Goal: Task Accomplishment & Management: Manage account settings

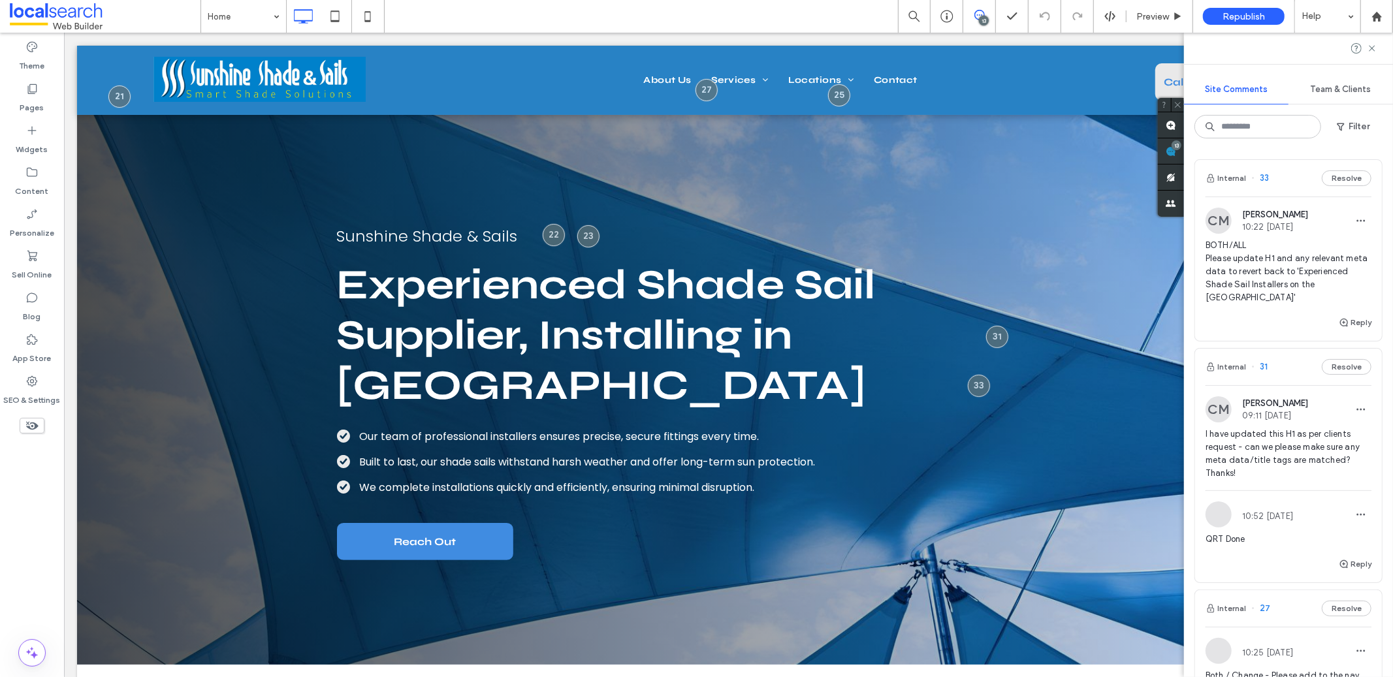
click at [1267, 273] on span "BOTH/ALL Please update H1 and any relevant meta data to revert back to 'Experie…" at bounding box center [1288, 271] width 166 height 65
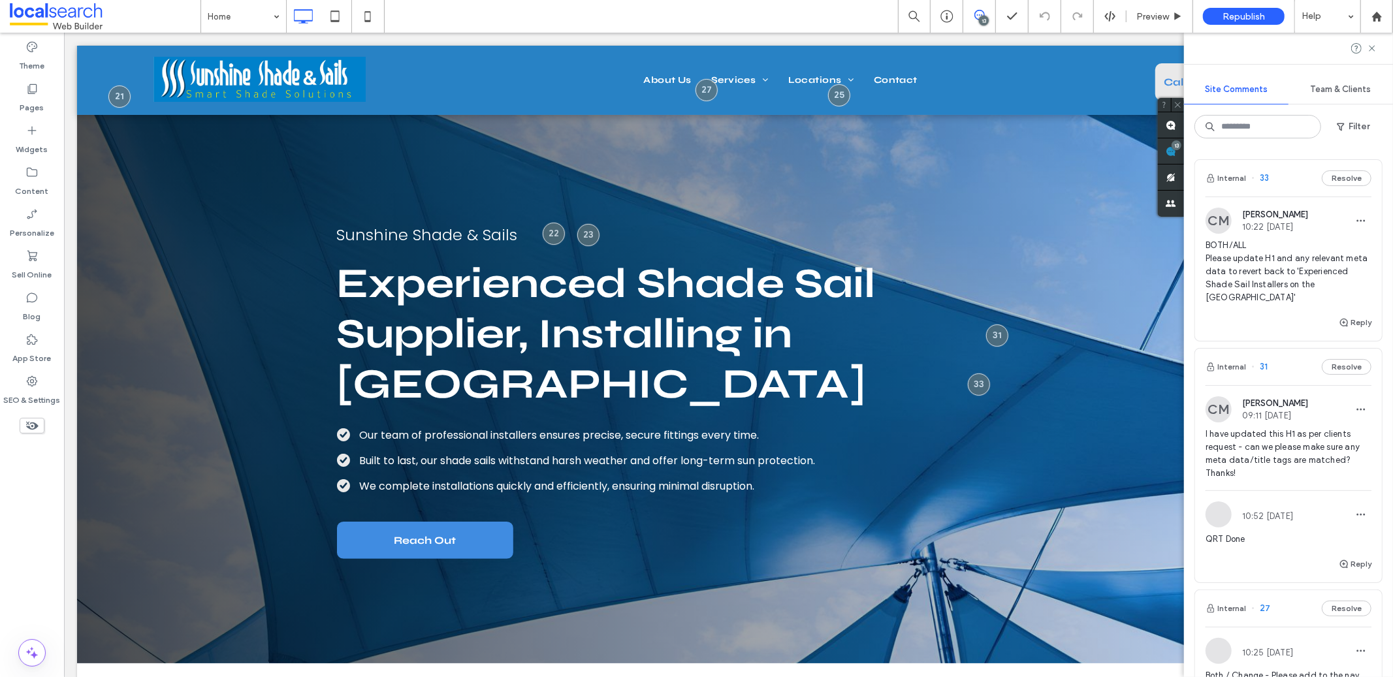
scroll to position [2, 0]
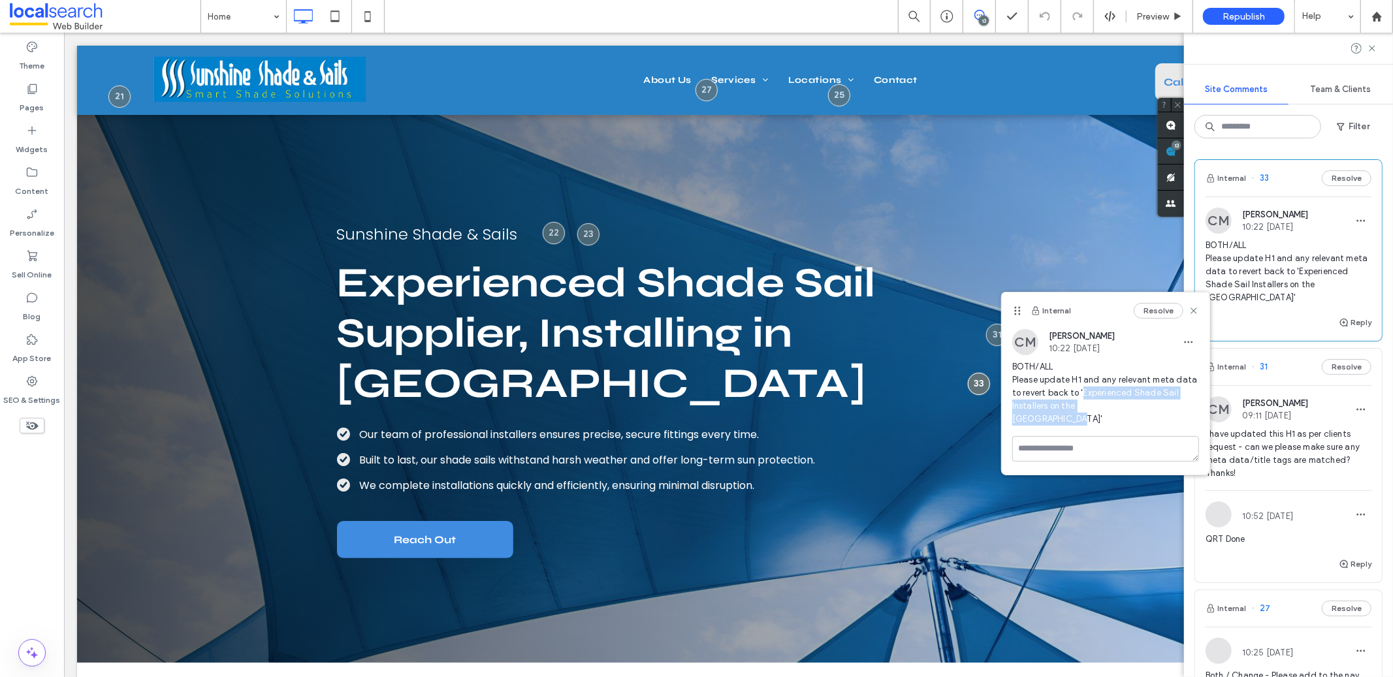
drag, startPoint x: 1082, startPoint y: 393, endPoint x: 1073, endPoint y: 422, distance: 30.0
click at [1073, 422] on span "BOTH/ALL Please update H1 and any relevant meta data to revert back to 'Experie…" at bounding box center [1105, 392] width 187 height 65
copy span "Experienced Shade Sail Installers on the Sunshine Coast"
click at [20, 99] on div "Pages" at bounding box center [32, 98] width 64 height 42
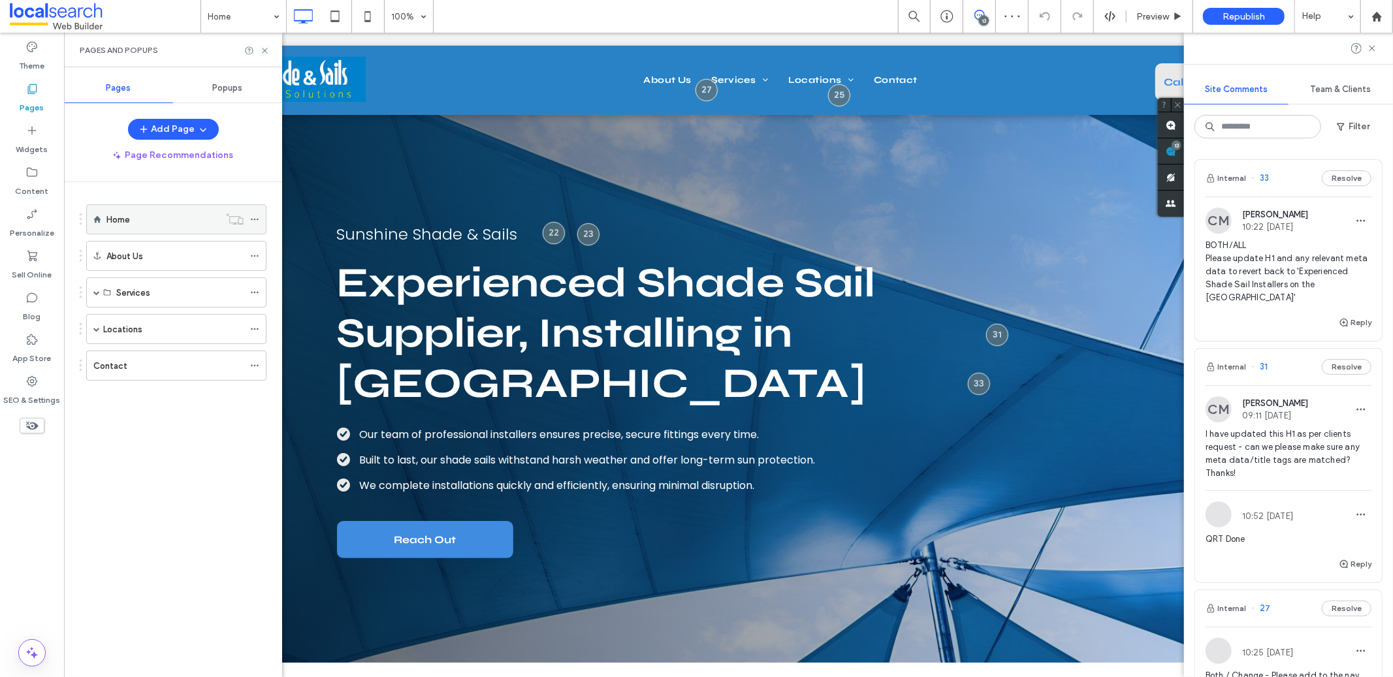
click at [255, 223] on icon at bounding box center [254, 219] width 9 height 9
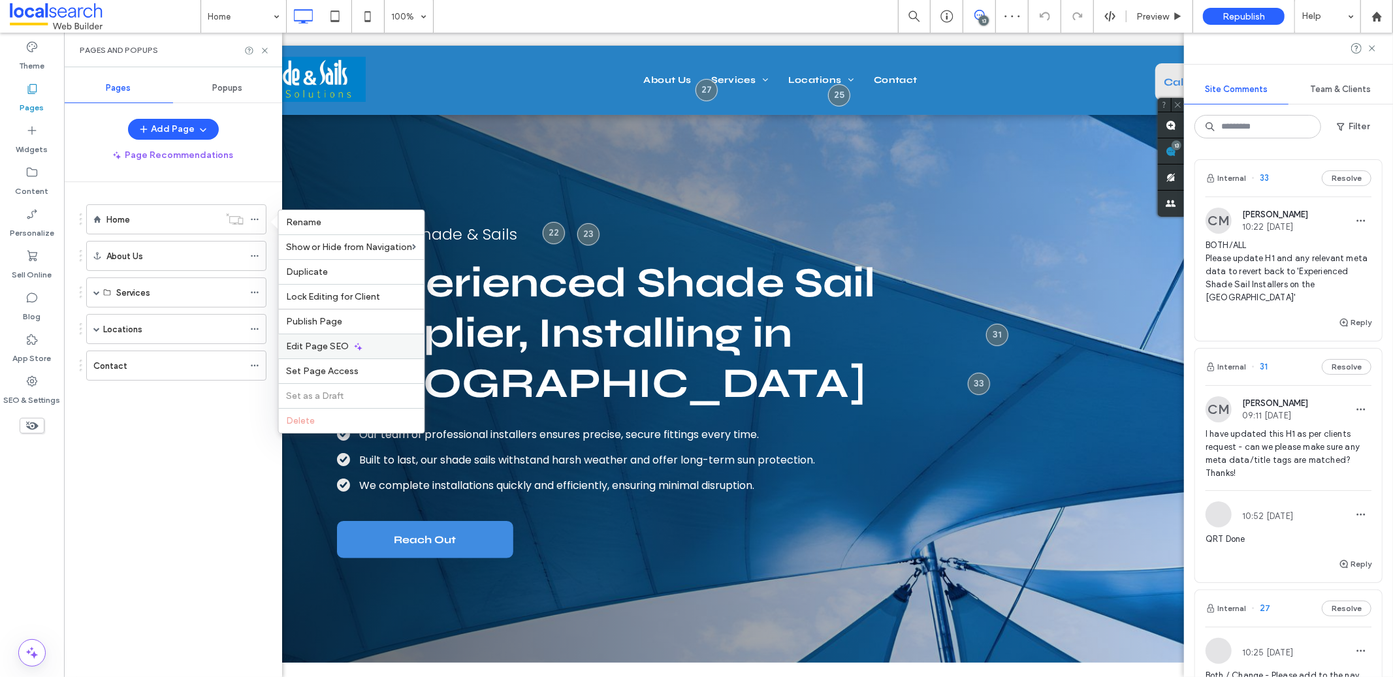
click at [363, 350] on div "Edit Page SEO" at bounding box center [352, 346] width 146 height 25
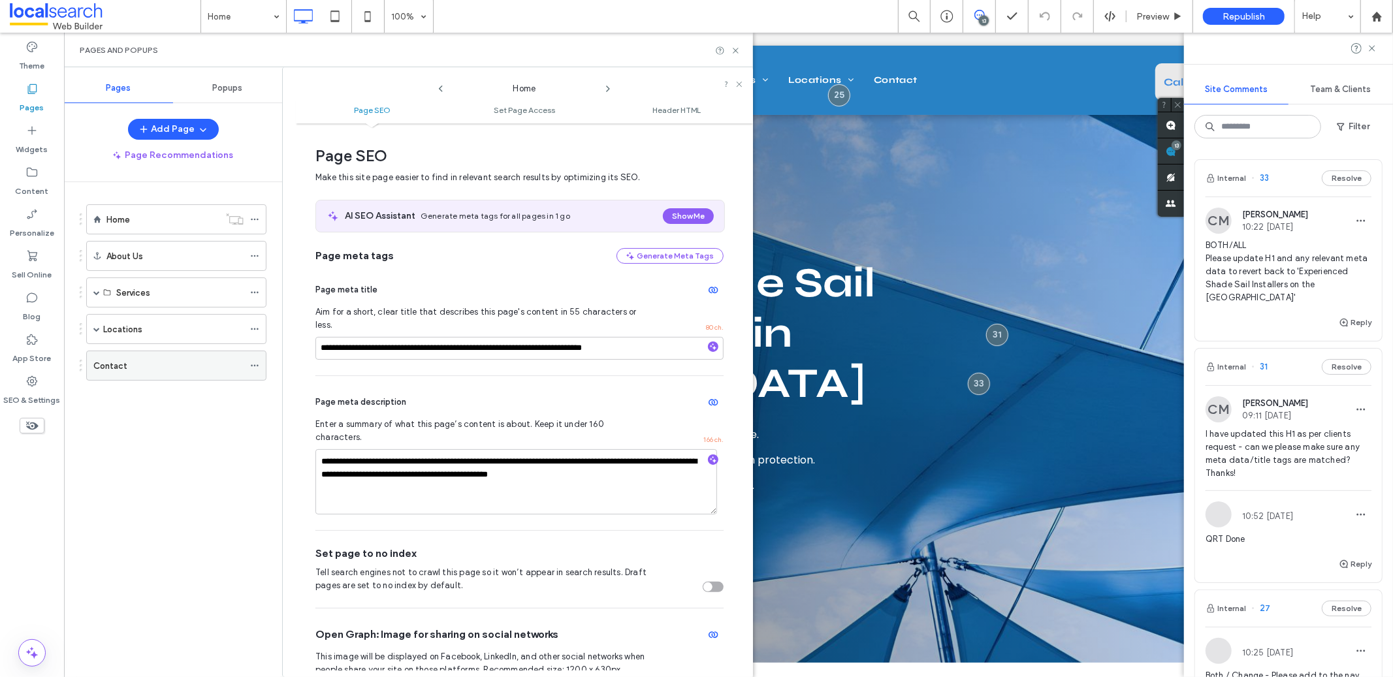
scroll to position [7, 0]
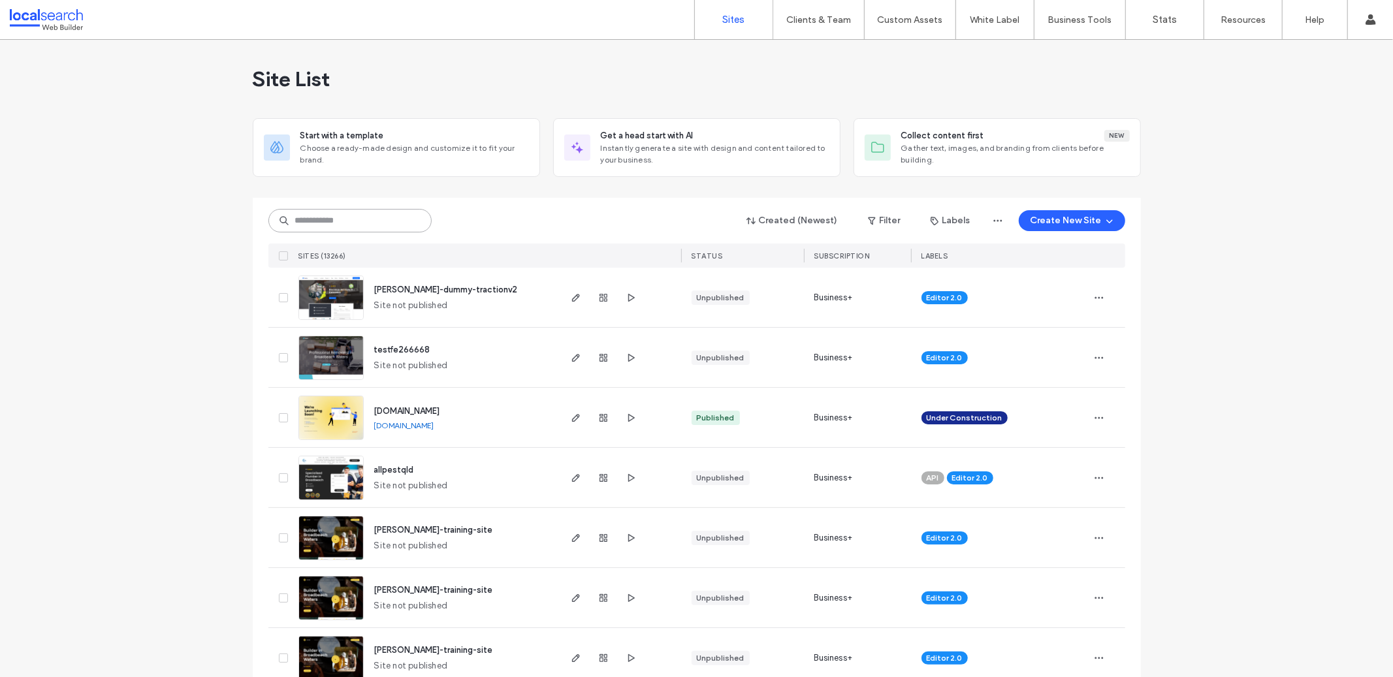
paste input "**********"
click at [366, 215] on input at bounding box center [349, 221] width 163 height 24
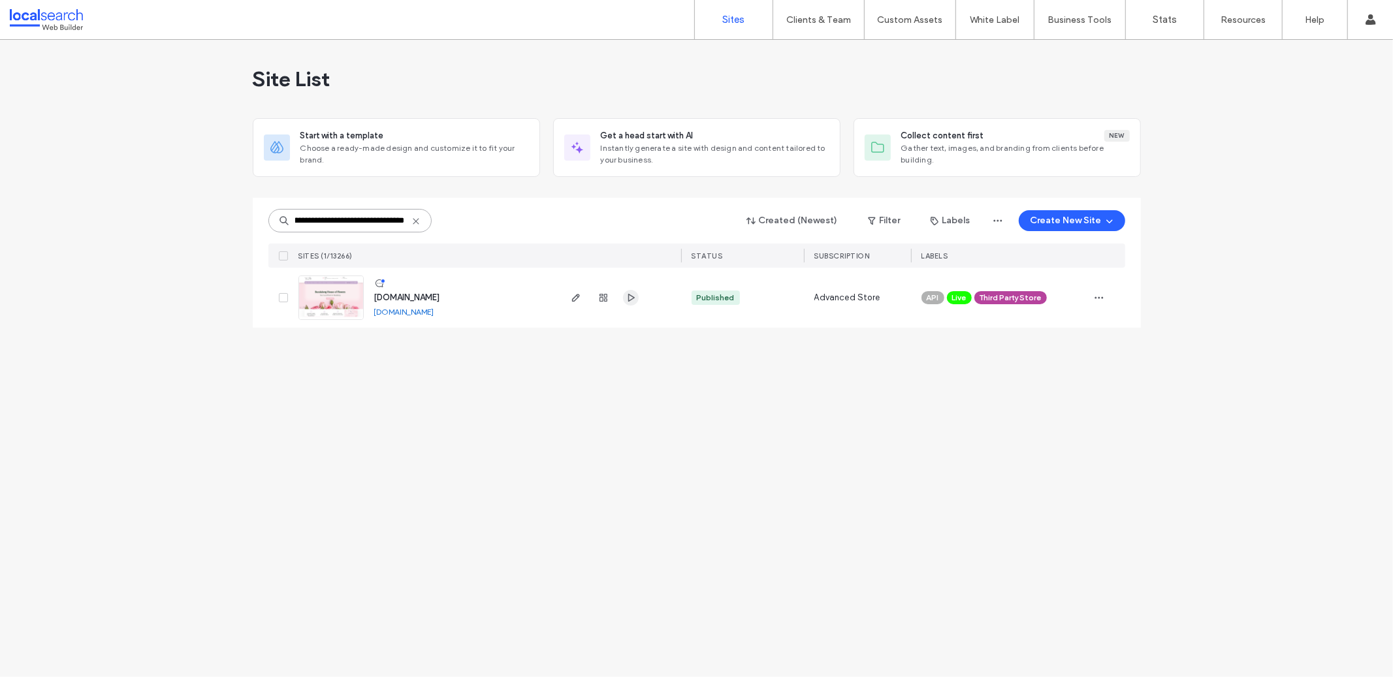
type input "**********"
click at [623, 294] on span "button" at bounding box center [631, 298] width 16 height 16
type input "********"
click at [568, 297] on span "button" at bounding box center [576, 298] width 16 height 16
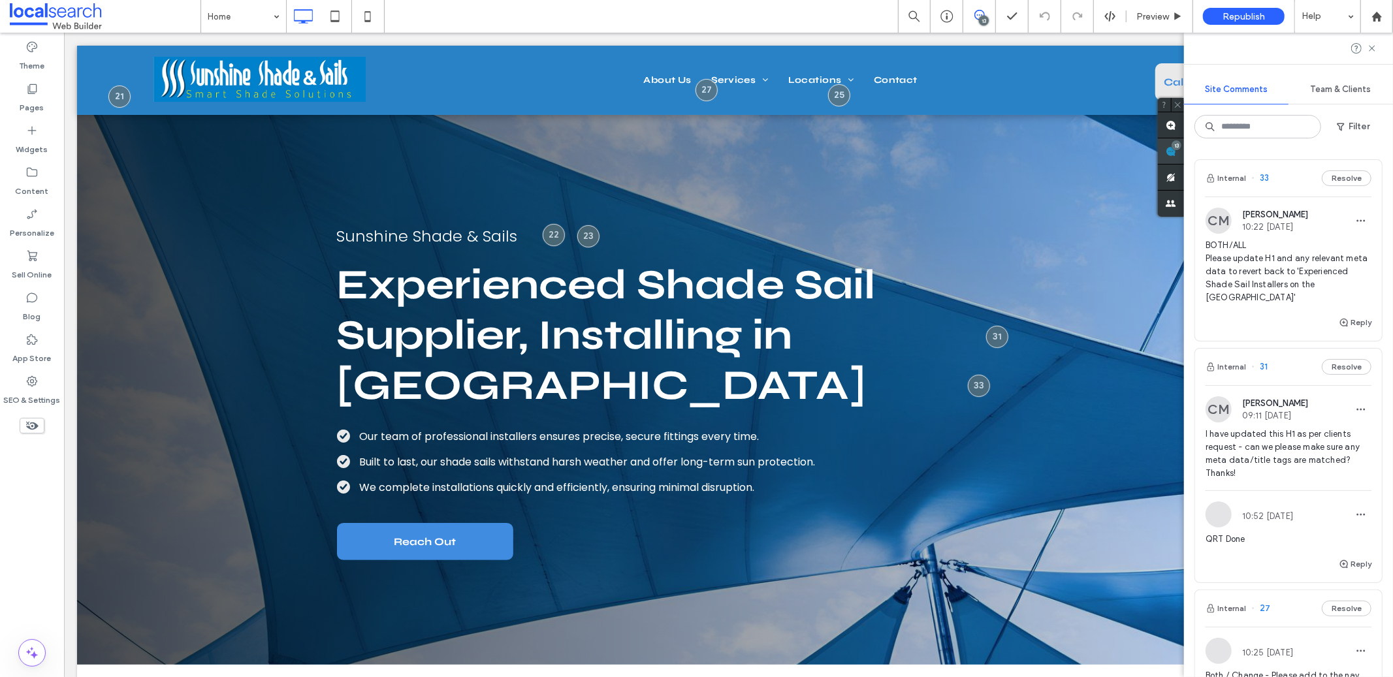
click at [1184, 144] on span at bounding box center [1171, 150] width 26 height 25
click at [1259, 266] on span "BOTH/ALL Please update H1 and any relevant meta data to revert back to 'Experie…" at bounding box center [1288, 271] width 166 height 65
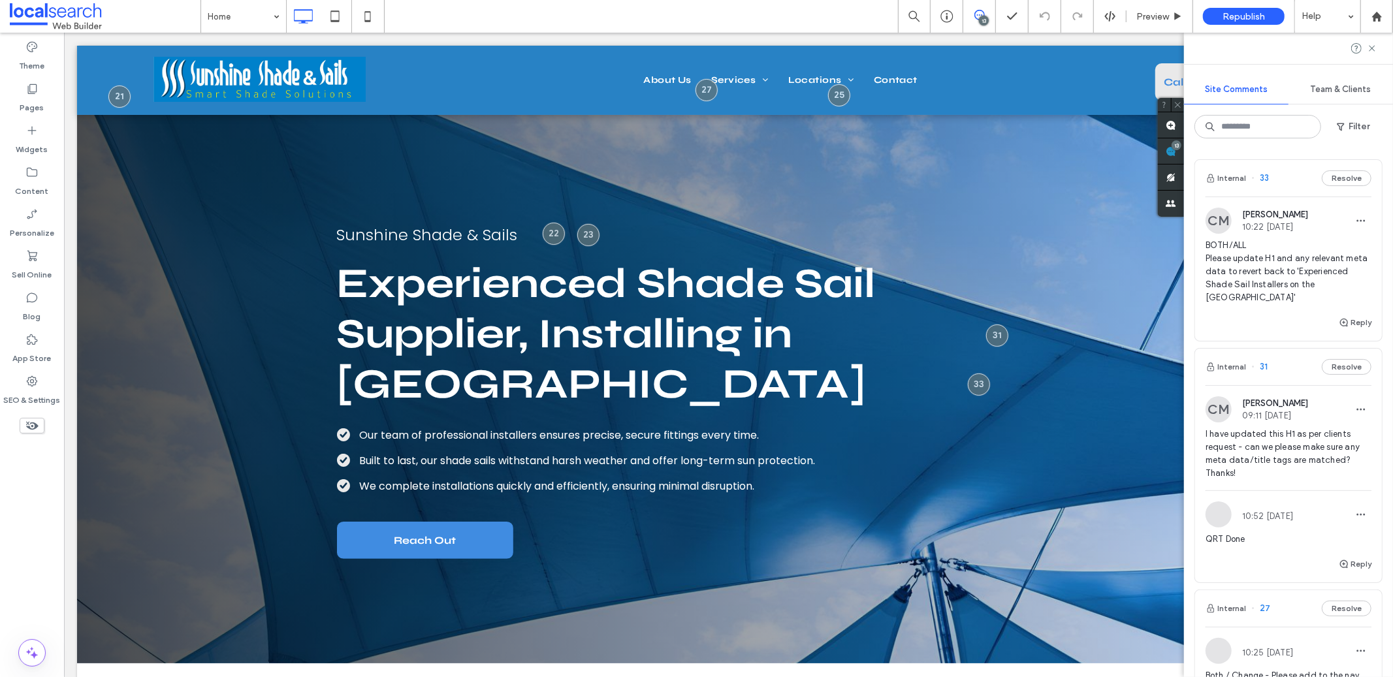
scroll to position [2, 0]
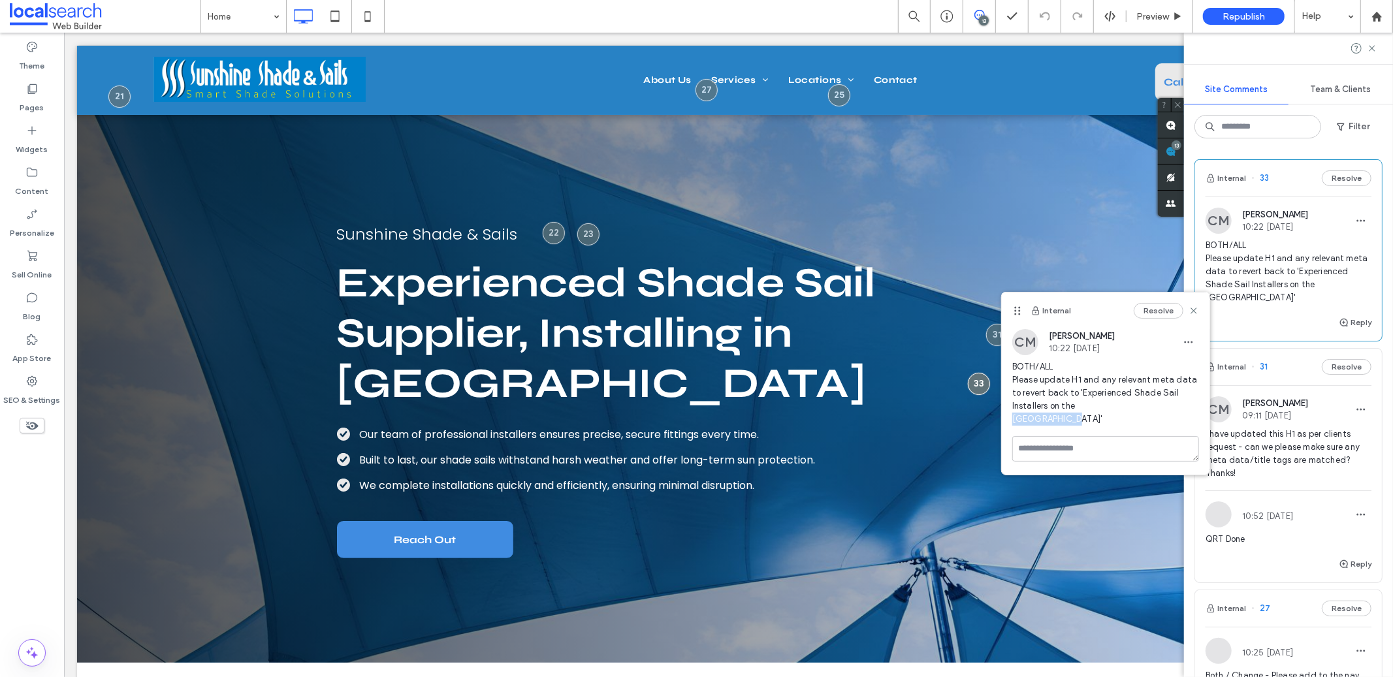
drag, startPoint x: 1073, startPoint y: 418, endPoint x: 1012, endPoint y: 419, distance: 60.7
click at [1012, 419] on span "BOTH/ALL Please update H1 and any relevant meta data to revert back to 'Experie…" at bounding box center [1105, 392] width 187 height 65
click at [1071, 420] on span "BOTH/ALL Please update H1 and any relevant meta data to revert back to 'Experie…" at bounding box center [1105, 392] width 187 height 65
drag, startPoint x: 1075, startPoint y: 420, endPoint x: 1014, endPoint y: 422, distance: 61.4
click at [1014, 422] on span "BOTH/ALL Please update H1 and any relevant meta data to revert back to 'Experie…" at bounding box center [1105, 392] width 187 height 65
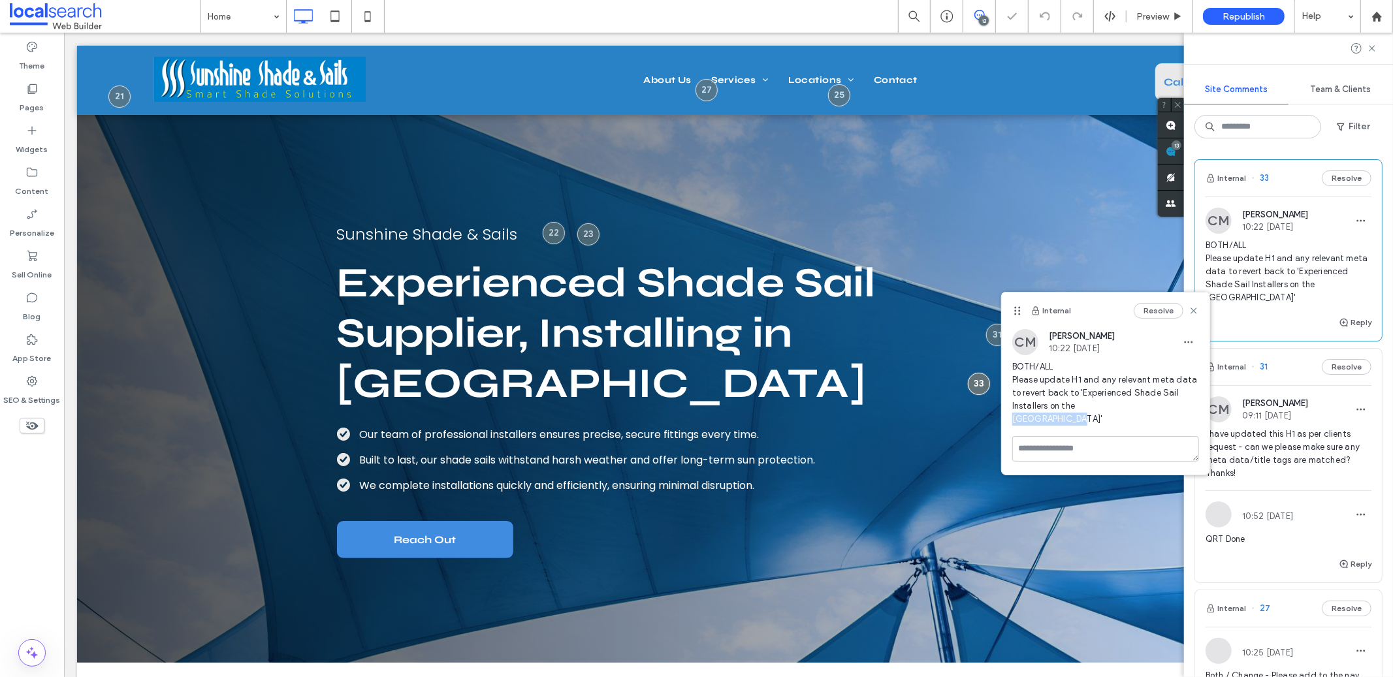
copy span "Sunshine Coast"
click at [558, 323] on span "Experienced Shade Sail Supplier, Installing in South-East Queensland" at bounding box center [605, 332] width 539 height 151
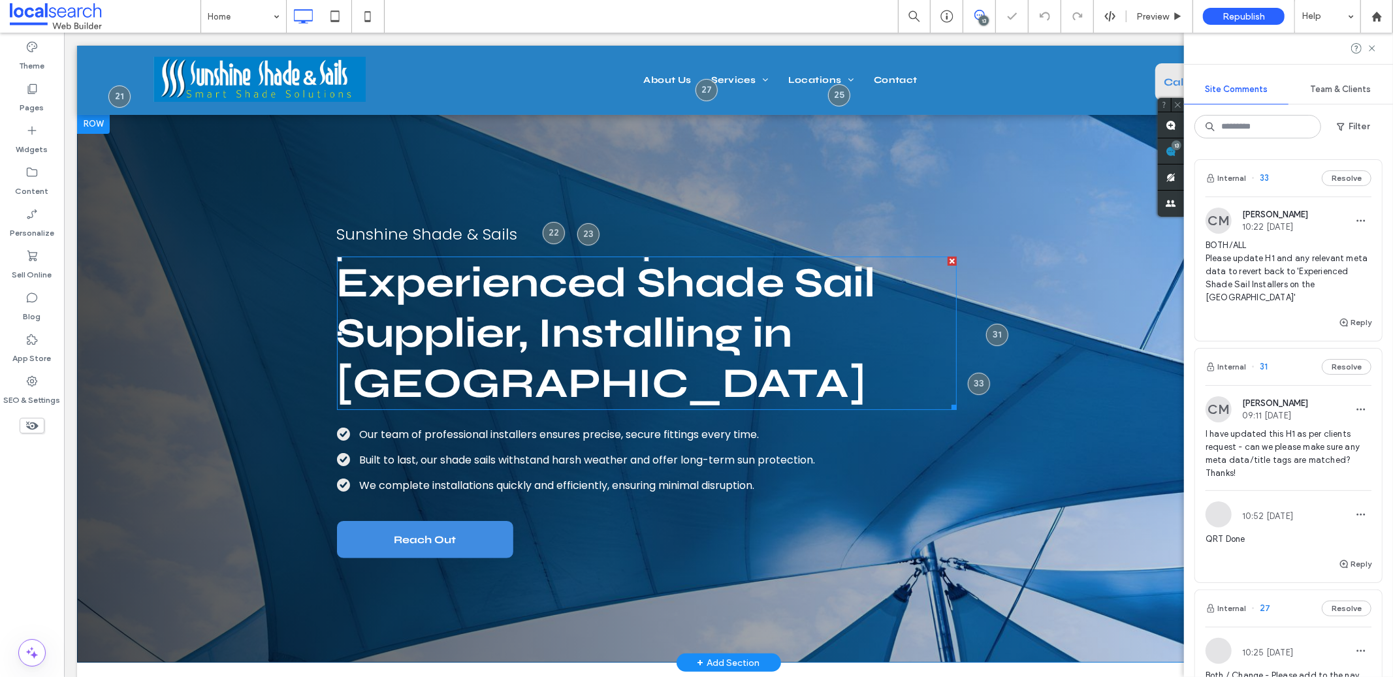
click at [560, 321] on span "Experienced Shade Sail Supplier, Installing in South-East Queensland" at bounding box center [605, 332] width 539 height 151
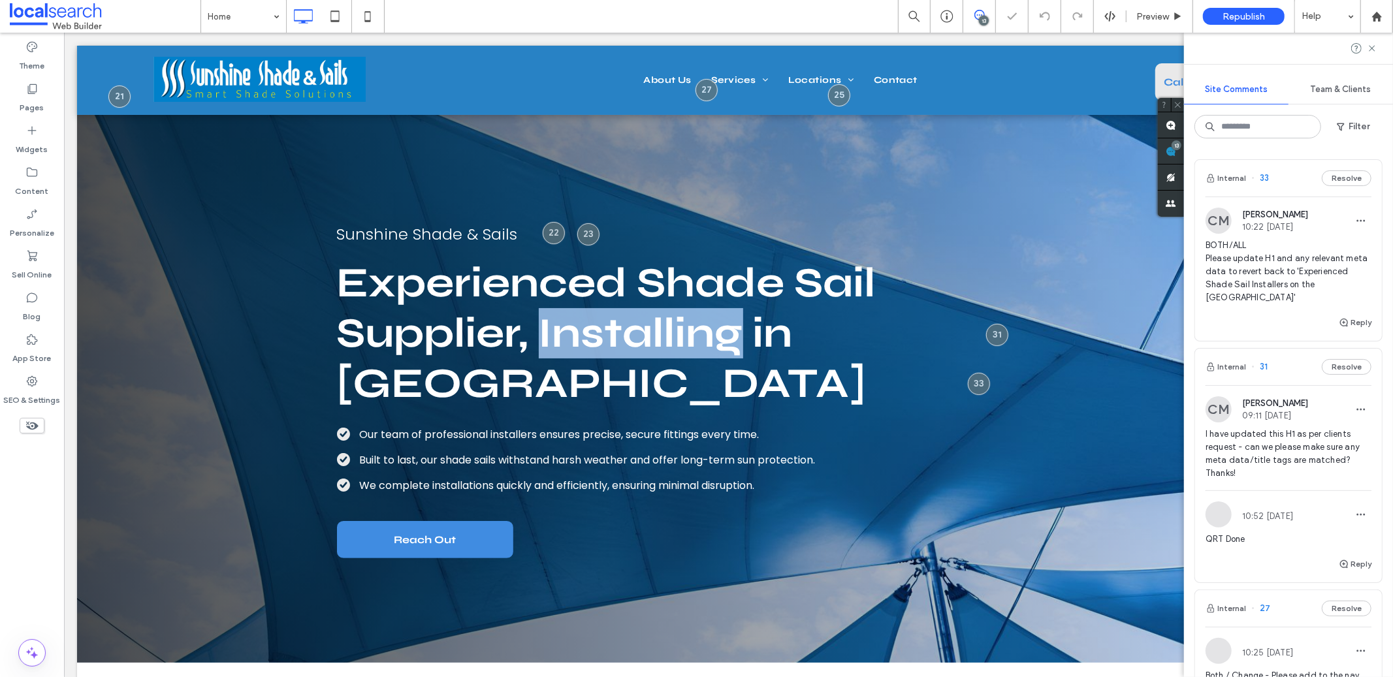
click at [560, 321] on span "Experienced Shade Sail Supplier, Installing in South-East Queensland" at bounding box center [605, 332] width 539 height 151
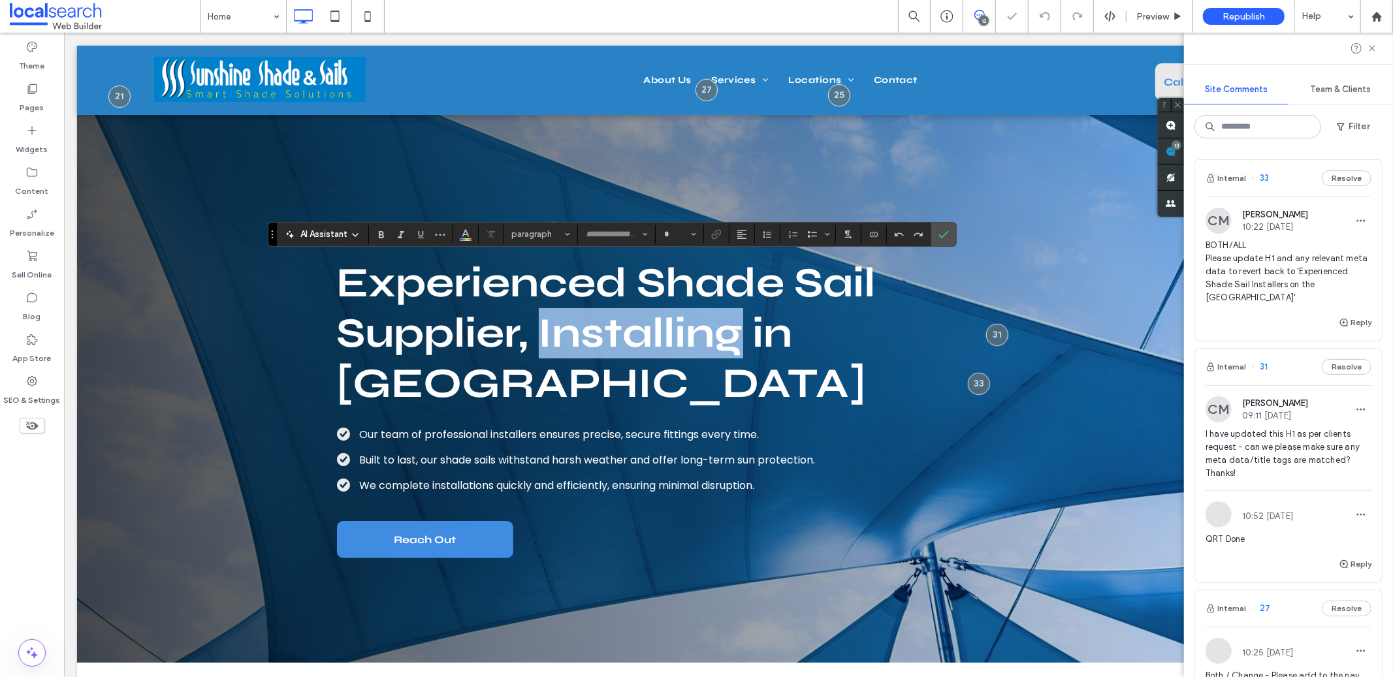
type input "****"
type input "**"
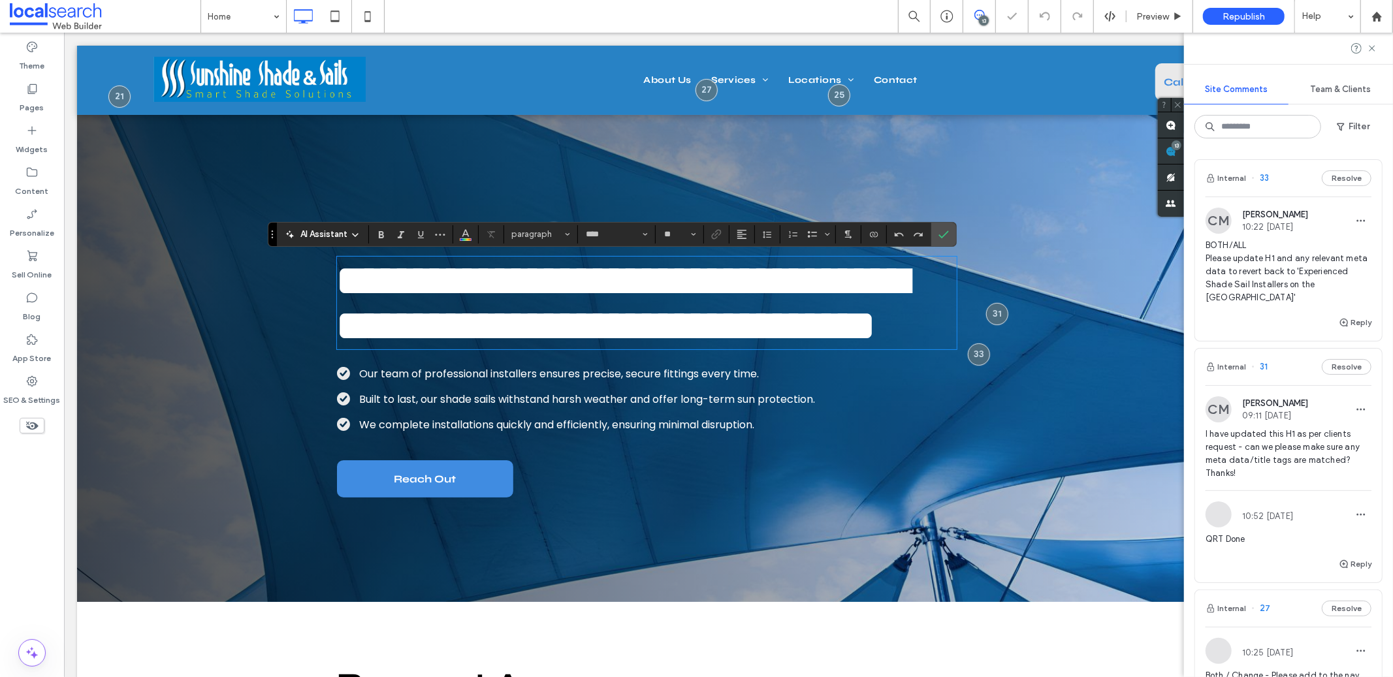
click at [766, 345] on span "**********" at bounding box center [621, 302] width 571 height 86
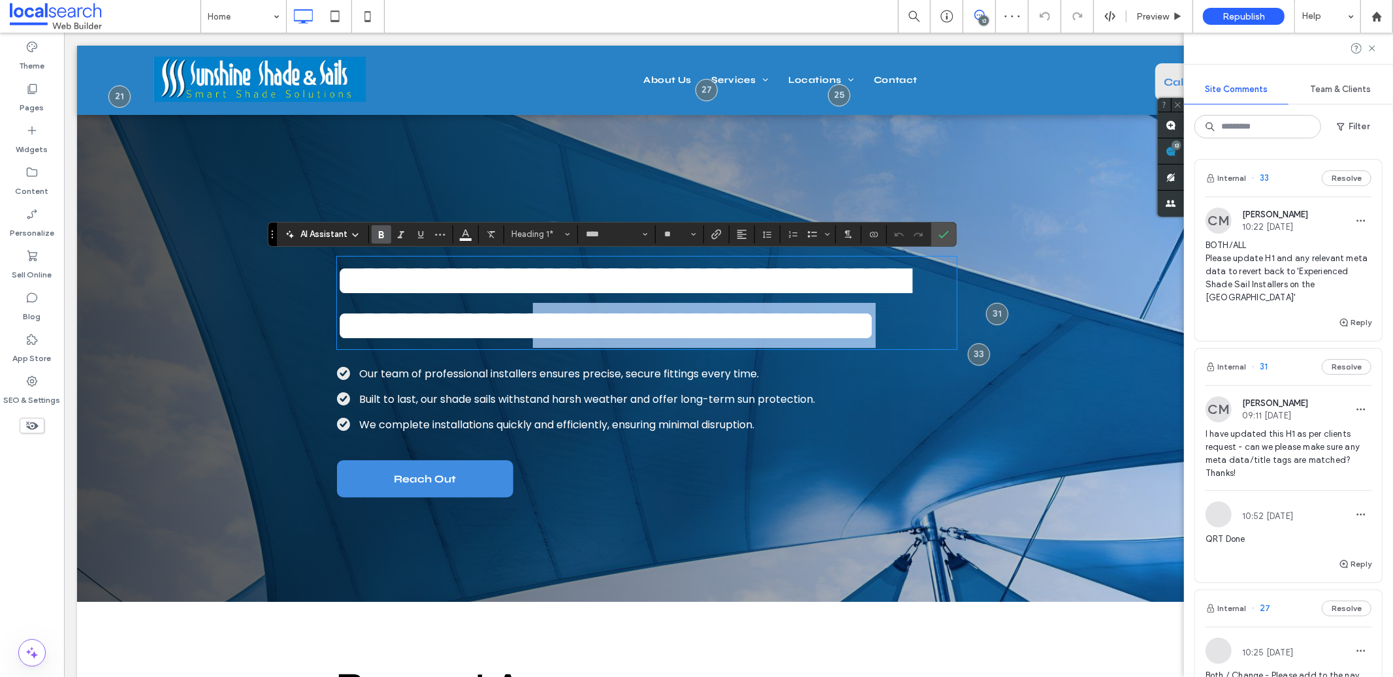
drag, startPoint x: 875, startPoint y: 384, endPoint x: 337, endPoint y: 383, distance: 538.0
click at [337, 345] on span "**********" at bounding box center [621, 302] width 571 height 86
type input "*******"
type input "**"
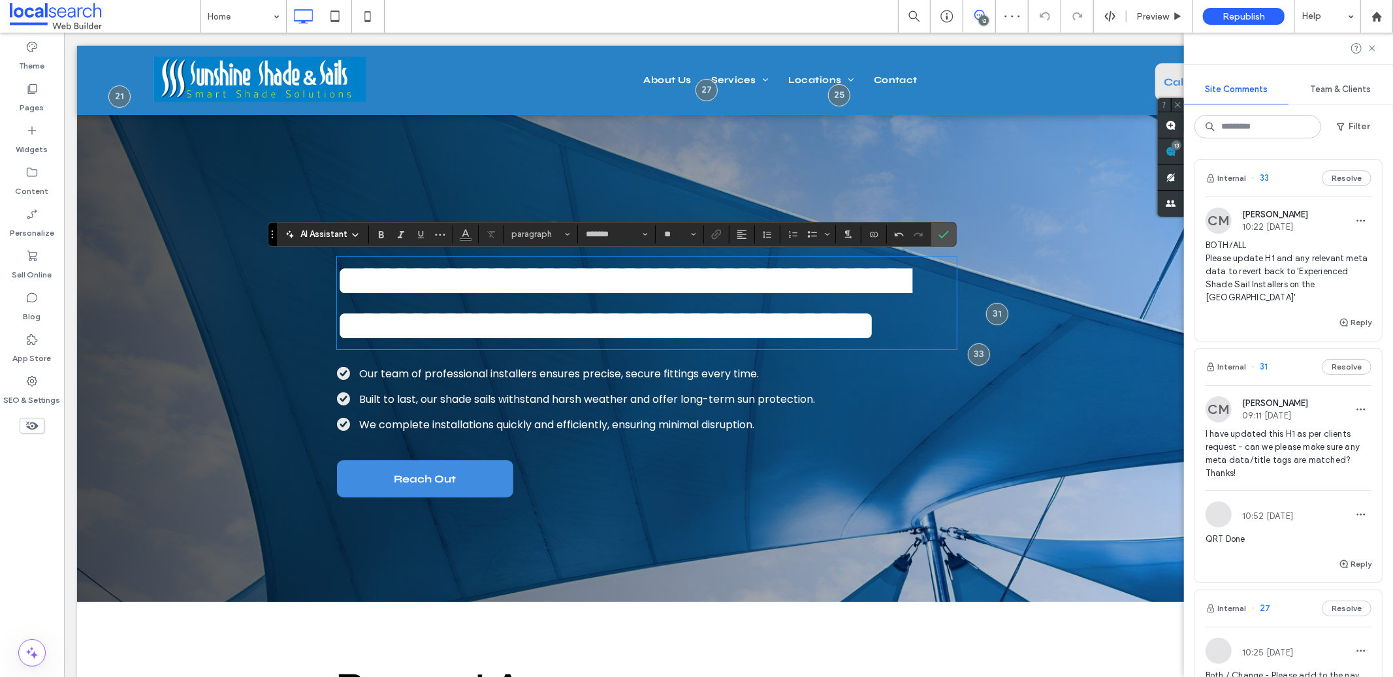
scroll to position [0, 0]
click at [708, 347] on h1 "**********" at bounding box center [646, 302] width 620 height 90
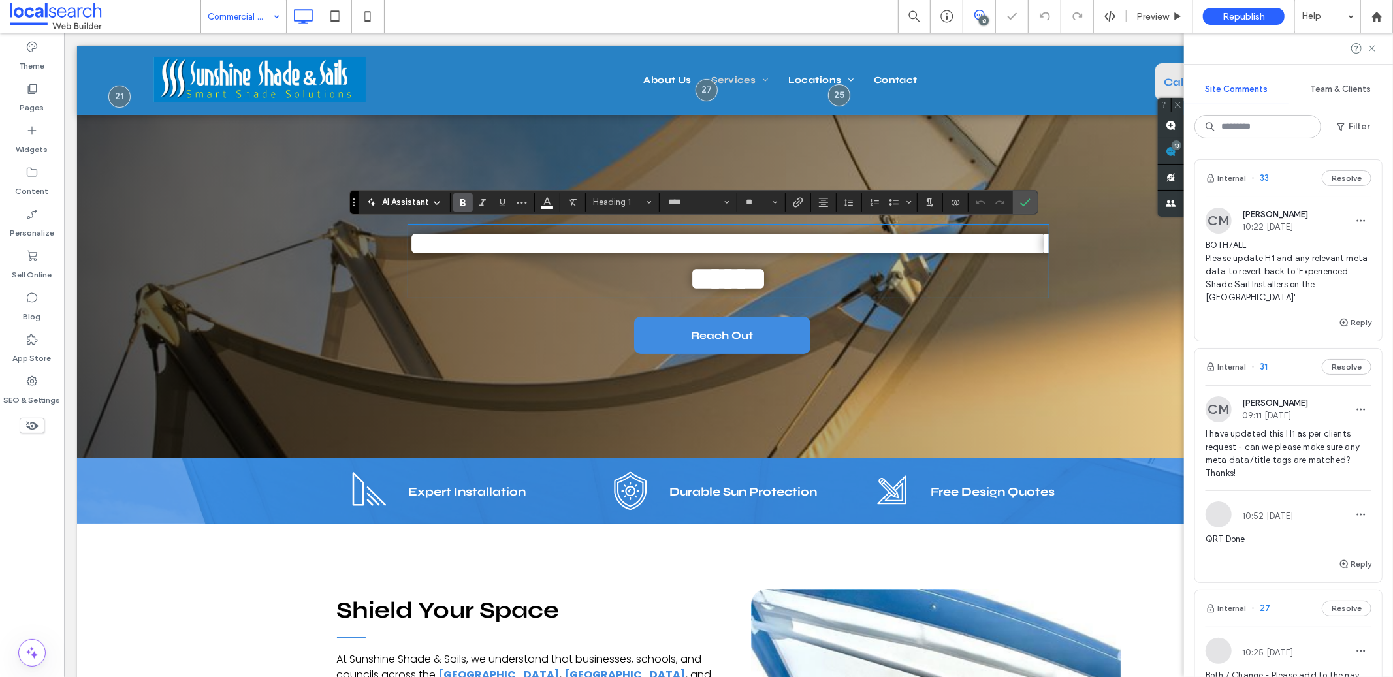
click at [774, 274] on span "**********" at bounding box center [734, 260] width 652 height 67
click at [650, 279] on span "**********" at bounding box center [734, 260] width 652 height 67
drag, startPoint x: 647, startPoint y: 279, endPoint x: 944, endPoint y: 284, distance: 297.1
click at [944, 284] on h1 "**********" at bounding box center [727, 260] width 640 height 71
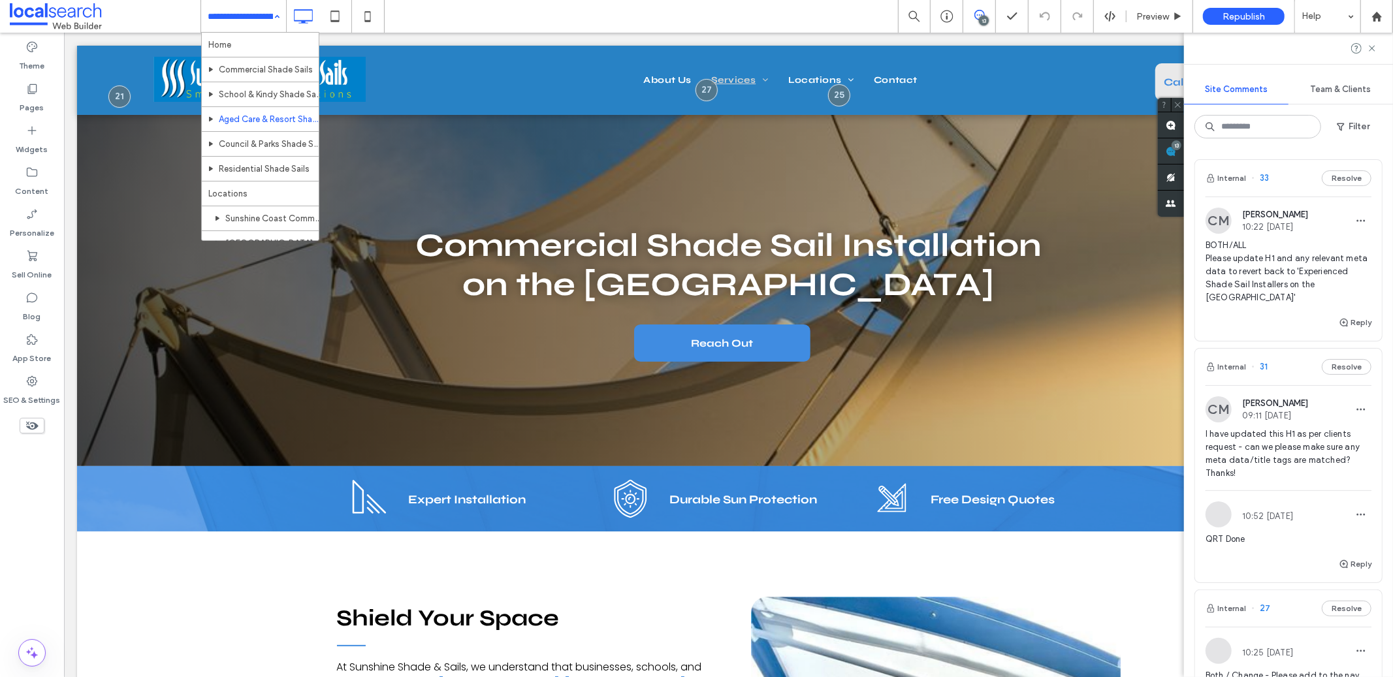
click at [261, 14] on input at bounding box center [240, 16] width 65 height 33
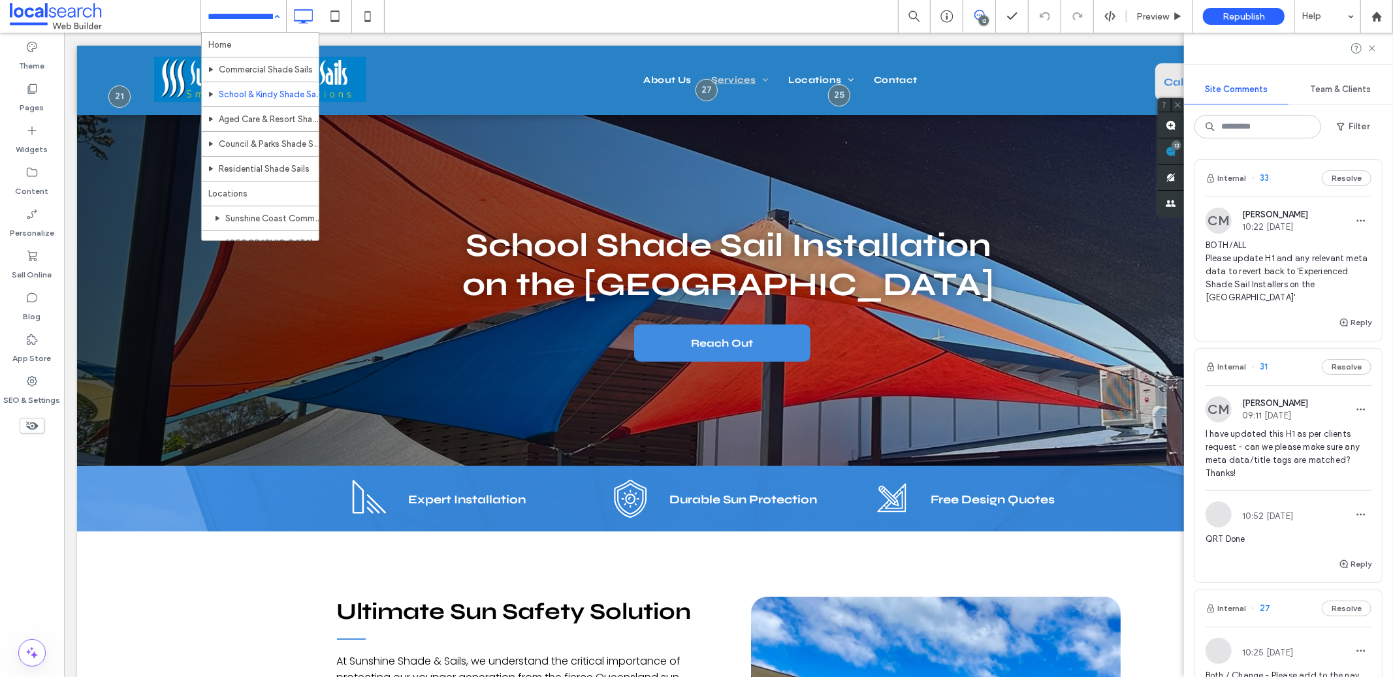
click at [242, 25] on input at bounding box center [240, 16] width 65 height 33
click at [242, 22] on input at bounding box center [240, 16] width 65 height 33
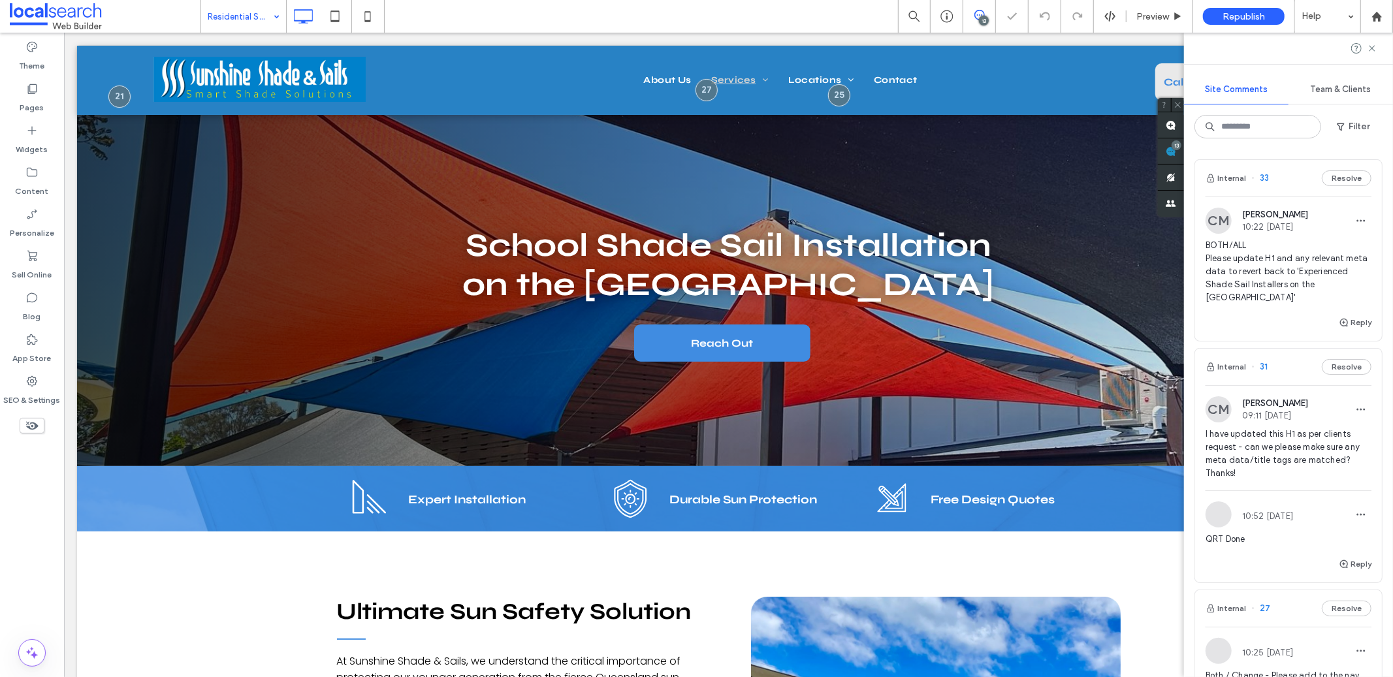
click at [255, 15] on input at bounding box center [240, 16] width 65 height 33
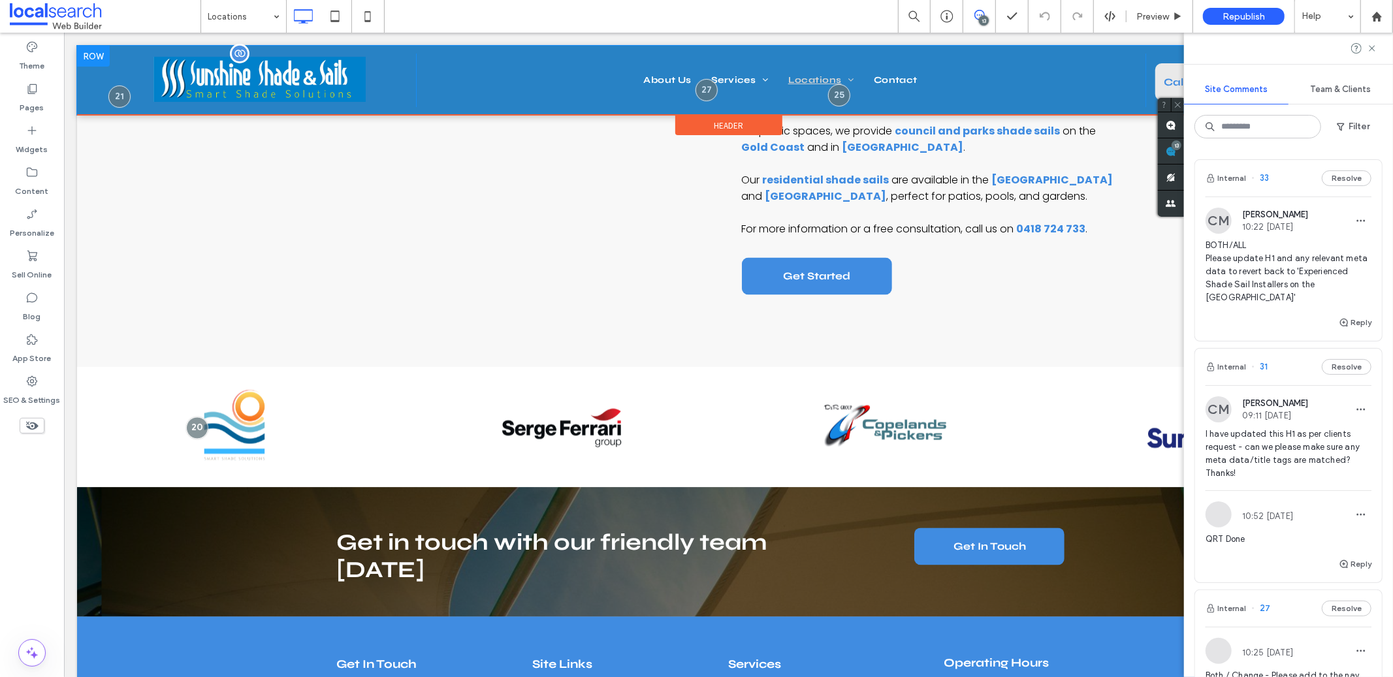
scroll to position [1931, 0]
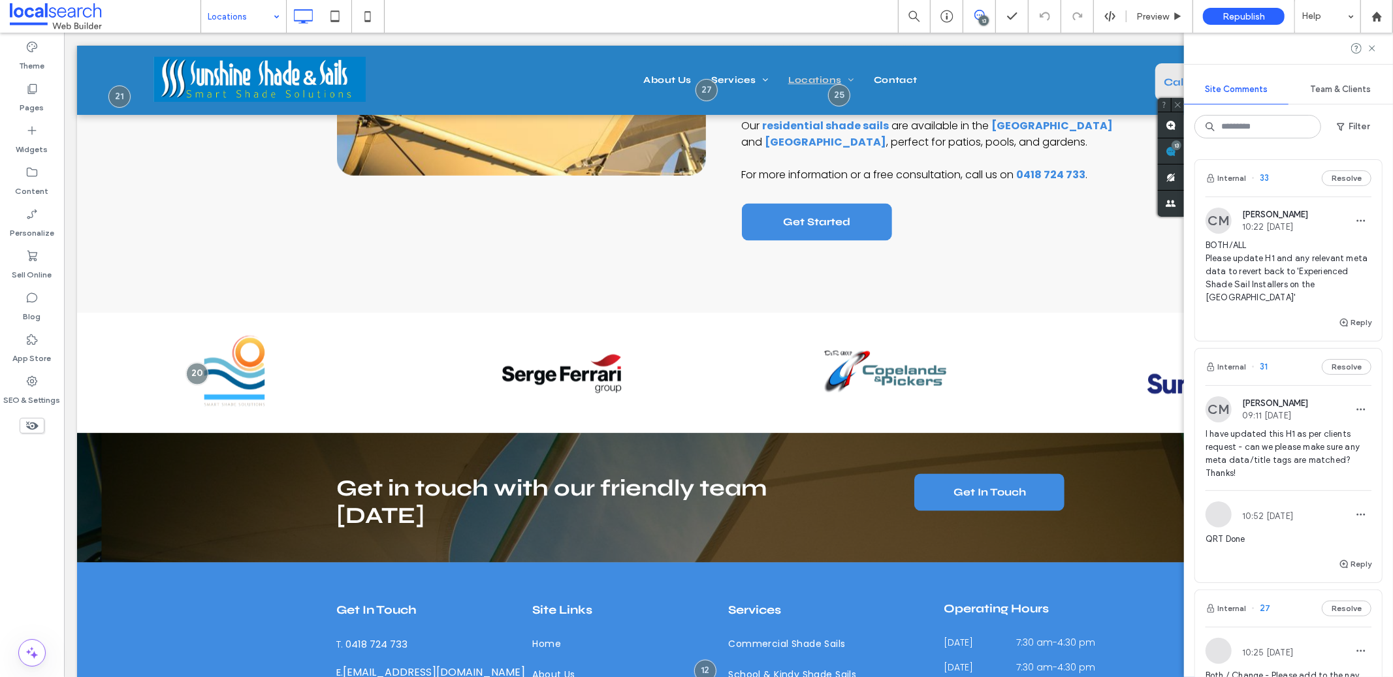
click at [257, 20] on input at bounding box center [240, 16] width 65 height 33
click at [35, 101] on label "Pages" at bounding box center [32, 104] width 24 height 18
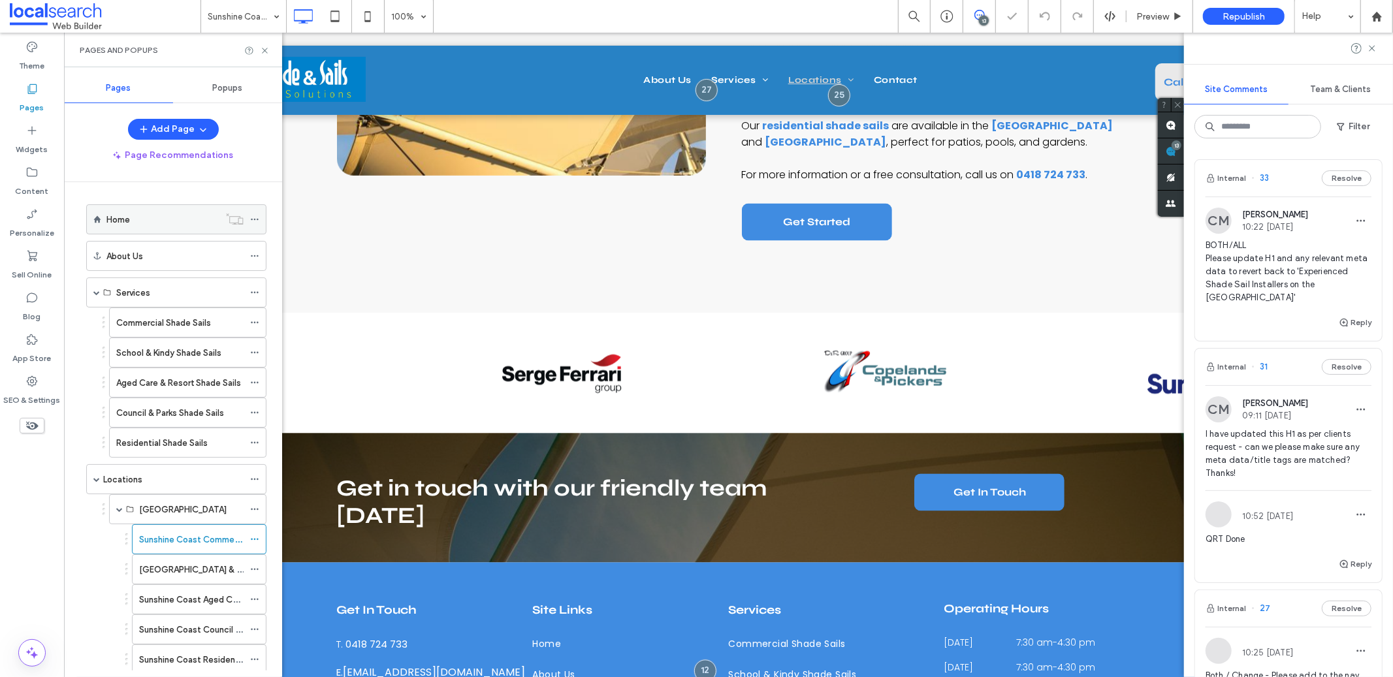
click at [257, 218] on icon at bounding box center [254, 219] width 9 height 9
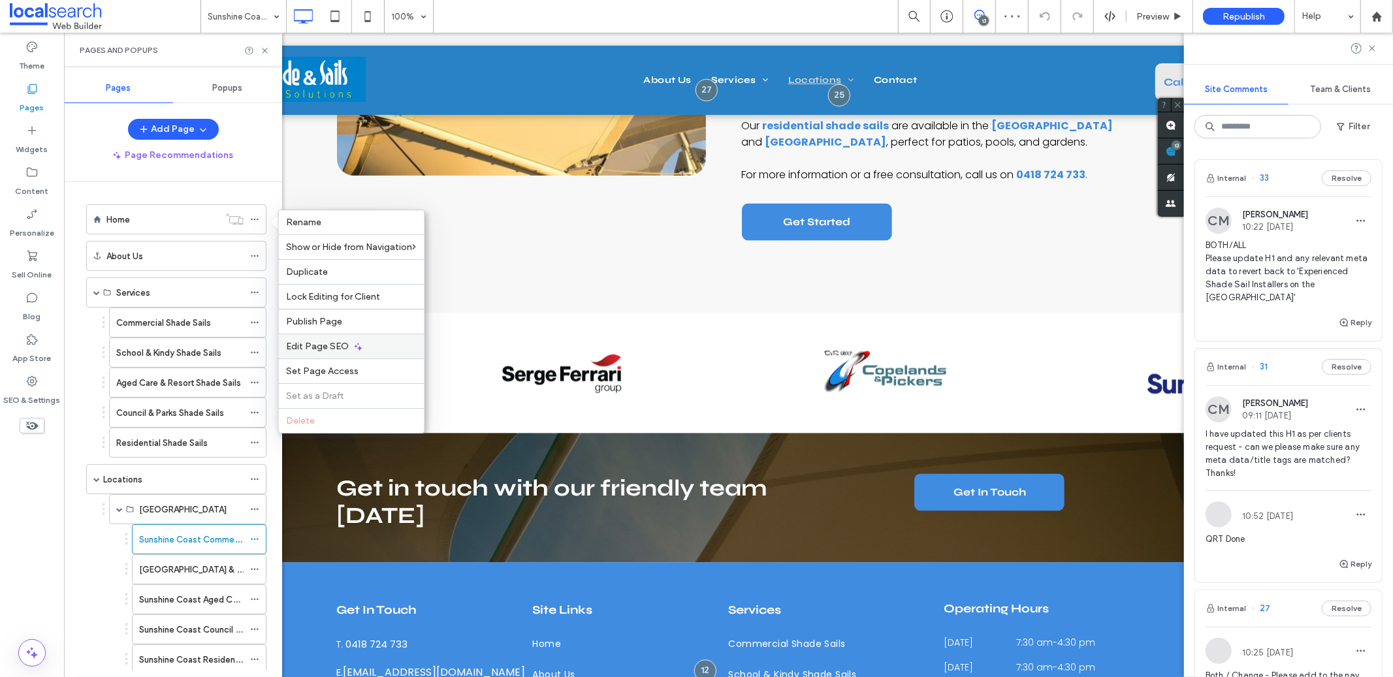
click at [366, 346] on div "Edit Page SEO" at bounding box center [352, 346] width 146 height 25
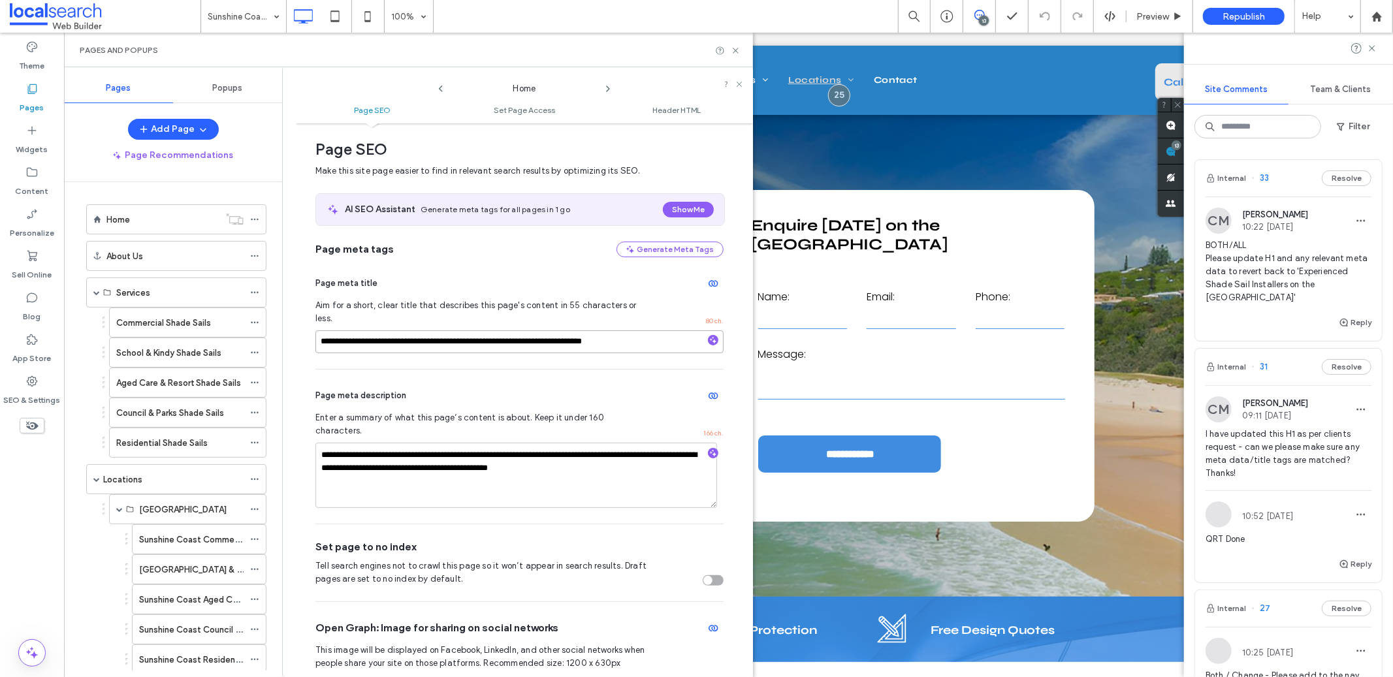
drag, startPoint x: 642, startPoint y: 329, endPoint x: 547, endPoint y: 327, distance: 94.7
click at [547, 330] on input "**********" at bounding box center [519, 341] width 408 height 23
paste input
click at [499, 339] on input "**********" at bounding box center [519, 341] width 408 height 23
drag, startPoint x: 539, startPoint y: 330, endPoint x: 447, endPoint y: 333, distance: 92.8
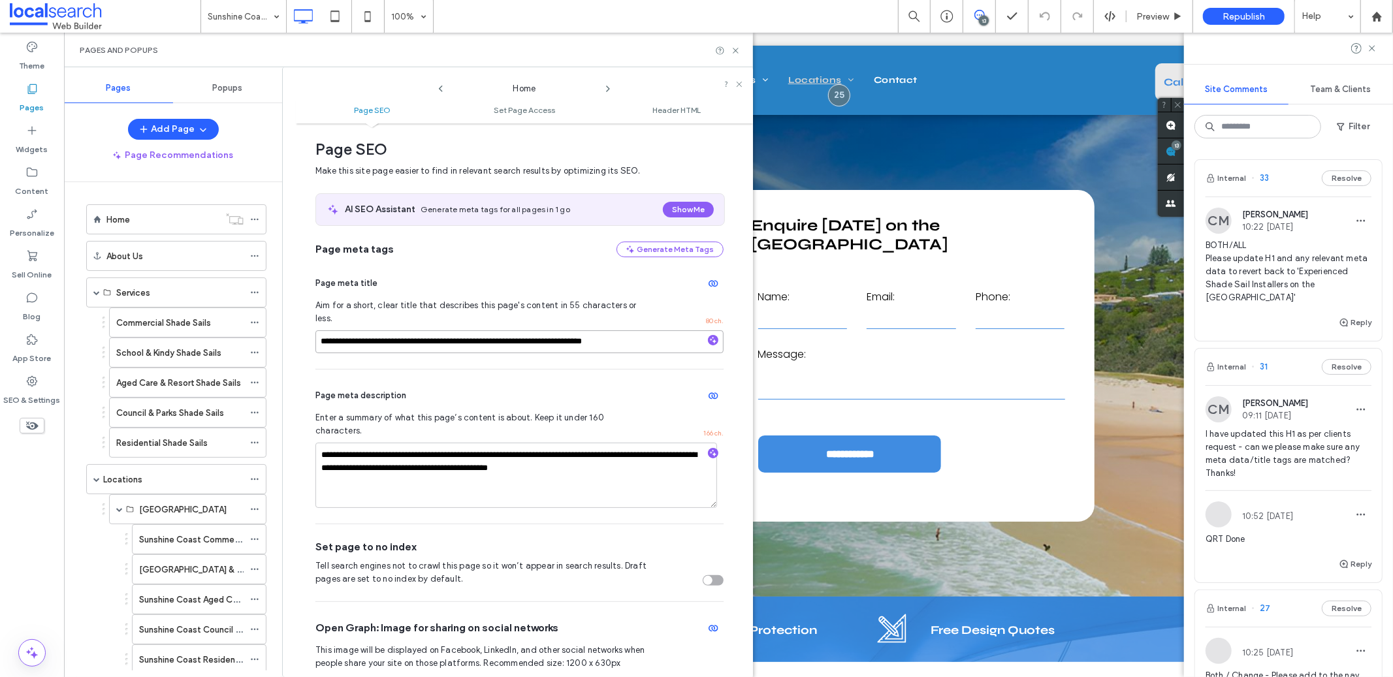
click at [447, 333] on input "**********" at bounding box center [519, 341] width 408 height 23
paste input
type input "**********"
drag, startPoint x: 593, startPoint y: 427, endPoint x: 549, endPoint y: 426, distance: 44.4
click at [549, 443] on textarea "**********" at bounding box center [516, 475] width 402 height 65
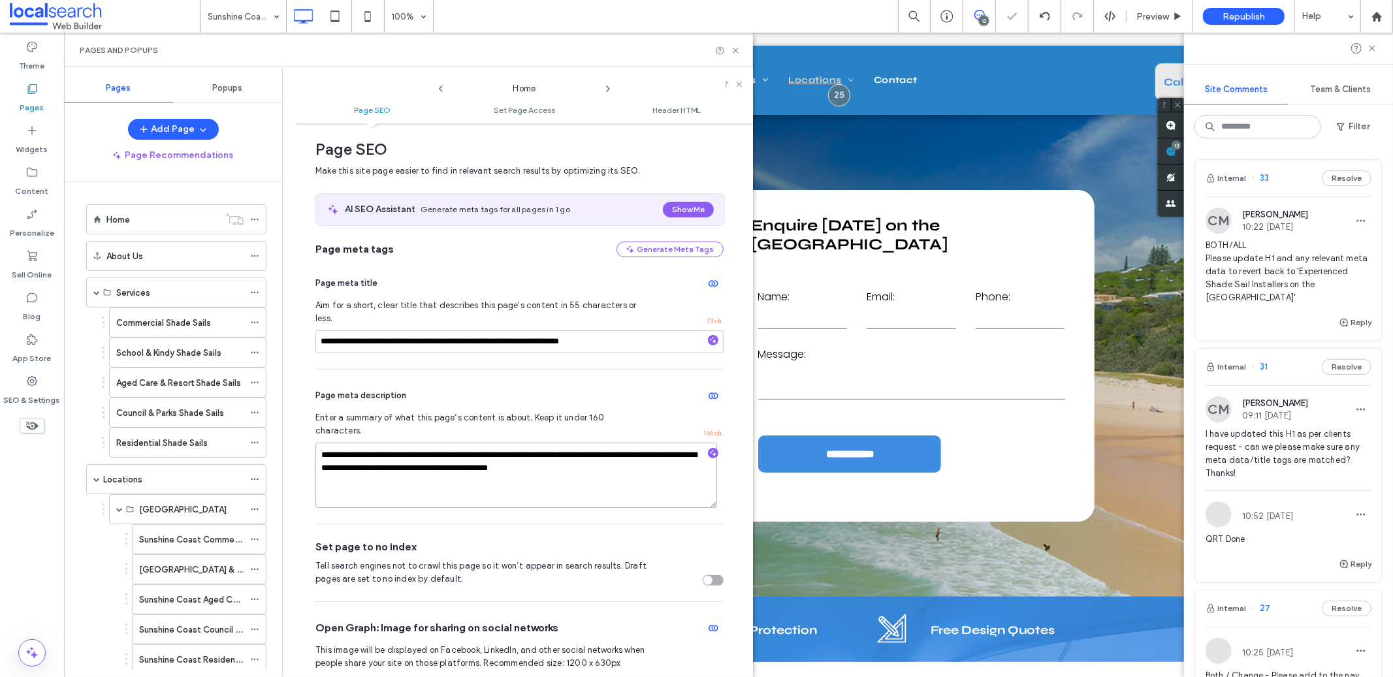
click at [548, 443] on textarea "**********" at bounding box center [516, 475] width 402 height 65
drag, startPoint x: 546, startPoint y: 429, endPoint x: 503, endPoint y: 428, distance: 43.1
click at [503, 443] on textarea "**********" at bounding box center [516, 475] width 402 height 65
paste textarea "*****"
drag, startPoint x: 569, startPoint y: 430, endPoint x: 616, endPoint y: 431, distance: 46.4
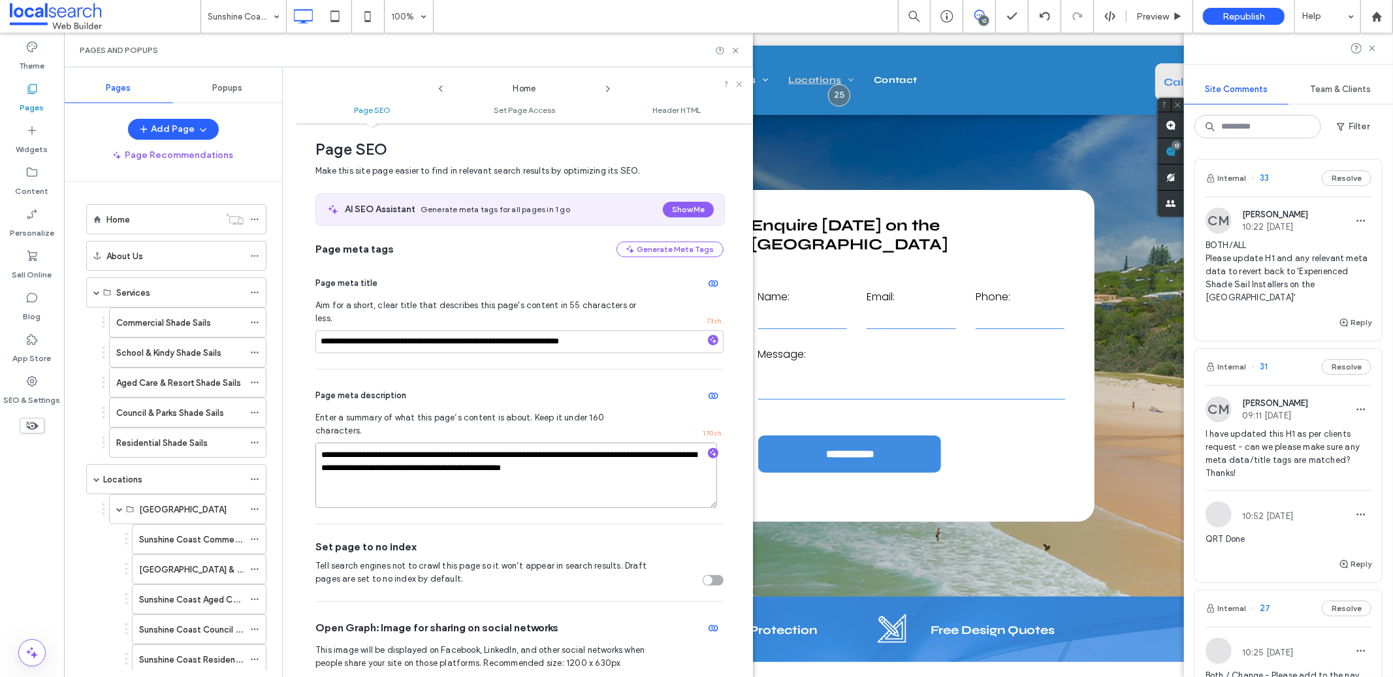
click at [616, 443] on textarea "**********" at bounding box center [516, 475] width 402 height 65
type textarea "**********"
click at [255, 213] on span at bounding box center [254, 220] width 9 height 20
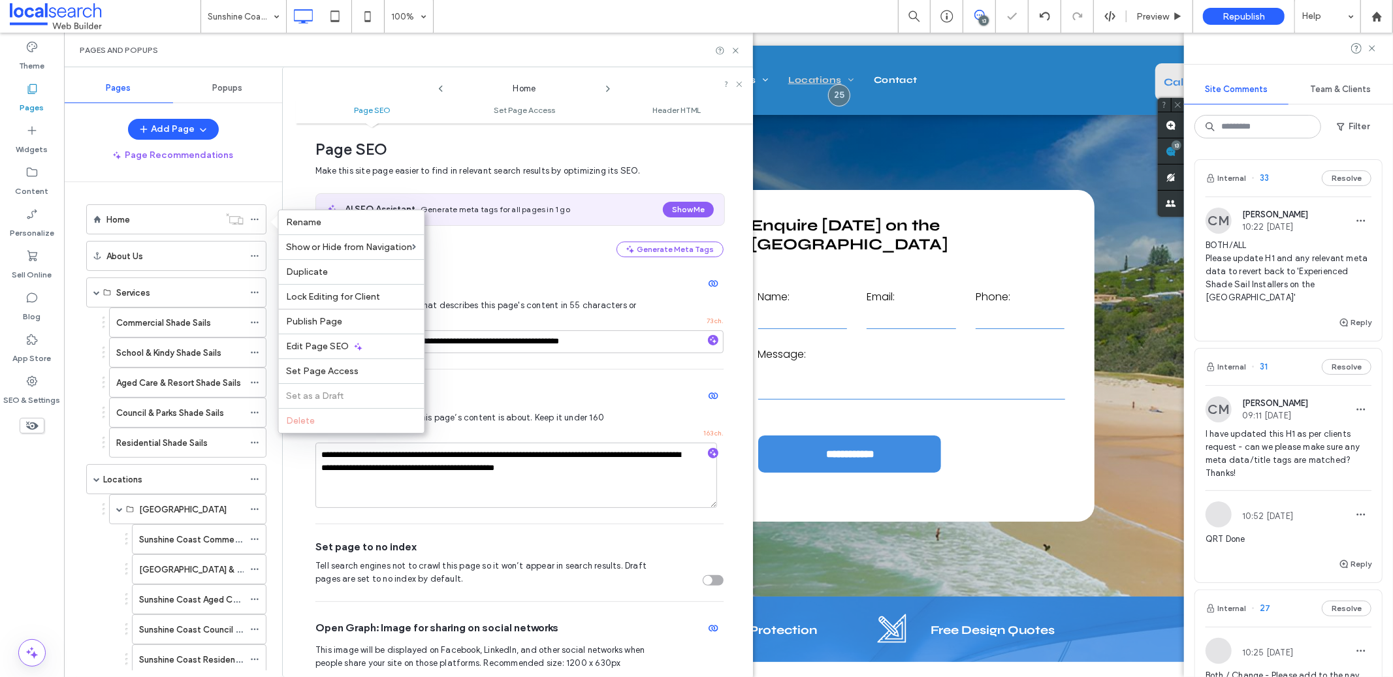
click at [595, 97] on ul "Page SEO Set Page Access Header HTML" at bounding box center [524, 110] width 457 height 26
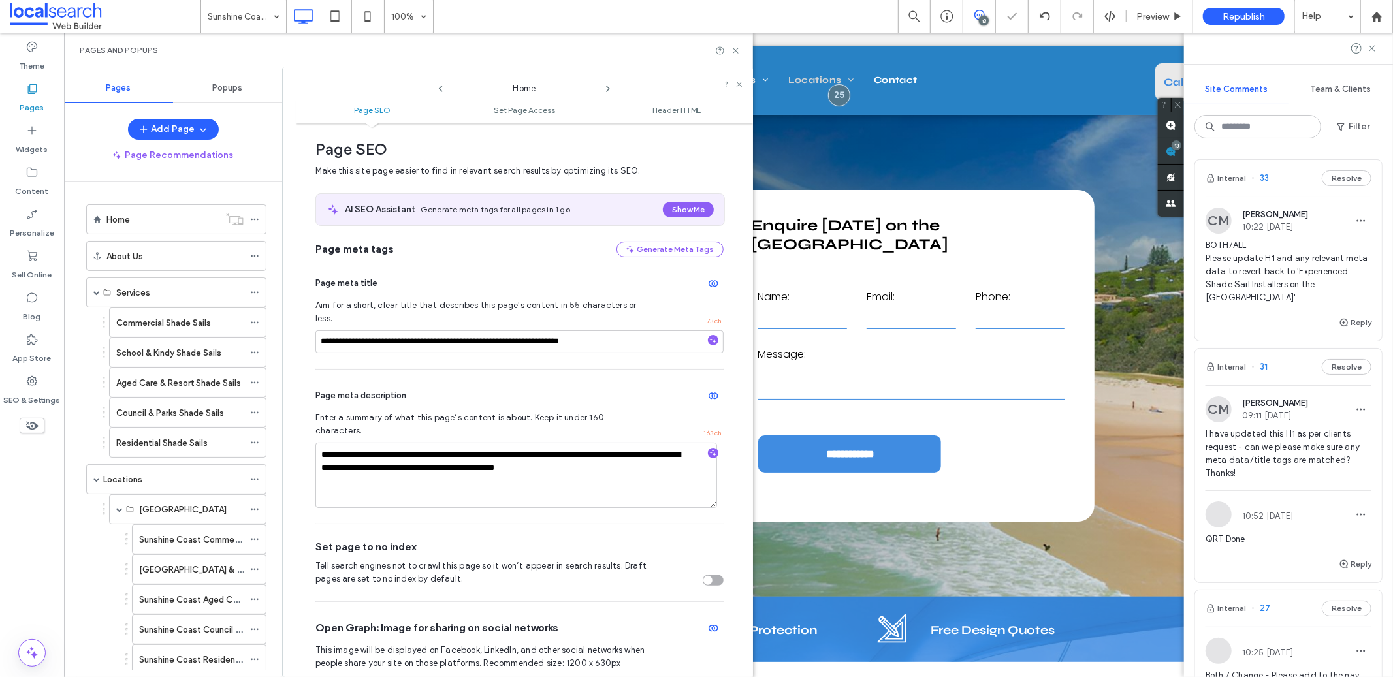
click at [605, 84] on icon at bounding box center [608, 89] width 10 height 10
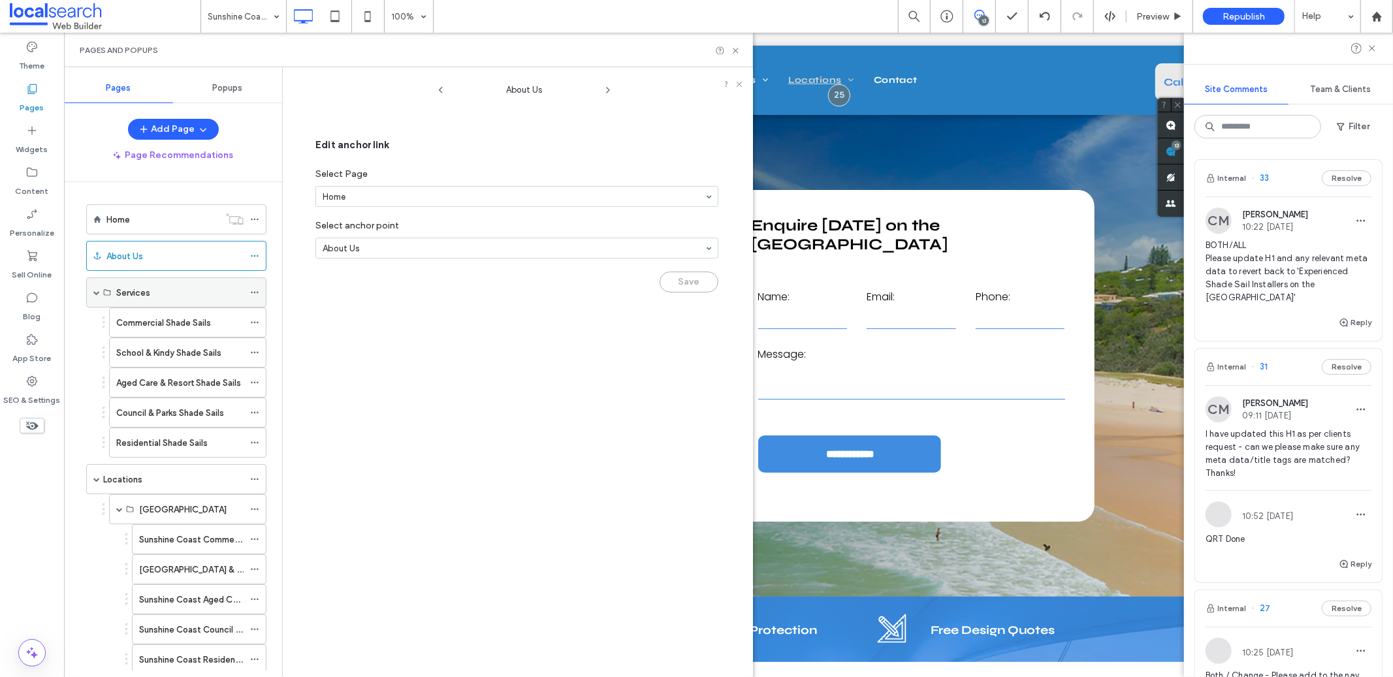
click at [164, 301] on div "Services" at bounding box center [179, 292] width 127 height 29
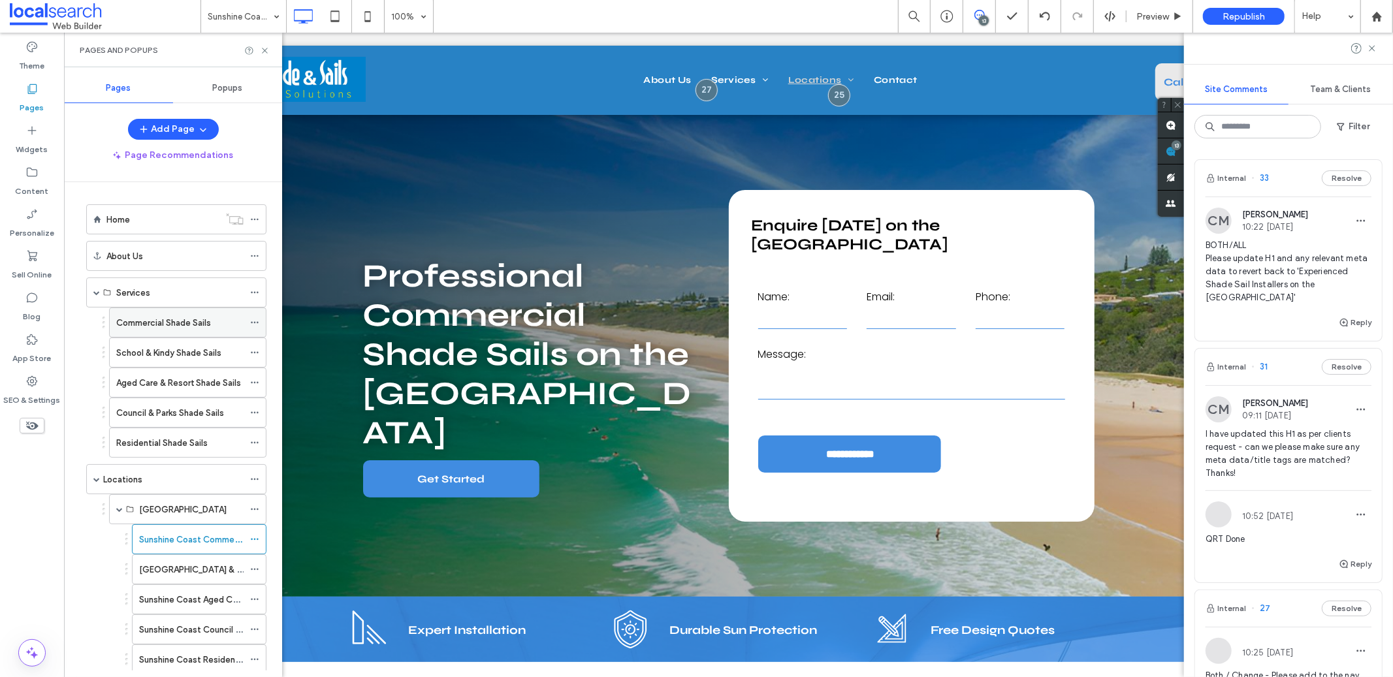
click at [250, 321] on icon at bounding box center [254, 322] width 9 height 9
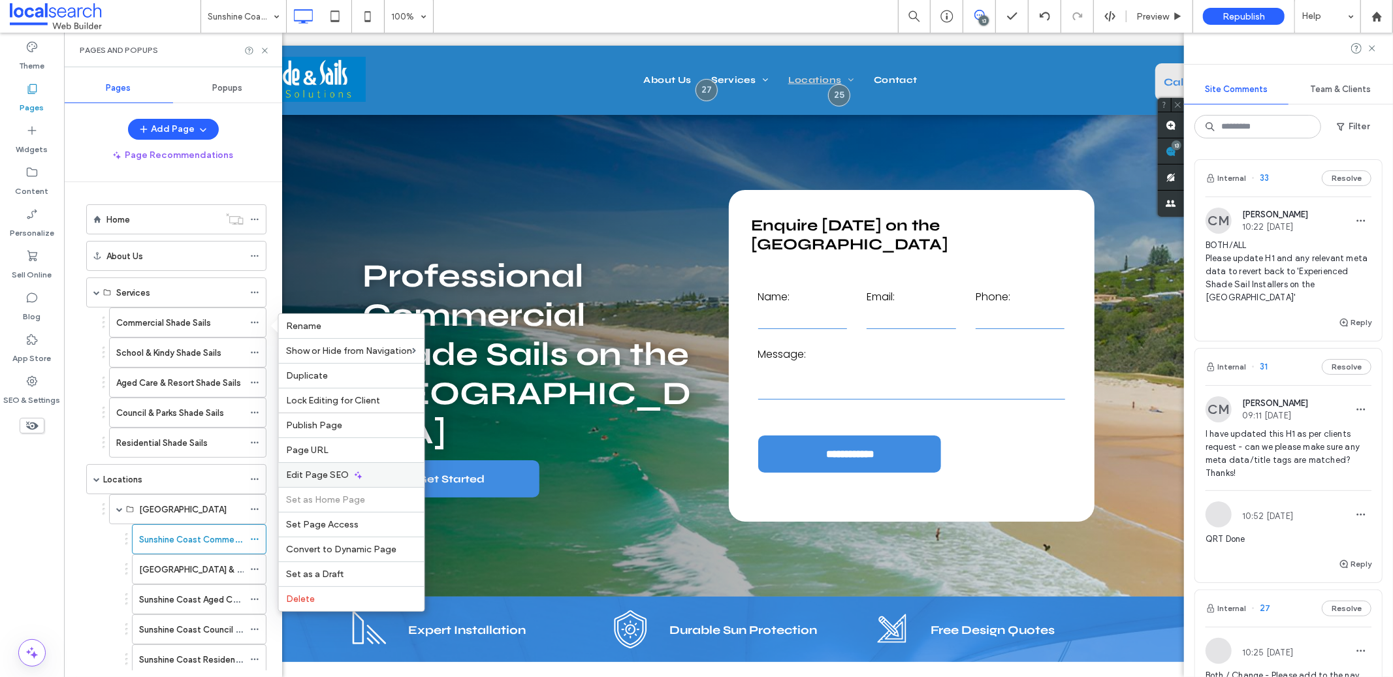
click at [326, 475] on span "Edit Page SEO" at bounding box center [318, 474] width 63 height 11
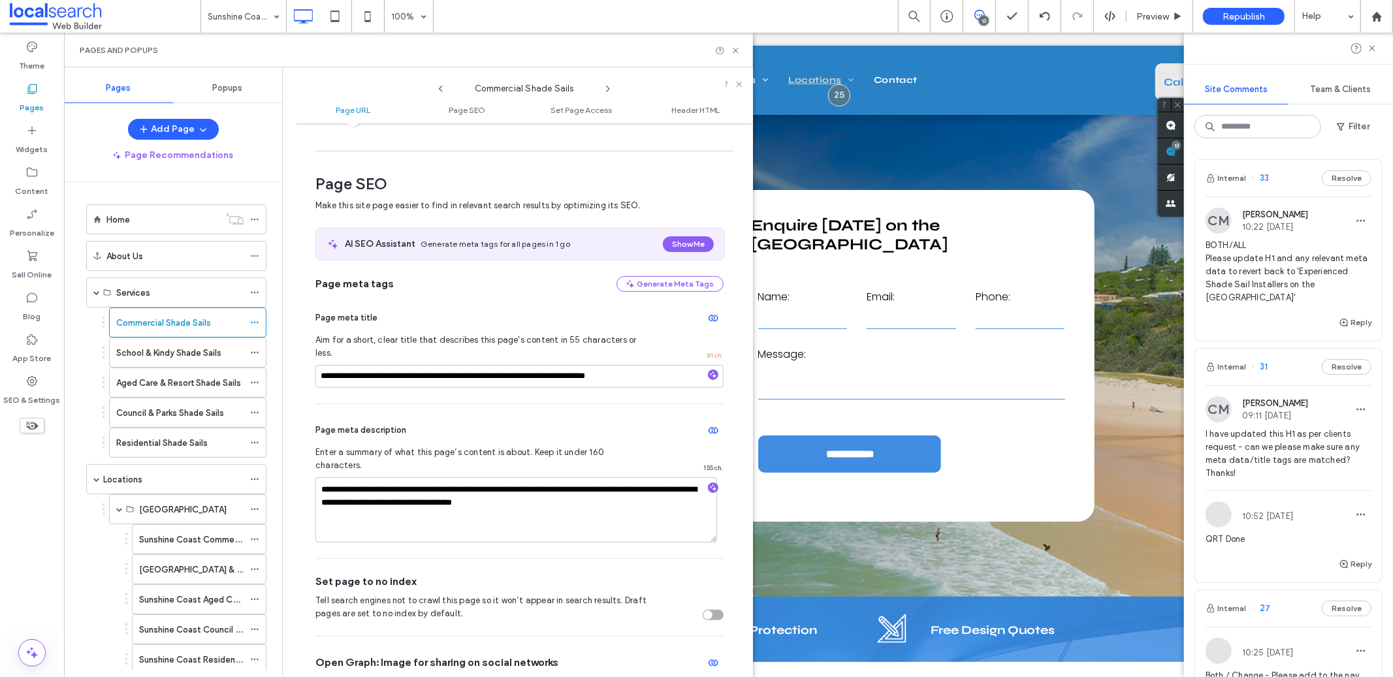
scroll to position [180, 0]
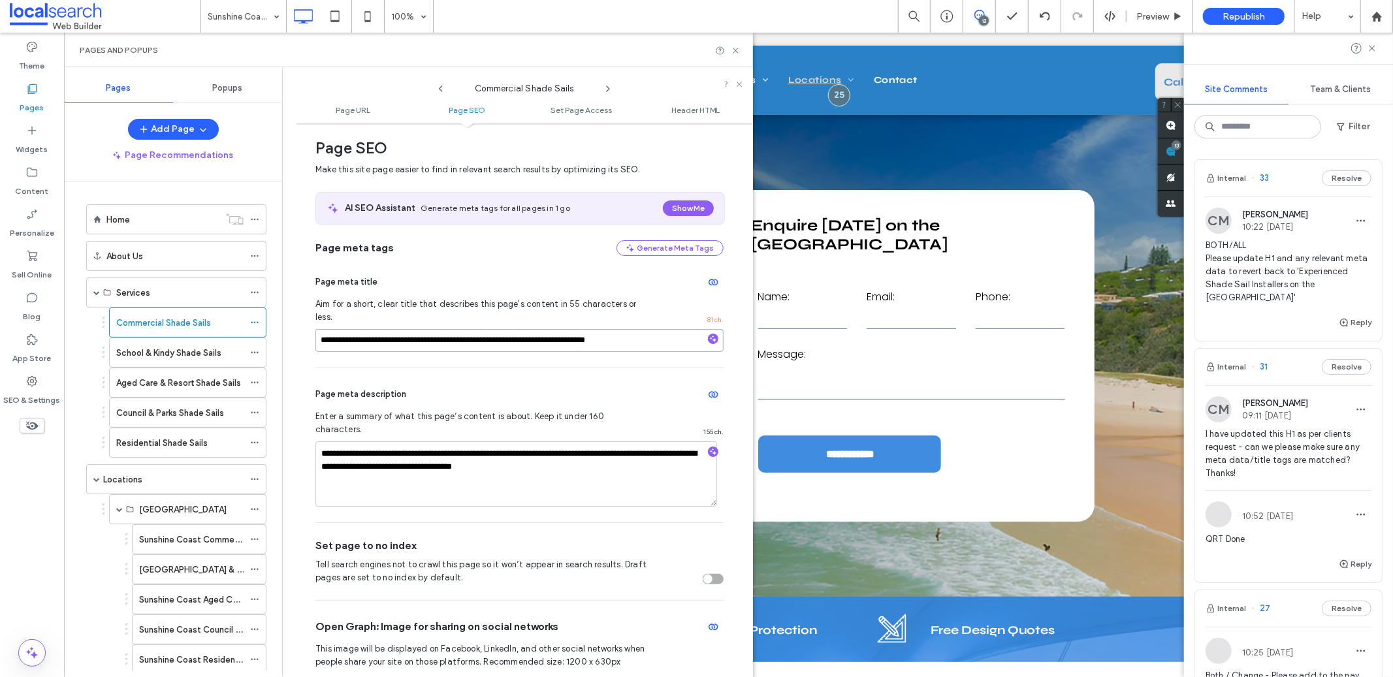
drag, startPoint x: 553, startPoint y: 331, endPoint x: 459, endPoint y: 328, distance: 94.1
click at [459, 329] on input "**********" at bounding box center [519, 340] width 408 height 23
paste input "**********"
type input "**********"
click at [441, 94] on div "Commercial Shade Sails" at bounding box center [524, 86] width 457 height 24
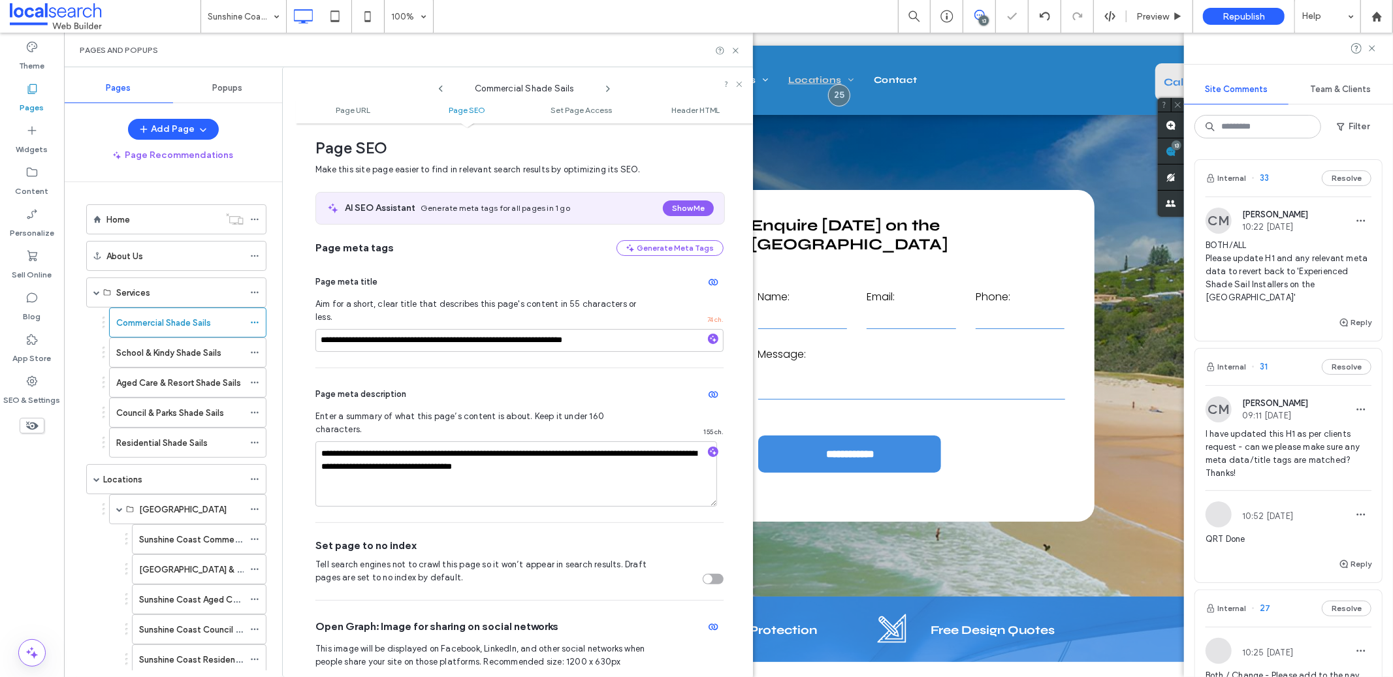
click at [441, 92] on icon at bounding box center [440, 89] width 10 height 10
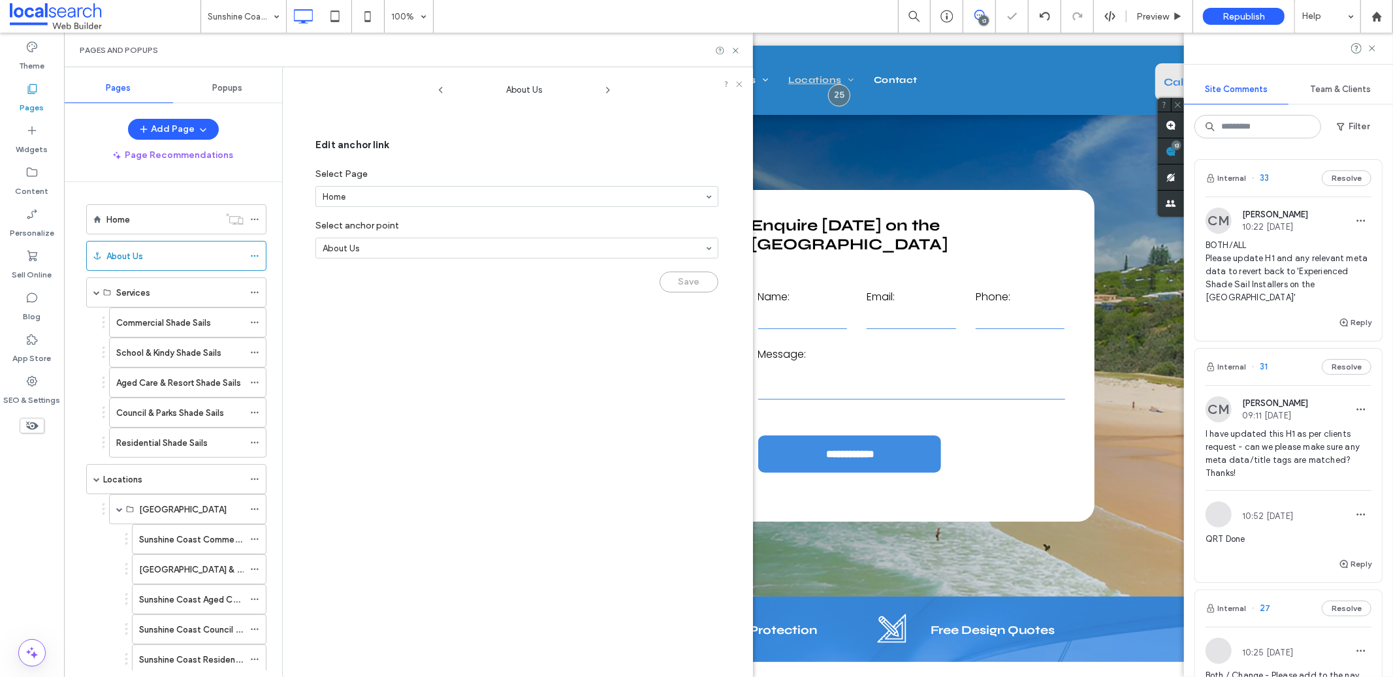
click at [441, 92] on use at bounding box center [441, 90] width 4 height 7
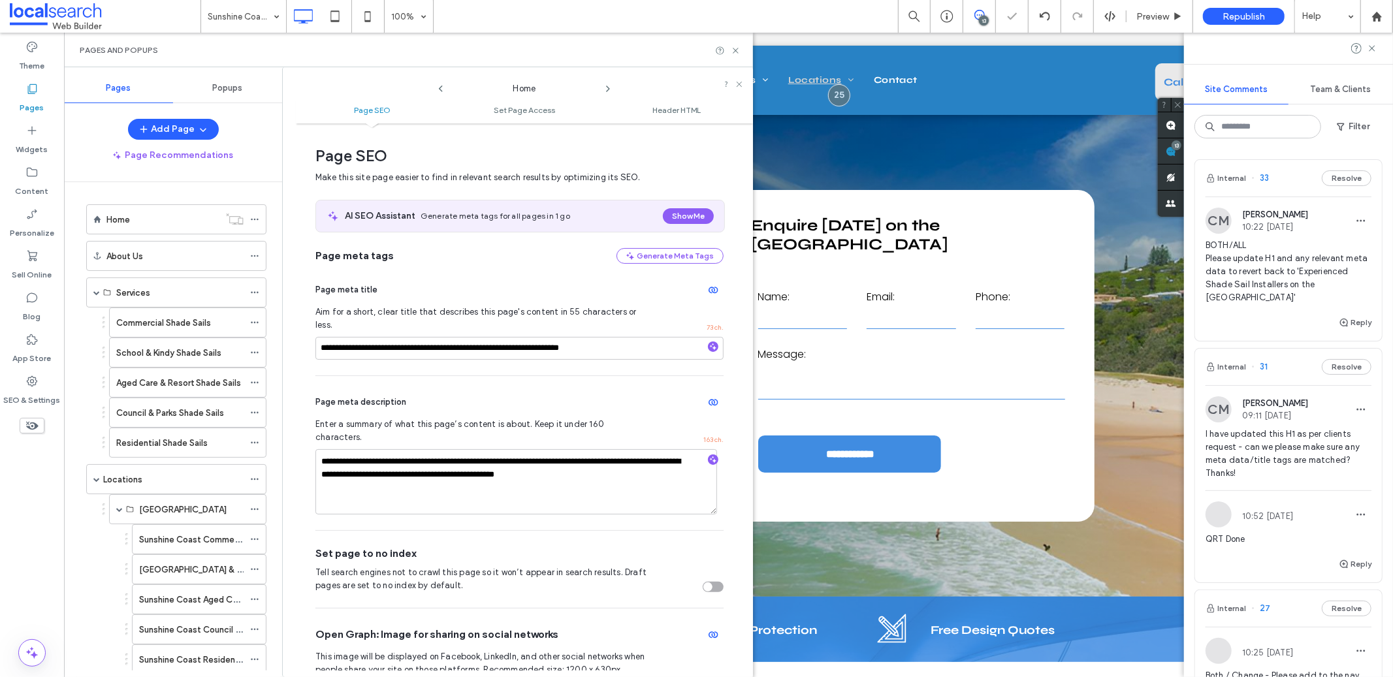
scroll to position [7, 0]
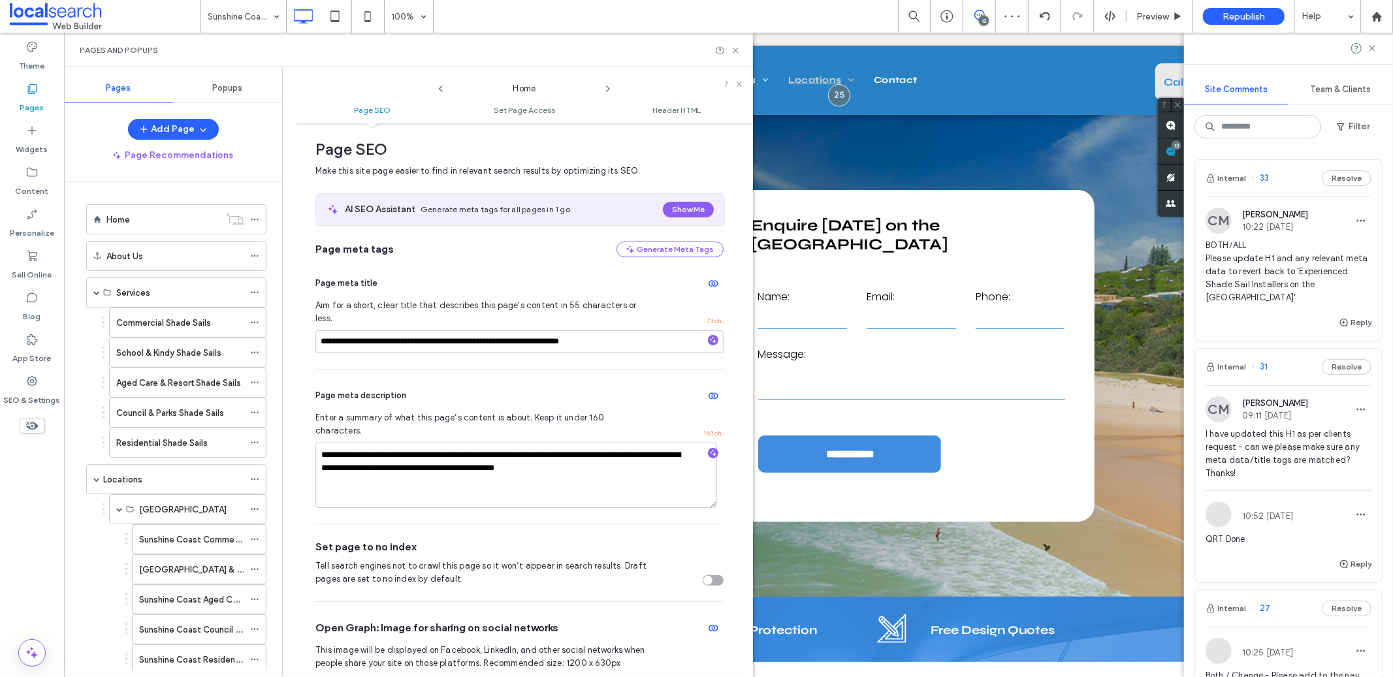
click at [614, 86] on div "Home" at bounding box center [524, 86] width 457 height 24
click at [608, 86] on icon at bounding box center [608, 89] width 10 height 10
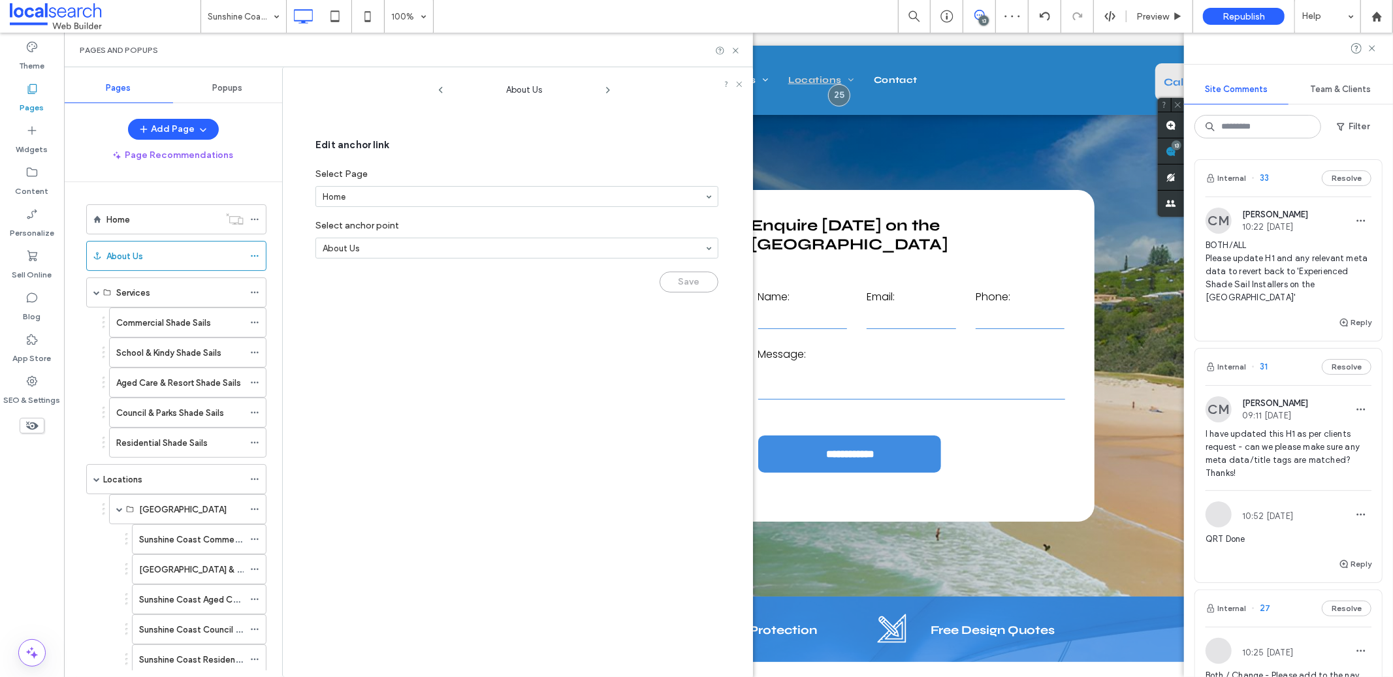
click at [608, 86] on icon at bounding box center [608, 90] width 10 height 10
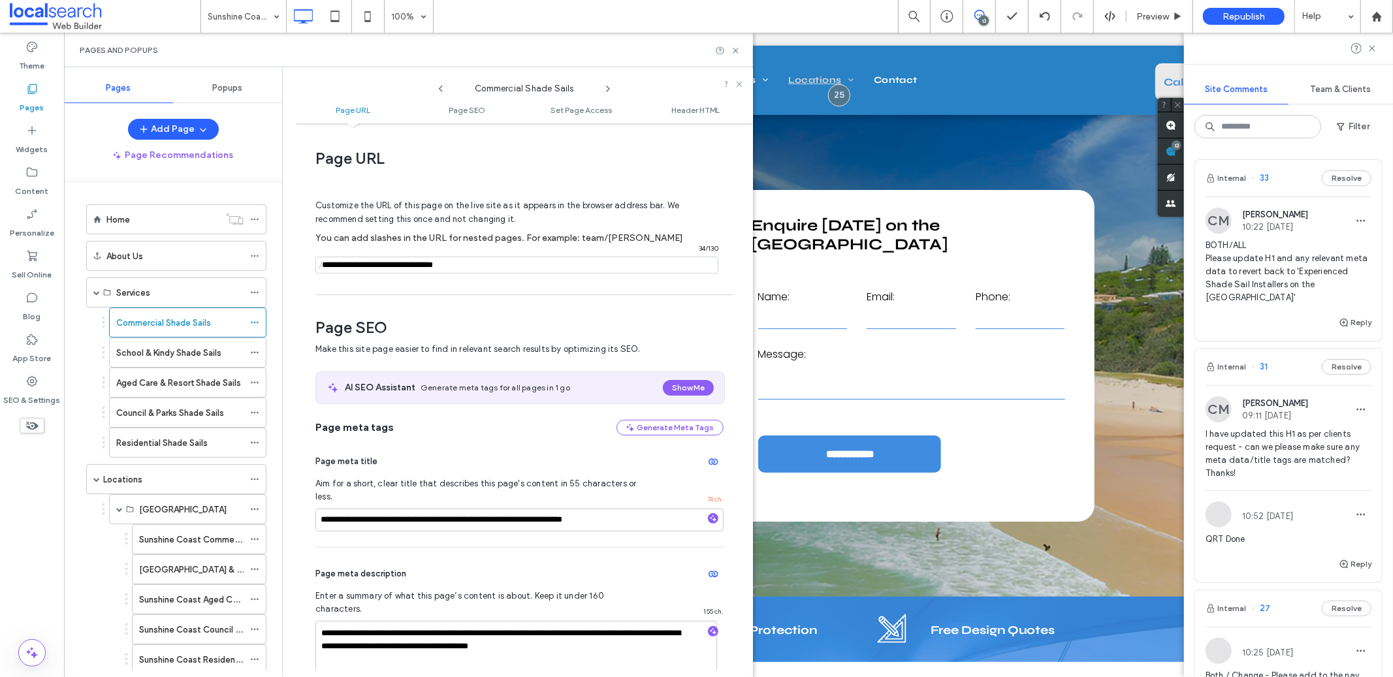
scroll to position [180, 0]
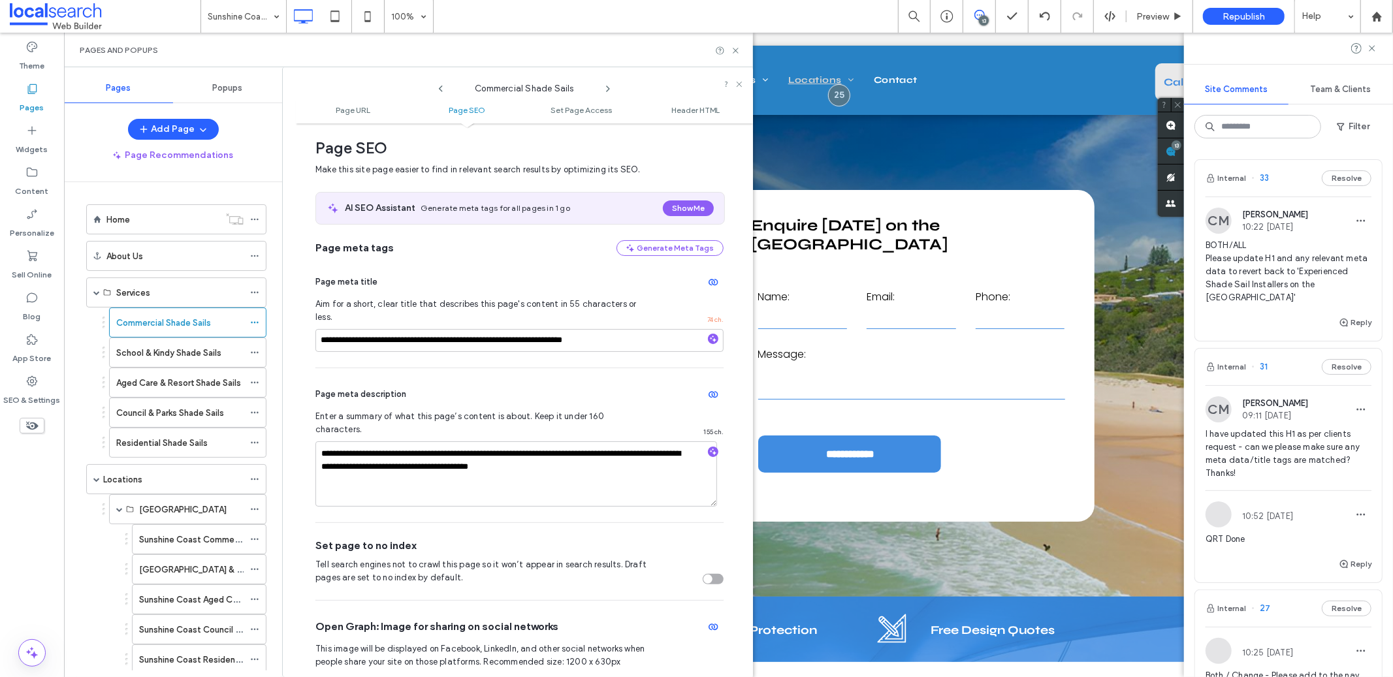
click at [608, 86] on icon at bounding box center [608, 89] width 10 height 10
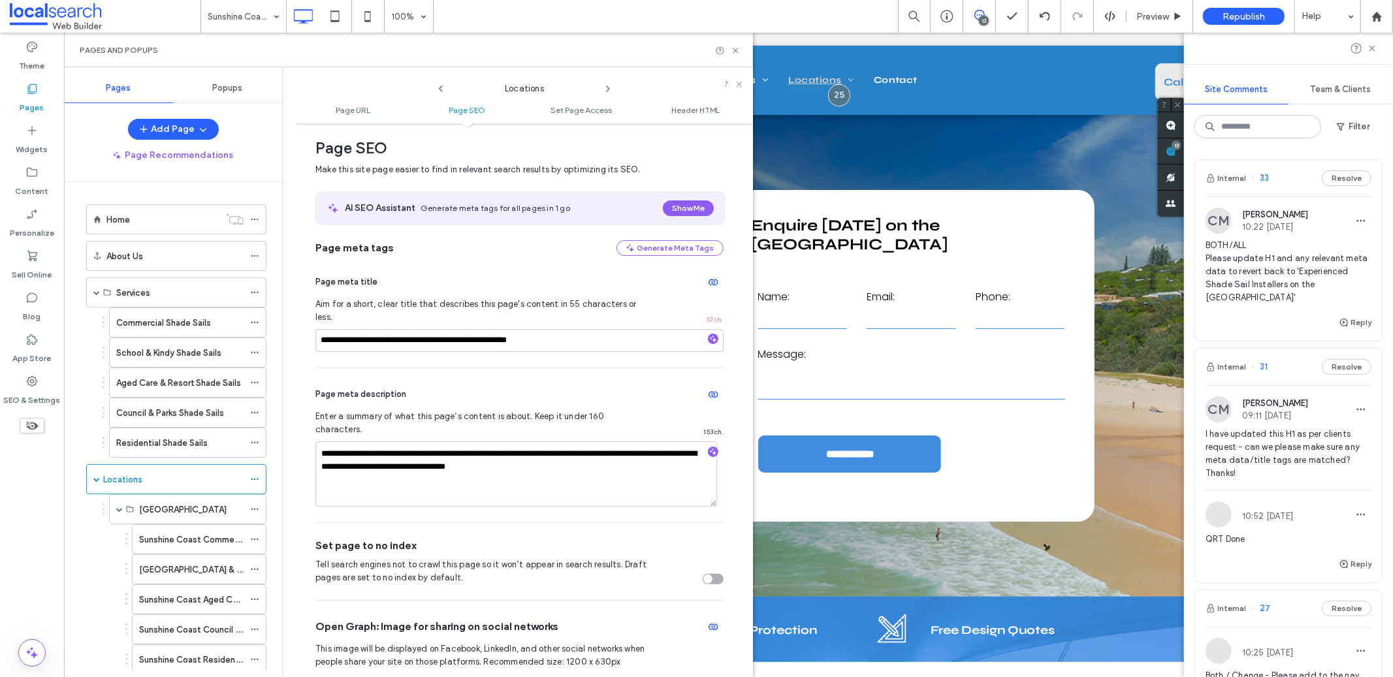
click at [608, 86] on icon at bounding box center [608, 89] width 10 height 10
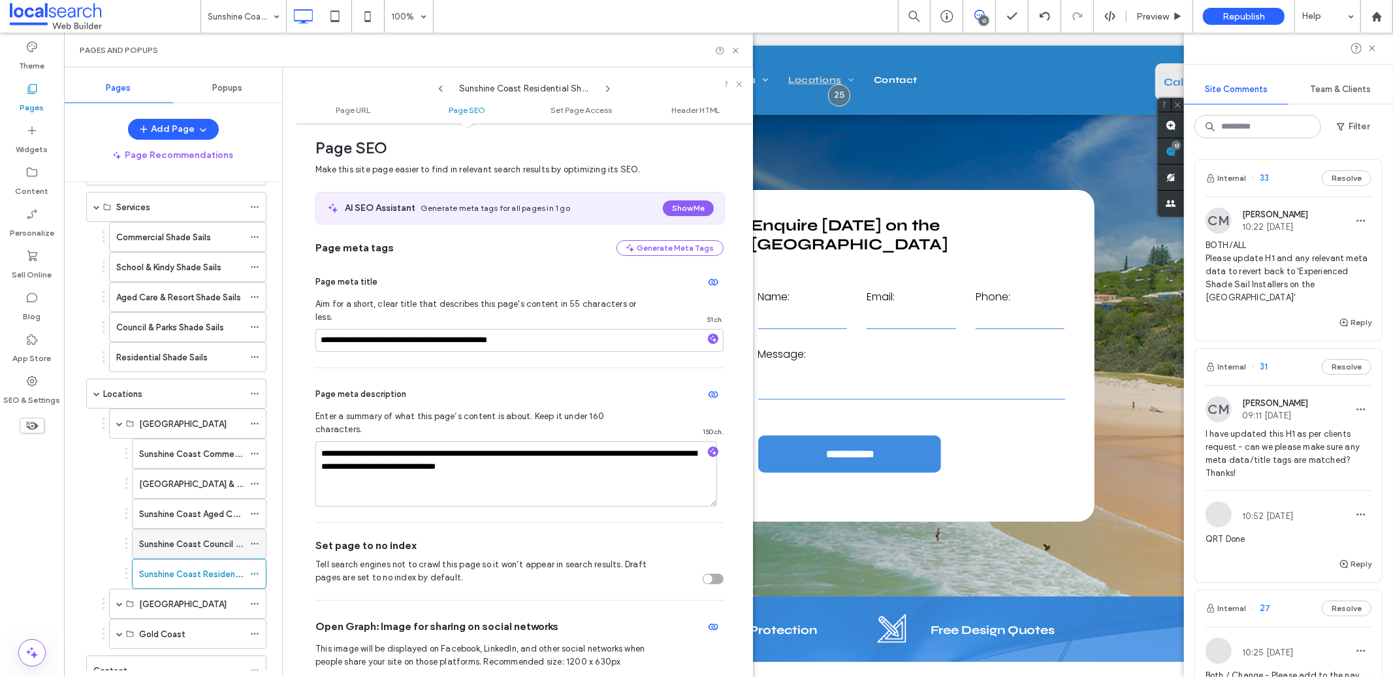
scroll to position [134, 0]
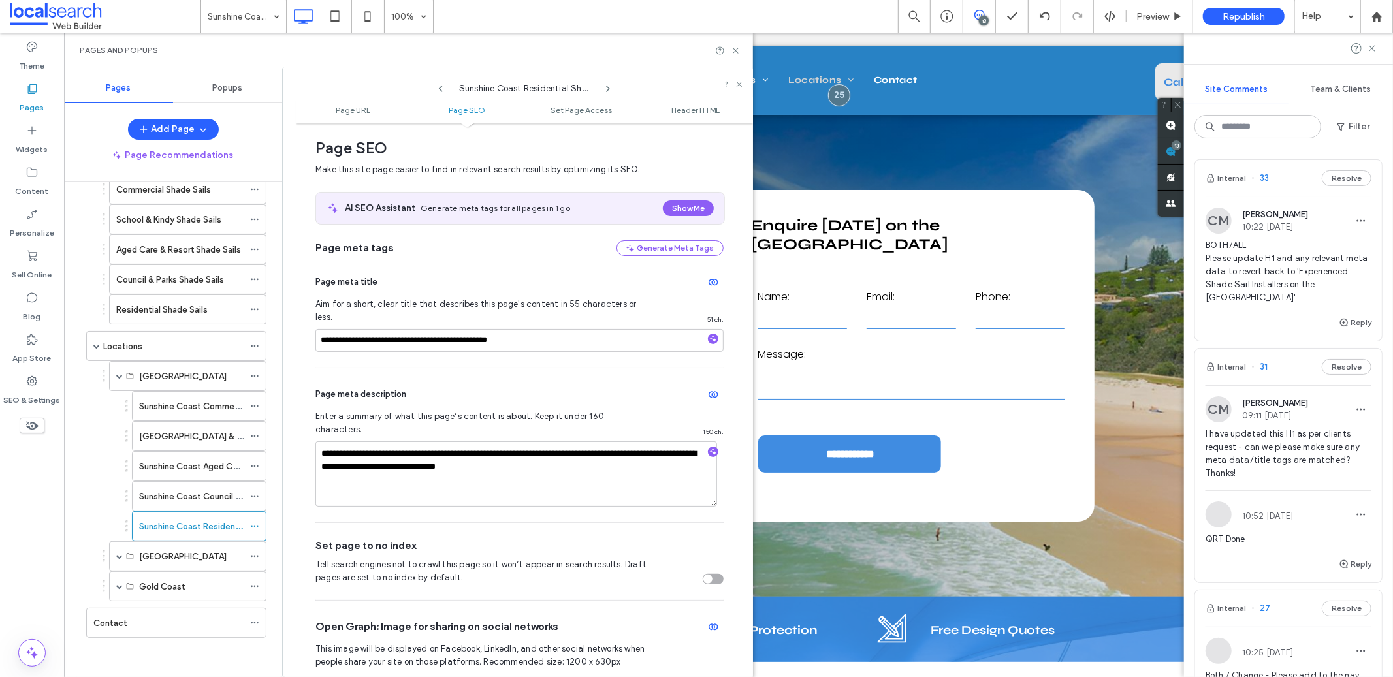
click at [610, 93] on icon at bounding box center [608, 89] width 10 height 10
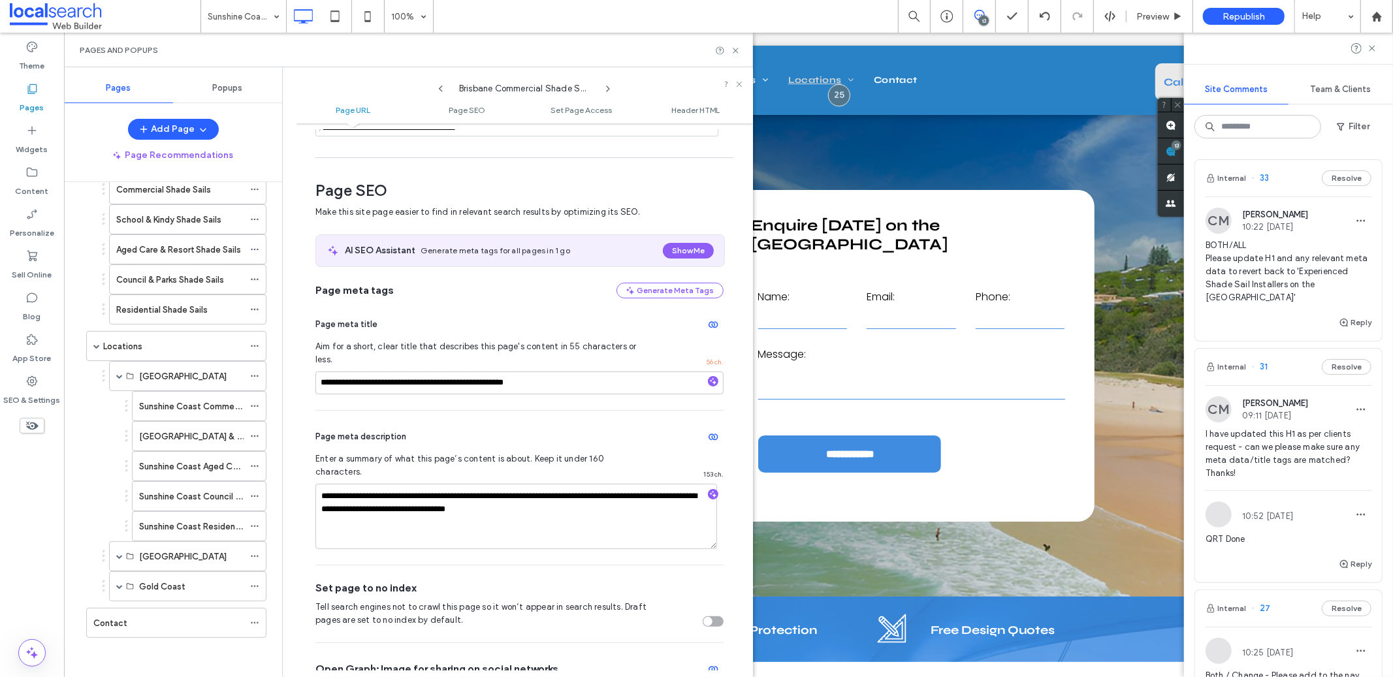
scroll to position [180, 0]
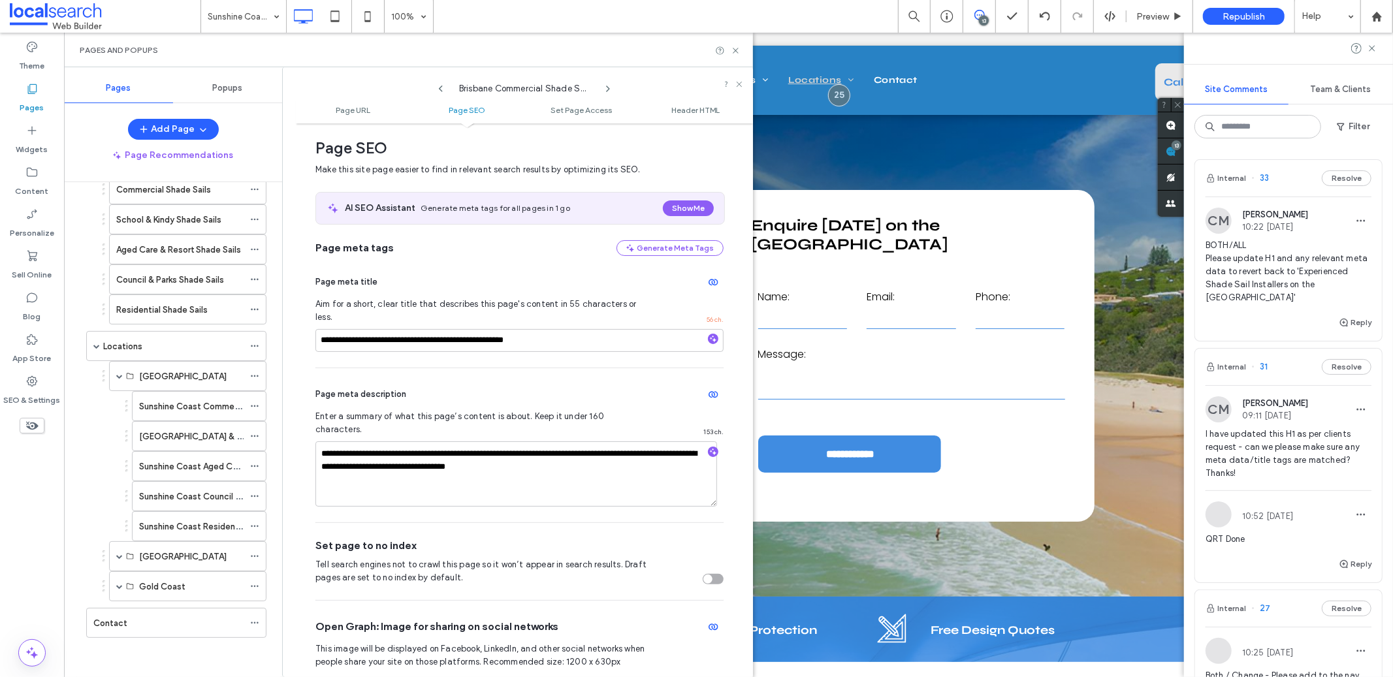
click at [610, 93] on icon at bounding box center [608, 89] width 10 height 10
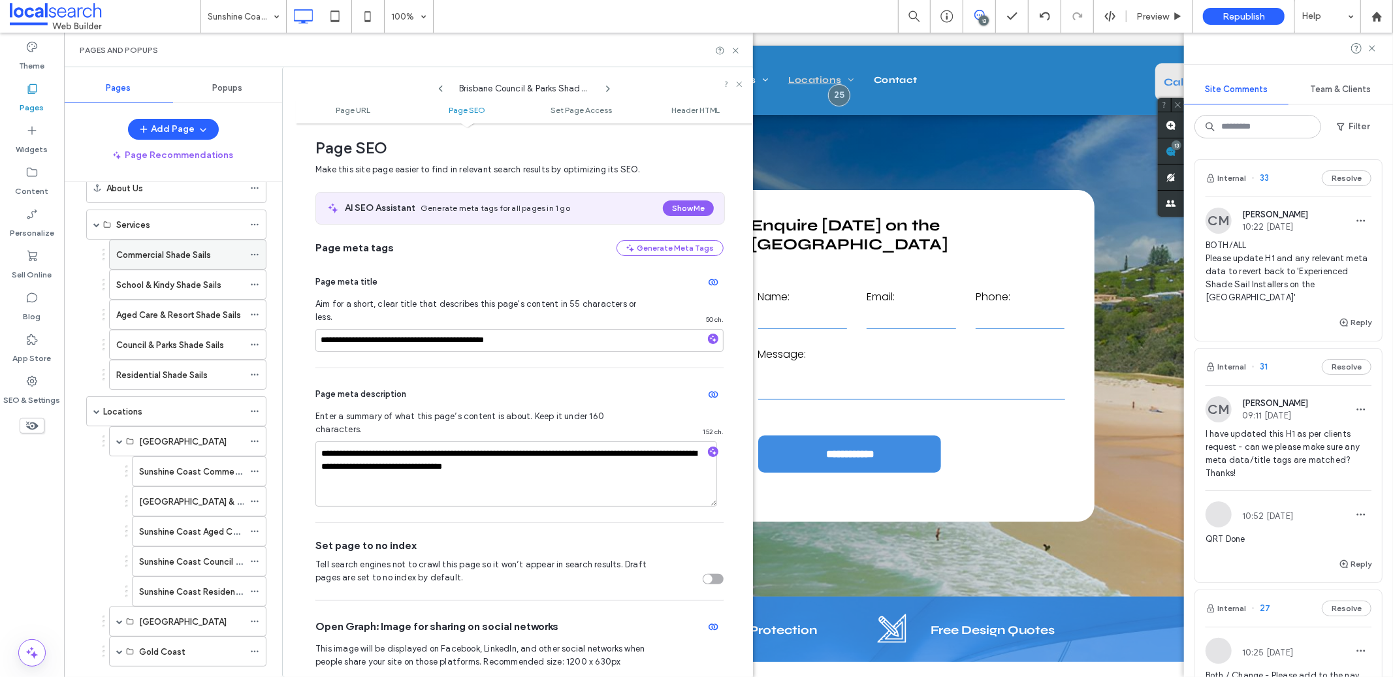
scroll to position [0, 0]
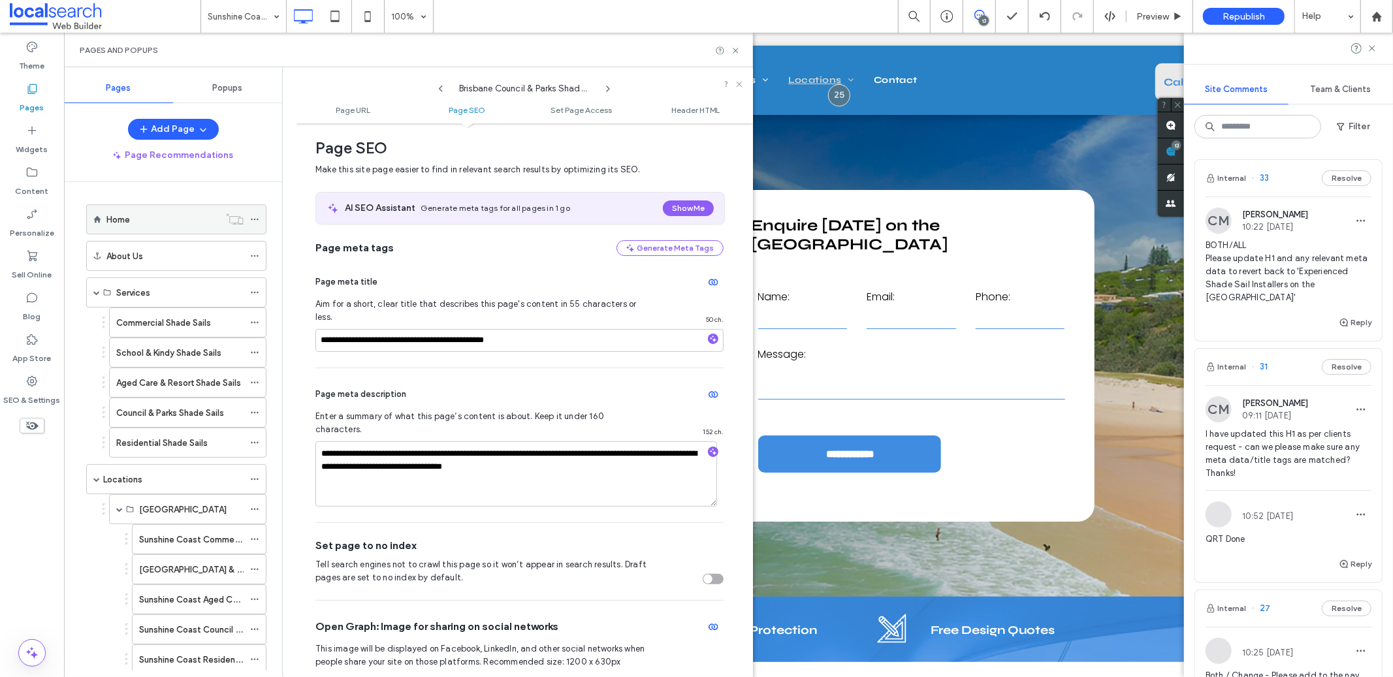
click at [161, 207] on div "Home" at bounding box center [162, 219] width 113 height 29
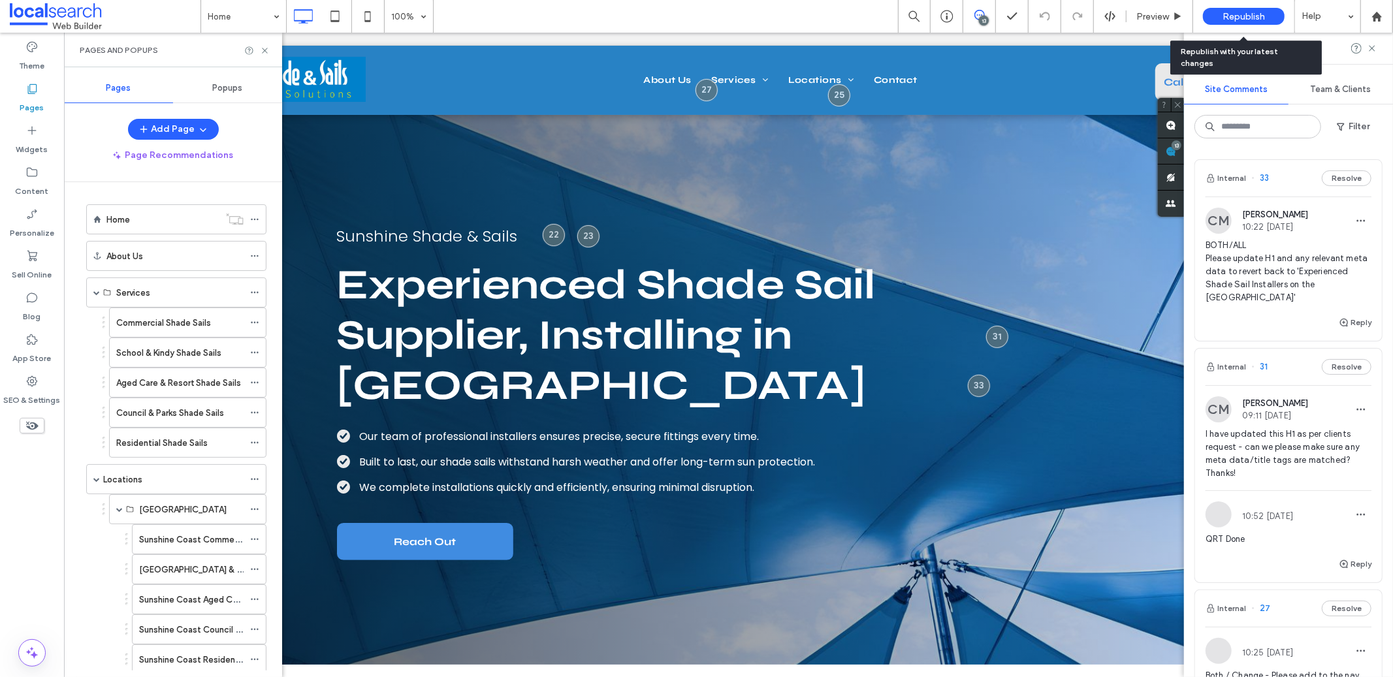
click at [1245, 13] on span "Republish" at bounding box center [1243, 16] width 42 height 11
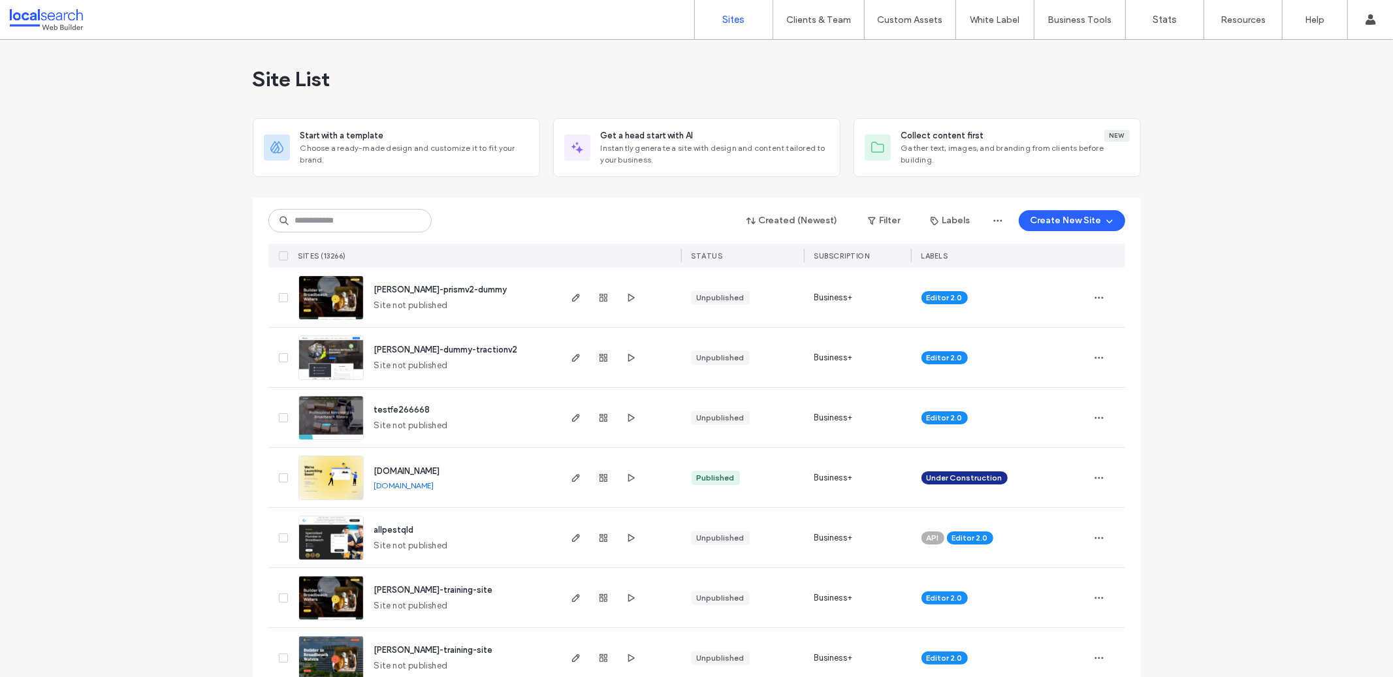
click at [347, 206] on div "Created (Newest) Filter Labels Create New Site SITES (13266) STATUS SUBSCRIPTIO…" at bounding box center [696, 233] width 857 height 70
click at [350, 211] on input at bounding box center [349, 221] width 163 height 24
paste input "**********"
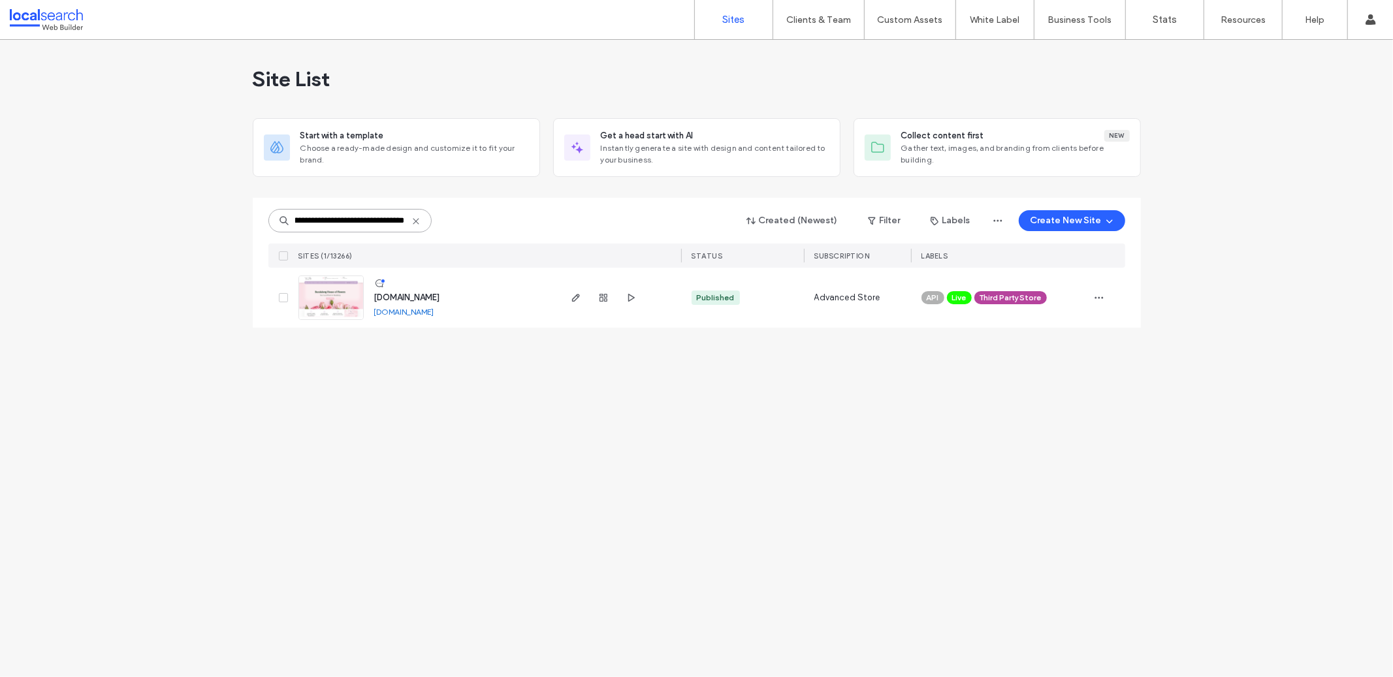
type input "**********"
click at [577, 298] on use "button" at bounding box center [575, 298] width 8 height 8
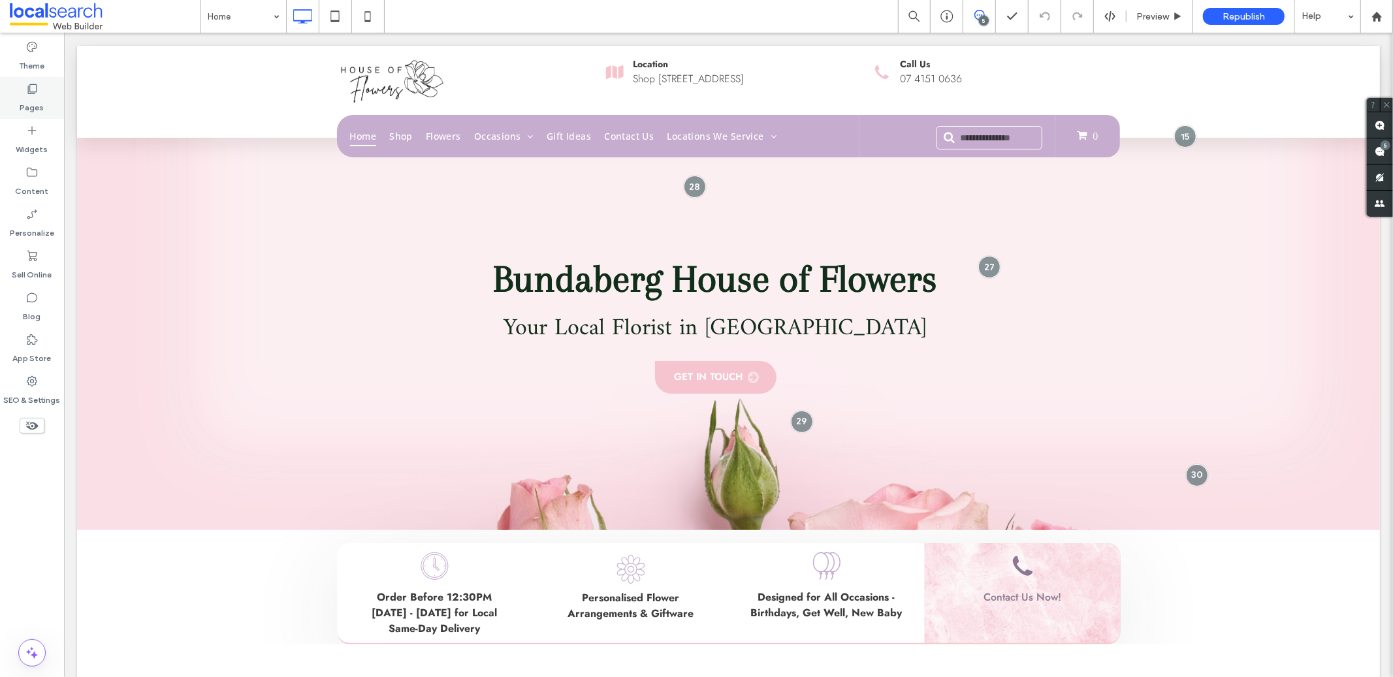
click at [28, 89] on icon at bounding box center [31, 88] width 13 height 13
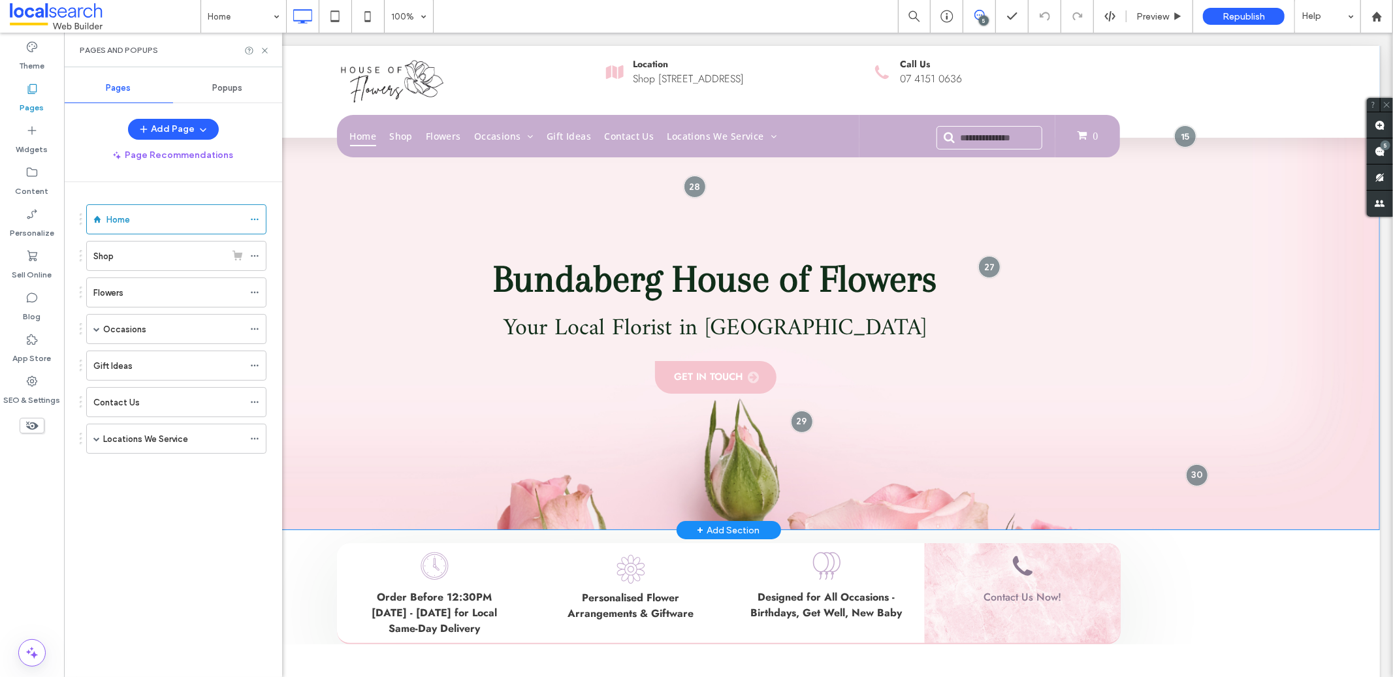
click at [1133, 265] on div "Bundaberg House of Flowers Your Local Florist in [GEOGRAPHIC_DATA] Get in Touch…" at bounding box center [727, 287] width 1303 height 484
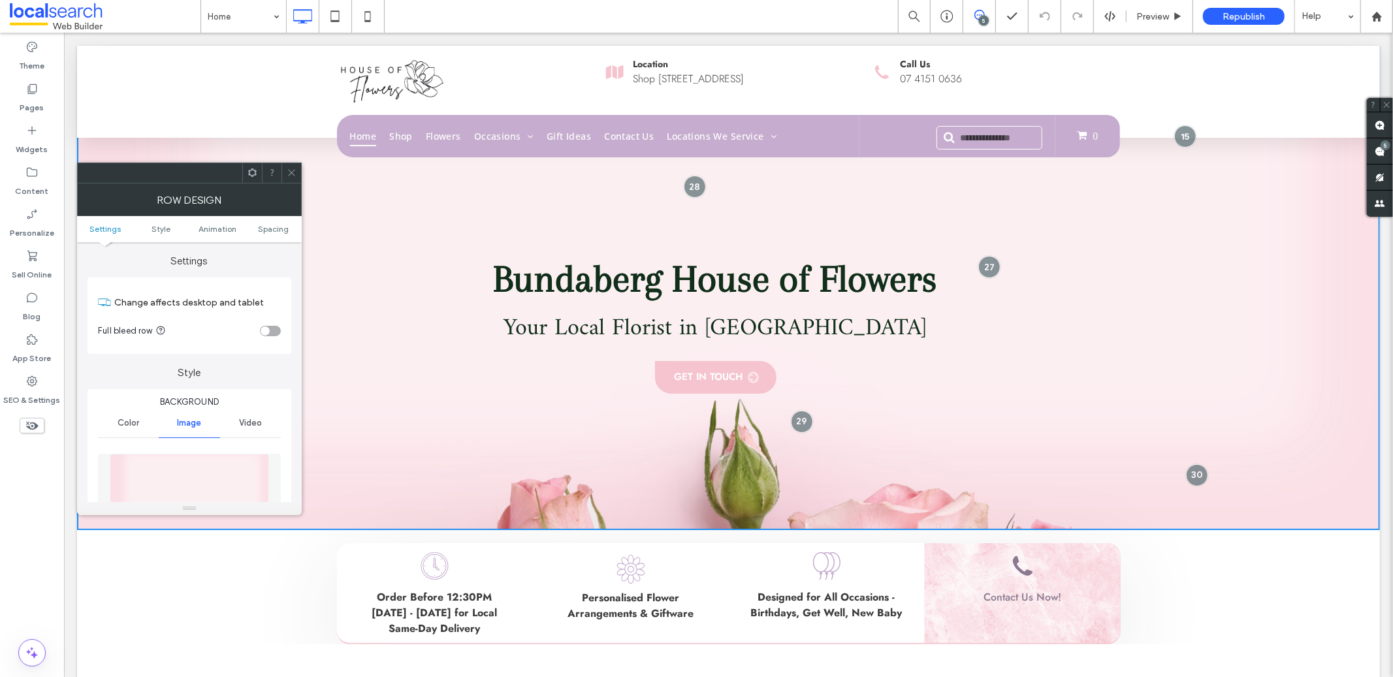
scroll to position [142, 0]
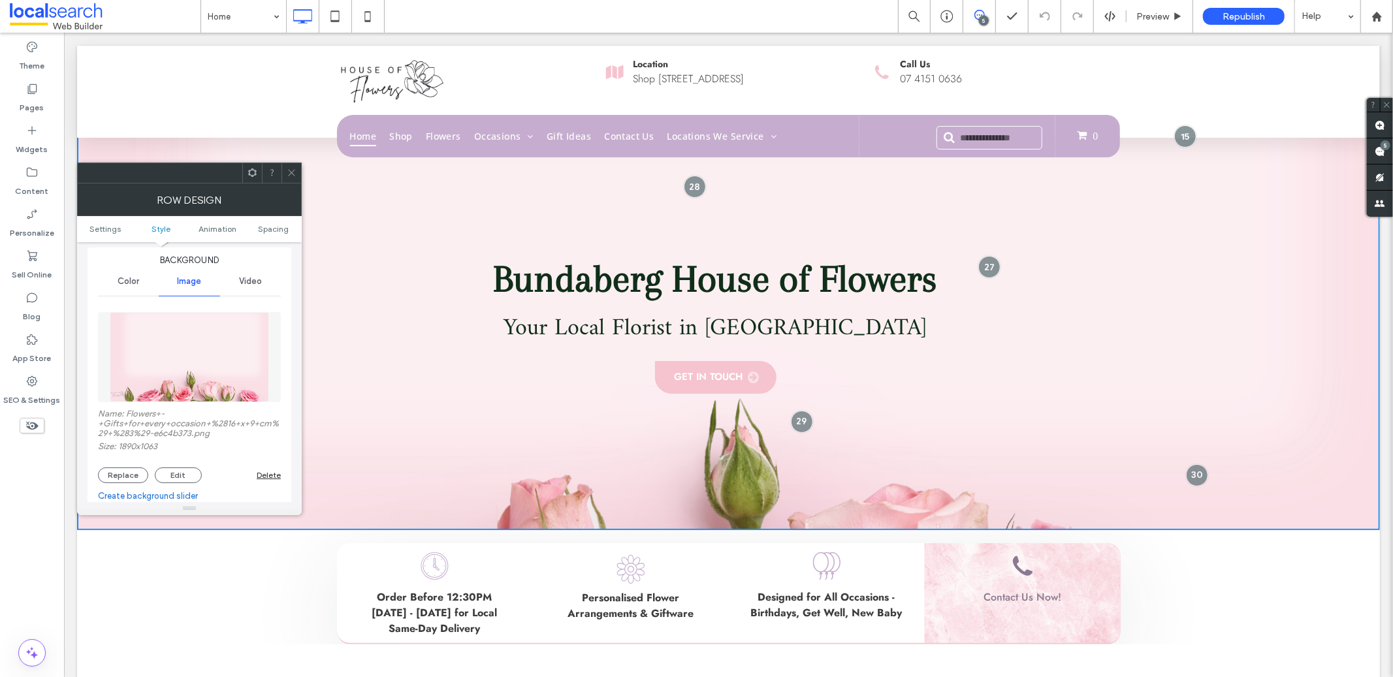
click at [294, 168] on icon at bounding box center [292, 173] width 10 height 10
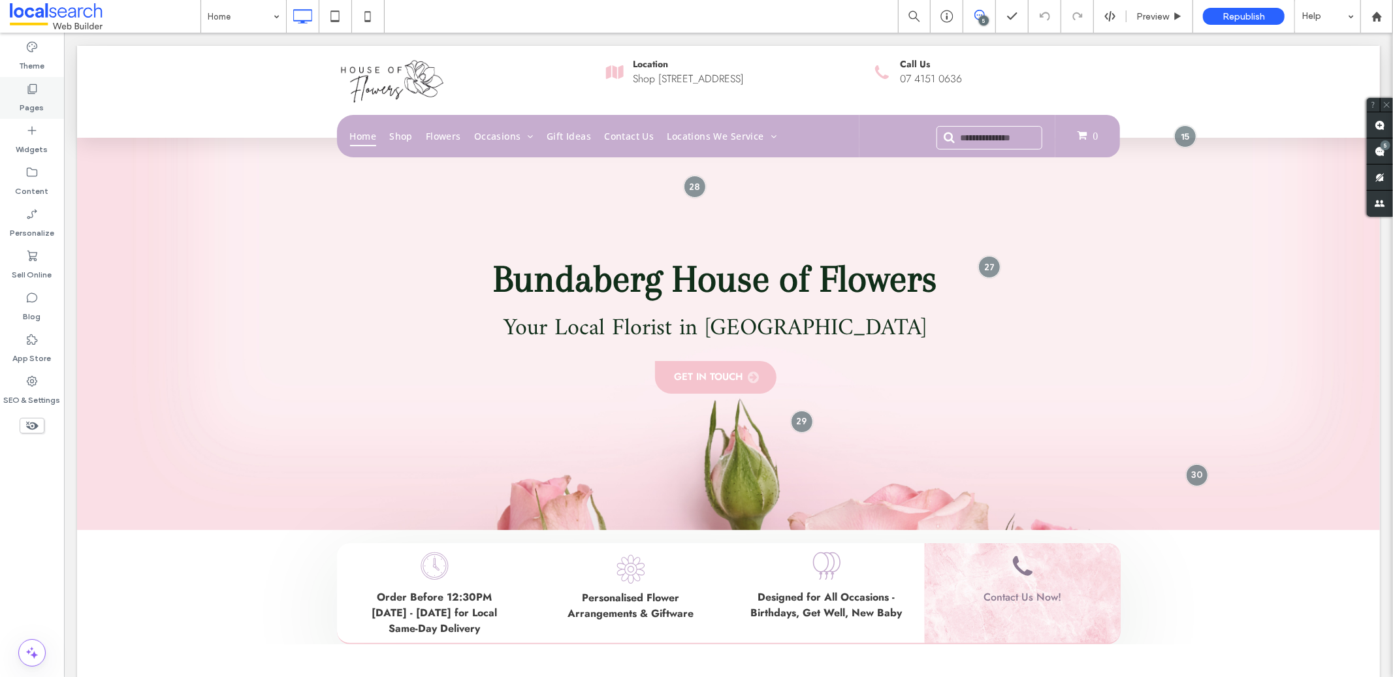
click at [35, 90] on icon at bounding box center [31, 88] width 13 height 13
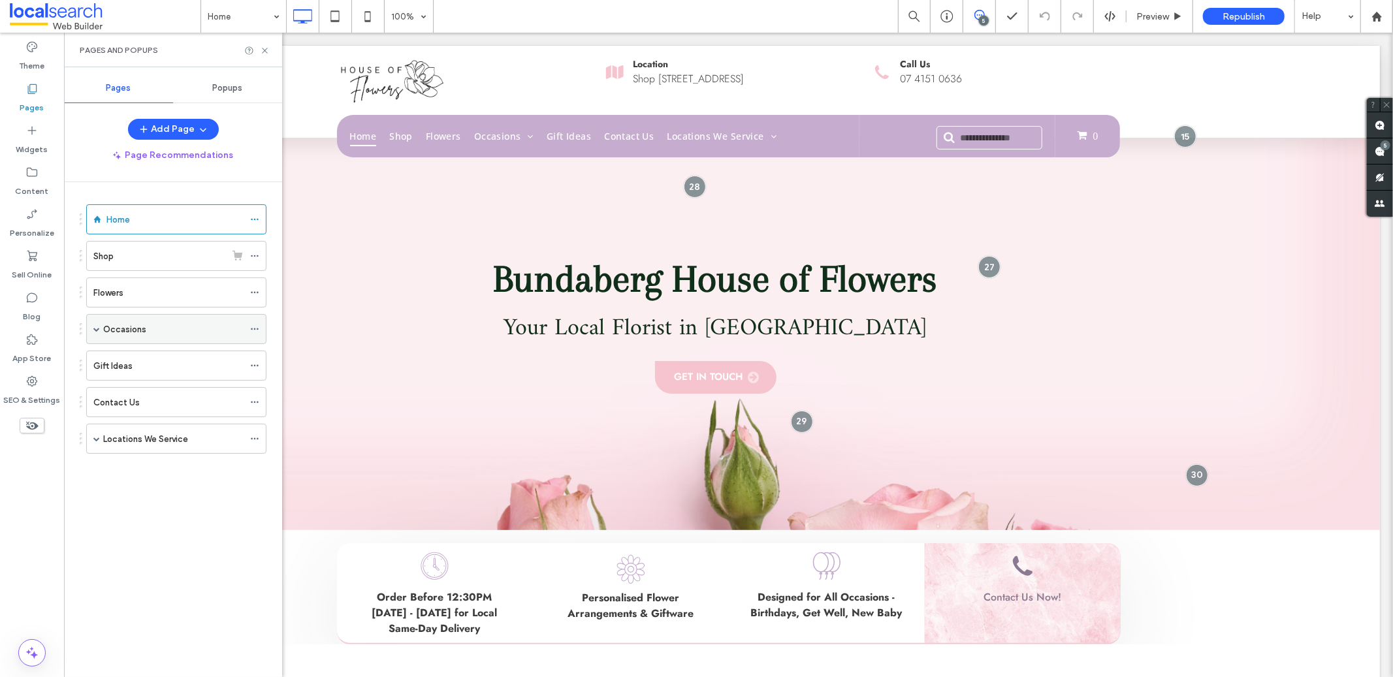
click at [95, 328] on span at bounding box center [96, 329] width 7 height 7
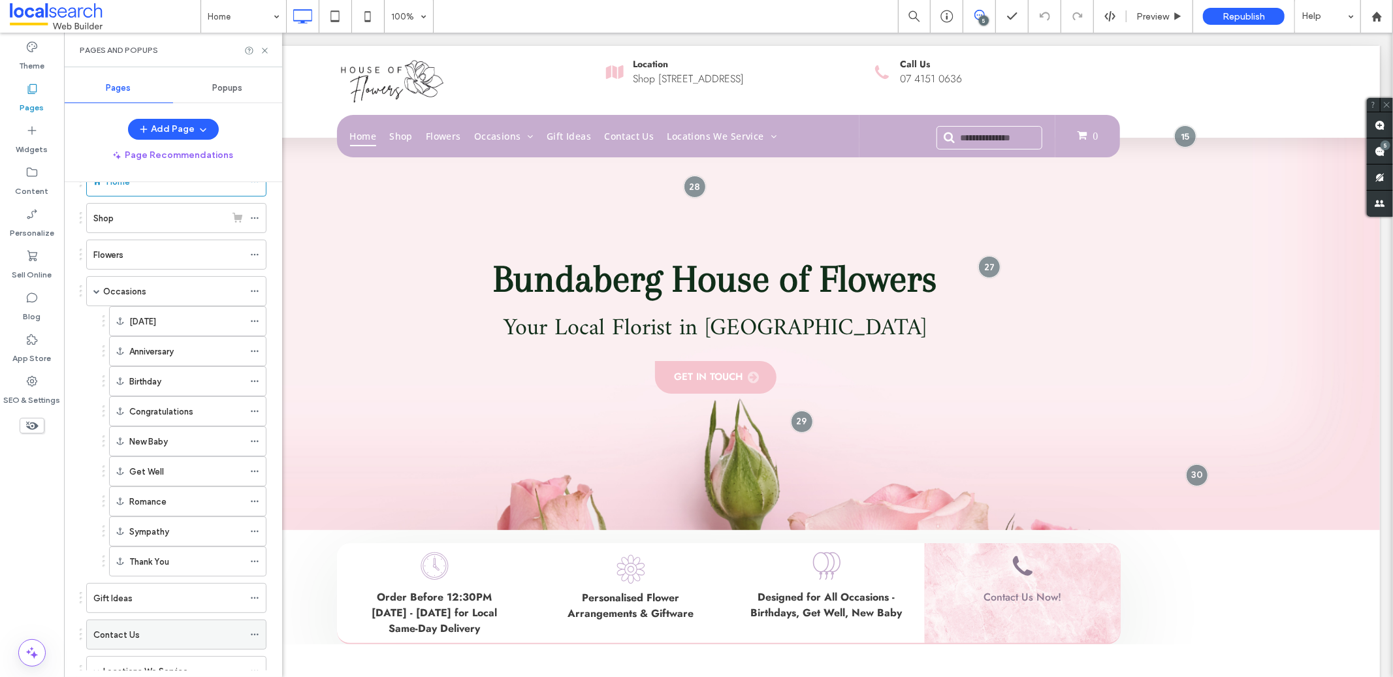
scroll to position [87, 0]
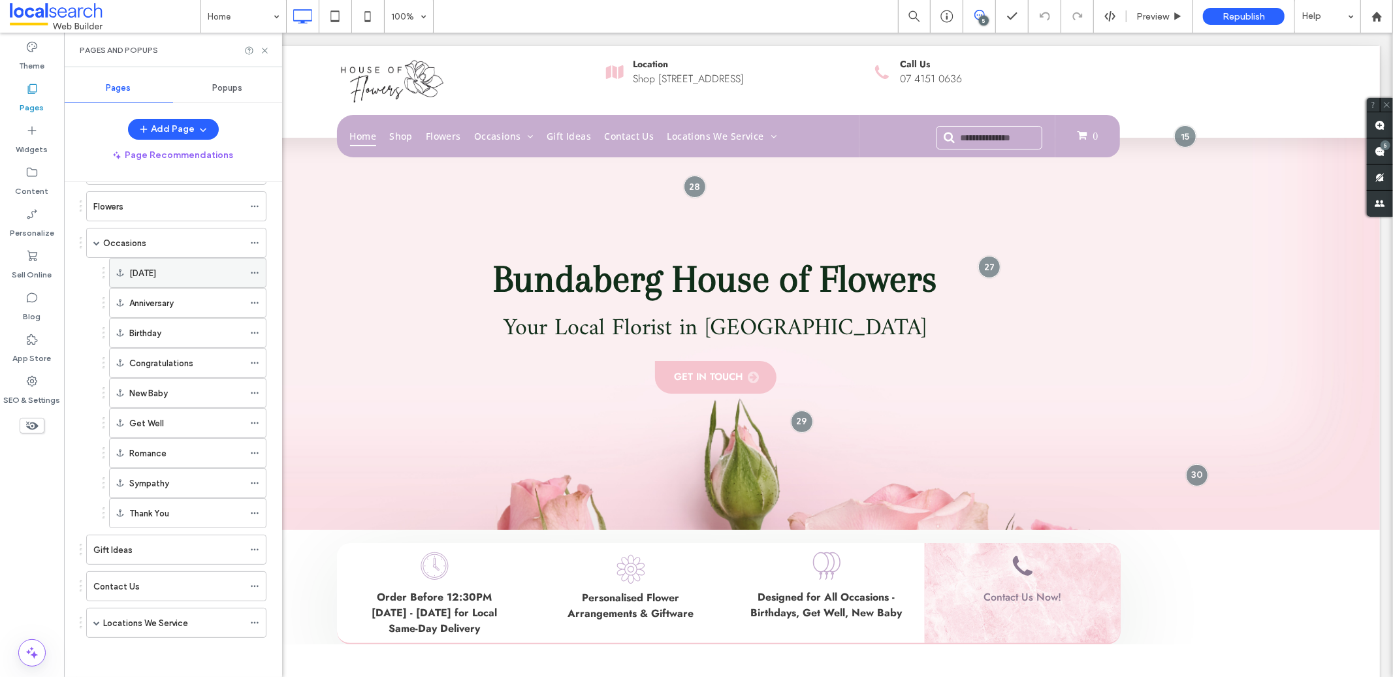
click at [155, 268] on label "[DATE]" at bounding box center [142, 273] width 27 height 23
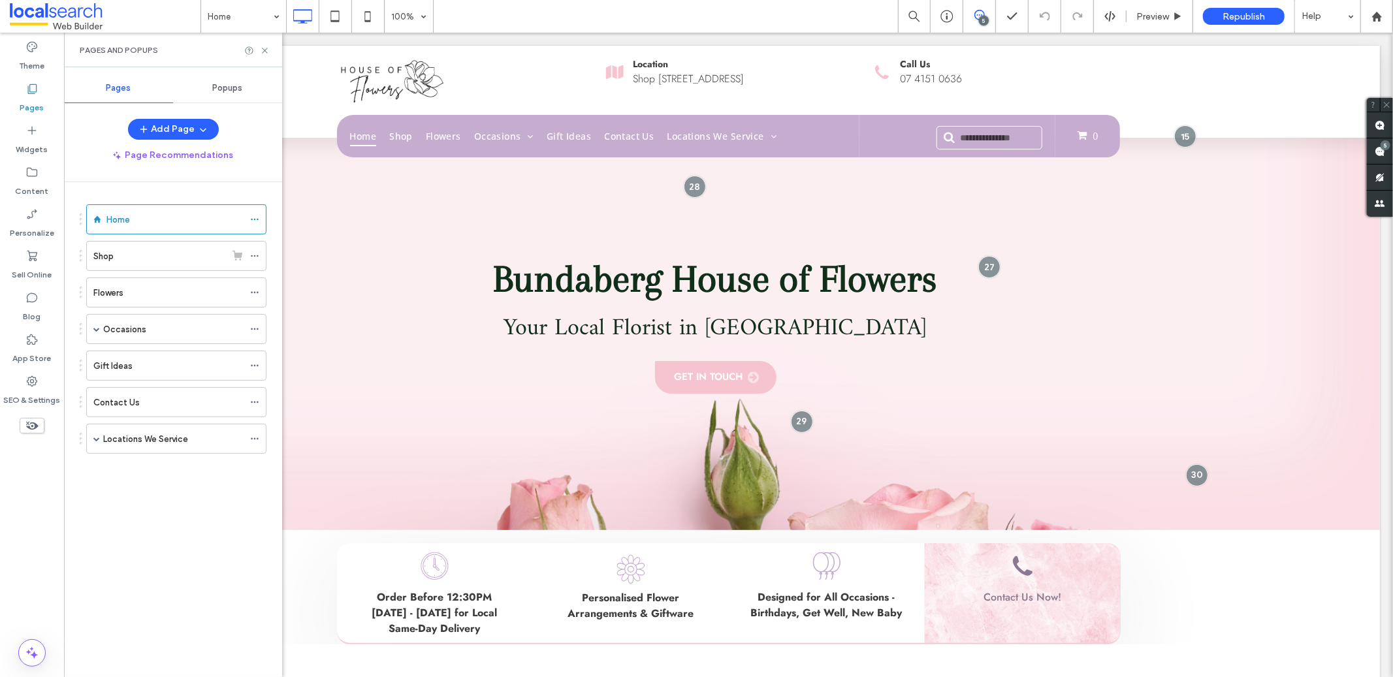
scroll to position [0, 0]
click at [134, 254] on div at bounding box center [696, 338] width 1393 height 677
click at [112, 265] on div at bounding box center [696, 338] width 1393 height 677
click at [101, 262] on div at bounding box center [696, 338] width 1393 height 677
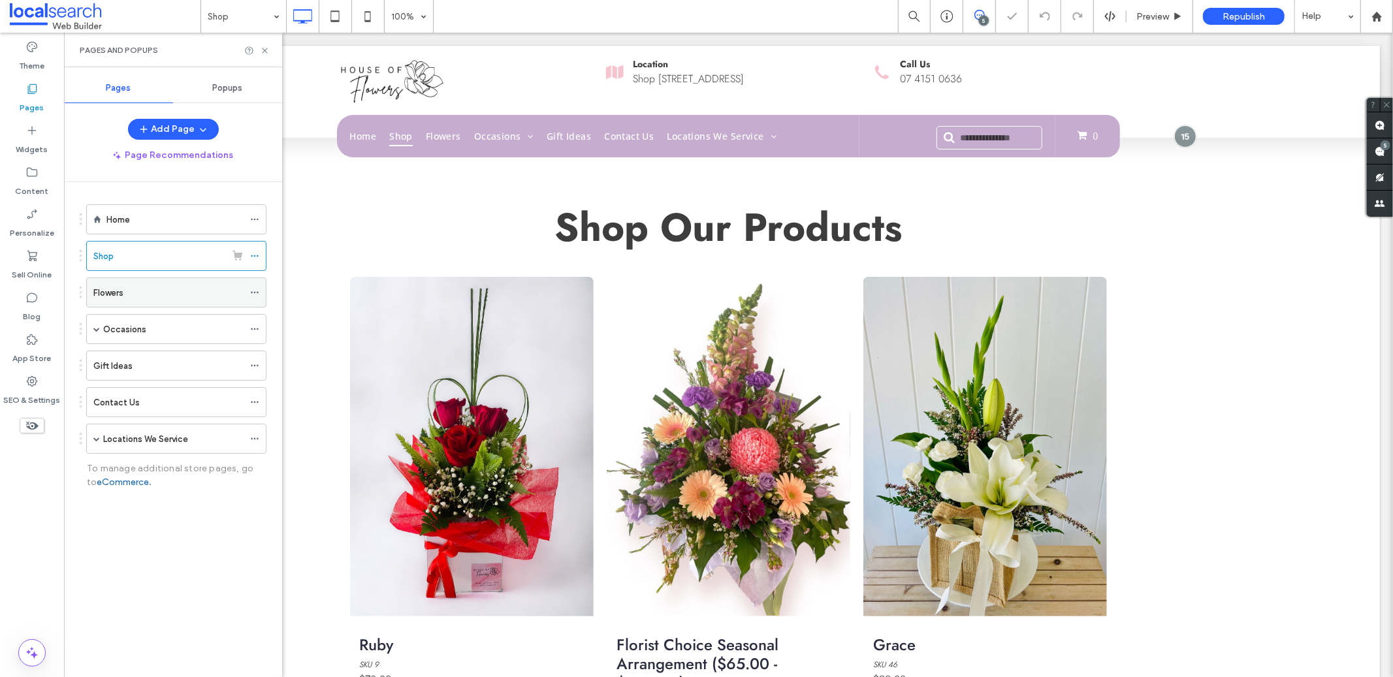
click at [155, 283] on div "Flowers" at bounding box center [168, 292] width 150 height 29
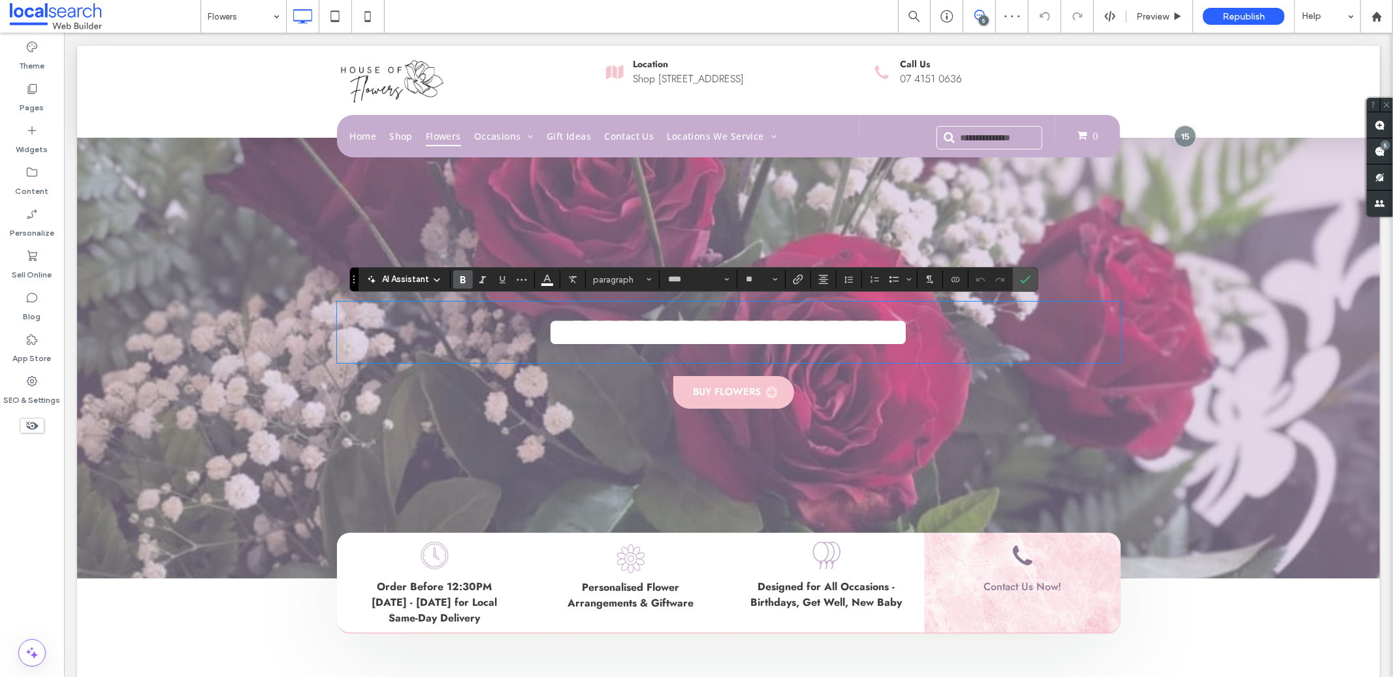
click at [184, 285] on div "**********" at bounding box center [727, 311] width 1303 height 533
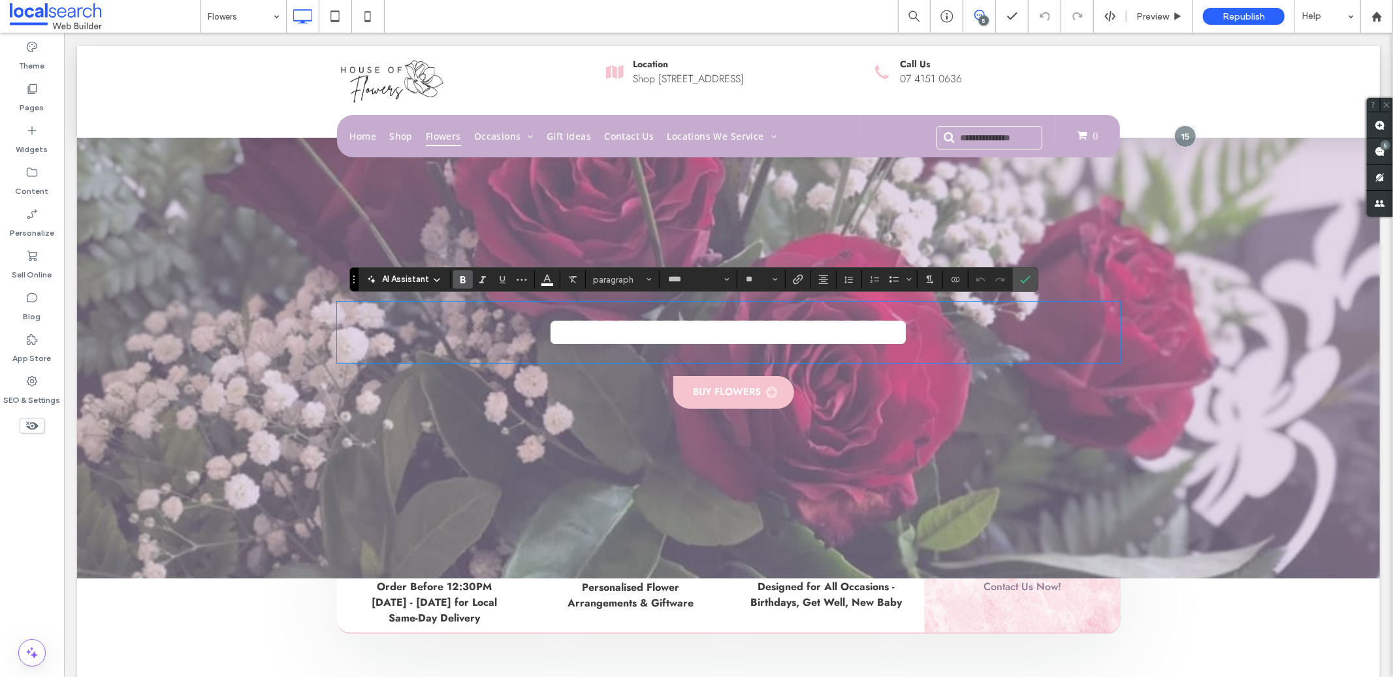
click at [1204, 289] on div "**********" at bounding box center [727, 311] width 1303 height 533
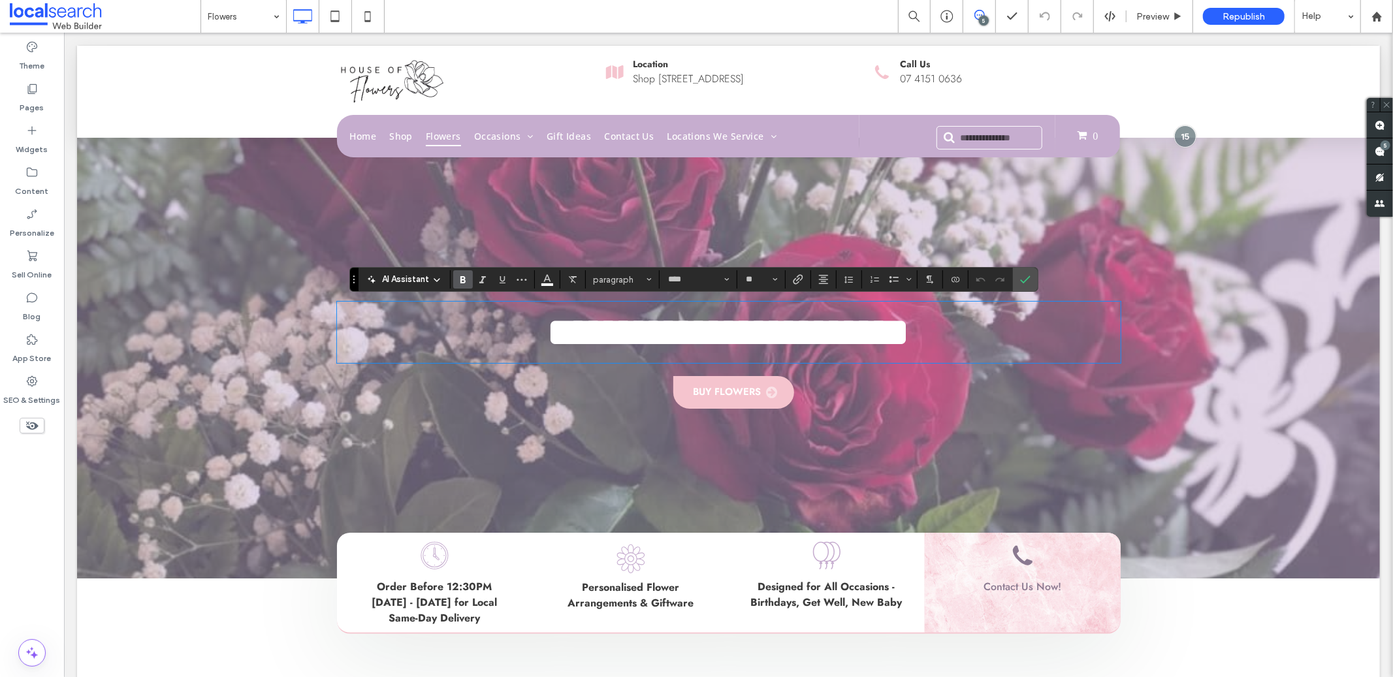
click at [1154, 56] on div "Click To Paste Location Shop [STREET_ADDRESS] Click To Paste Call Us [PHONE_NUM…" at bounding box center [727, 91] width 1303 height 92
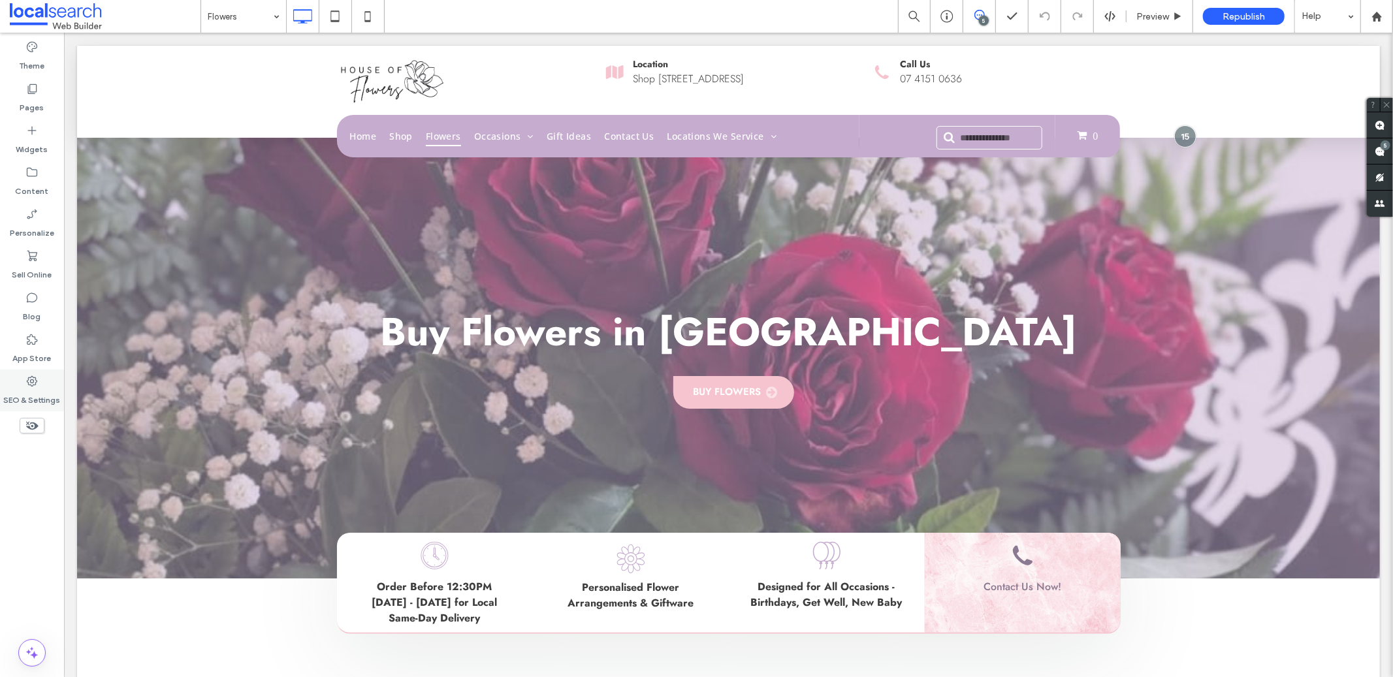
drag, startPoint x: 50, startPoint y: 372, endPoint x: 61, endPoint y: 369, distance: 12.2
click at [50, 371] on div "SEO & Settings" at bounding box center [32, 391] width 64 height 42
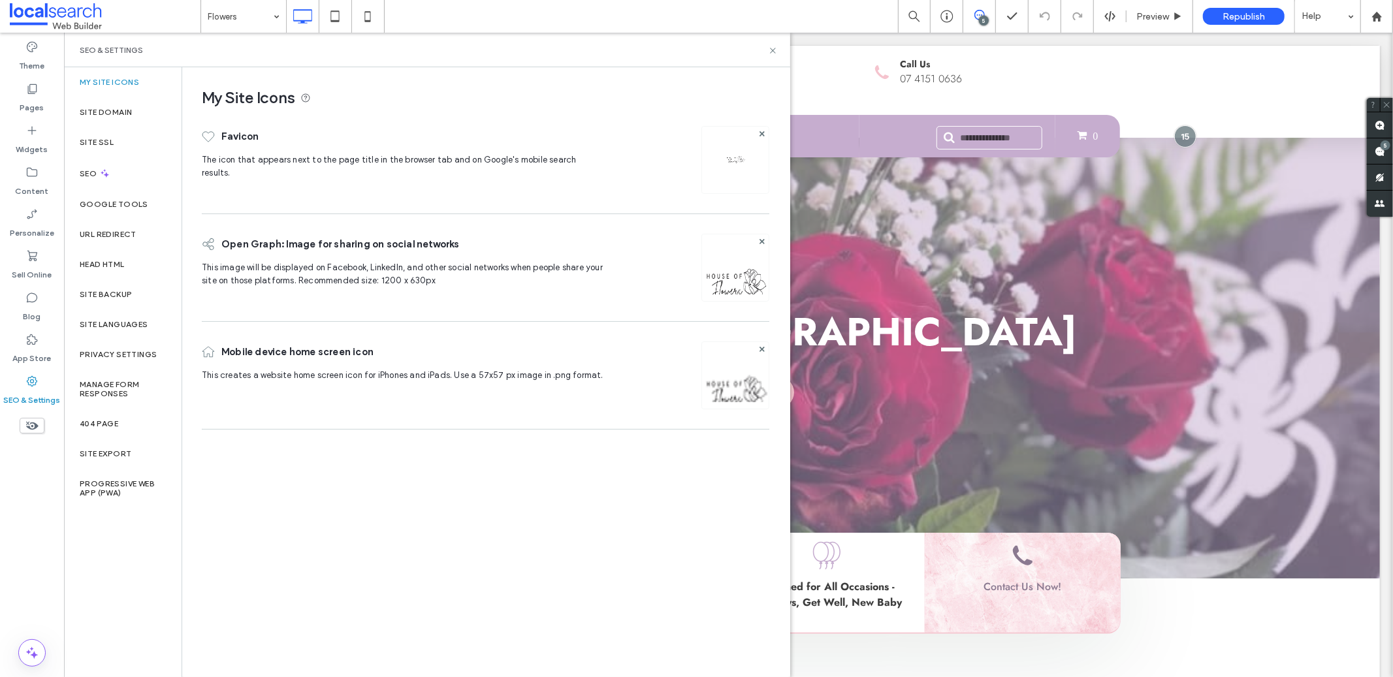
click at [781, 52] on div "SEO & Settings" at bounding box center [427, 50] width 726 height 35
drag, startPoint x: 776, startPoint y: 52, endPoint x: 710, endPoint y: 19, distance: 73.6
click at [776, 52] on icon at bounding box center [773, 51] width 10 height 10
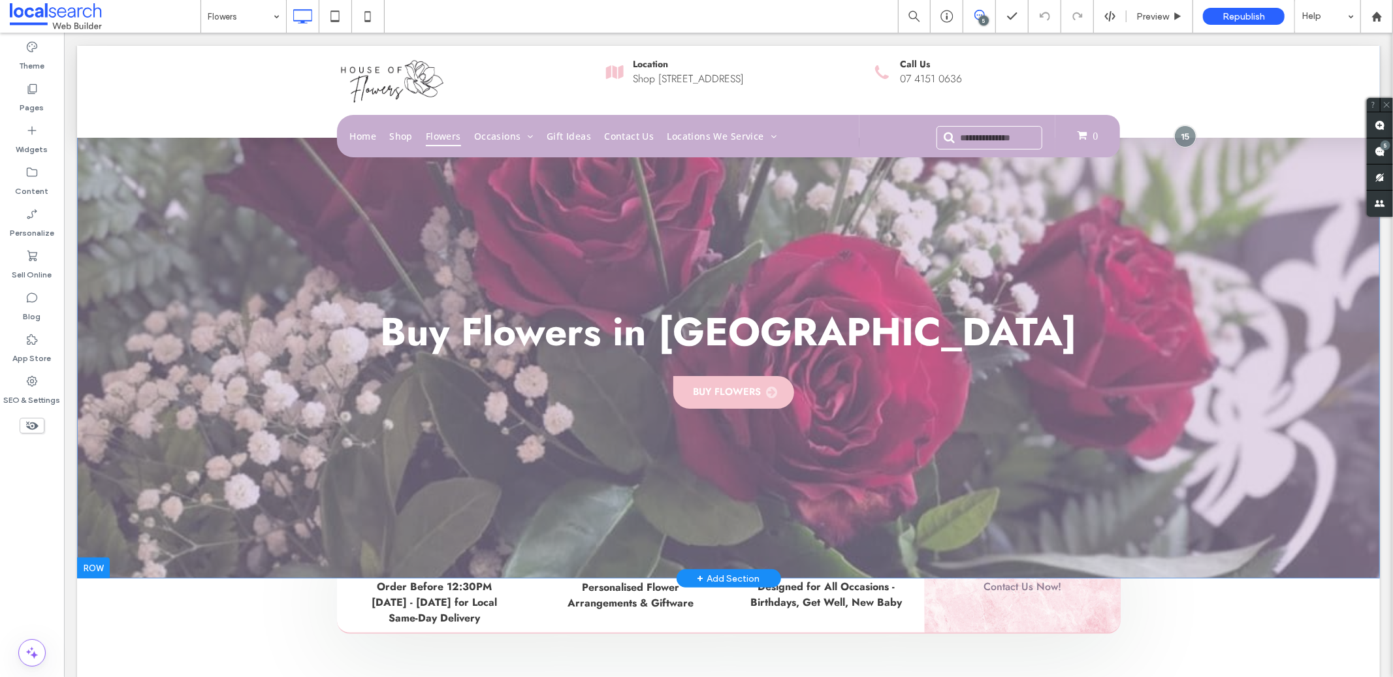
click at [212, 279] on div "Buy Flowers in Bundaberg Buy Flowers Click To Paste Row + Add Section" at bounding box center [727, 311] width 1303 height 533
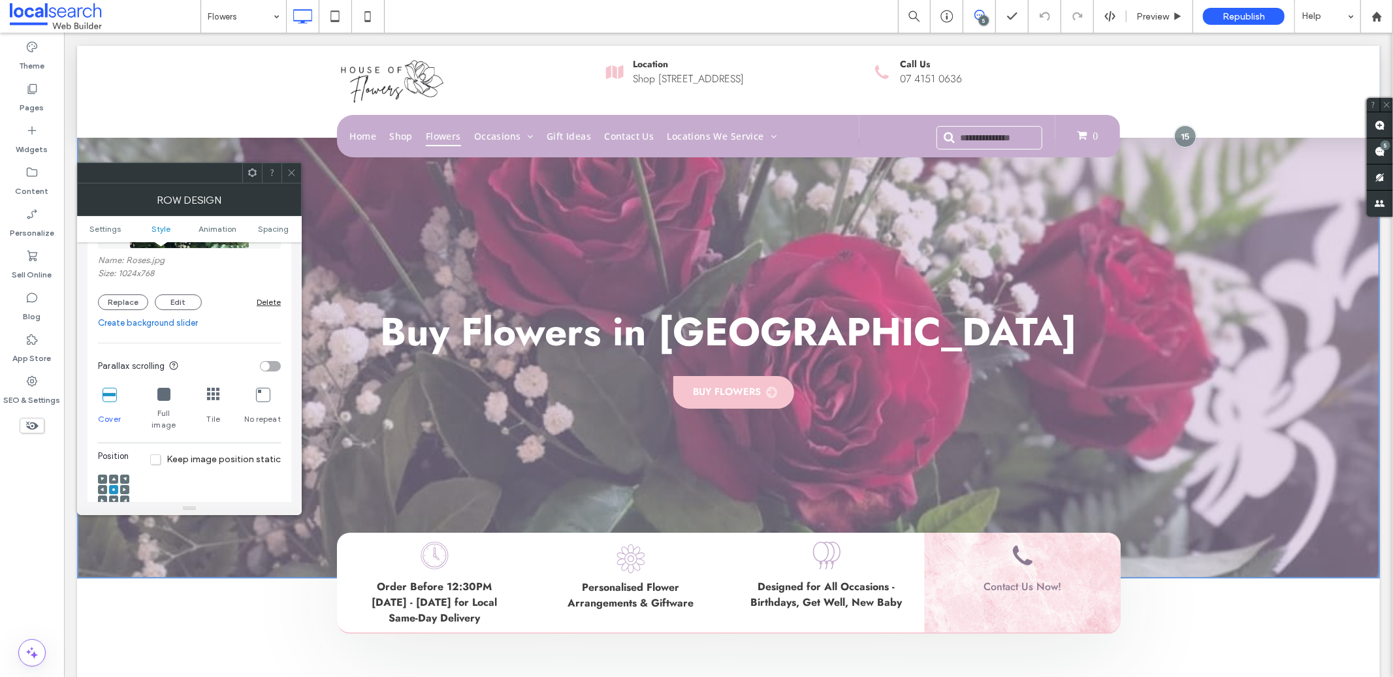
scroll to position [300, 0]
click at [131, 293] on button "Replace" at bounding box center [123, 297] width 50 height 16
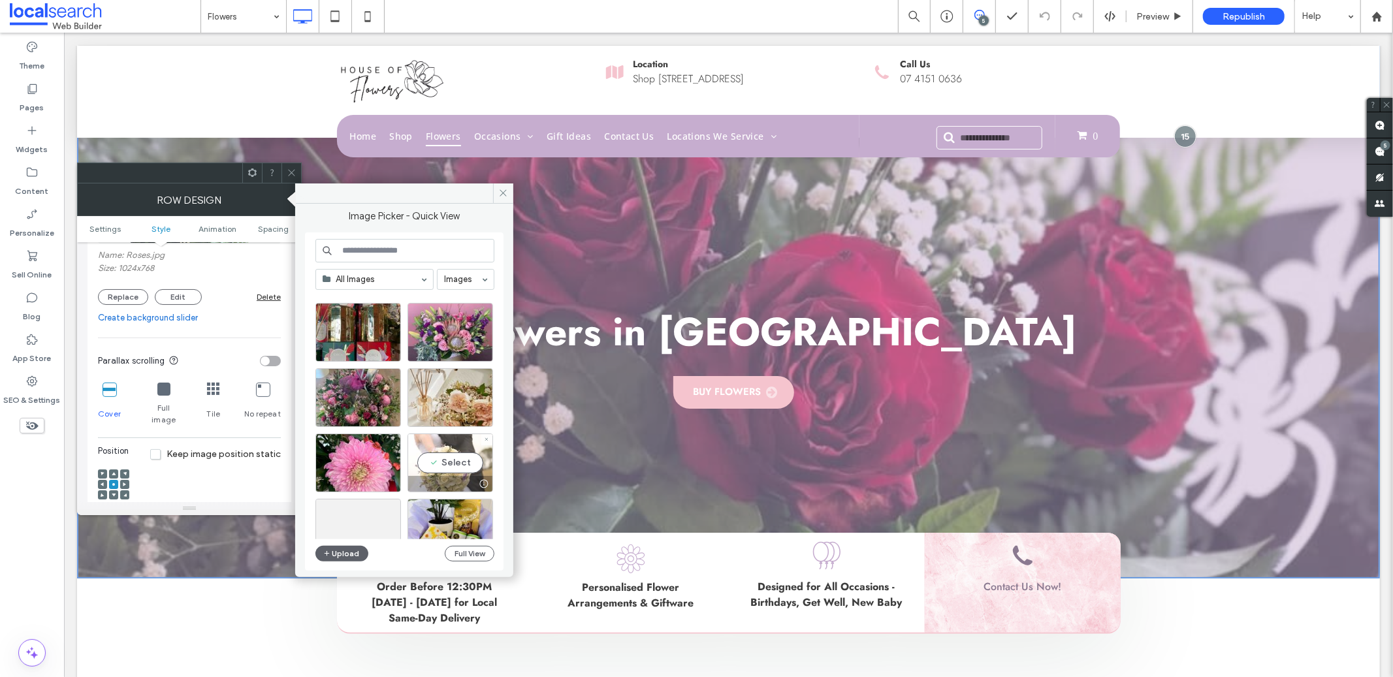
scroll to position [560, 0]
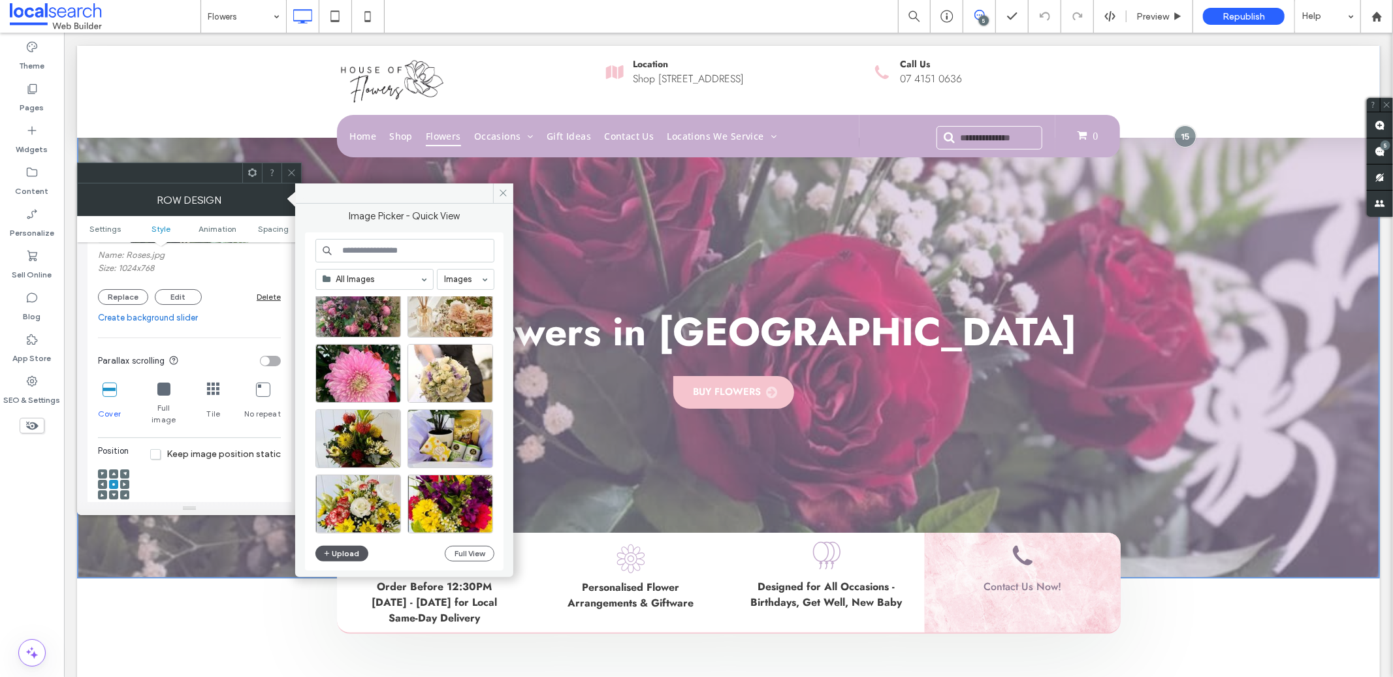
click at [346, 552] on button "Upload" at bounding box center [342, 554] width 54 height 16
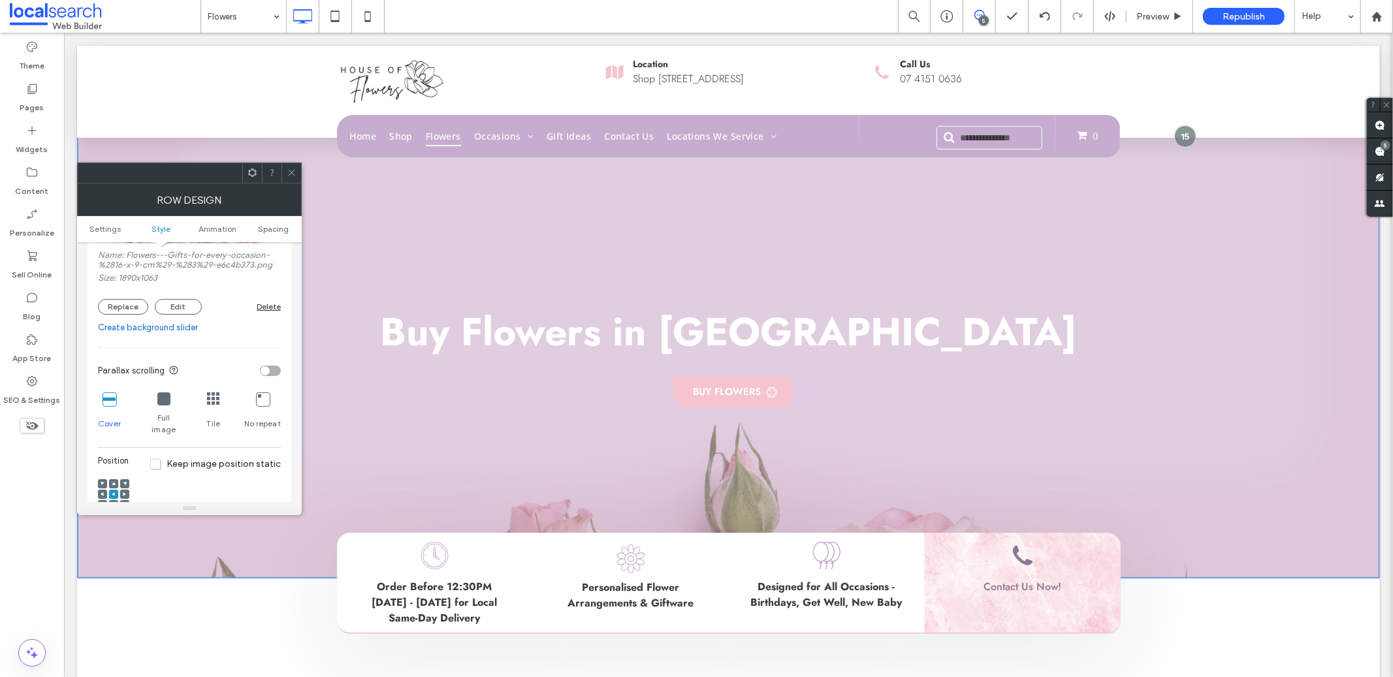
click at [108, 498] on div at bounding box center [113, 494] width 31 height 31
click at [112, 503] on icon at bounding box center [114, 505] width 4 height 4
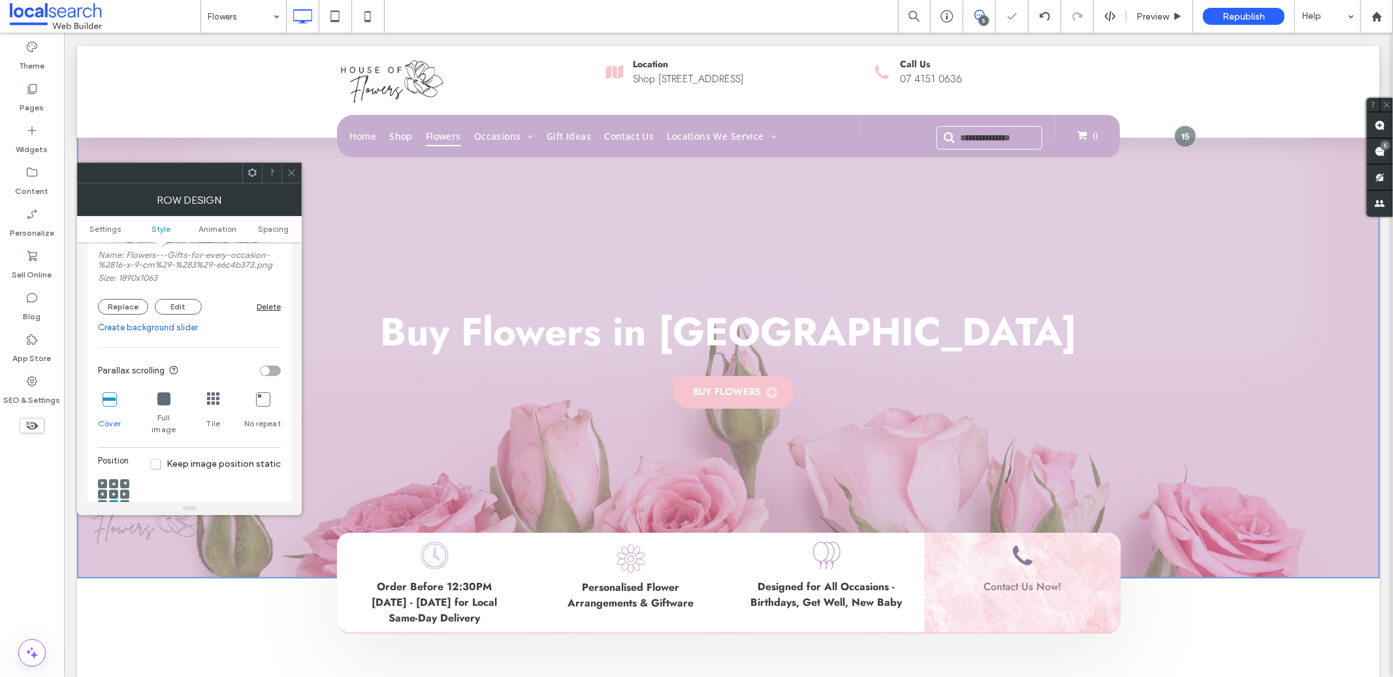
click at [296, 172] on icon at bounding box center [292, 173] width 10 height 10
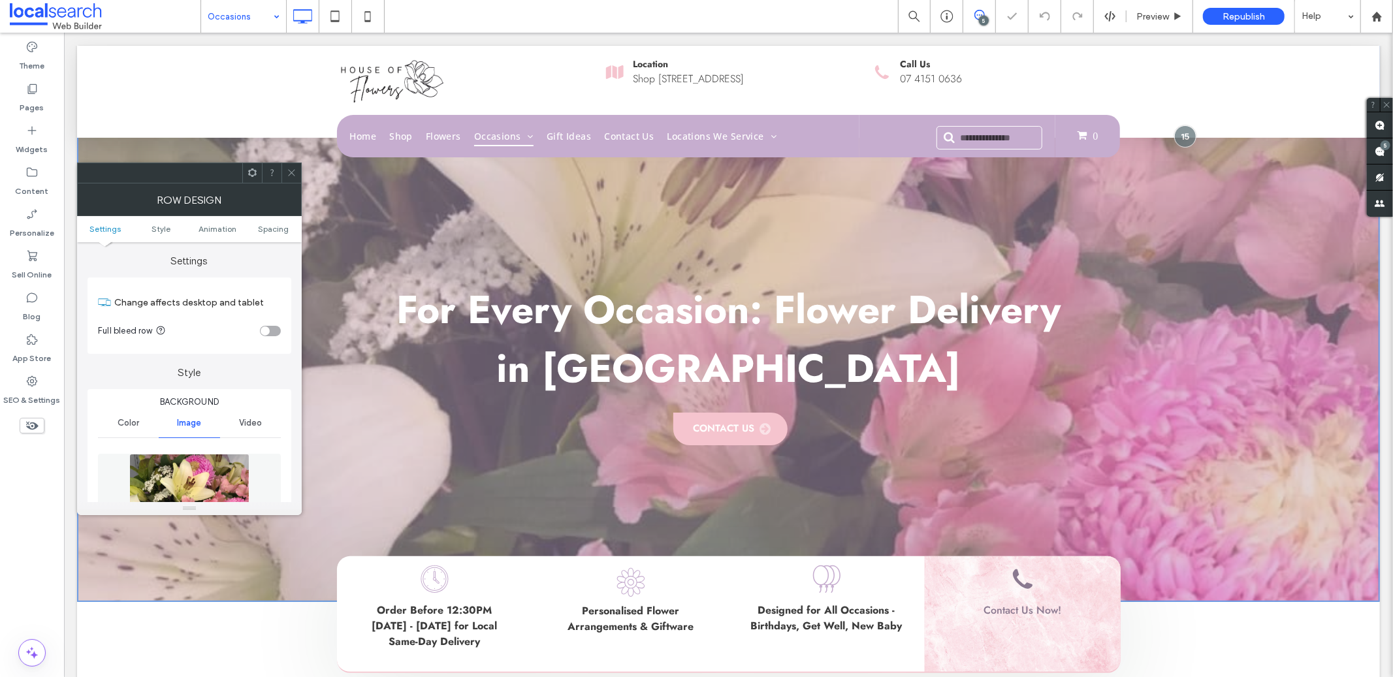
scroll to position [139, 0]
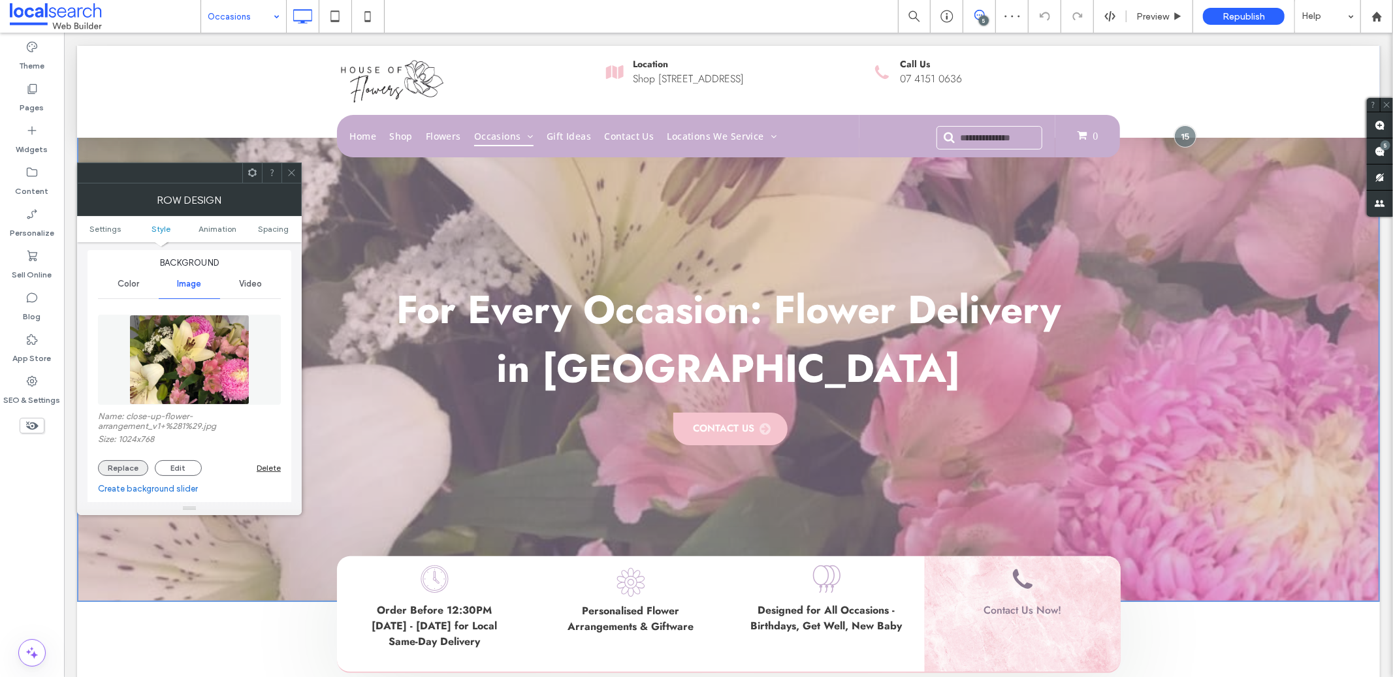
click at [131, 463] on button "Replace" at bounding box center [123, 468] width 50 height 16
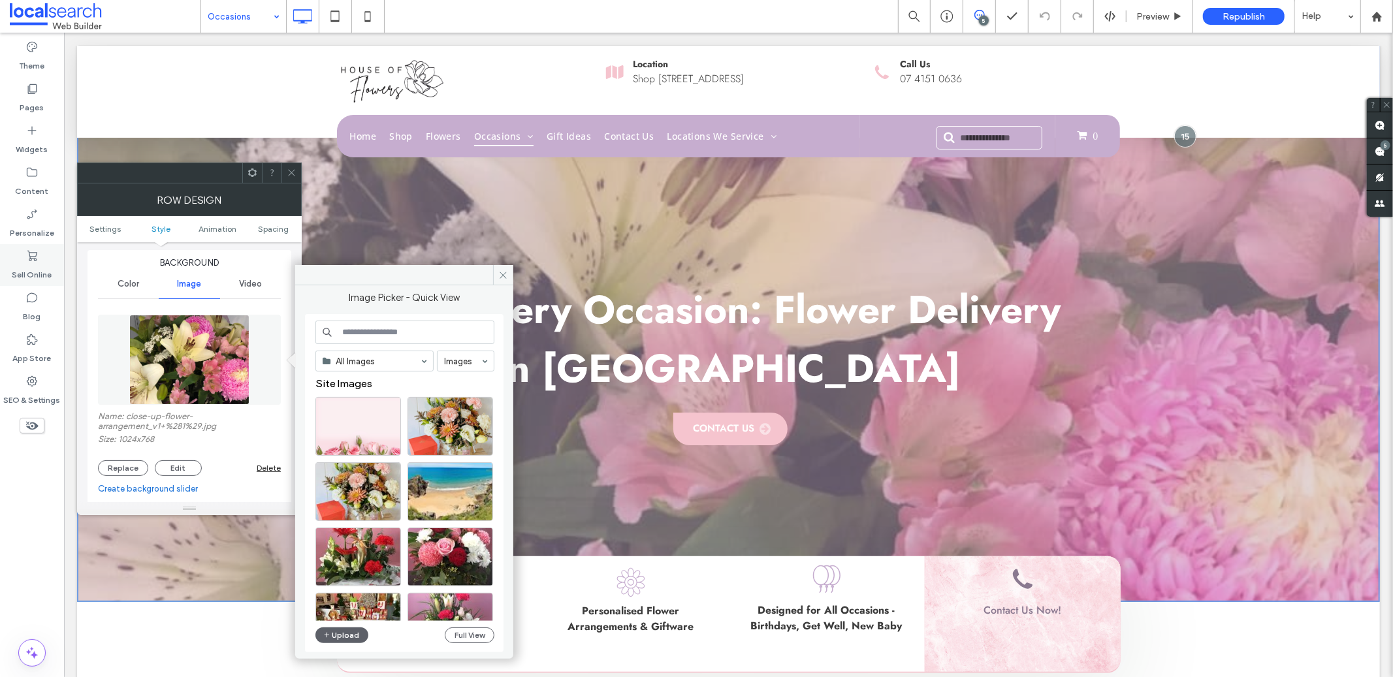
scroll to position [0, 0]
click at [353, 431] on div "Select" at bounding box center [358, 427] width 86 height 59
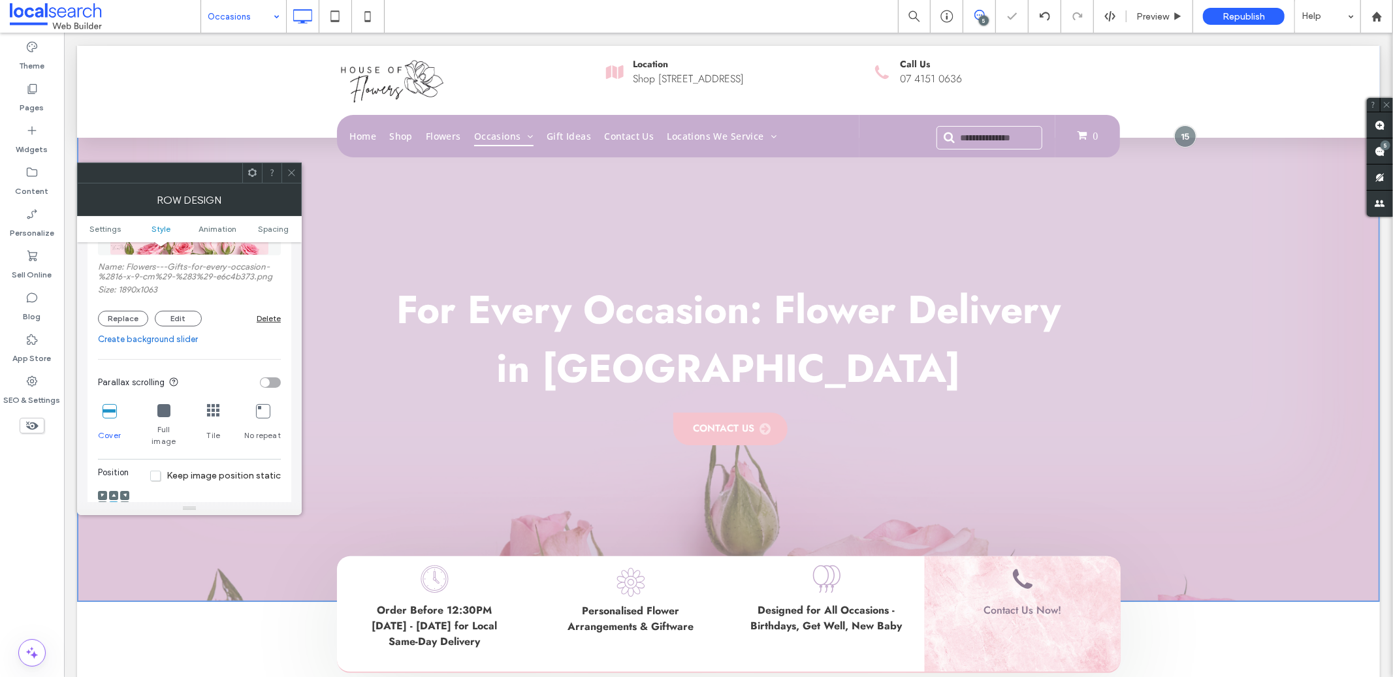
scroll to position [451, 0]
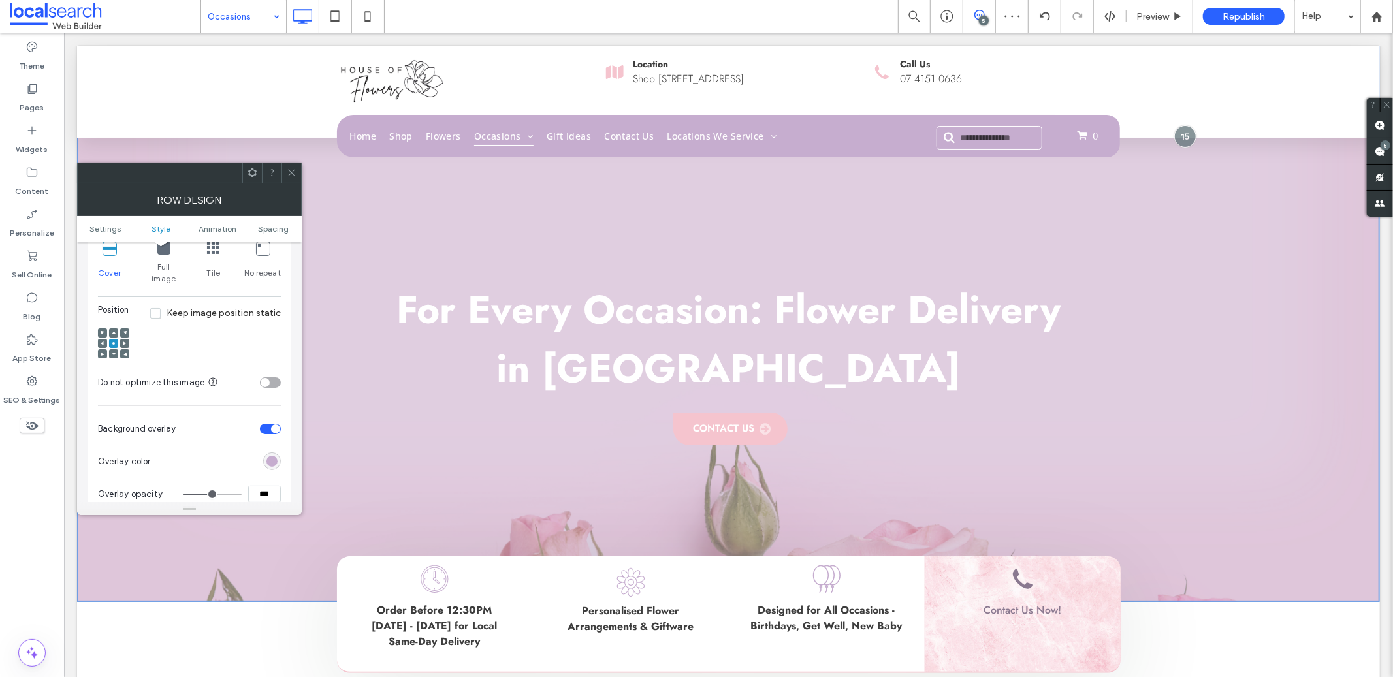
click at [112, 349] on span at bounding box center [114, 353] width 4 height 9
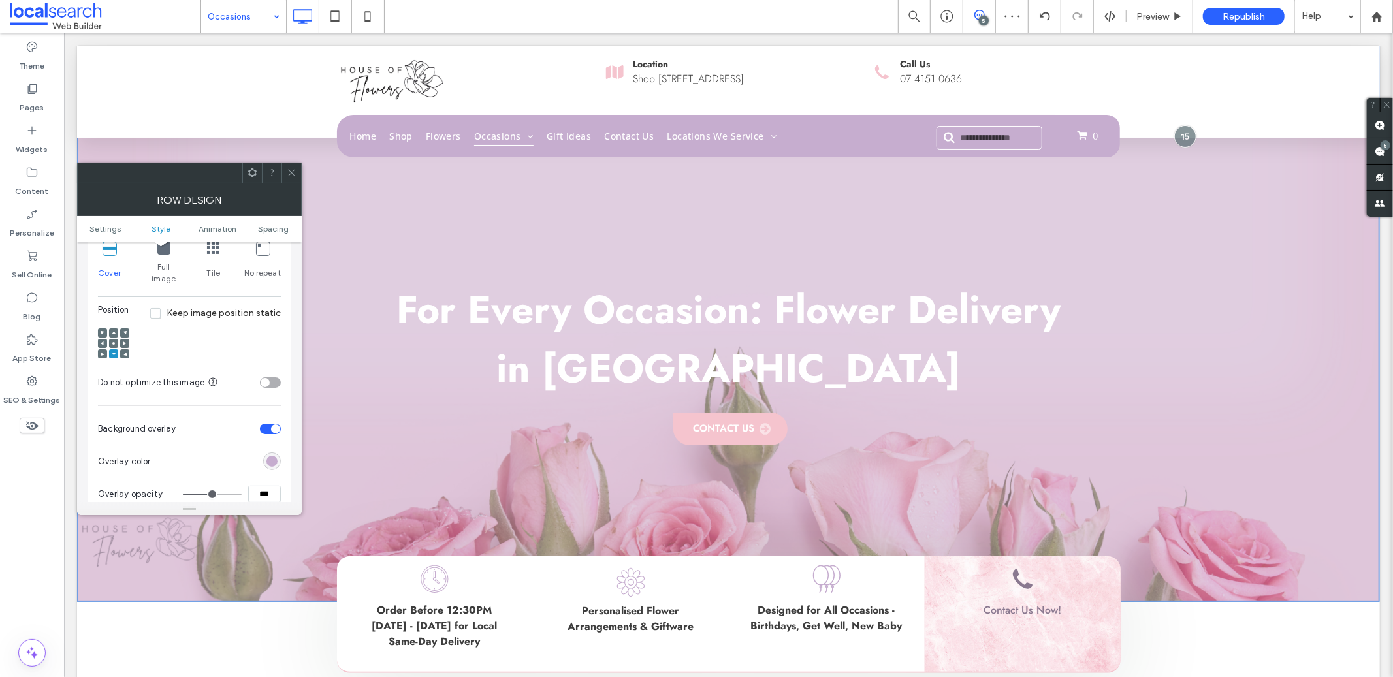
drag, startPoint x: 288, startPoint y: 167, endPoint x: 197, endPoint y: 59, distance: 140.9
click at [288, 168] on icon at bounding box center [292, 173] width 10 height 10
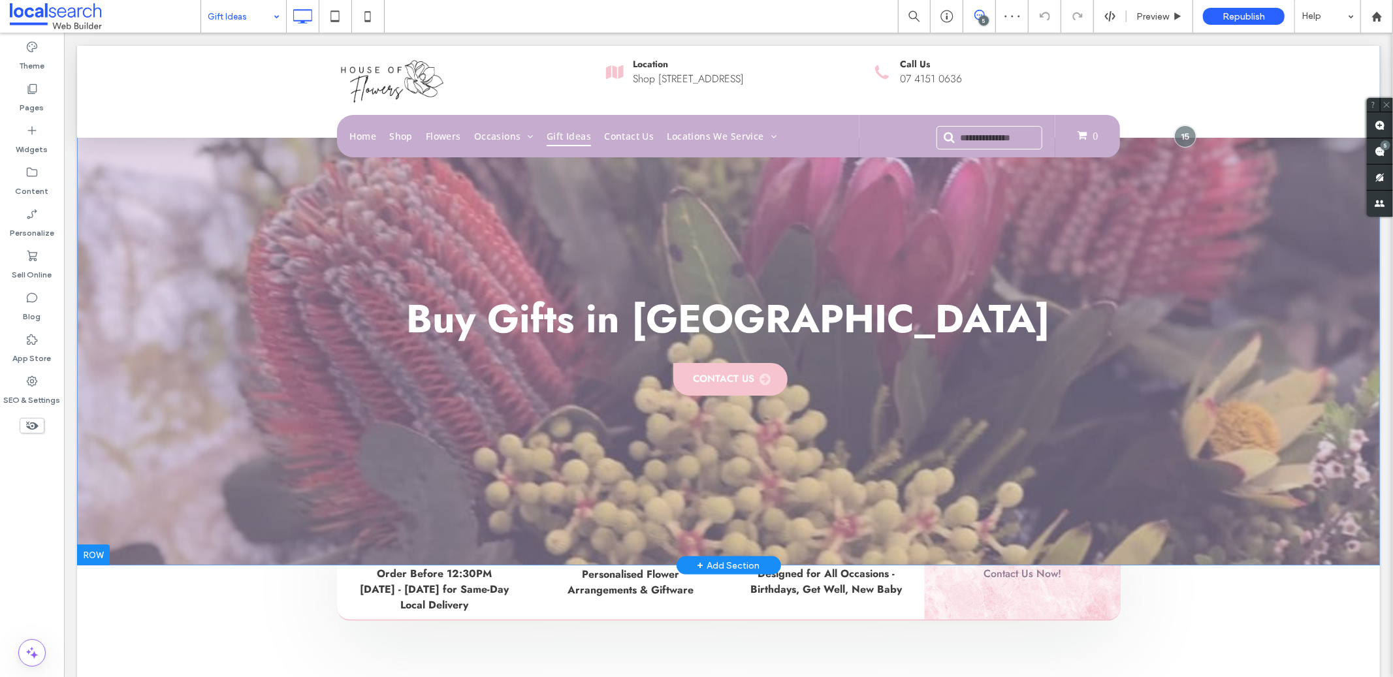
click at [227, 312] on div "Buy Gifts in Bundaberg Contact Us Click To Paste Row + Add Section" at bounding box center [727, 305] width 1303 height 520
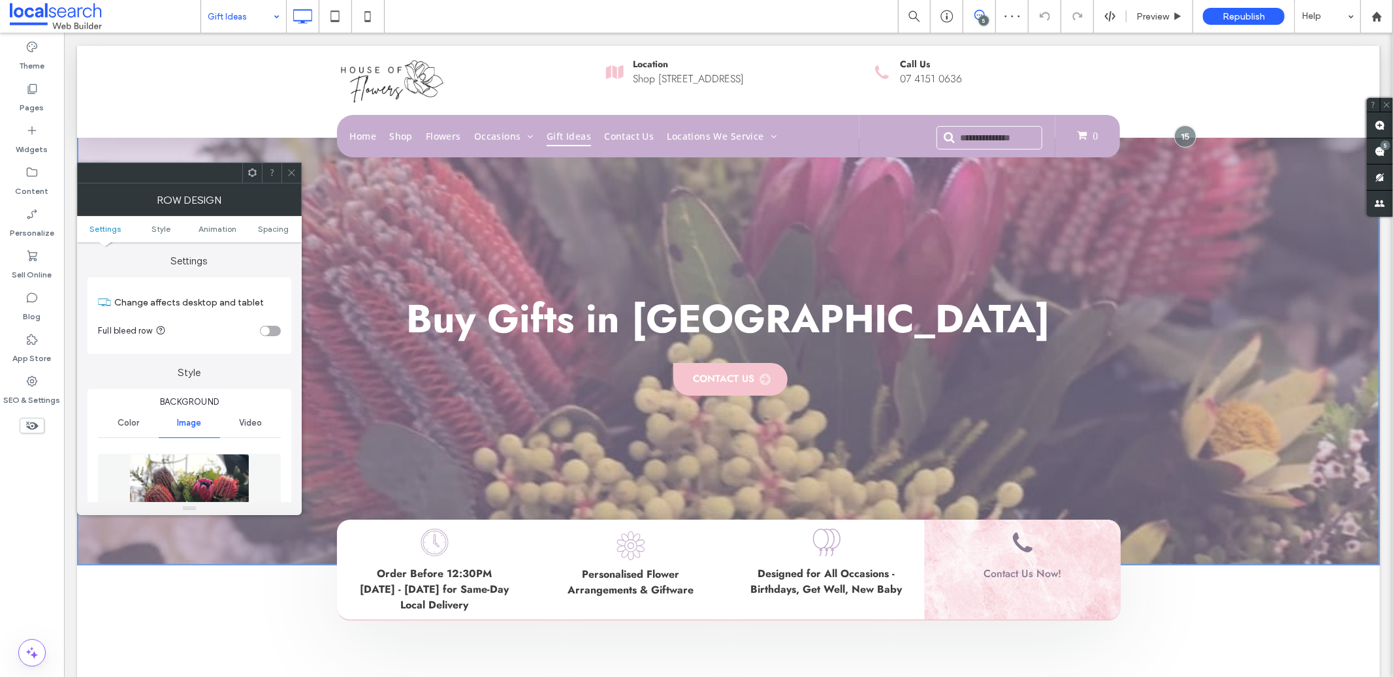
scroll to position [142, 0]
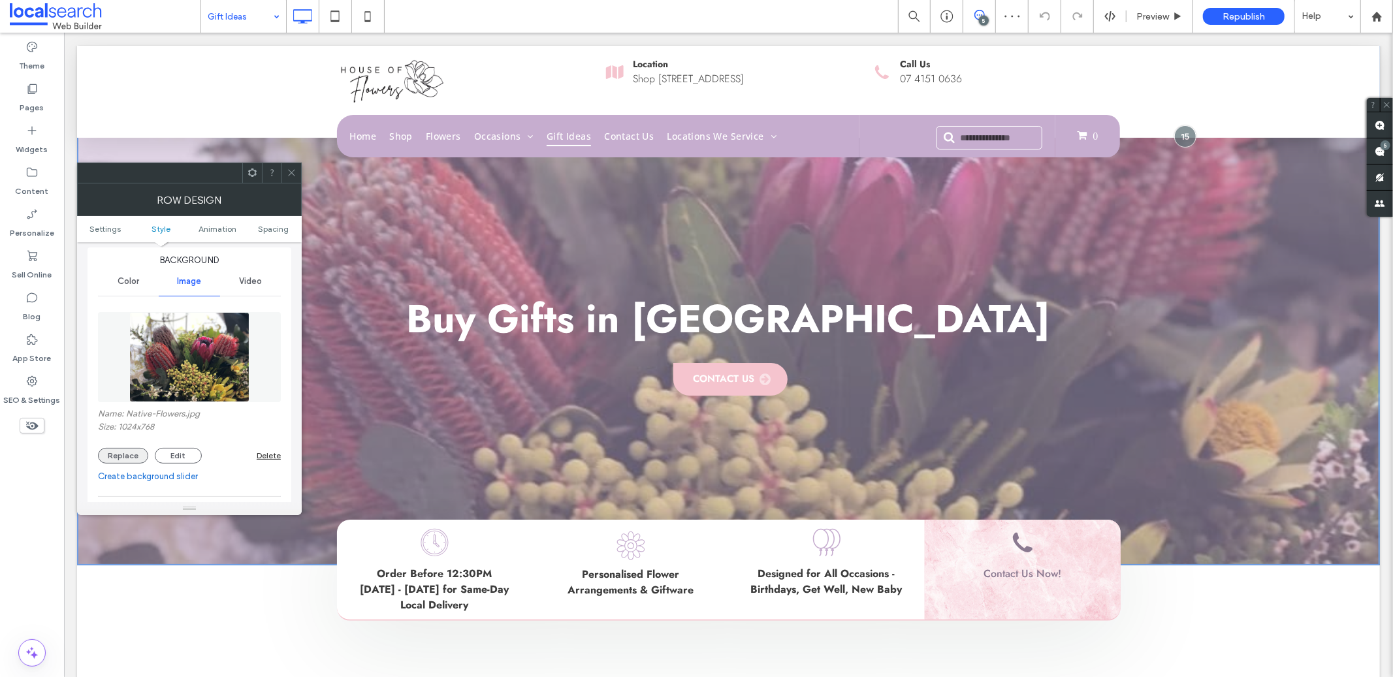
click at [134, 449] on button "Replace" at bounding box center [123, 456] width 50 height 16
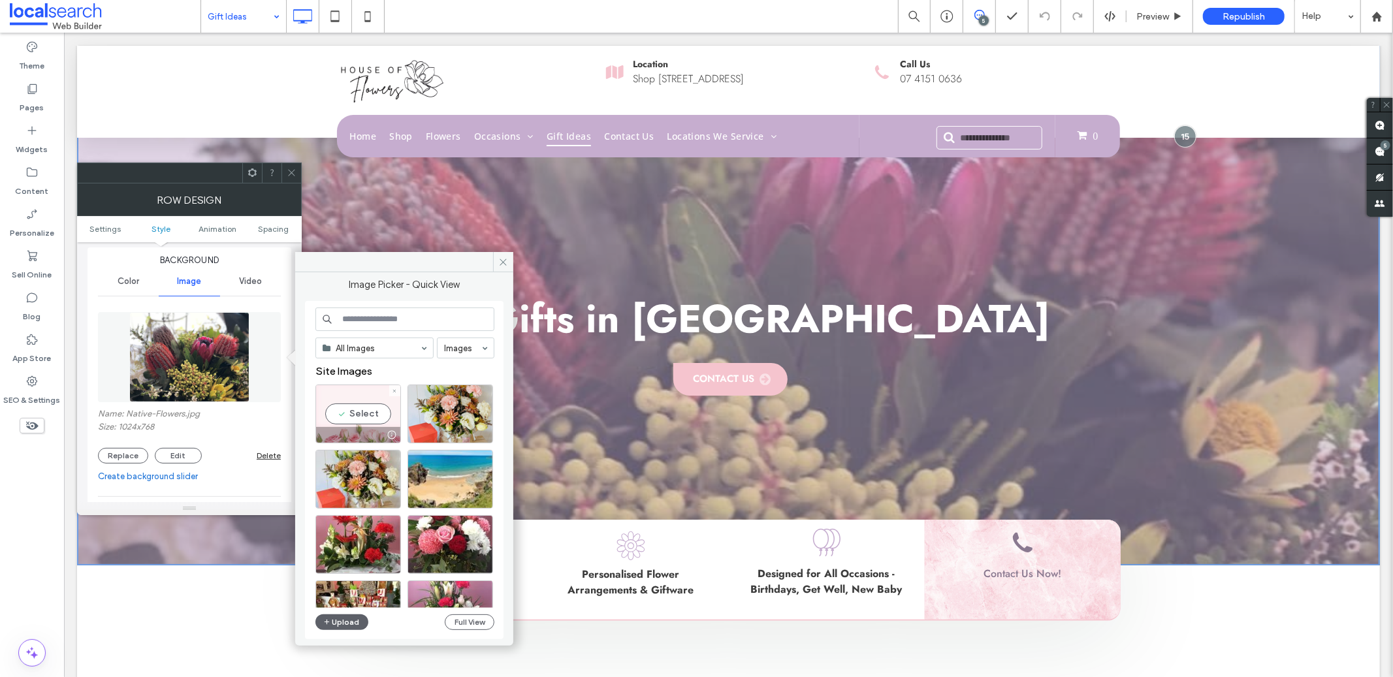
click at [360, 408] on div "Select" at bounding box center [358, 414] width 86 height 59
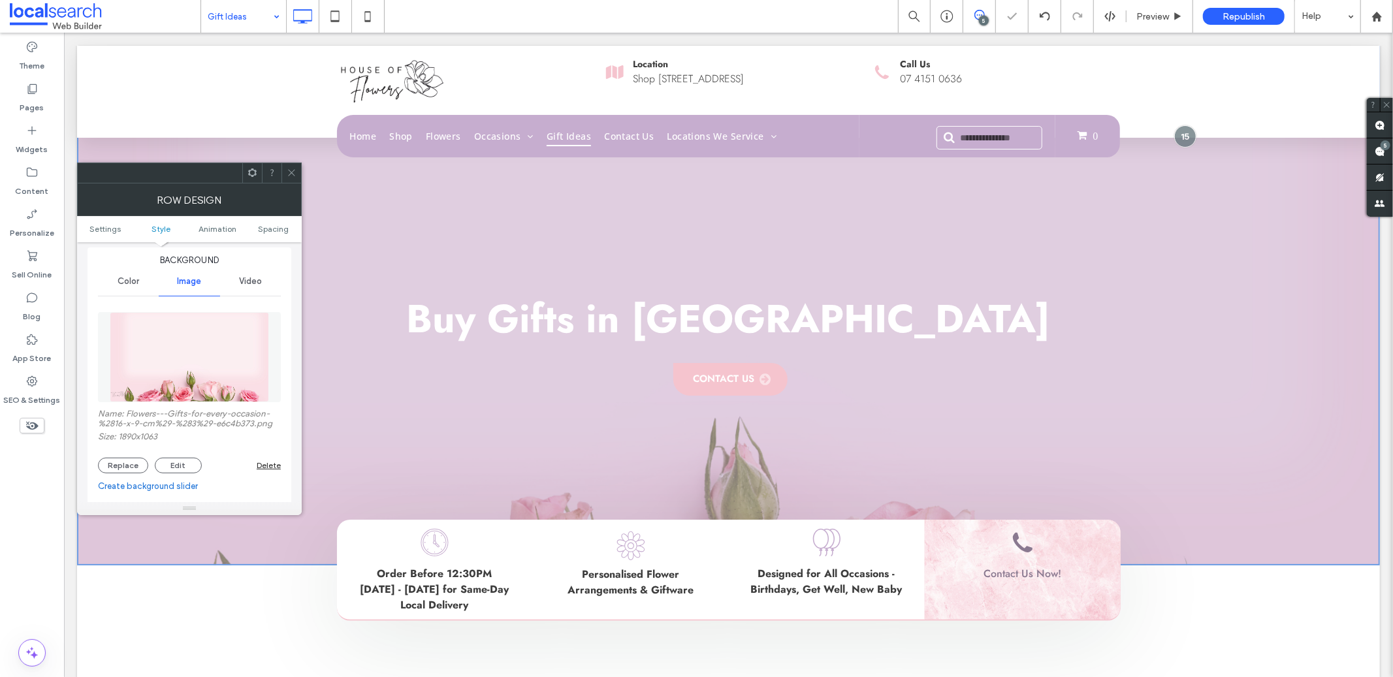
click at [289, 181] on span at bounding box center [292, 173] width 10 height 20
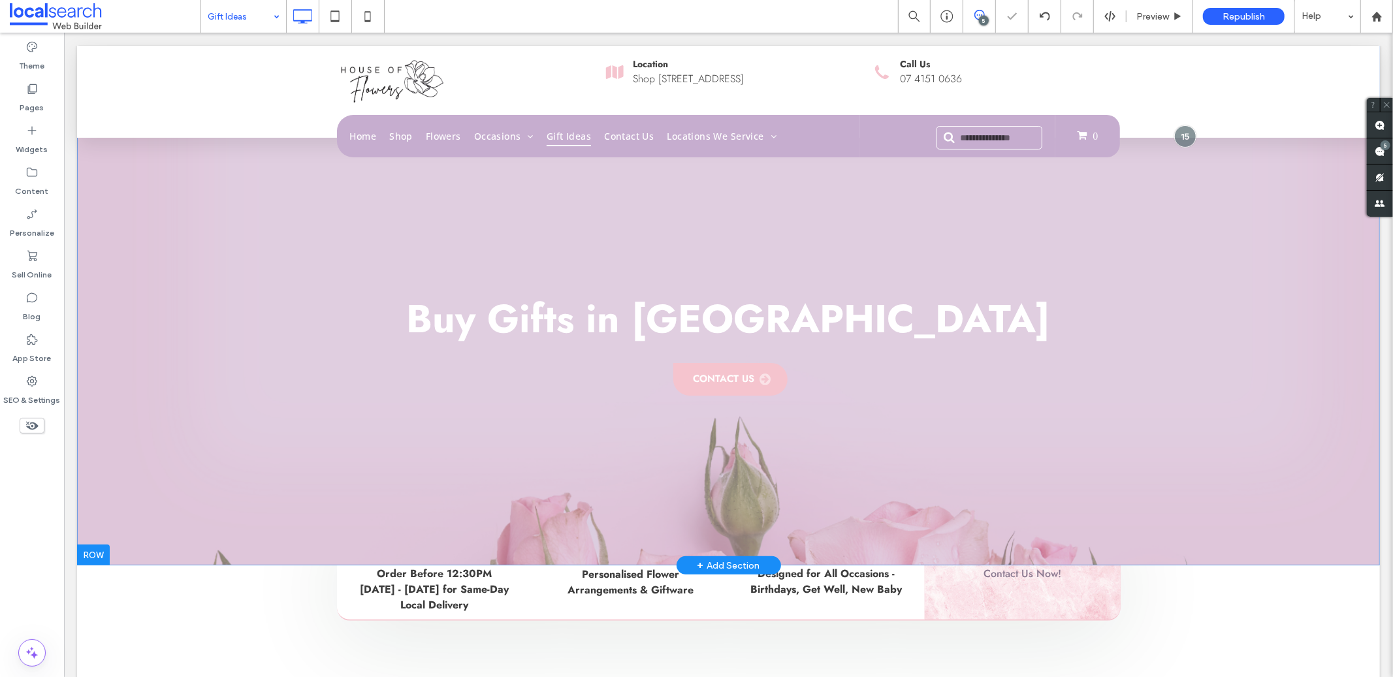
click at [228, 344] on div "Buy Gifts in Bundaberg Contact Us Click To Paste Row + Add Section" at bounding box center [727, 305] width 1303 height 520
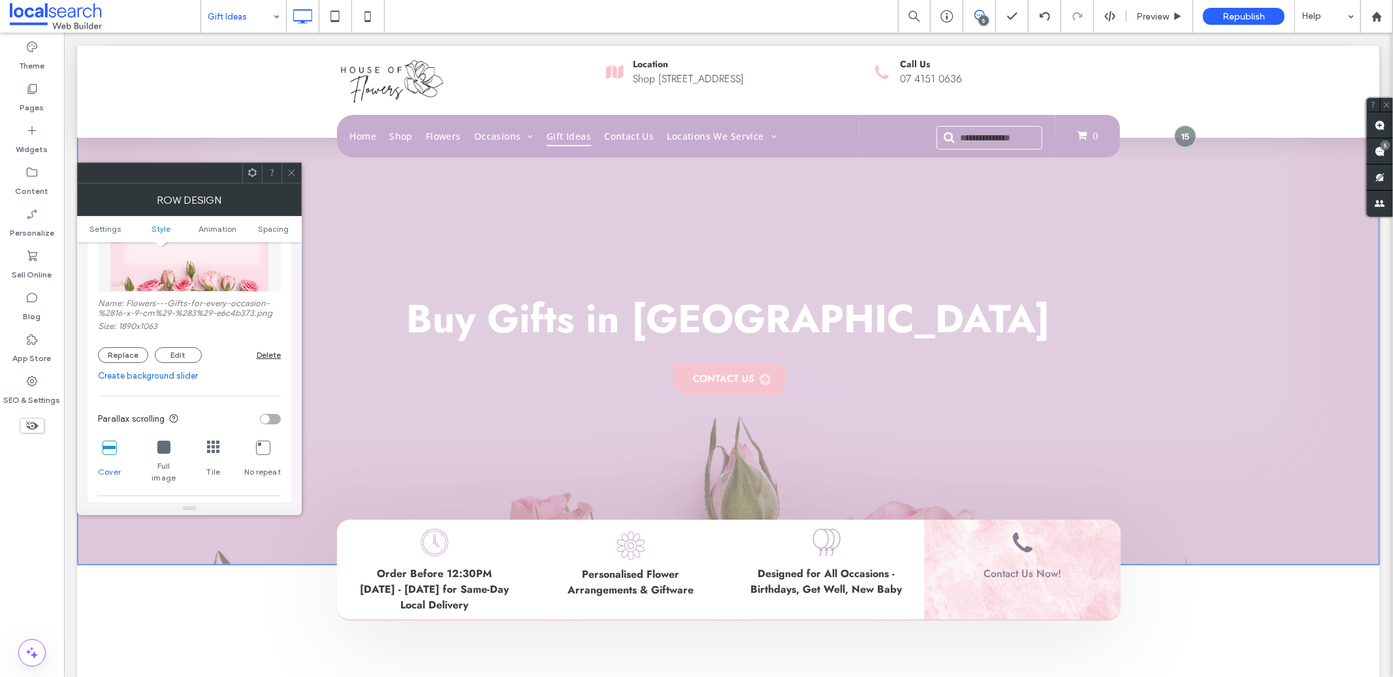
scroll to position [253, 0]
click at [209, 437] on div "Tile" at bounding box center [214, 461] width 14 height 54
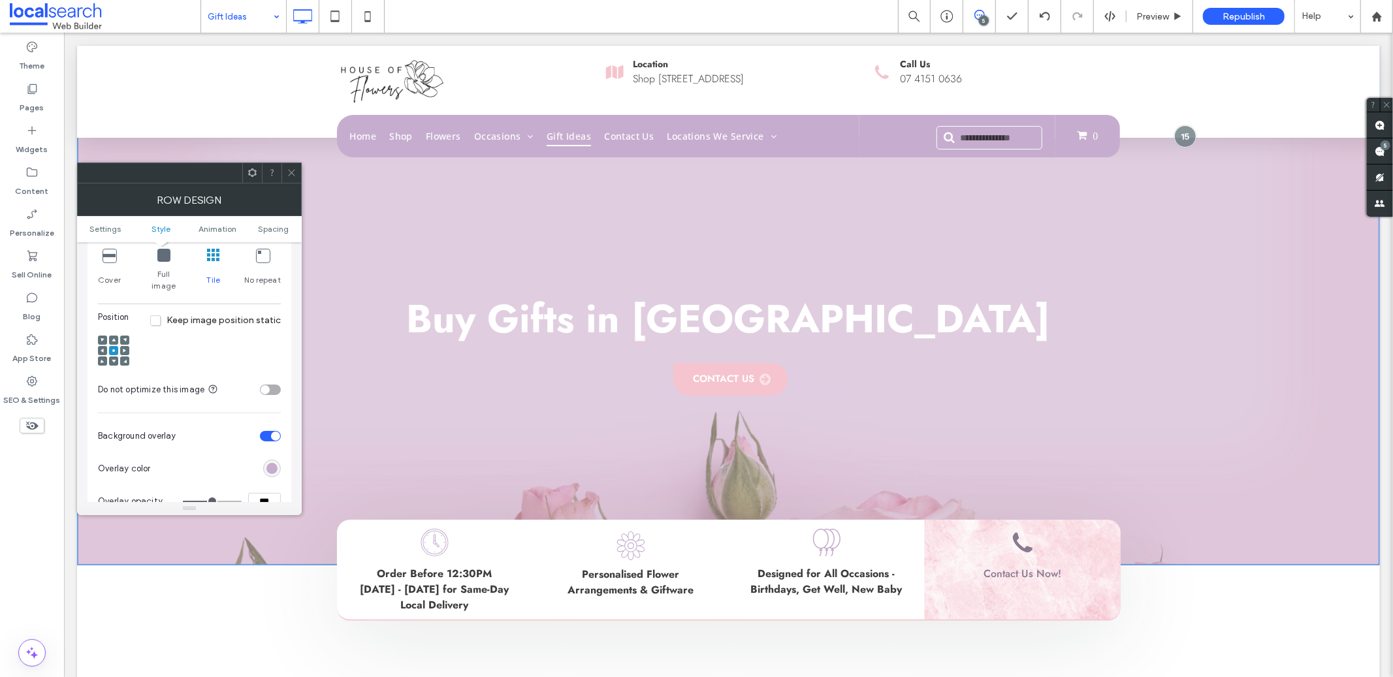
scroll to position [516, 0]
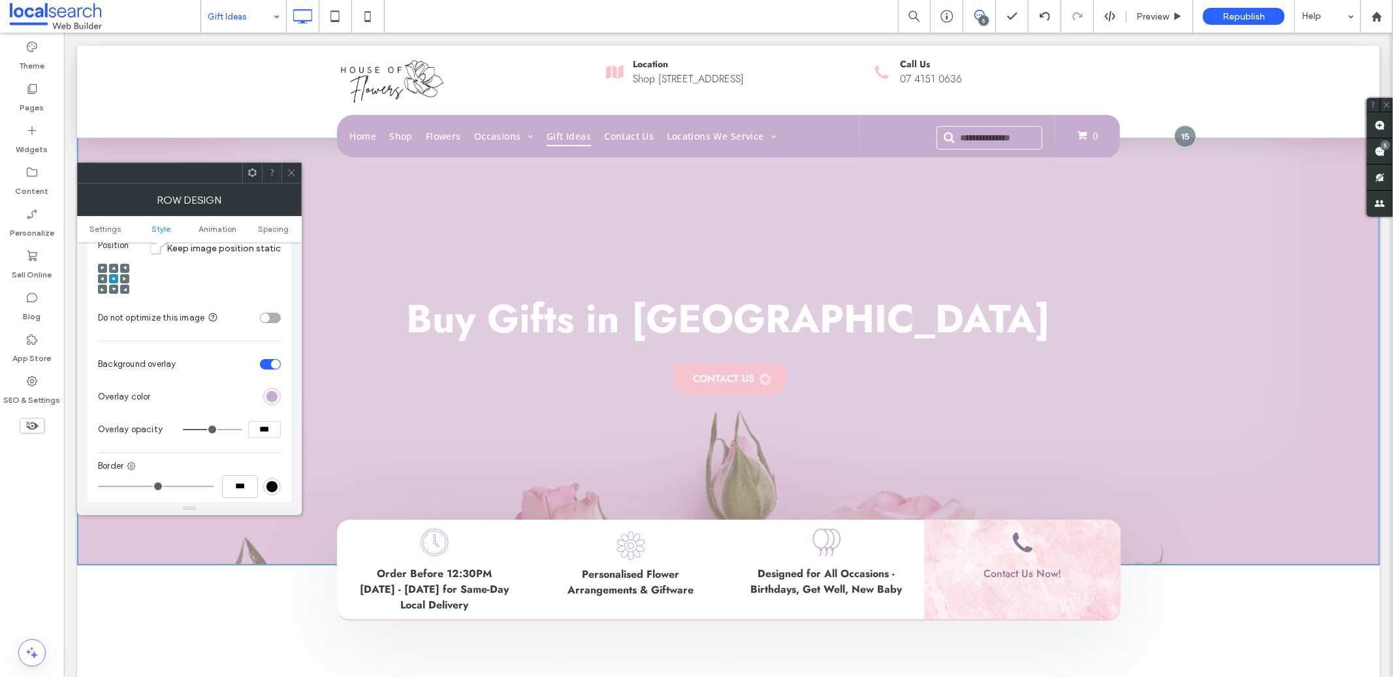
click at [117, 285] on div at bounding box center [113, 289] width 9 height 9
click at [112, 287] on icon at bounding box center [114, 289] width 4 height 4
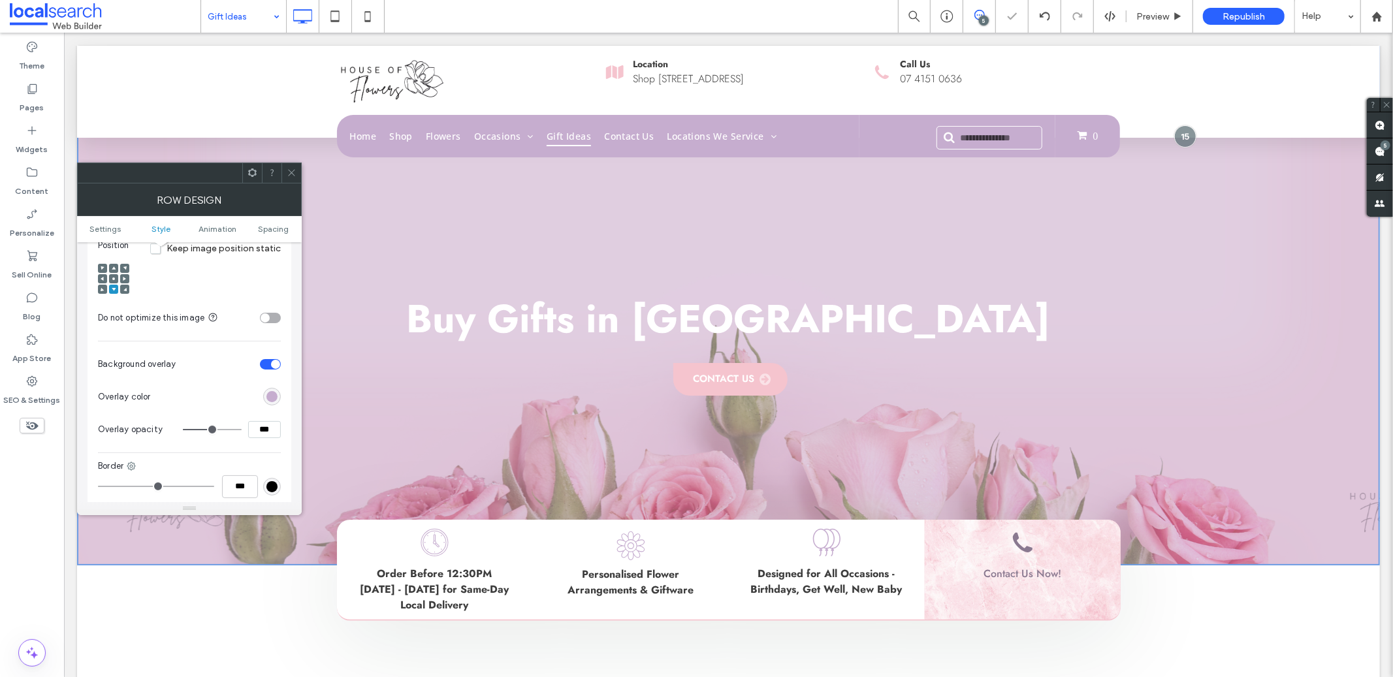
drag, startPoint x: 289, startPoint y: 178, endPoint x: 181, endPoint y: 17, distance: 193.4
click at [289, 178] on span at bounding box center [292, 173] width 10 height 20
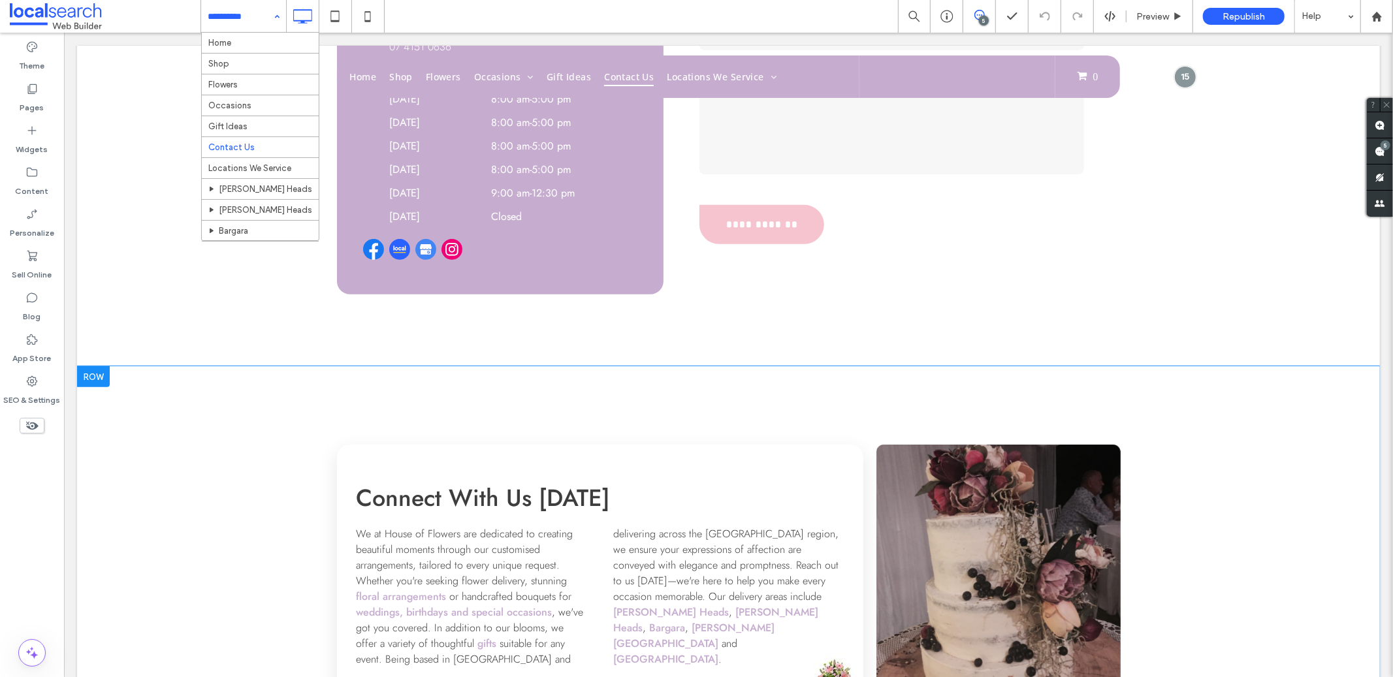
scroll to position [426, 0]
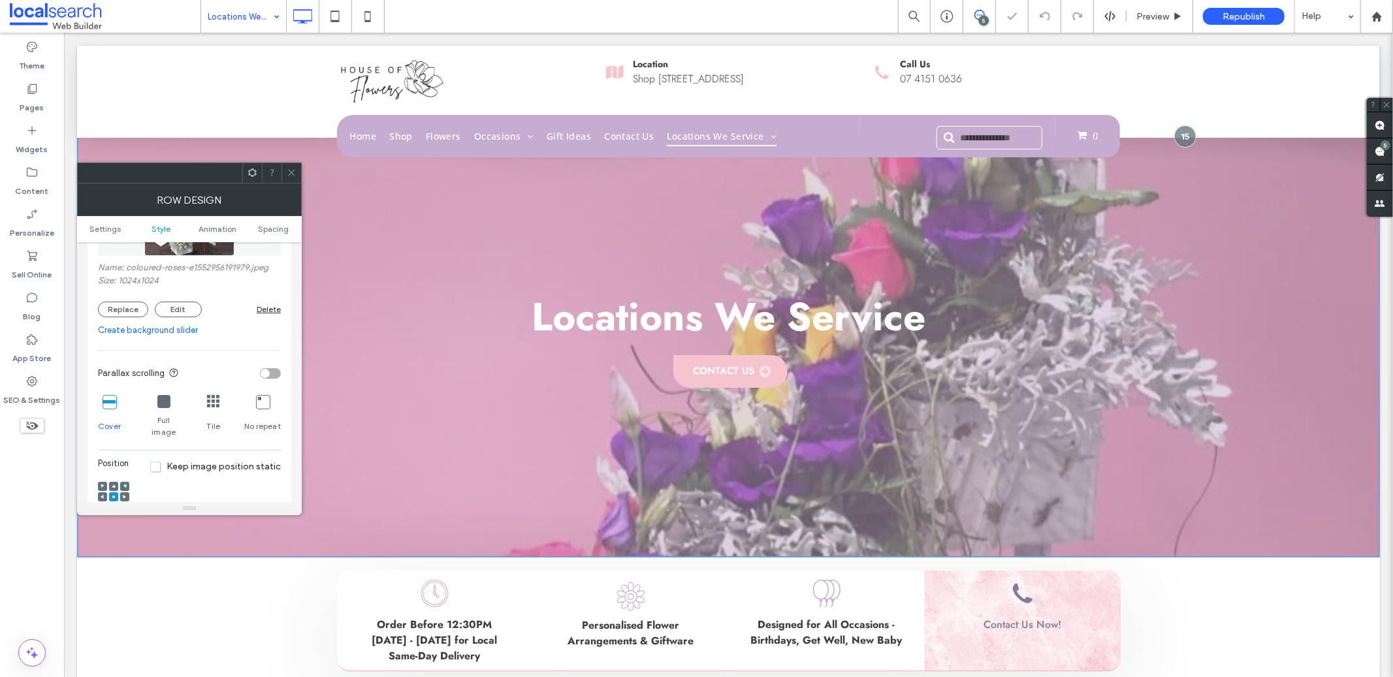
scroll to position [279, 0]
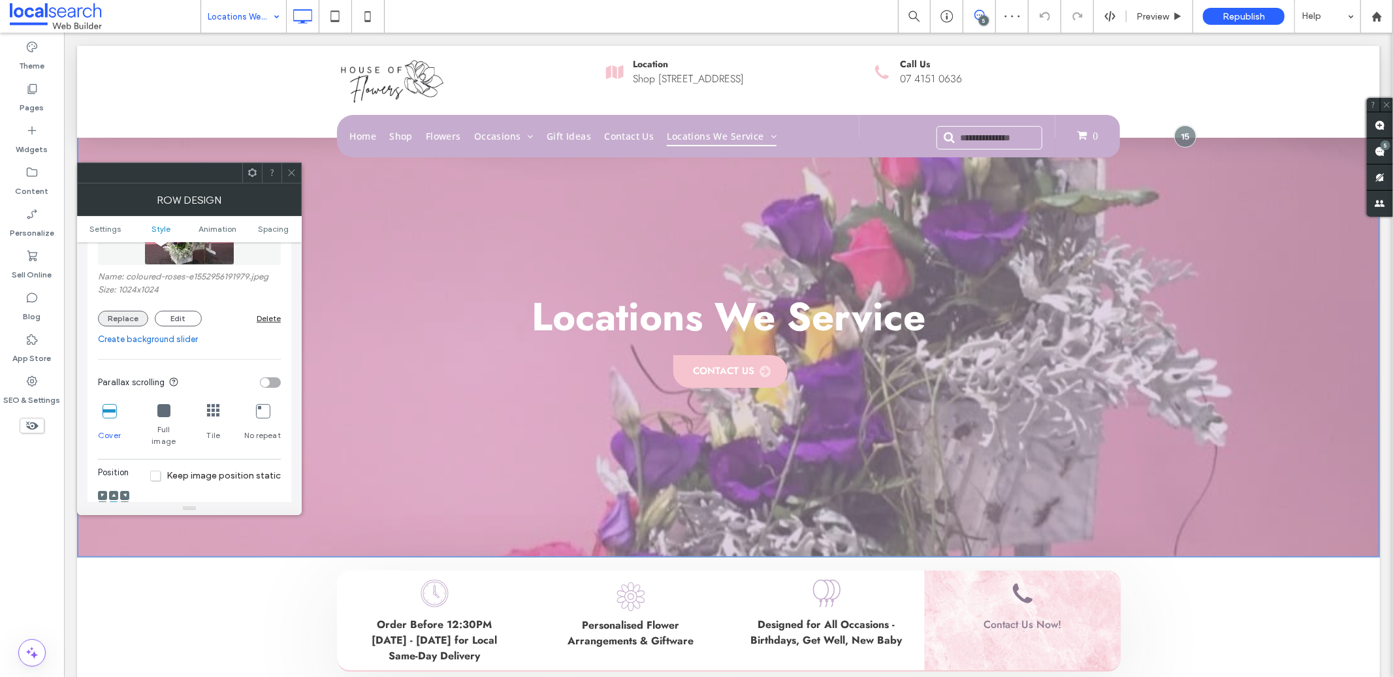
click at [134, 323] on button "Replace" at bounding box center [123, 319] width 50 height 16
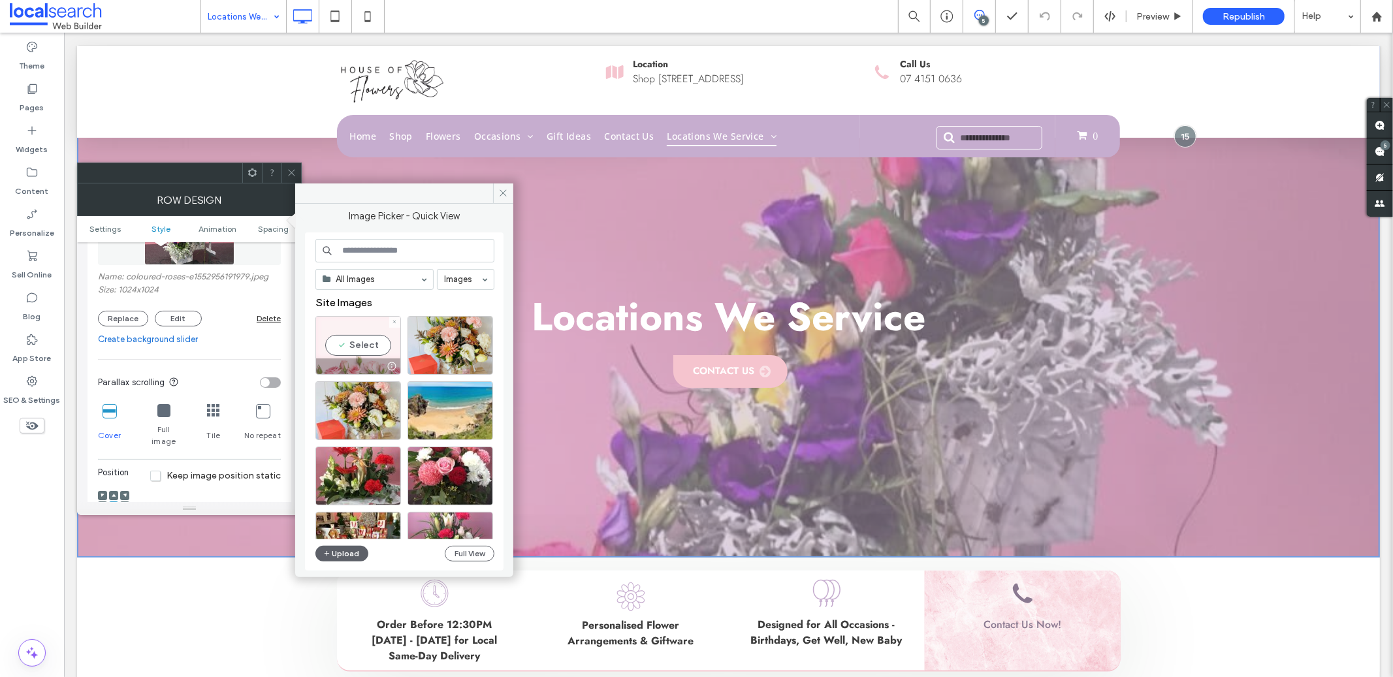
drag, startPoint x: 367, startPoint y: 345, endPoint x: 317, endPoint y: 324, distance: 54.7
click at [367, 345] on div "Select" at bounding box center [358, 345] width 86 height 59
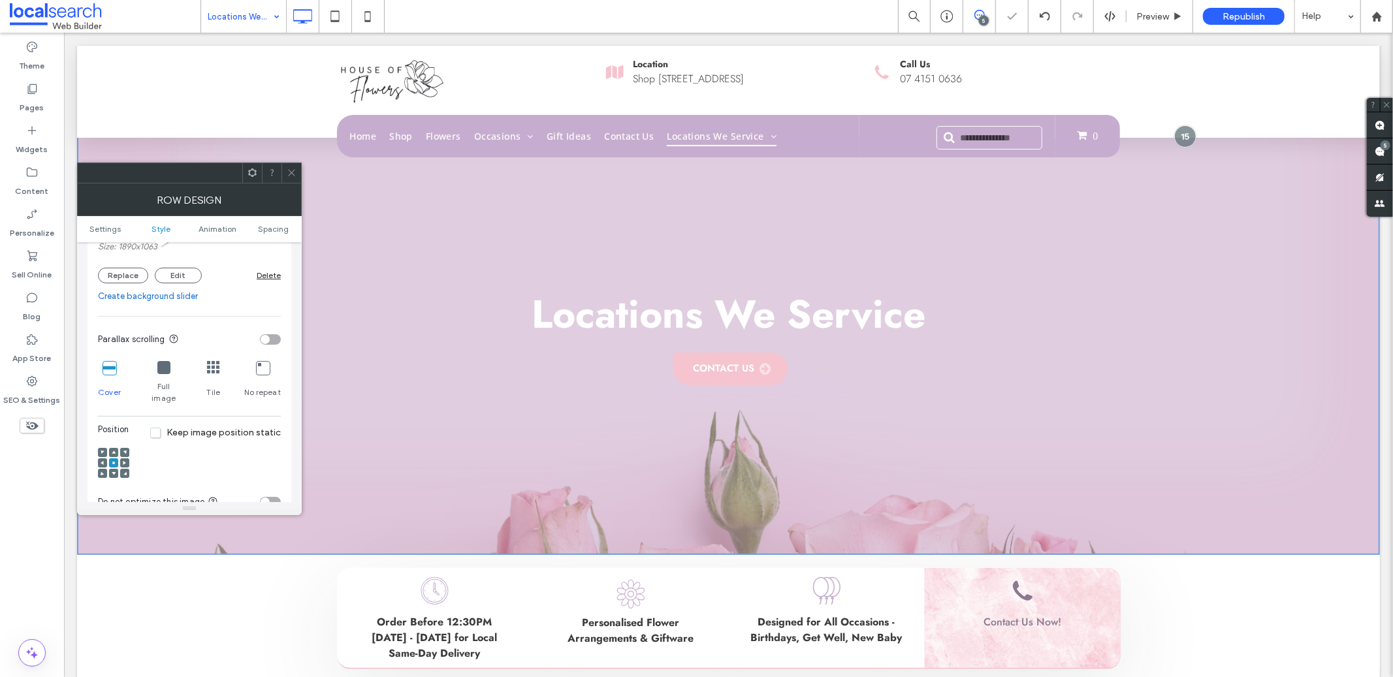
scroll to position [390, 0]
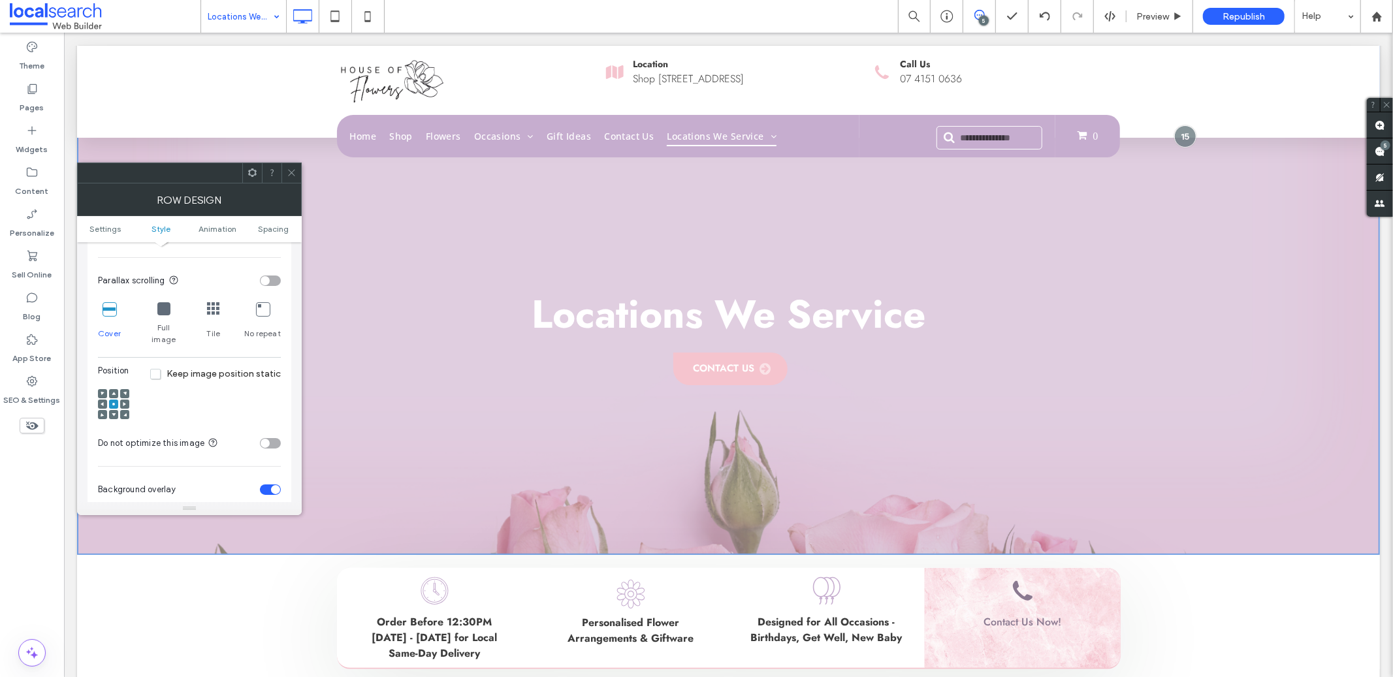
click at [115, 410] on span at bounding box center [114, 414] width 4 height 9
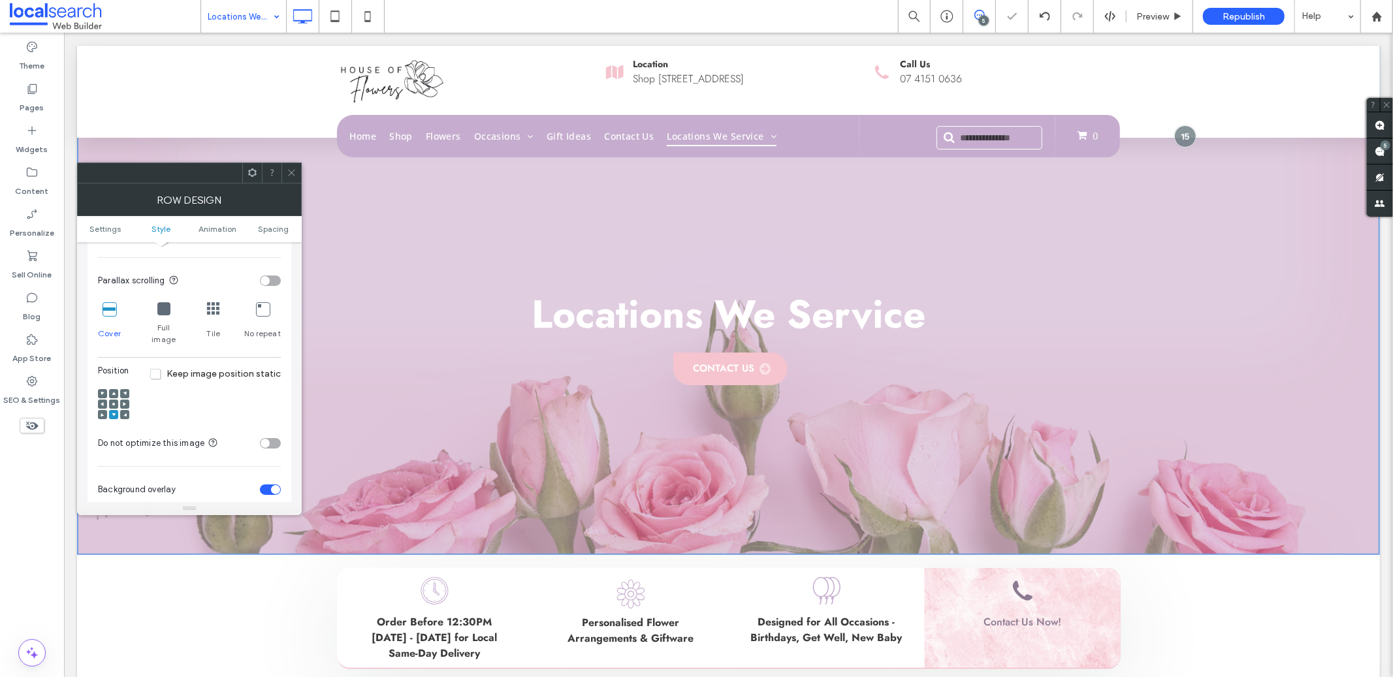
click at [292, 168] on icon at bounding box center [292, 173] width 10 height 10
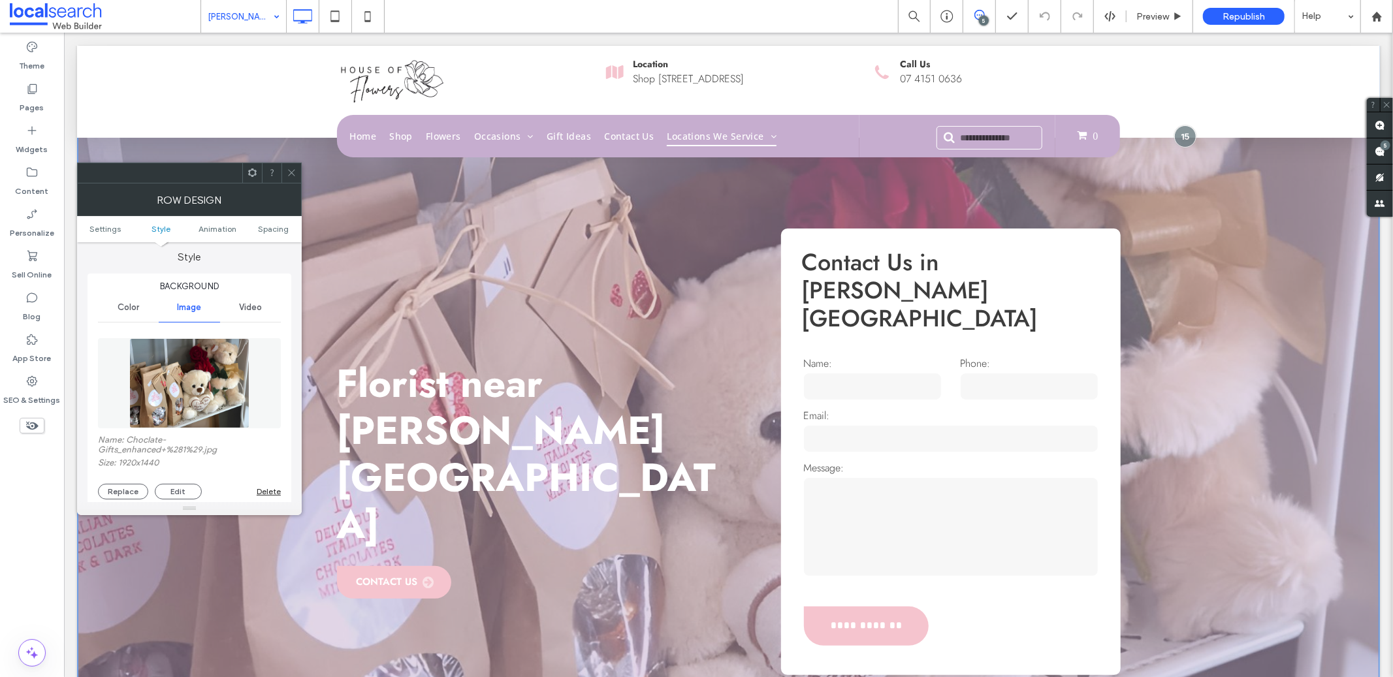
scroll to position [205, 0]
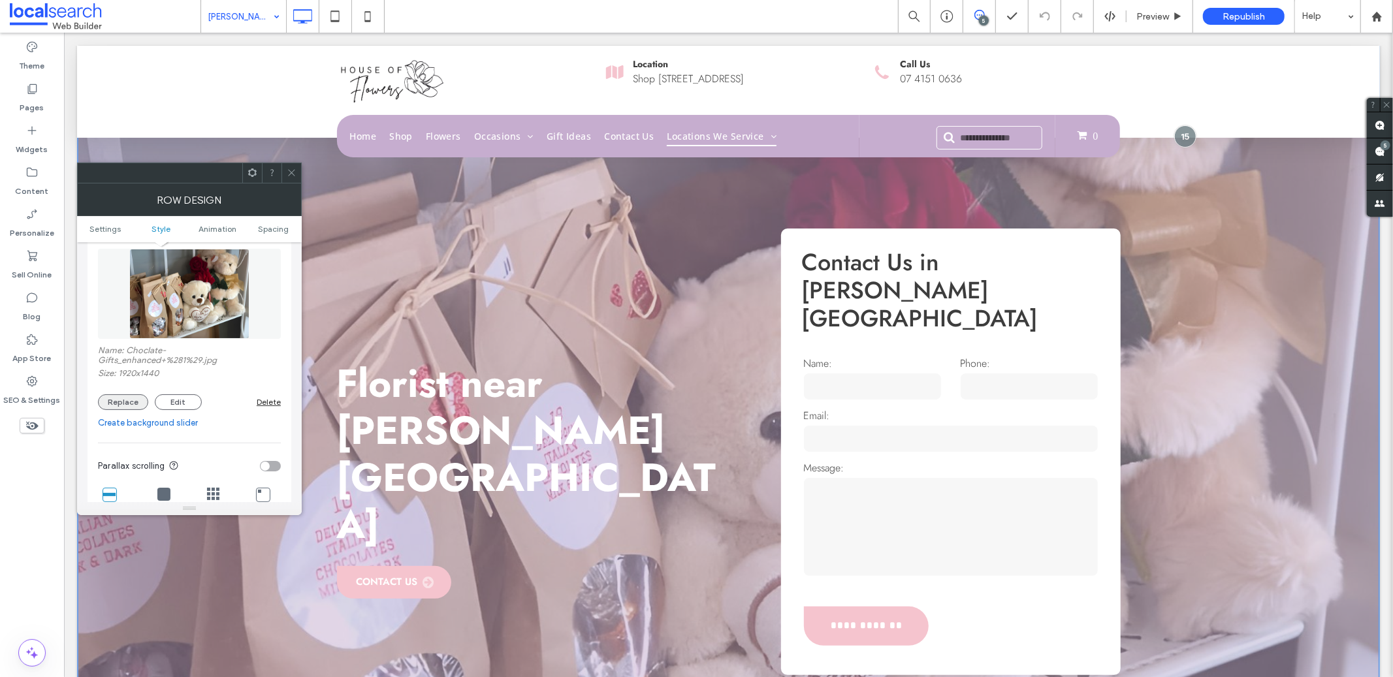
click at [127, 407] on button "Replace" at bounding box center [123, 402] width 50 height 16
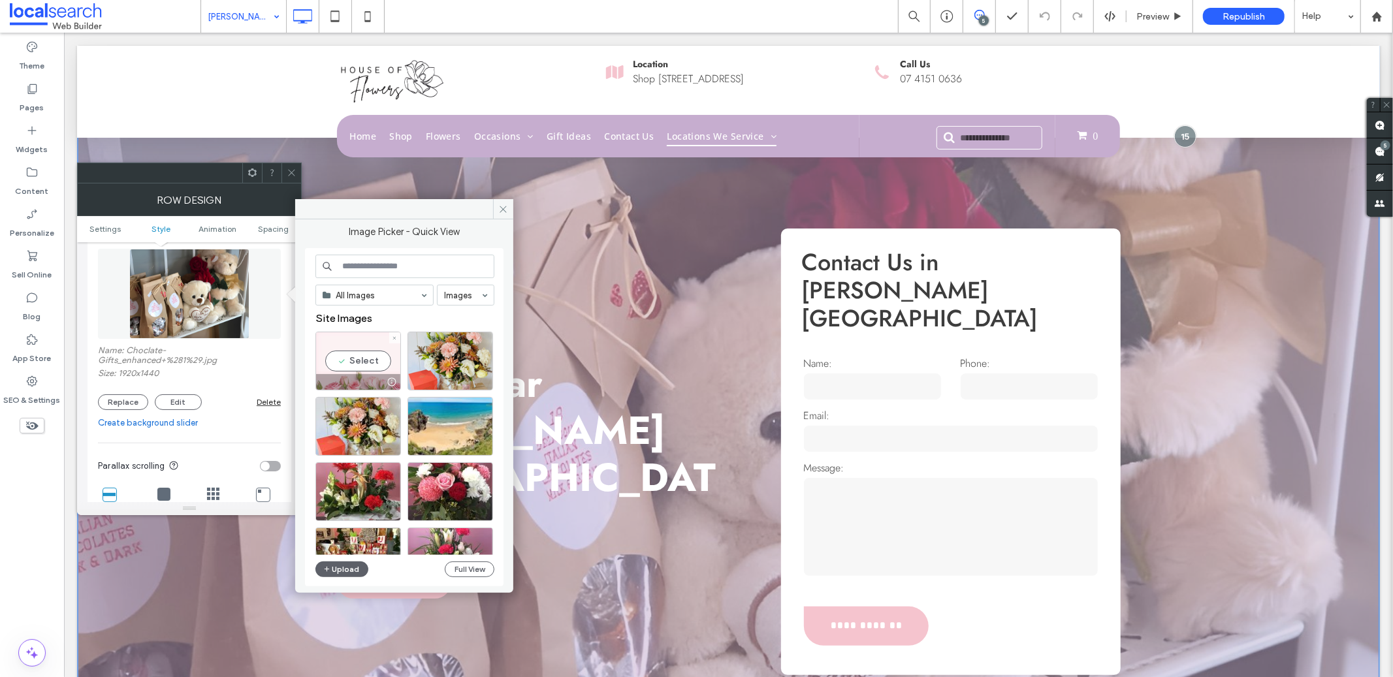
click at [374, 364] on div "Select" at bounding box center [358, 361] width 86 height 59
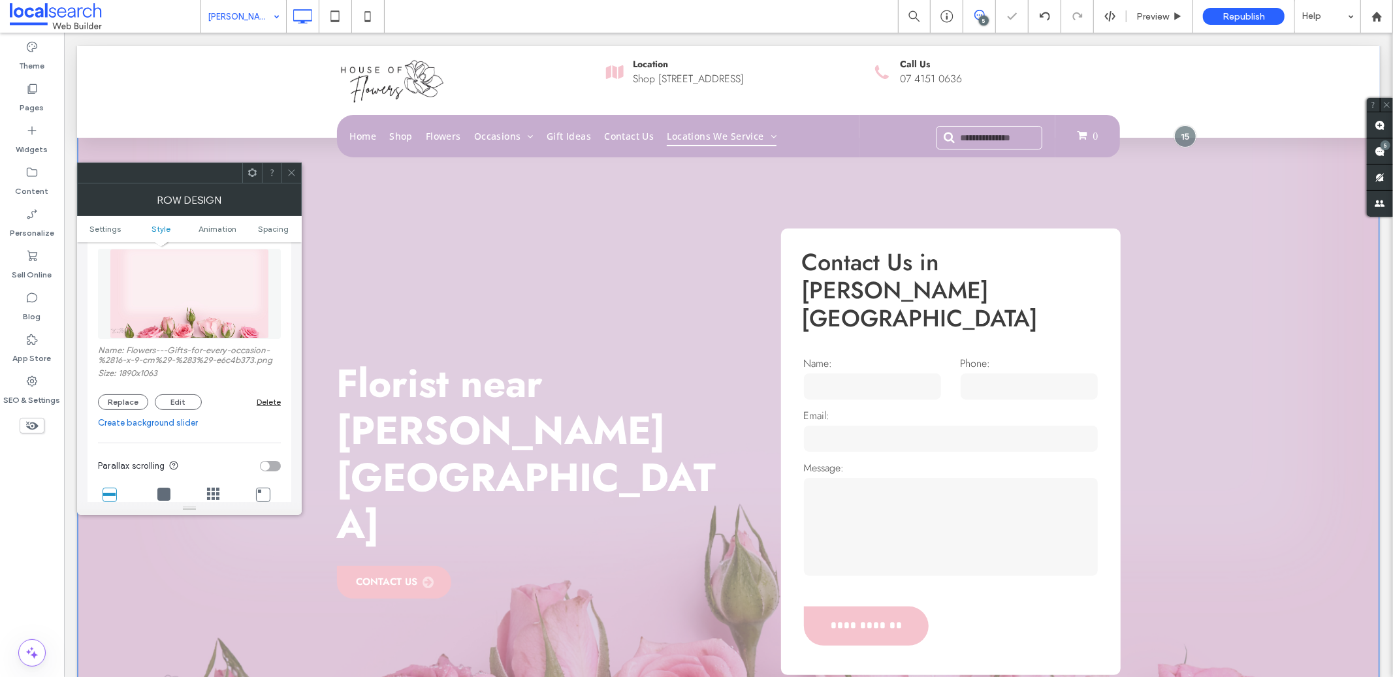
scroll to position [347, 0]
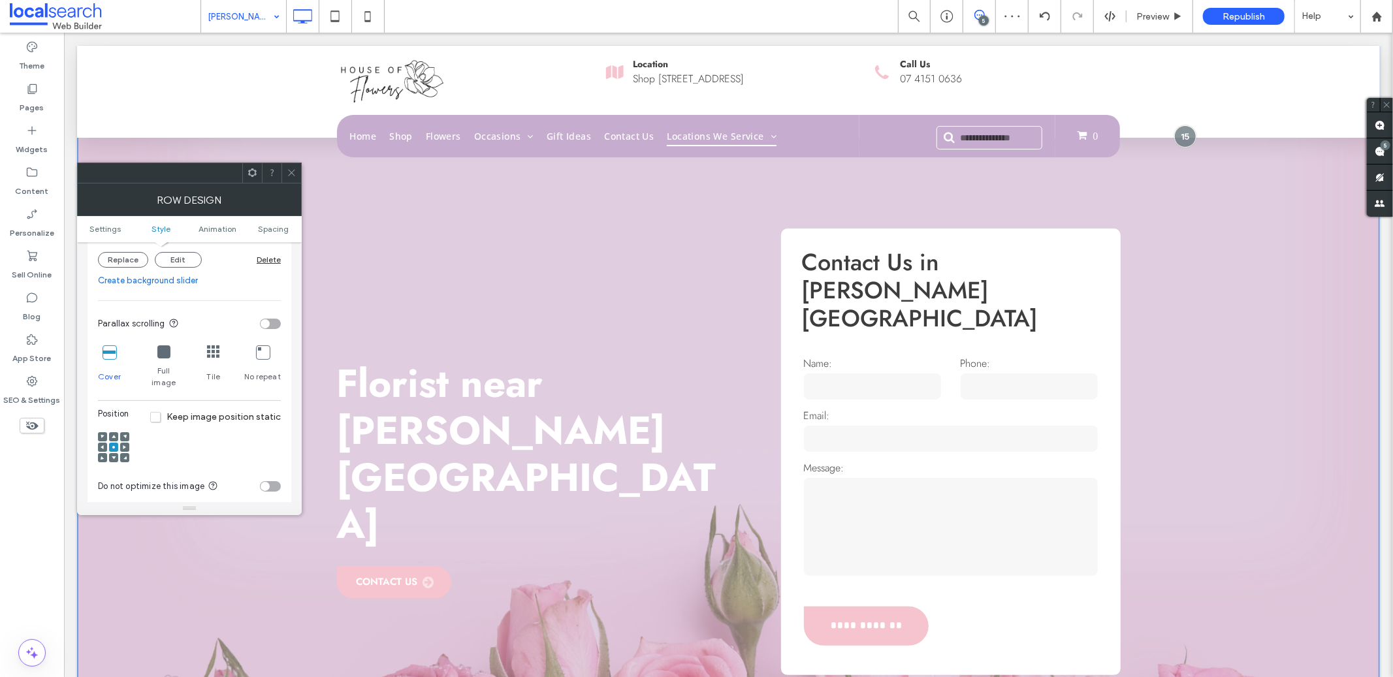
click at [120, 453] on div at bounding box center [124, 457] width 9 height 9
click at [112, 453] on span at bounding box center [114, 457] width 4 height 9
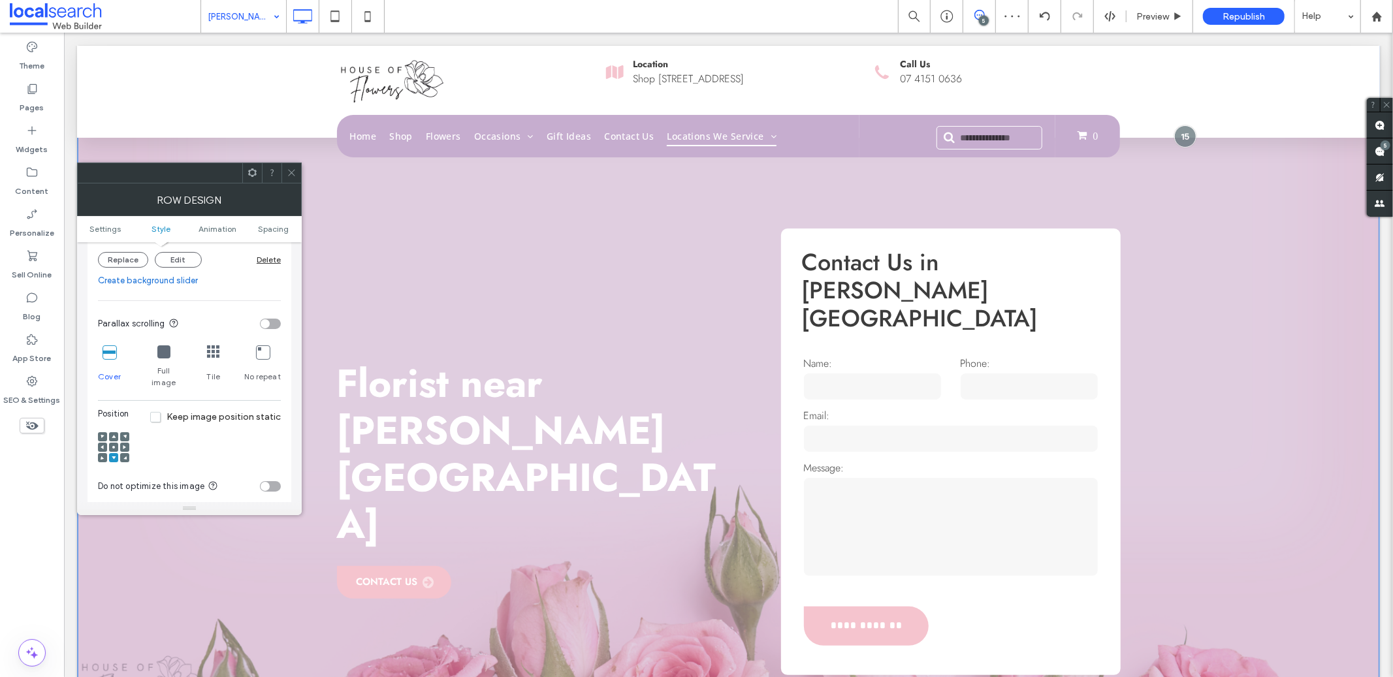
click at [114, 456] on use at bounding box center [114, 457] width 4 height 3
click at [294, 166] on span at bounding box center [292, 173] width 10 height 20
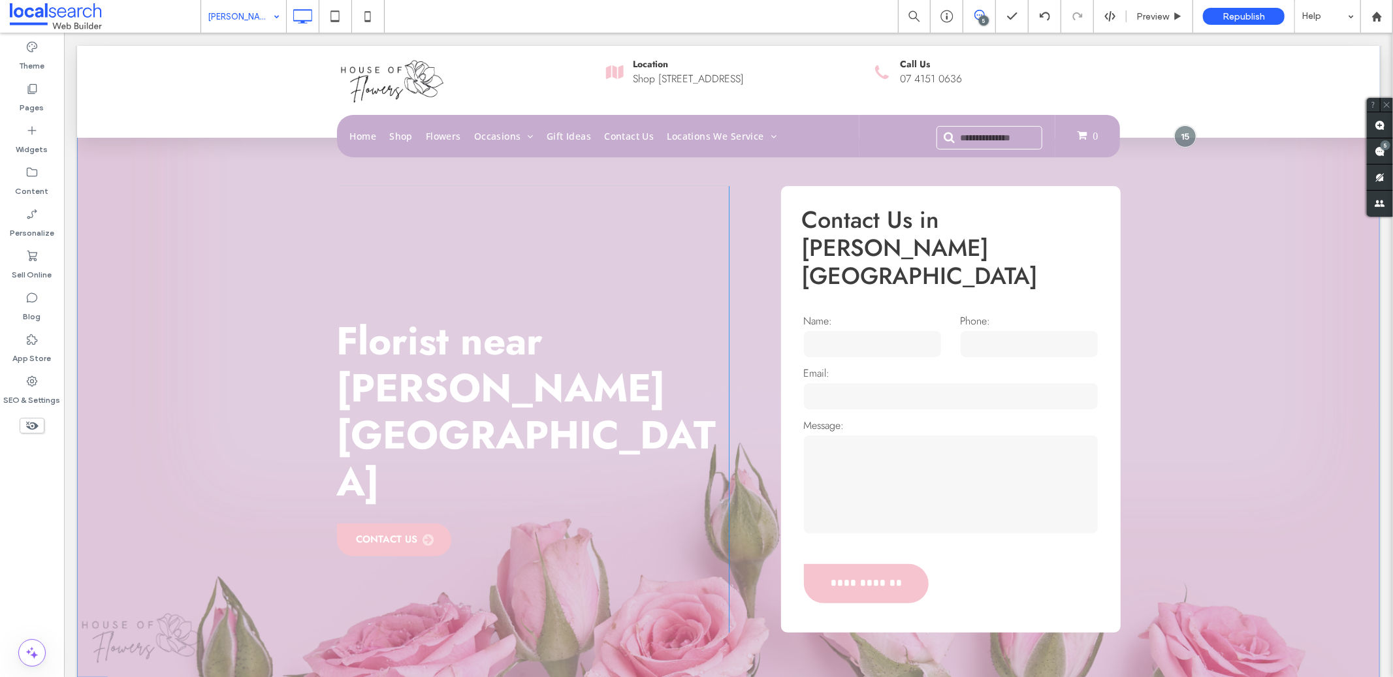
scroll to position [0, 0]
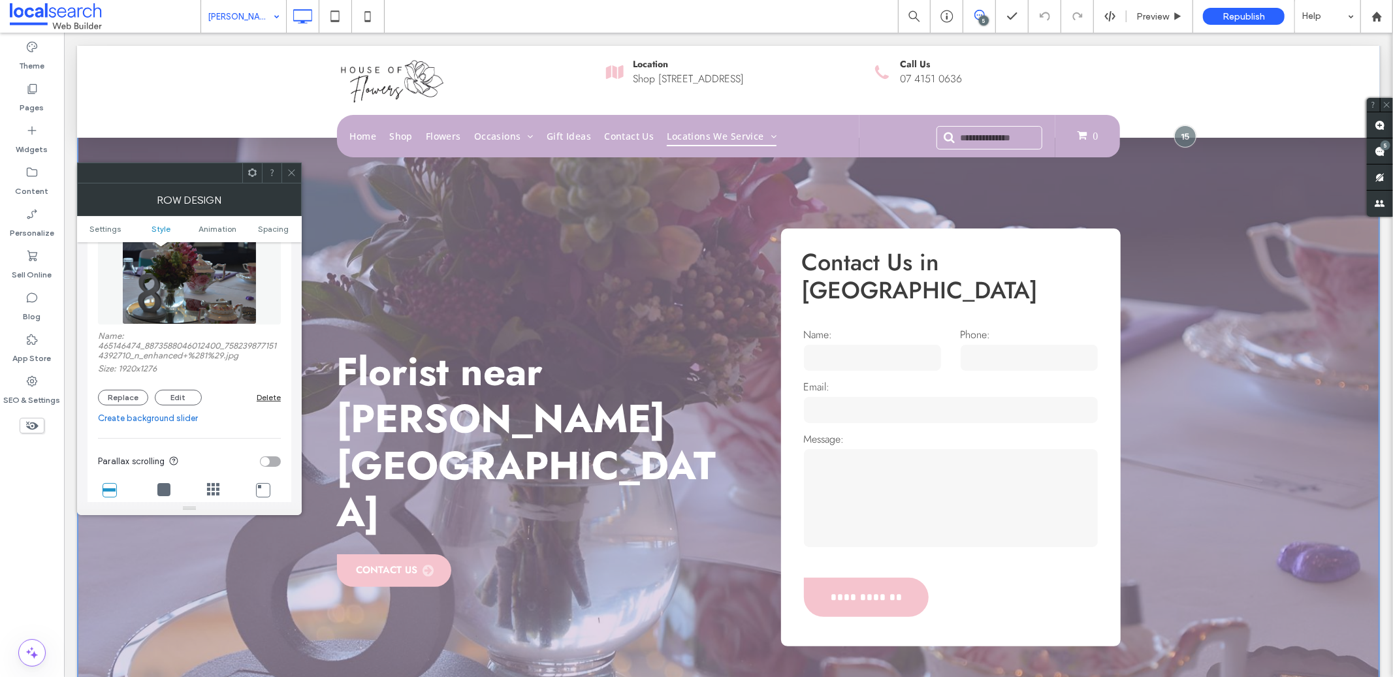
scroll to position [220, 0]
click at [140, 397] on button "Replace" at bounding box center [123, 397] width 50 height 16
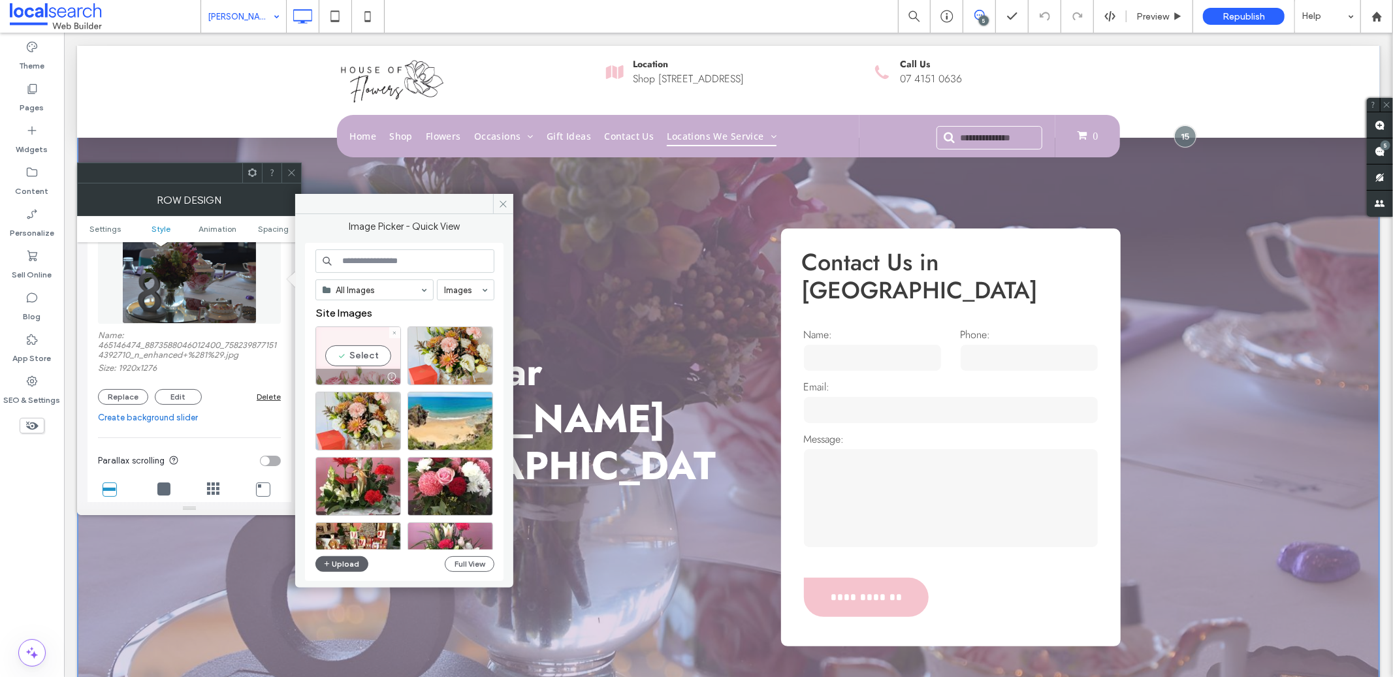
drag, startPoint x: 341, startPoint y: 365, endPoint x: 277, endPoint y: 332, distance: 71.8
click at [341, 365] on div "Select" at bounding box center [358, 355] width 86 height 59
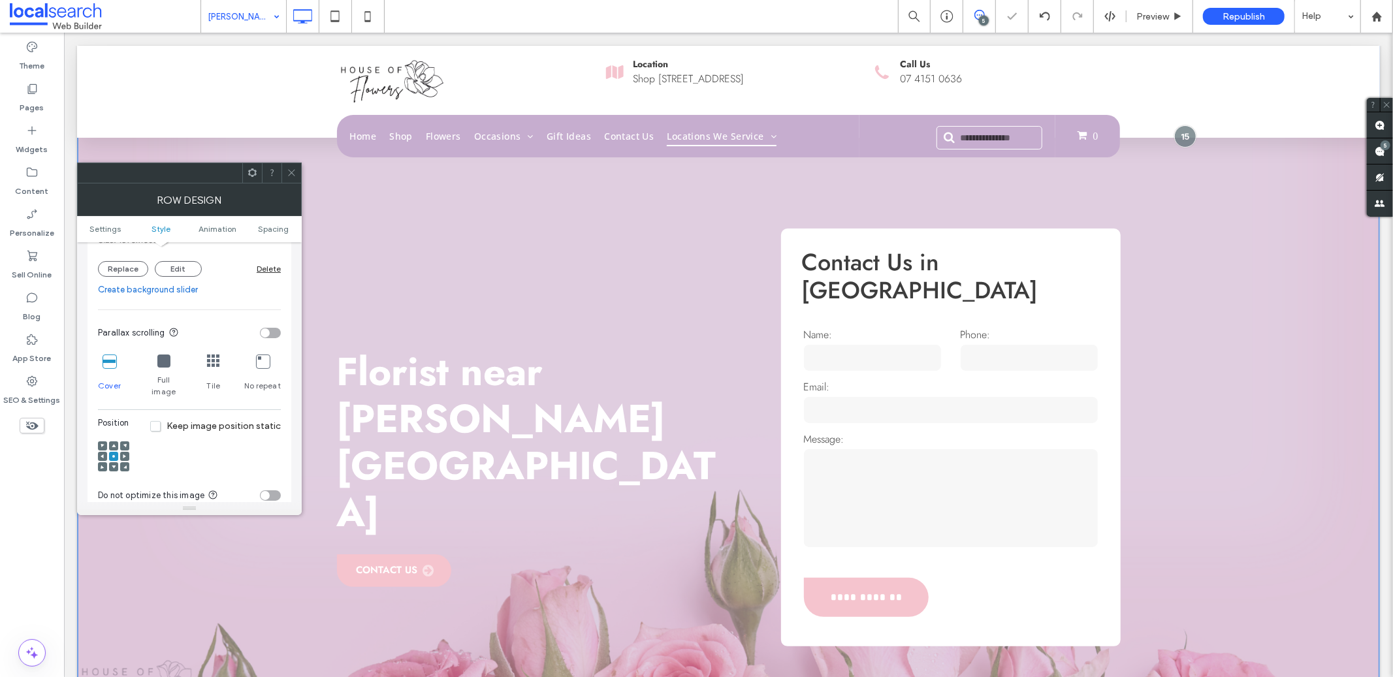
scroll to position [340, 0]
click at [112, 464] on icon at bounding box center [114, 466] width 4 height 4
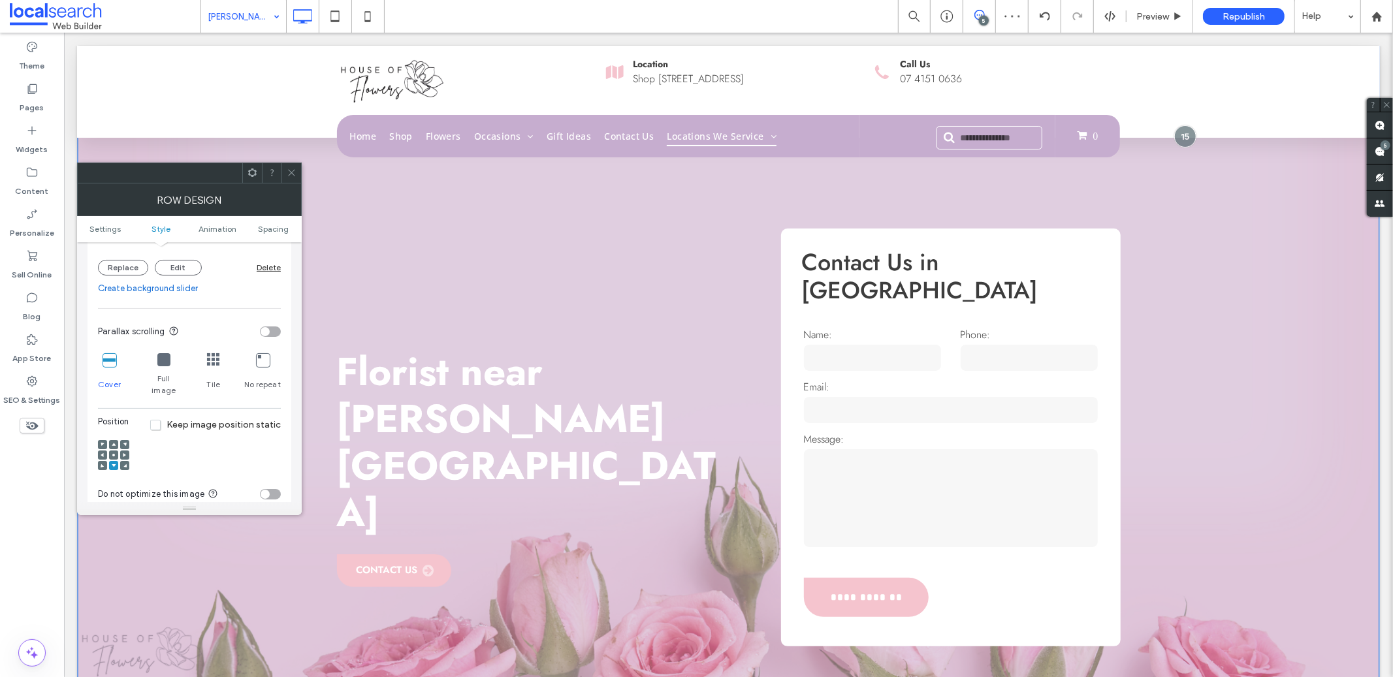
click at [294, 172] on icon at bounding box center [292, 173] width 10 height 10
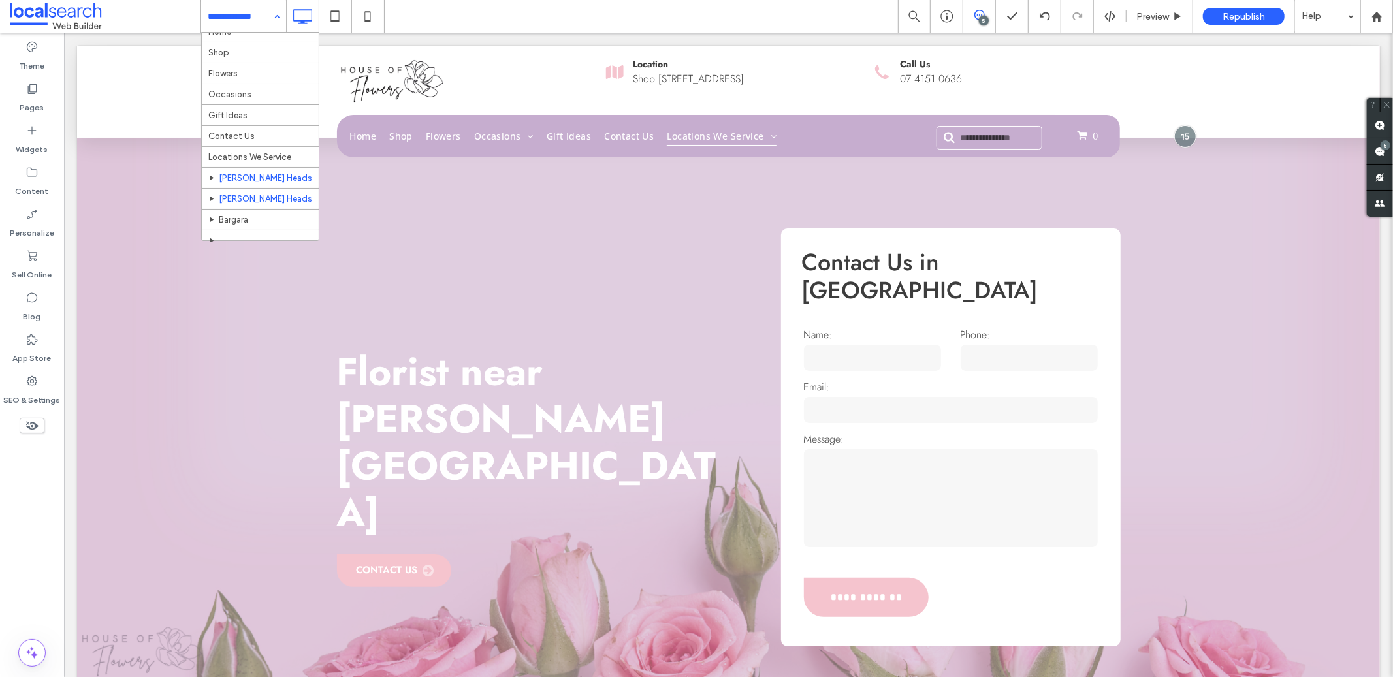
scroll to position [25, 0]
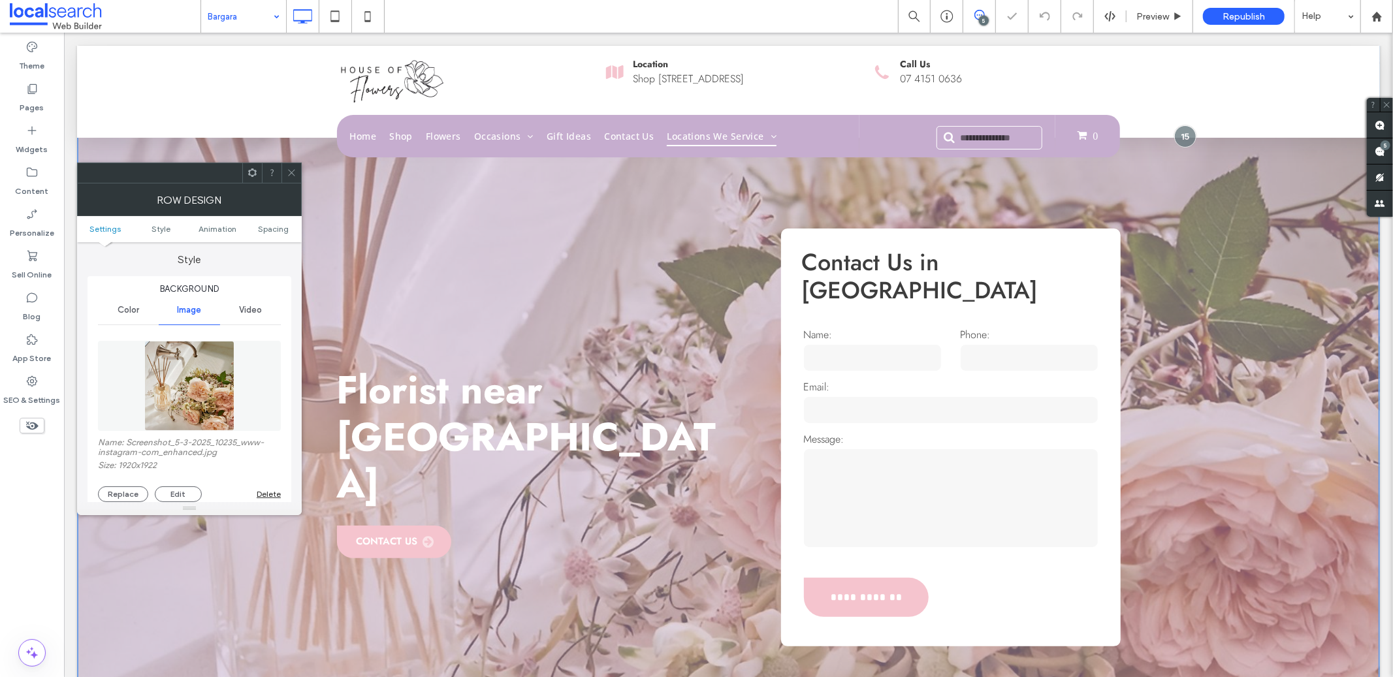
scroll to position [114, 0]
click at [114, 490] on button "Replace" at bounding box center [123, 493] width 50 height 16
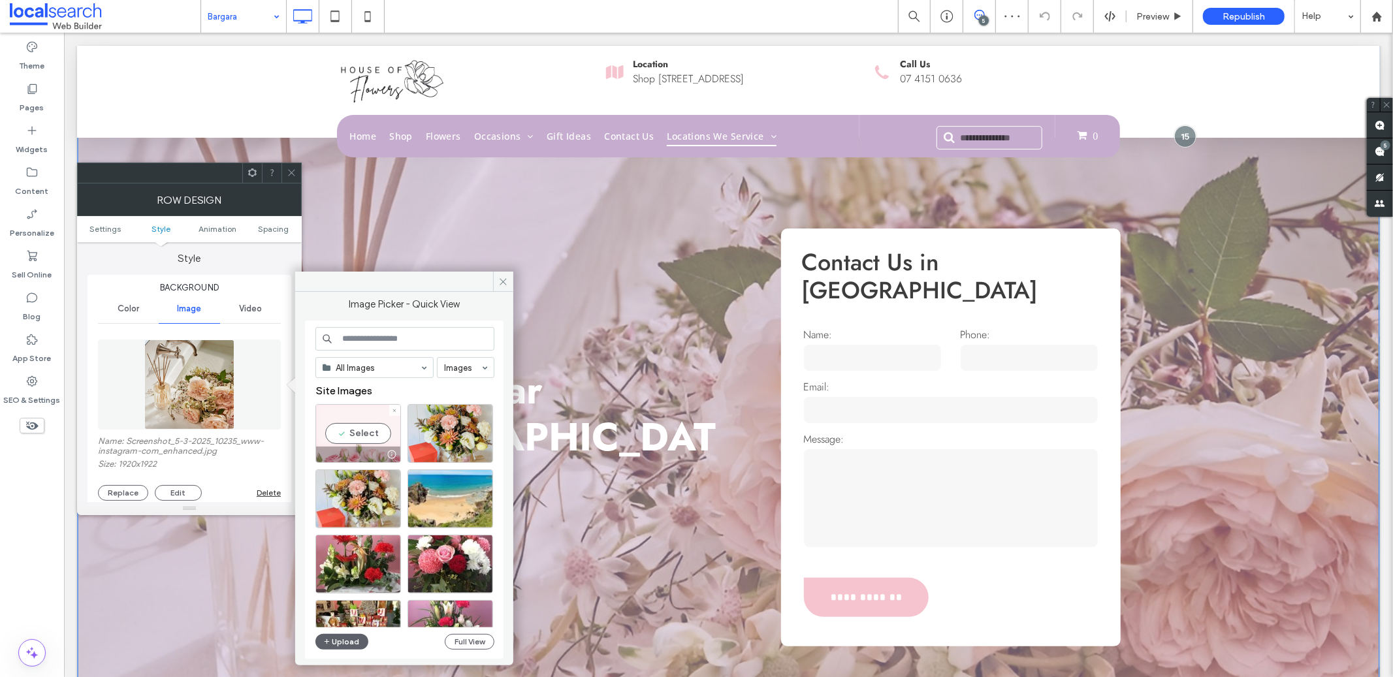
click at [355, 434] on div "Select" at bounding box center [358, 433] width 86 height 59
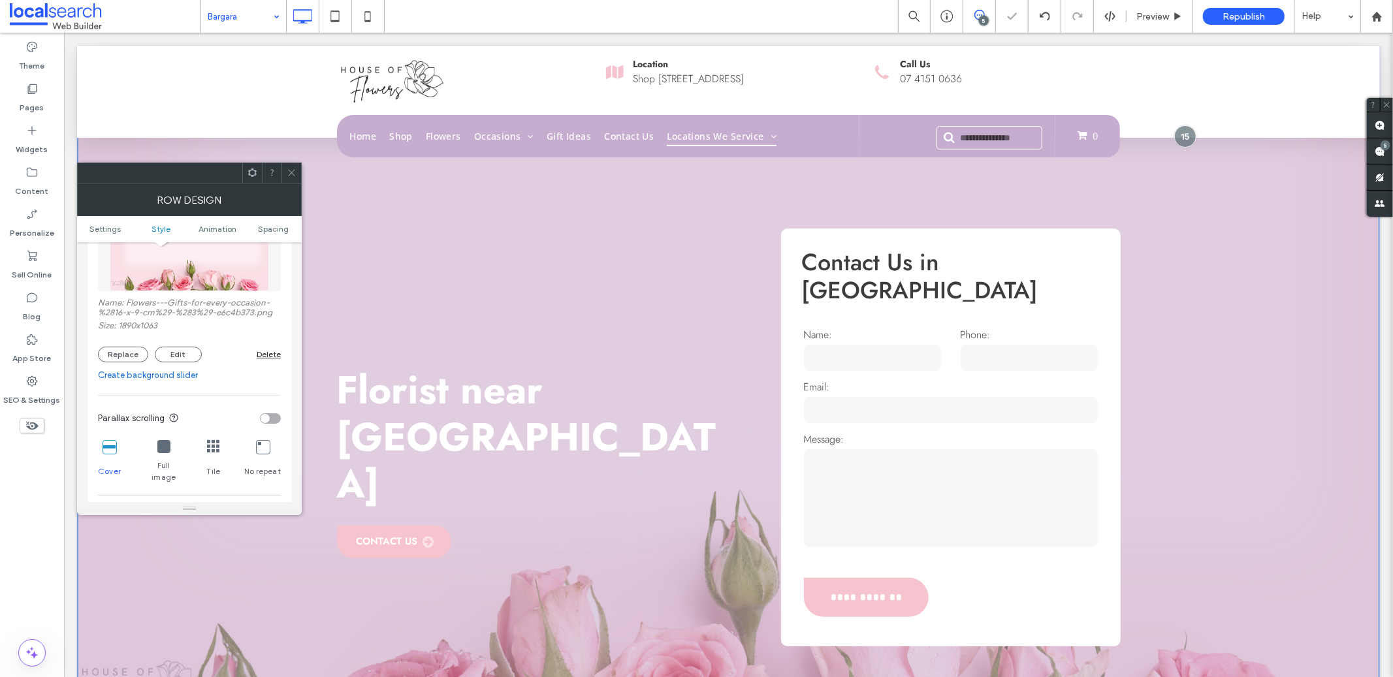
scroll to position [417, 0]
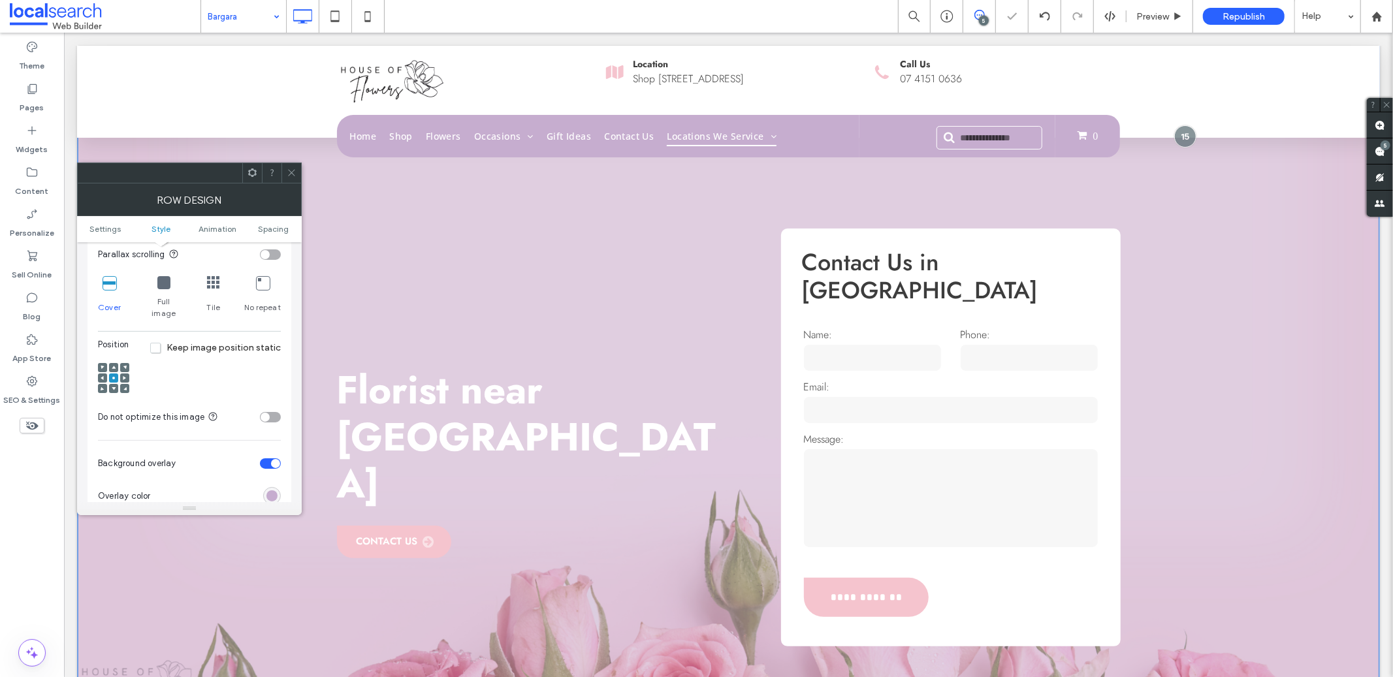
click at [119, 377] on div at bounding box center [113, 378] width 31 height 31
click at [116, 384] on div at bounding box center [113, 388] width 9 height 9
click at [114, 387] on use at bounding box center [114, 388] width 4 height 3
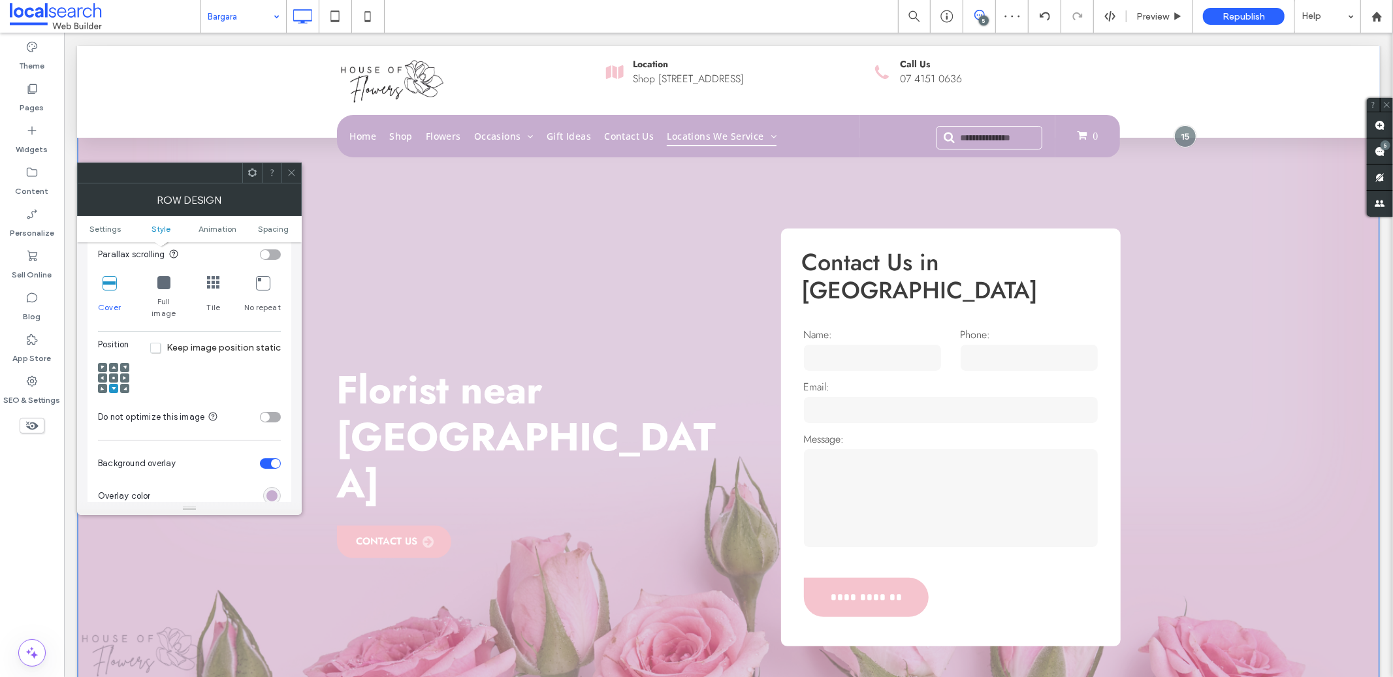
click at [287, 181] on span at bounding box center [292, 173] width 10 height 20
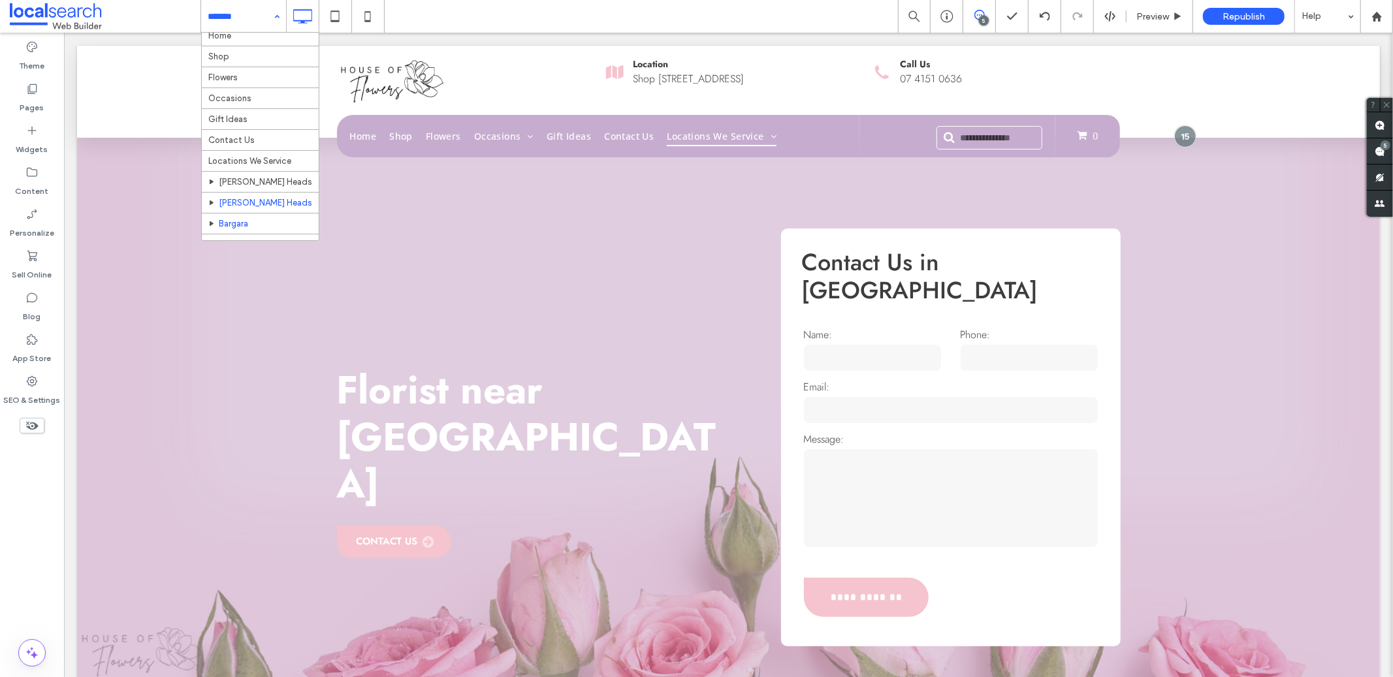
scroll to position [23, 0]
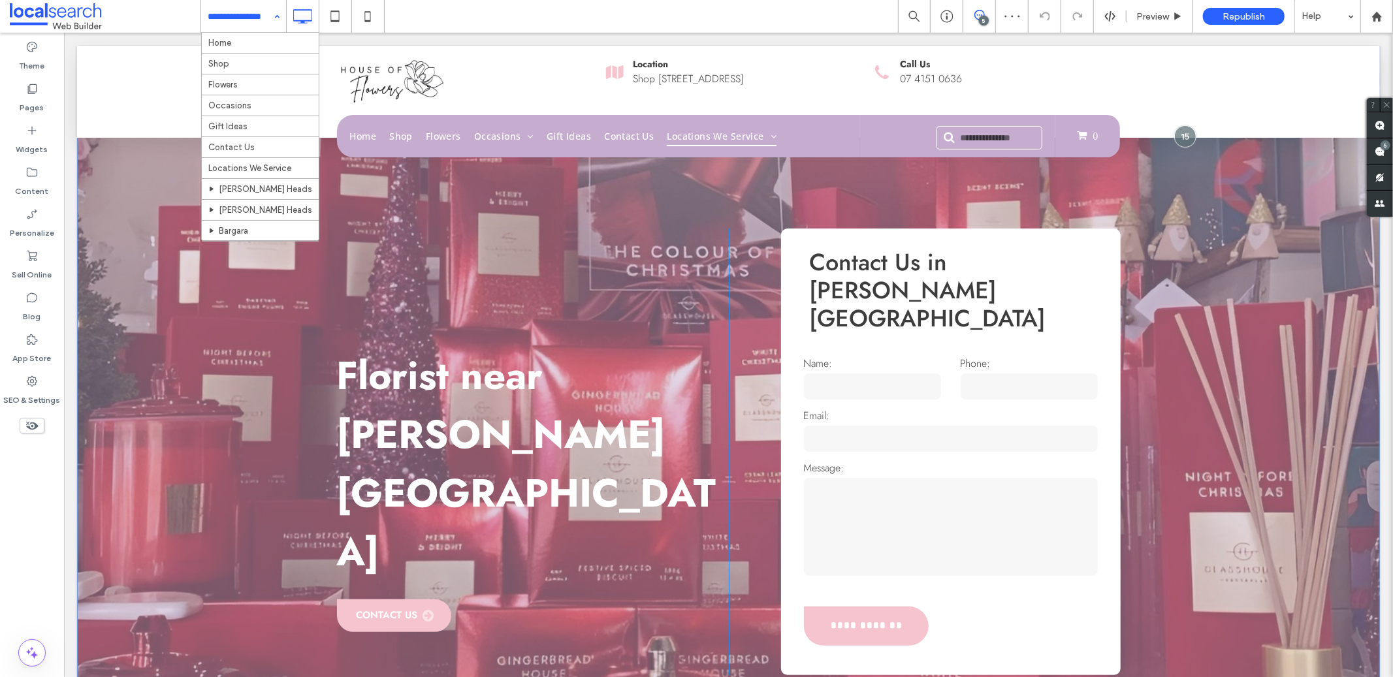
click at [189, 345] on div "**********" at bounding box center [727, 392] width 1303 height 695
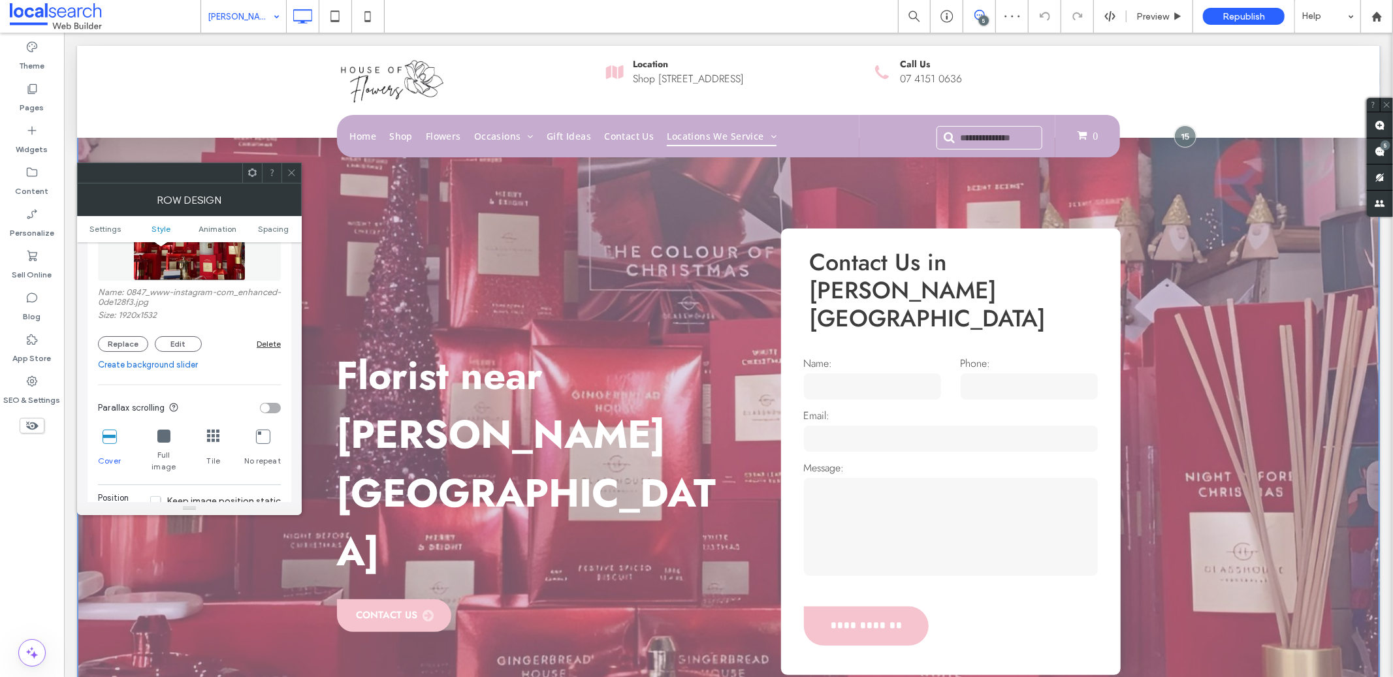
scroll to position [320, 0]
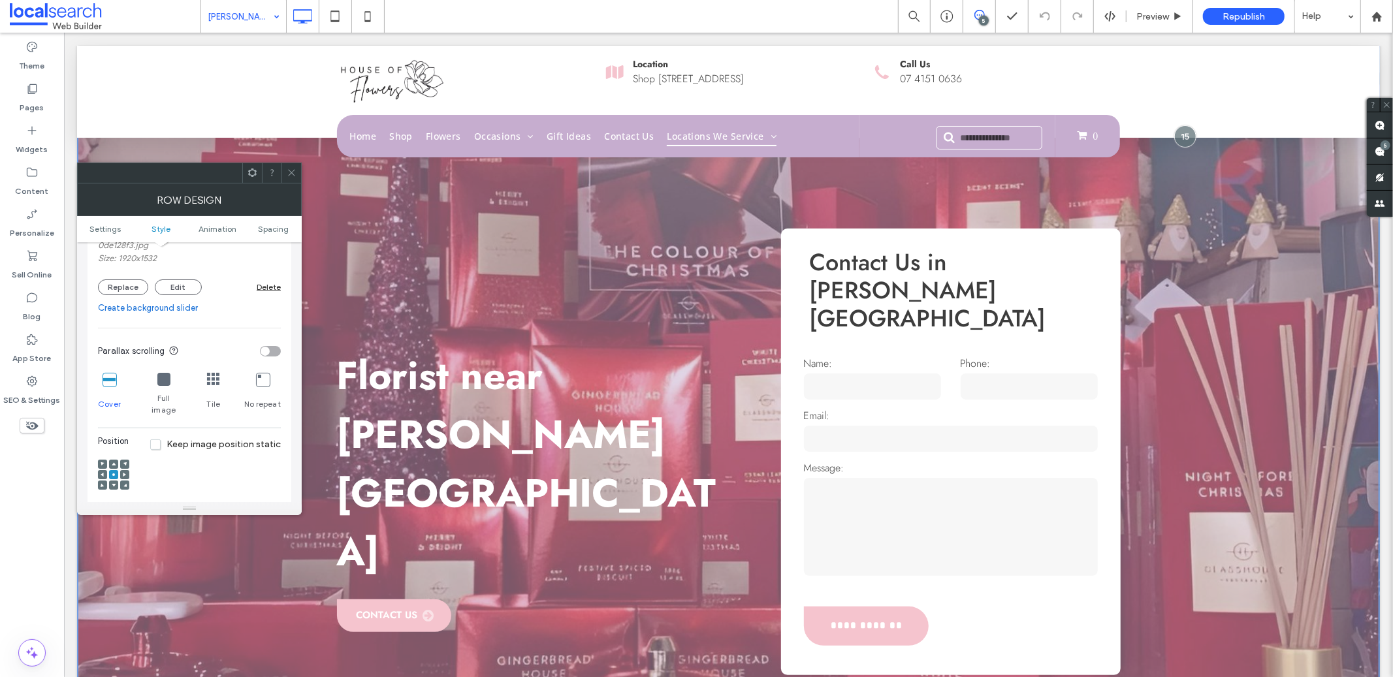
click at [125, 303] on link "Create background slider" at bounding box center [189, 308] width 183 height 13
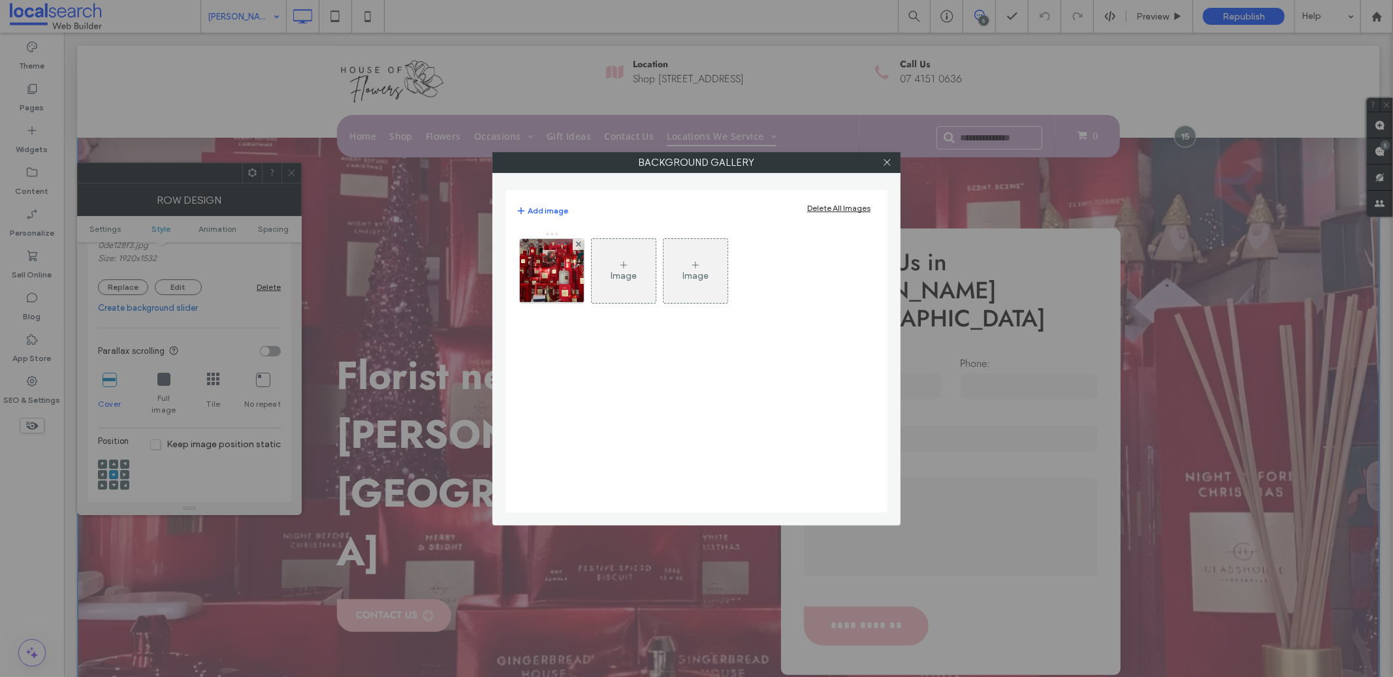
click at [129, 291] on div "Background Gallery Add image Delete All Images Image Image" at bounding box center [696, 338] width 1393 height 677
drag, startPoint x: 896, startPoint y: 164, endPoint x: 883, endPoint y: 167, distance: 14.1
click at [893, 165] on label "Background Gallery" at bounding box center [696, 163] width 407 height 20
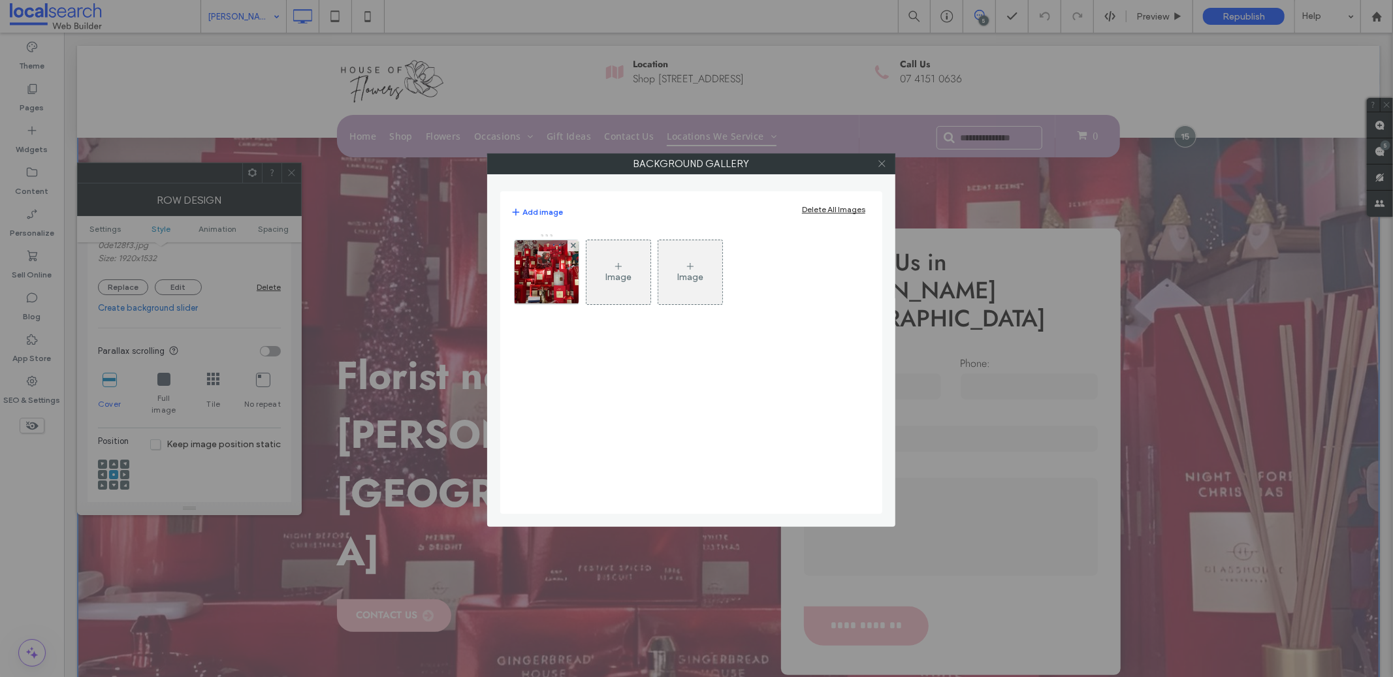
click at [883, 166] on icon at bounding box center [882, 164] width 10 height 10
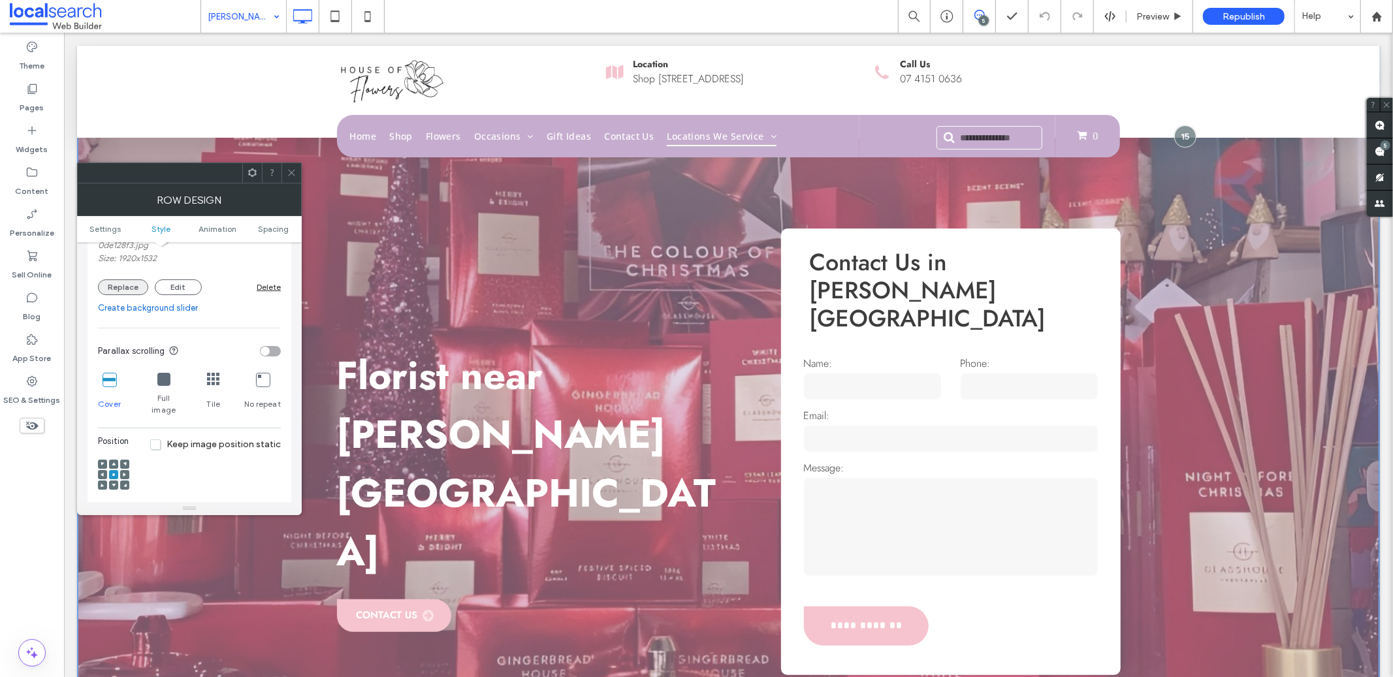
click at [118, 292] on button "Replace" at bounding box center [123, 287] width 50 height 16
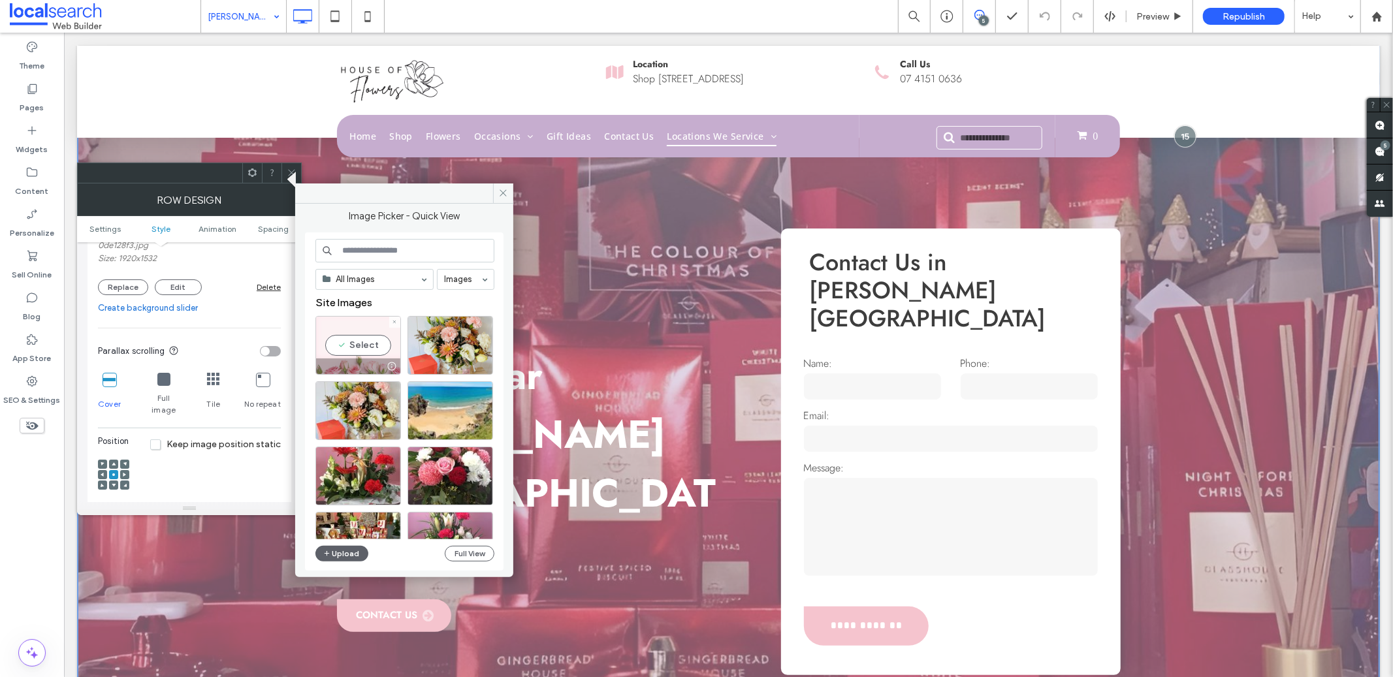
click at [366, 334] on div "Select" at bounding box center [358, 345] width 86 height 59
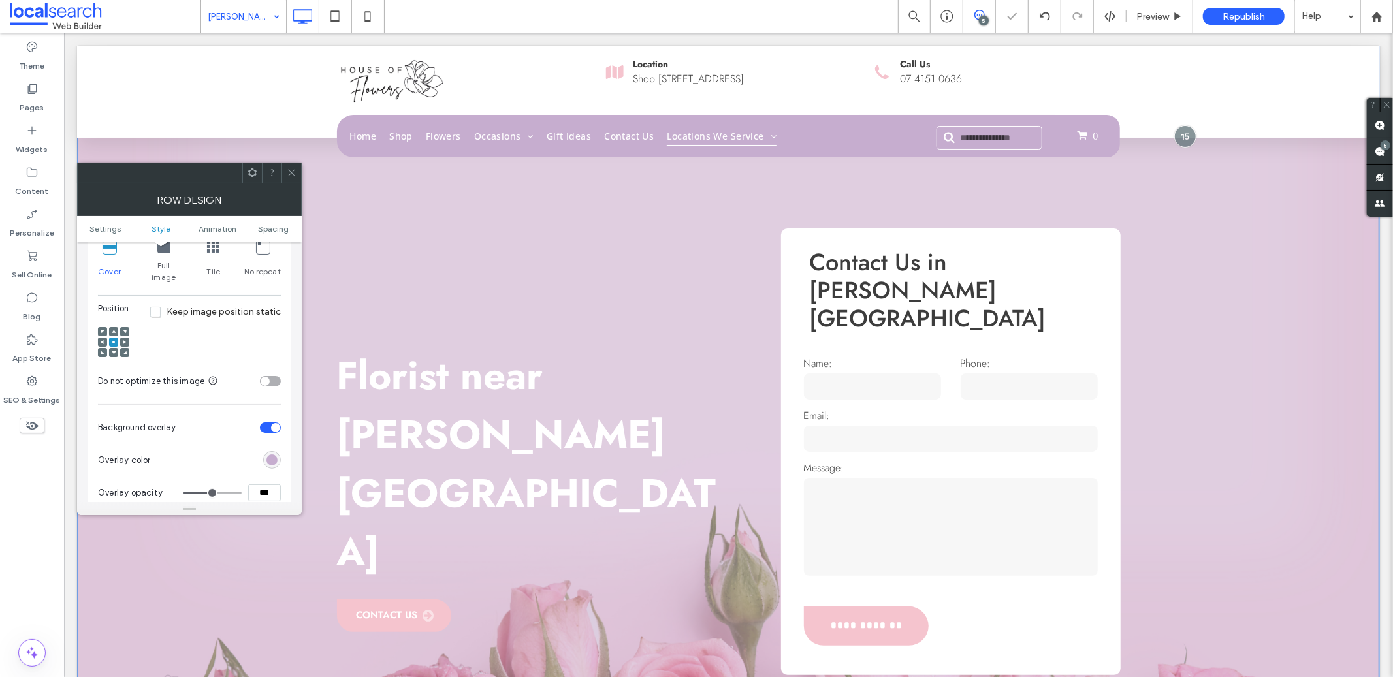
scroll to position [454, 0]
click at [113, 336] on span at bounding box center [114, 340] width 4 height 9
click at [116, 347] on div at bounding box center [113, 351] width 9 height 9
click at [115, 347] on div at bounding box center [113, 351] width 9 height 9
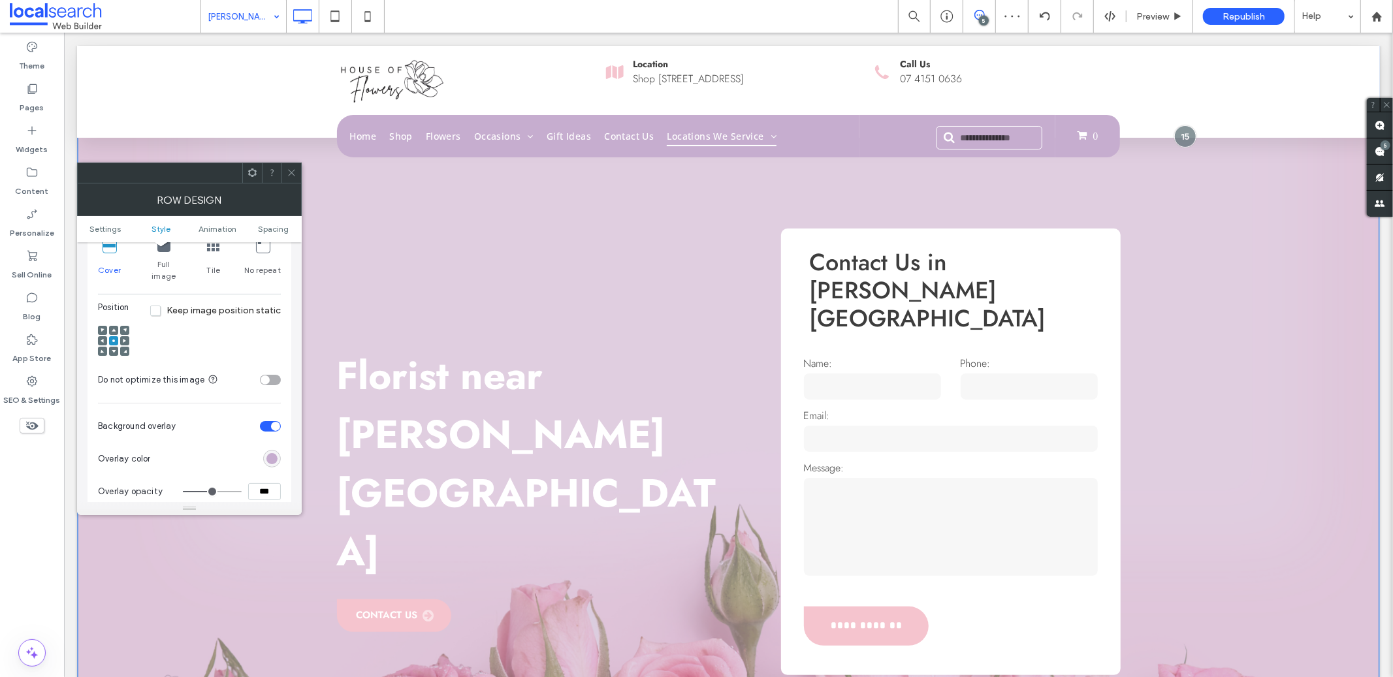
click at [114, 349] on icon at bounding box center [114, 351] width 4 height 4
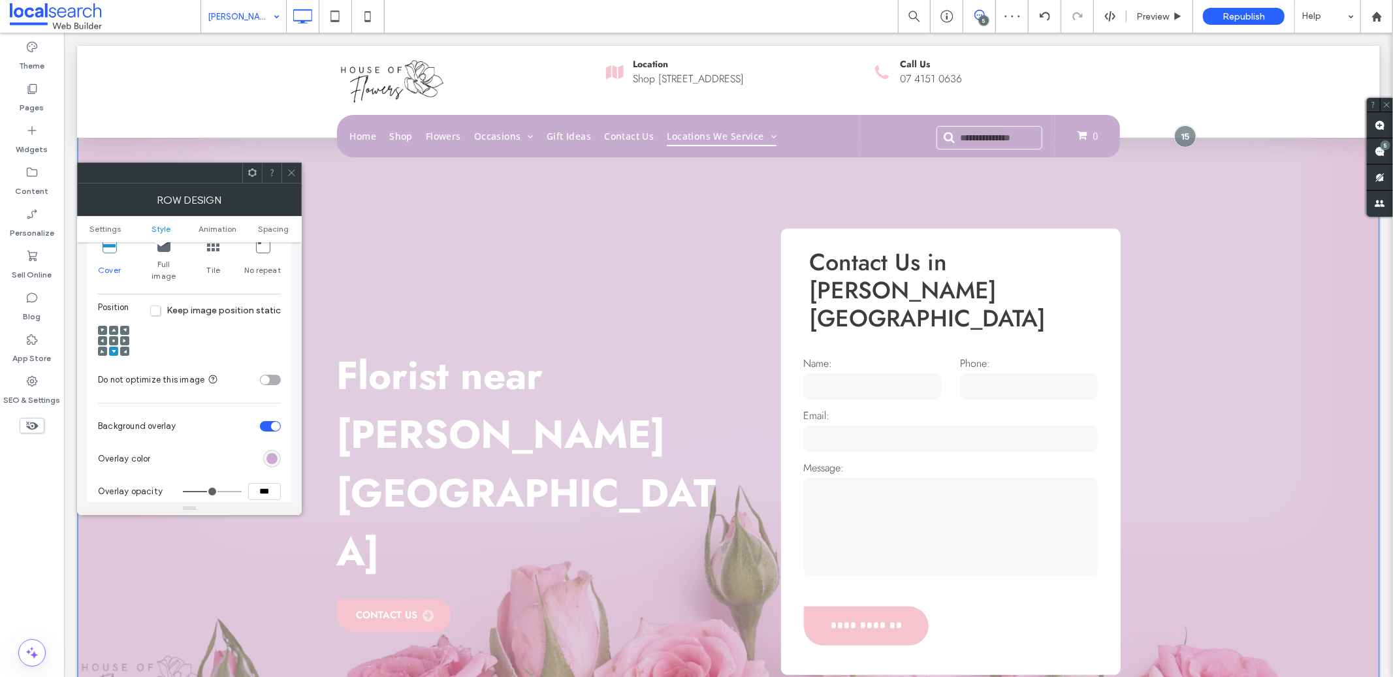
click at [287, 181] on span at bounding box center [292, 173] width 10 height 20
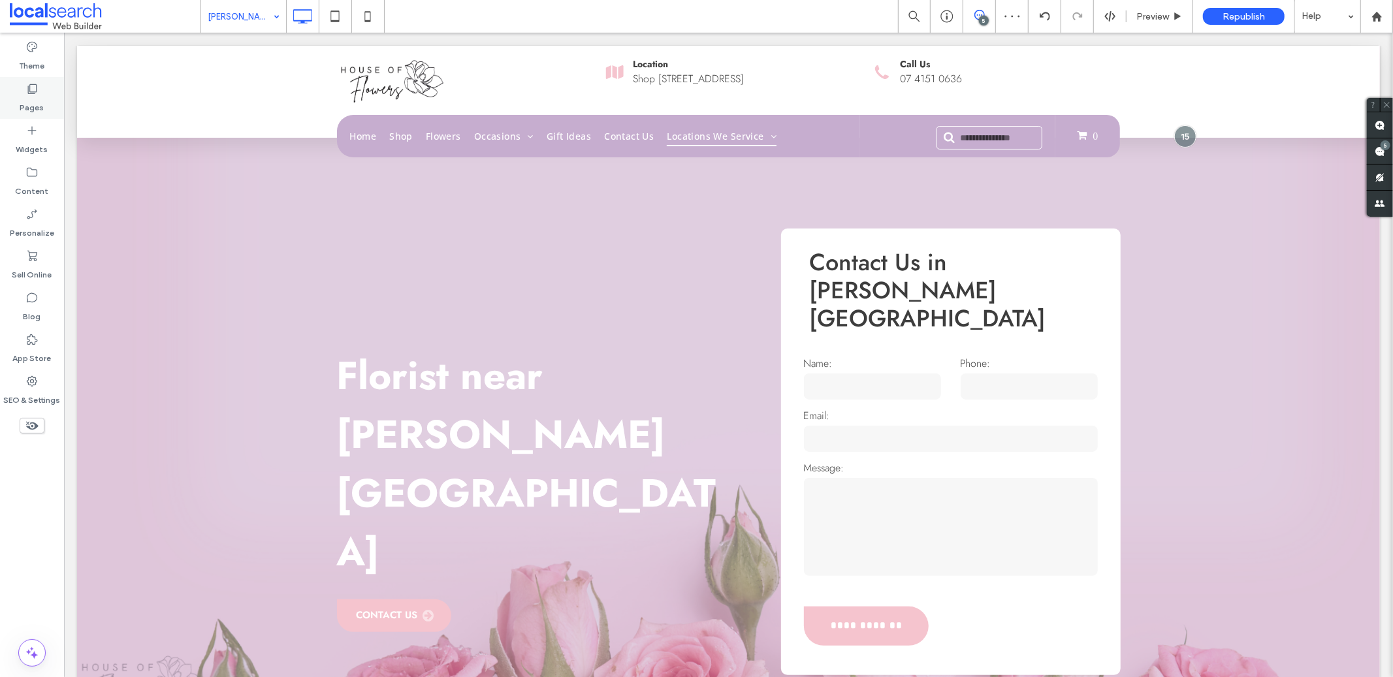
click at [40, 109] on label "Pages" at bounding box center [32, 104] width 24 height 18
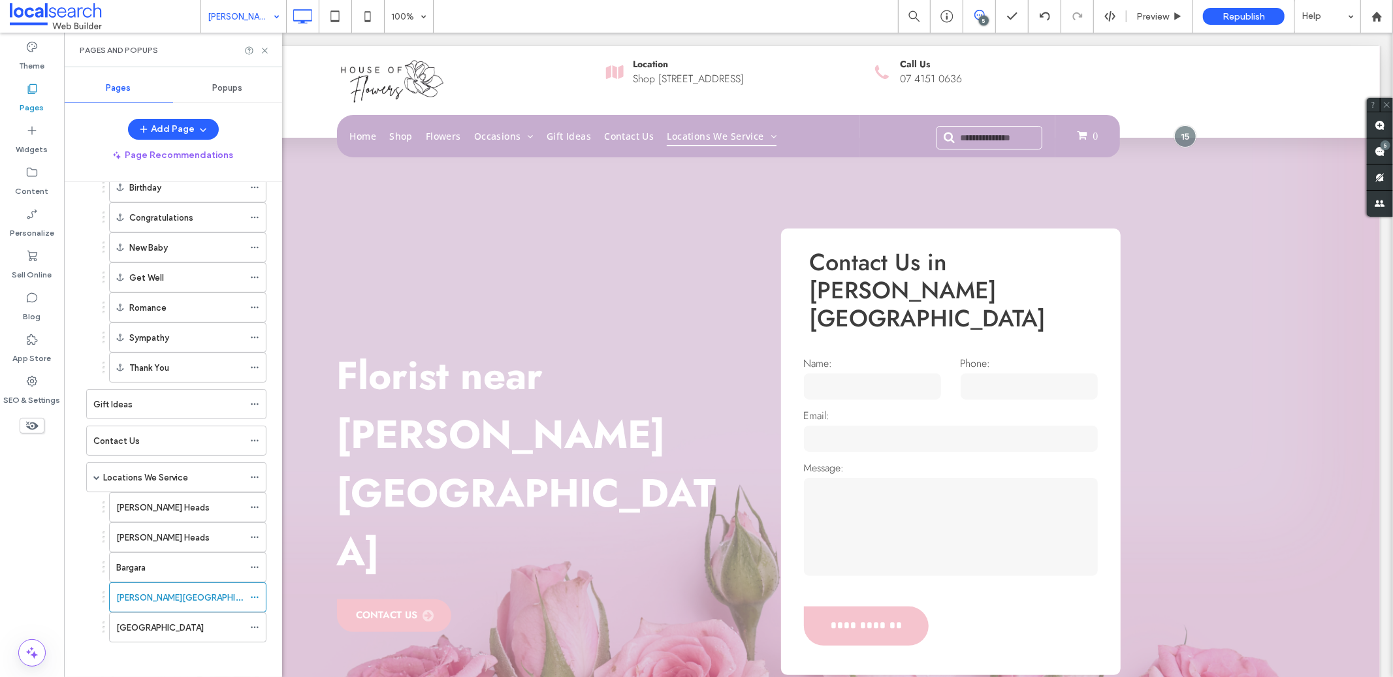
scroll to position [233, 0]
click at [180, 623] on div "Coral Cove" at bounding box center [179, 627] width 127 height 14
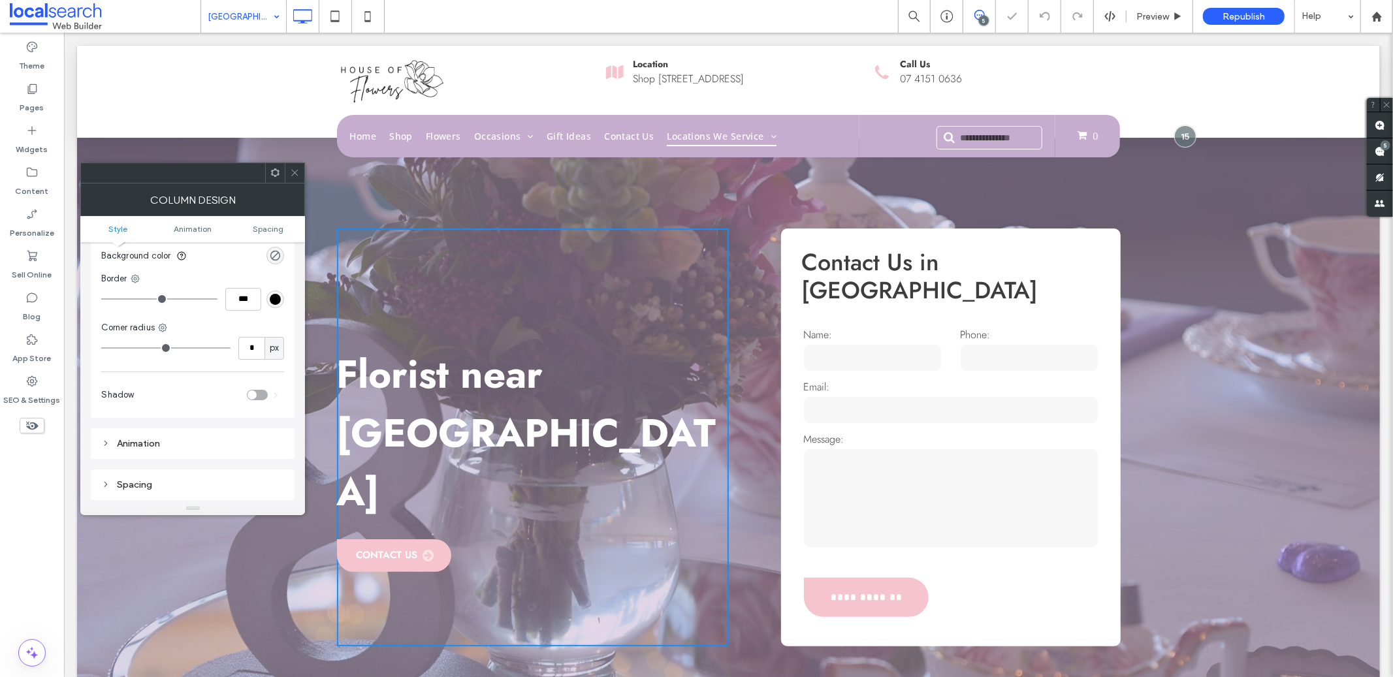
scroll to position [11, 0]
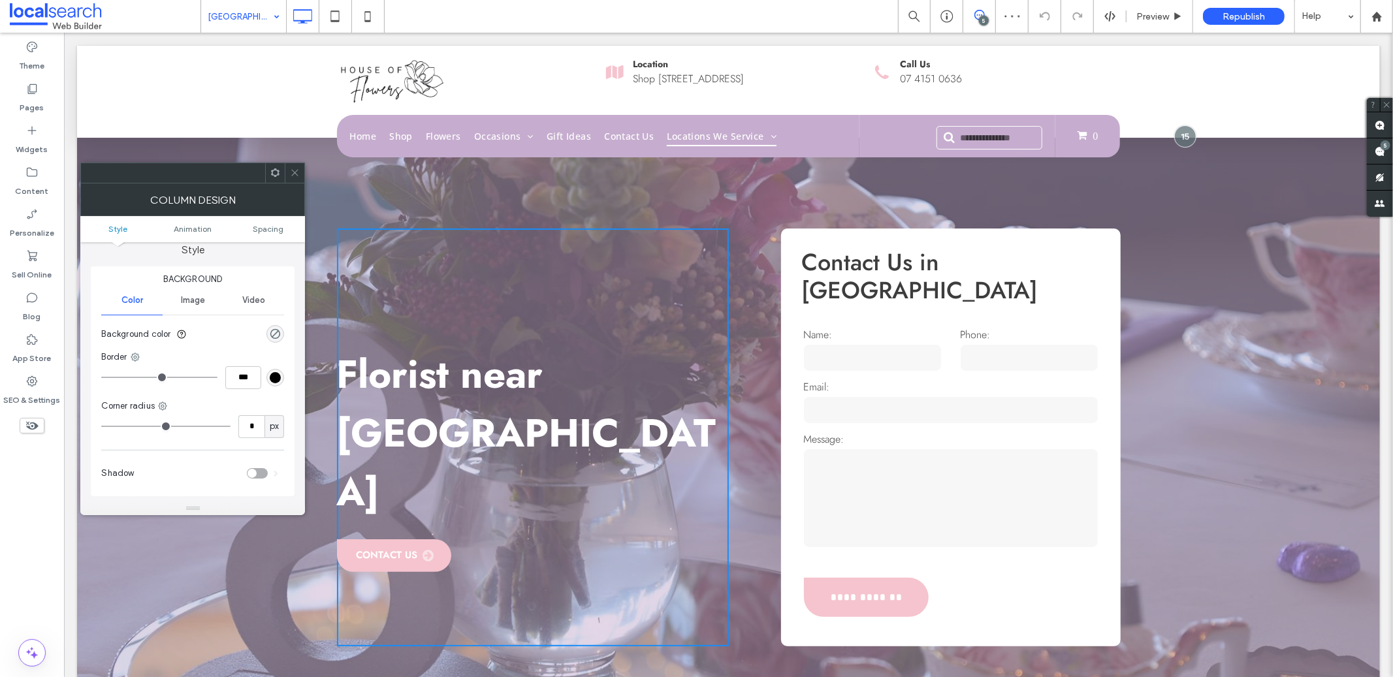
click at [195, 297] on span "Image" at bounding box center [193, 300] width 24 height 10
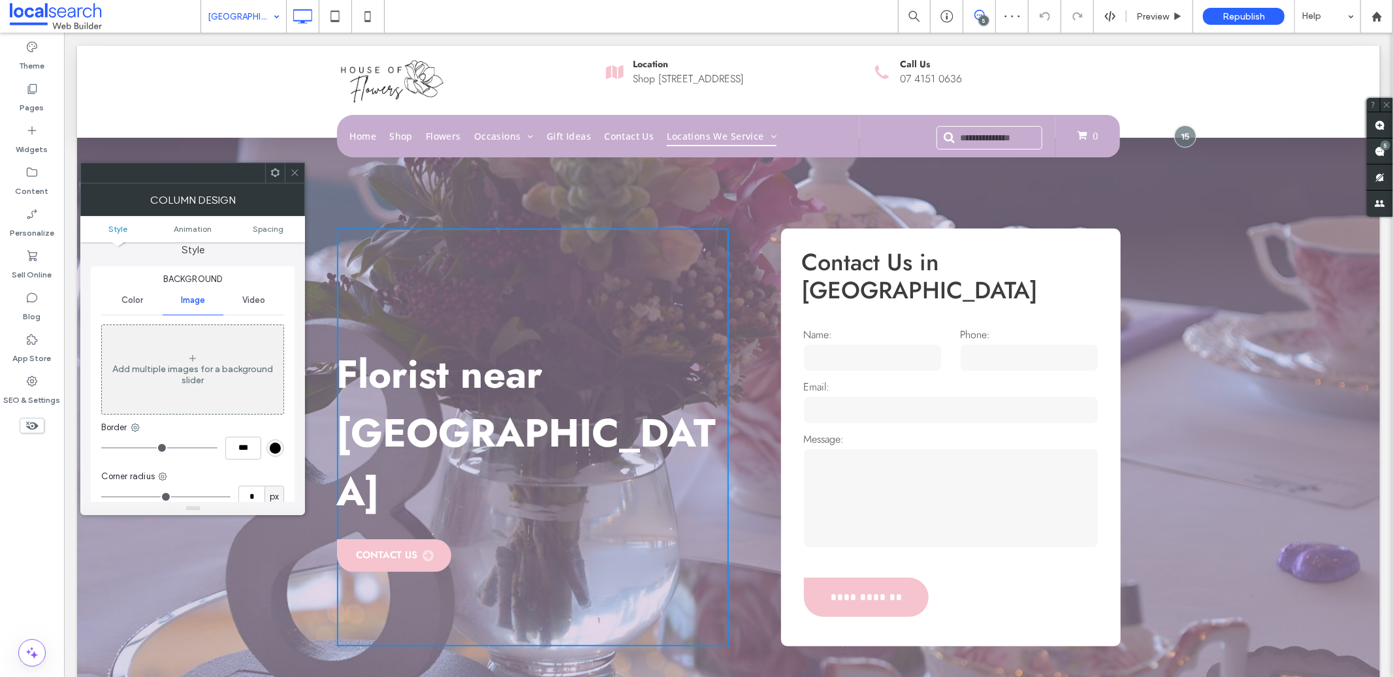
click at [159, 368] on div "Add multiple images for a background slider" at bounding box center [193, 375] width 182 height 22
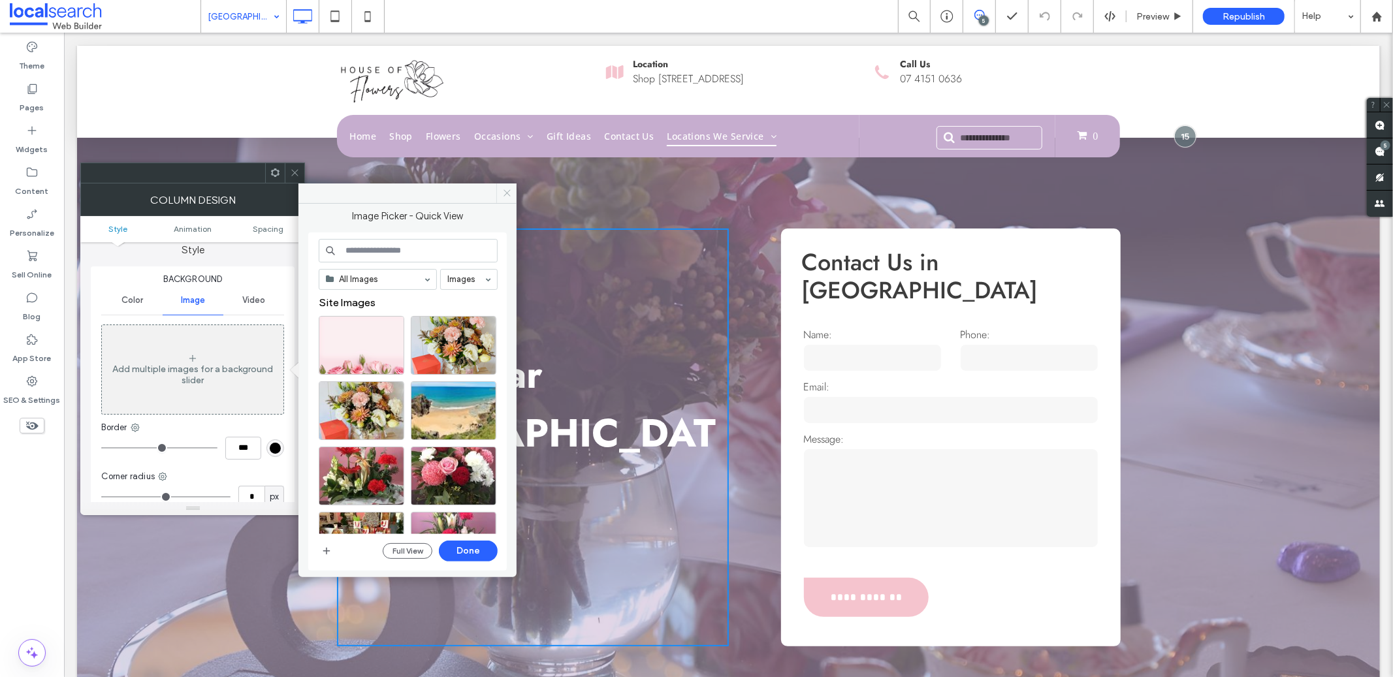
click at [501, 195] on span at bounding box center [506, 193] width 20 height 20
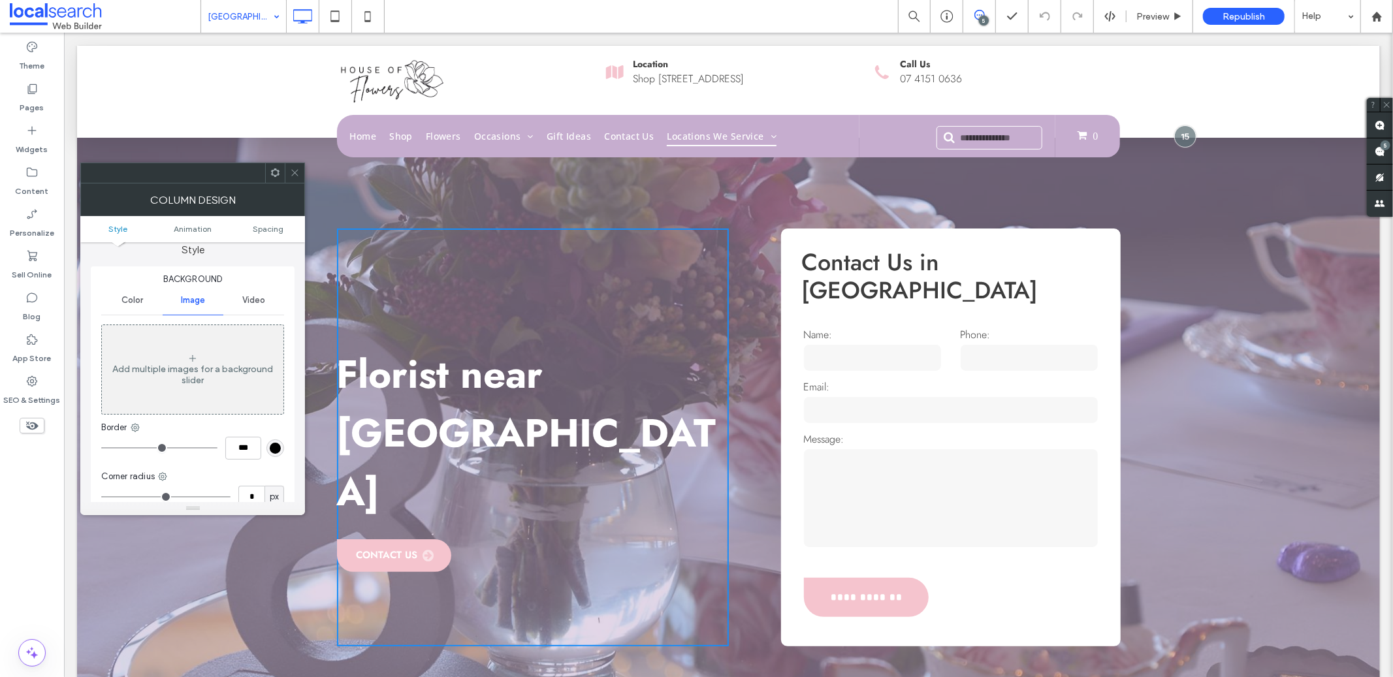
click at [343, 204] on div "**********" at bounding box center [727, 378] width 1303 height 666
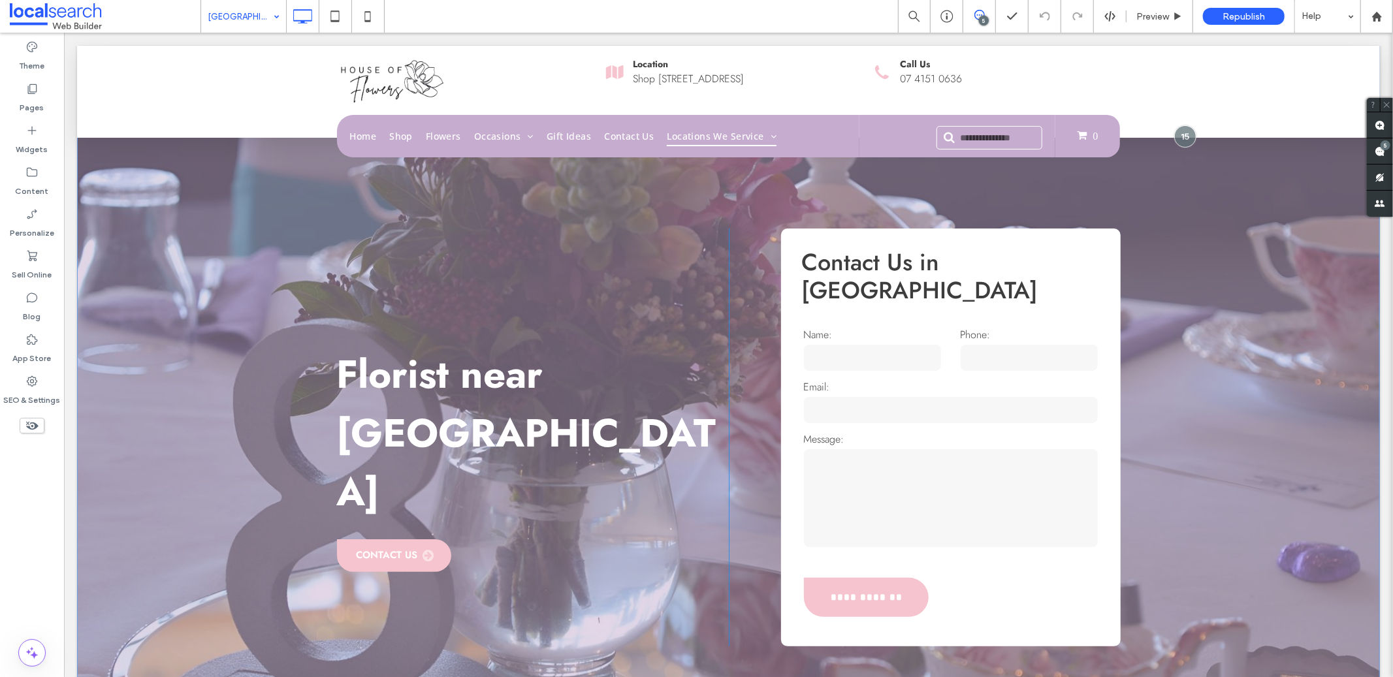
click at [268, 221] on div "**********" at bounding box center [727, 378] width 1303 height 666
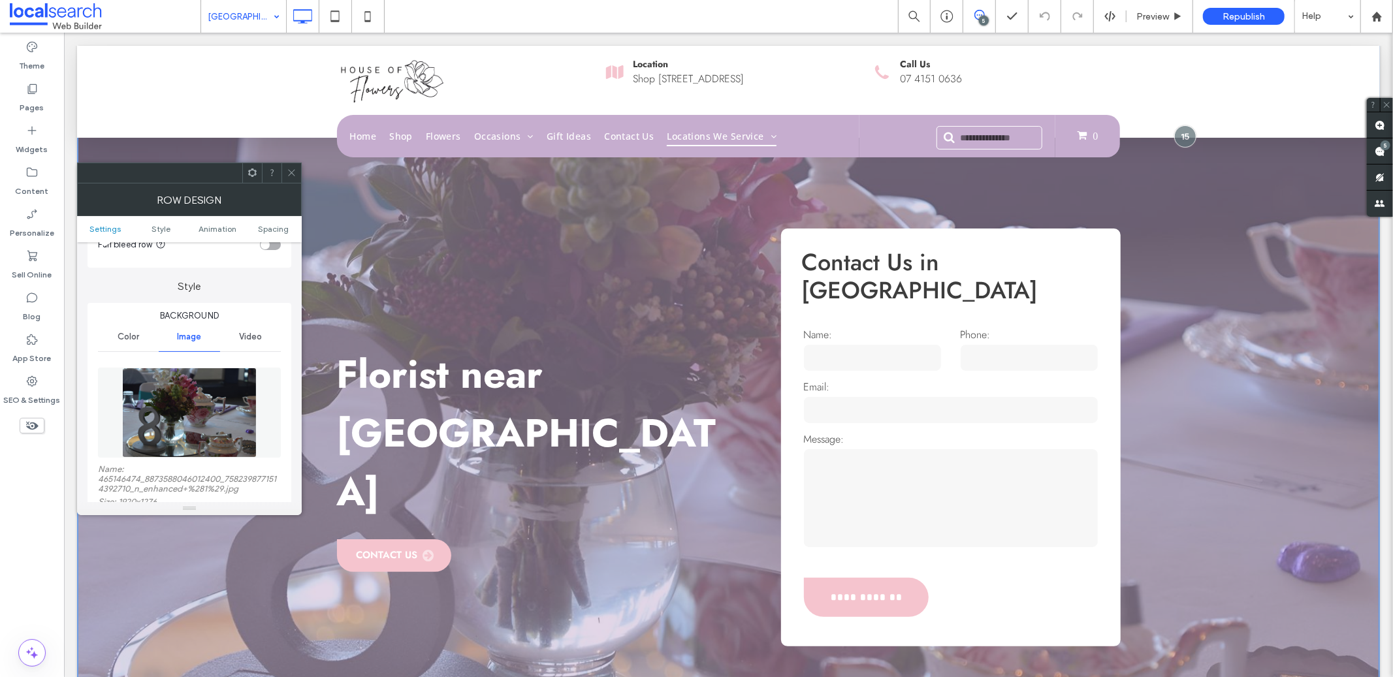
scroll to position [180, 0]
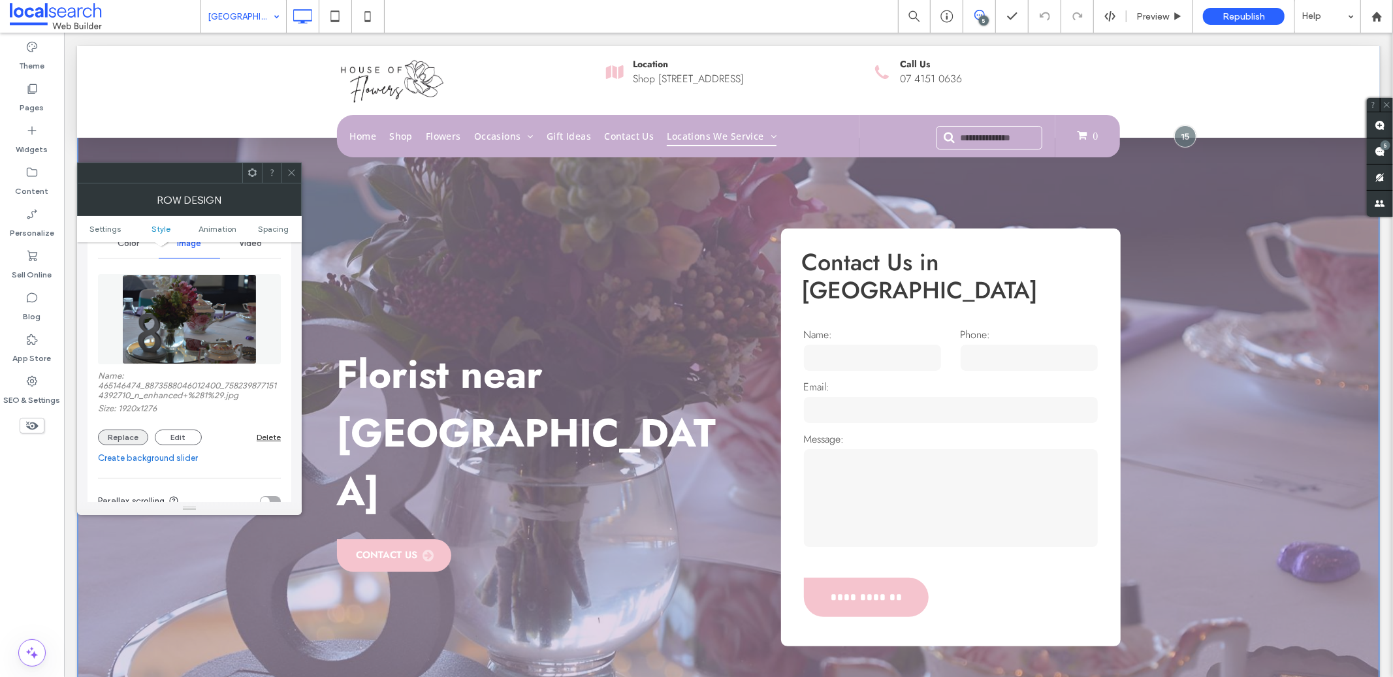
click at [128, 428] on div "Name: 465146474_8873588046012400_7582398771514392710_n_enhanced+%281%29.jpg Siz…" at bounding box center [189, 408] width 183 height 74
click at [124, 438] on button "Replace" at bounding box center [123, 438] width 50 height 16
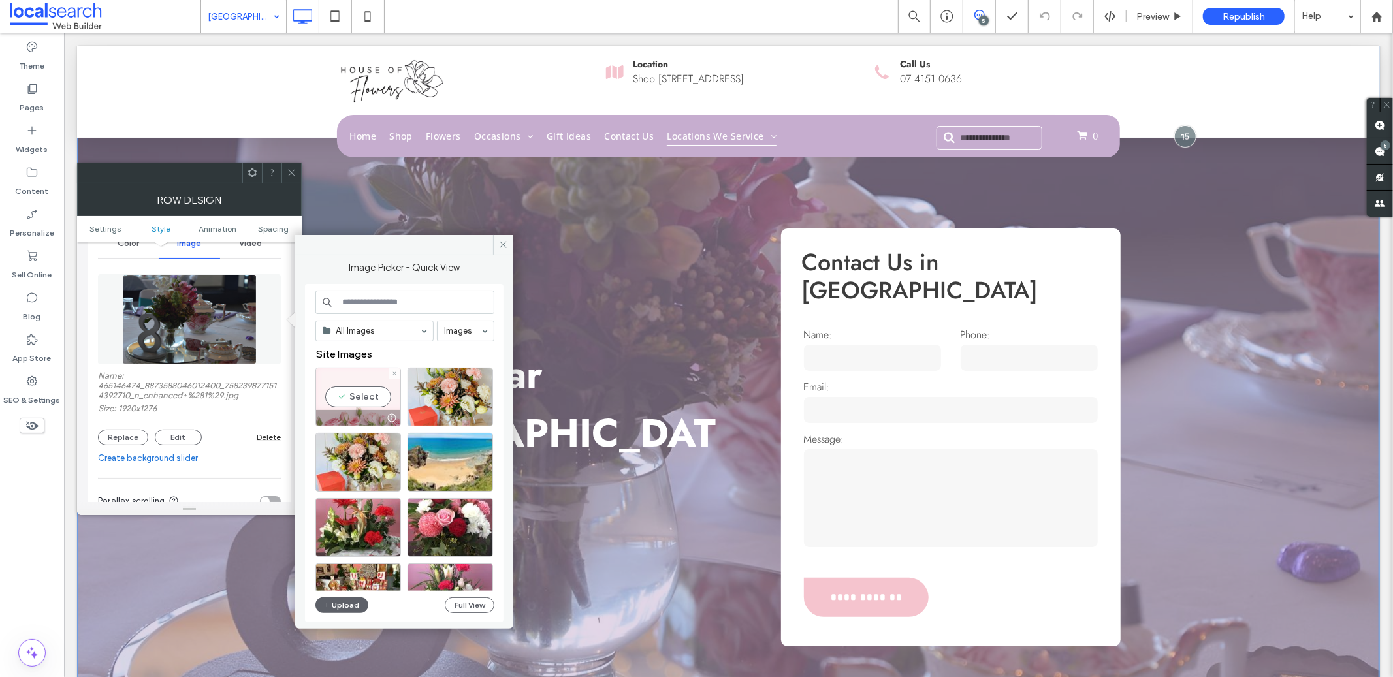
drag, startPoint x: 361, startPoint y: 398, endPoint x: 302, endPoint y: 371, distance: 65.4
click at [361, 398] on div "Select" at bounding box center [358, 397] width 86 height 59
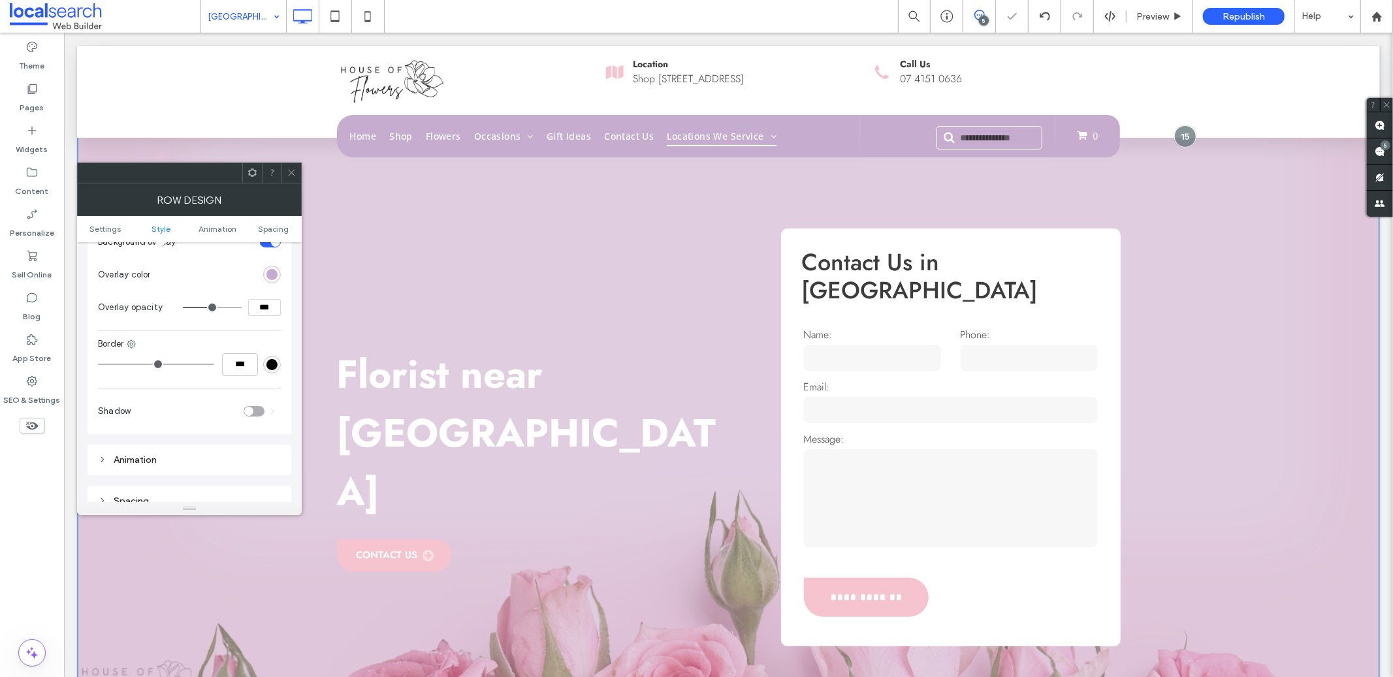
scroll to position [529, 0]
click at [117, 261] on div at bounding box center [113, 265] width 9 height 9
click at [116, 271] on div at bounding box center [113, 275] width 9 height 9
click at [112, 274] on icon at bounding box center [114, 276] width 4 height 4
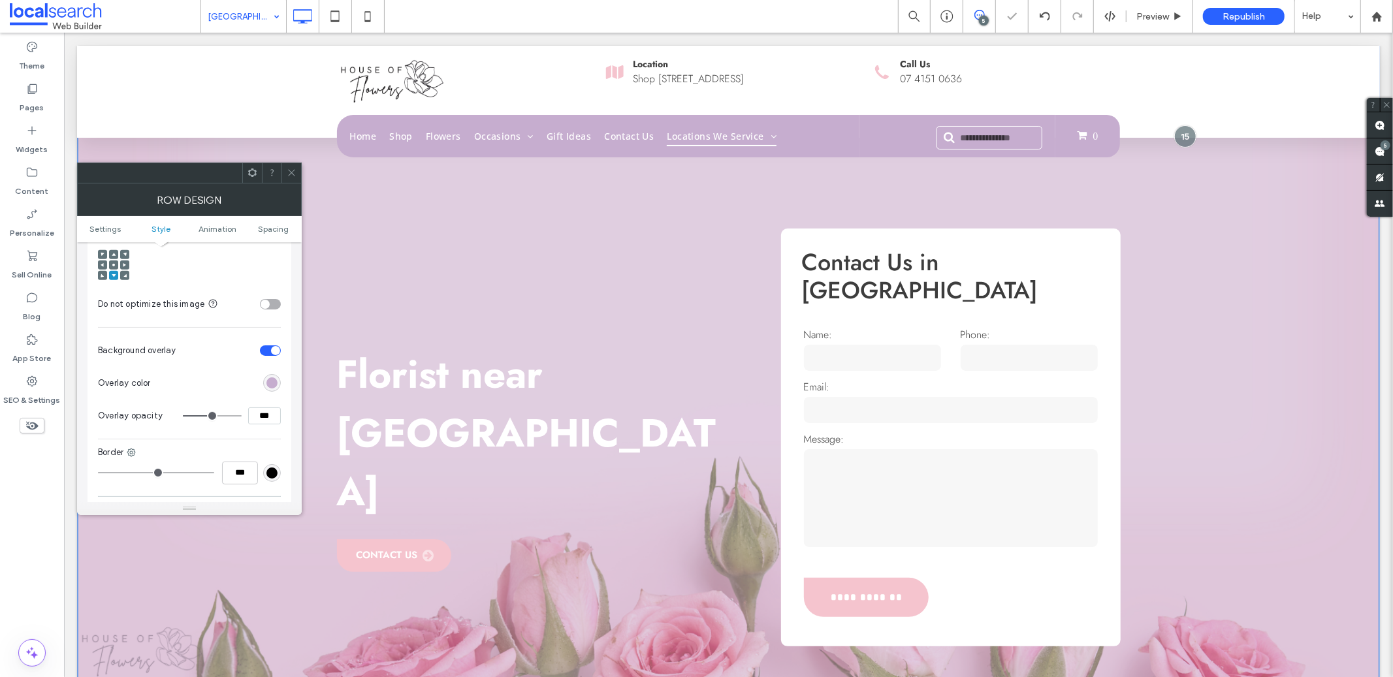
drag, startPoint x: 287, startPoint y: 169, endPoint x: 187, endPoint y: 55, distance: 152.2
click at [287, 169] on icon at bounding box center [292, 173] width 10 height 10
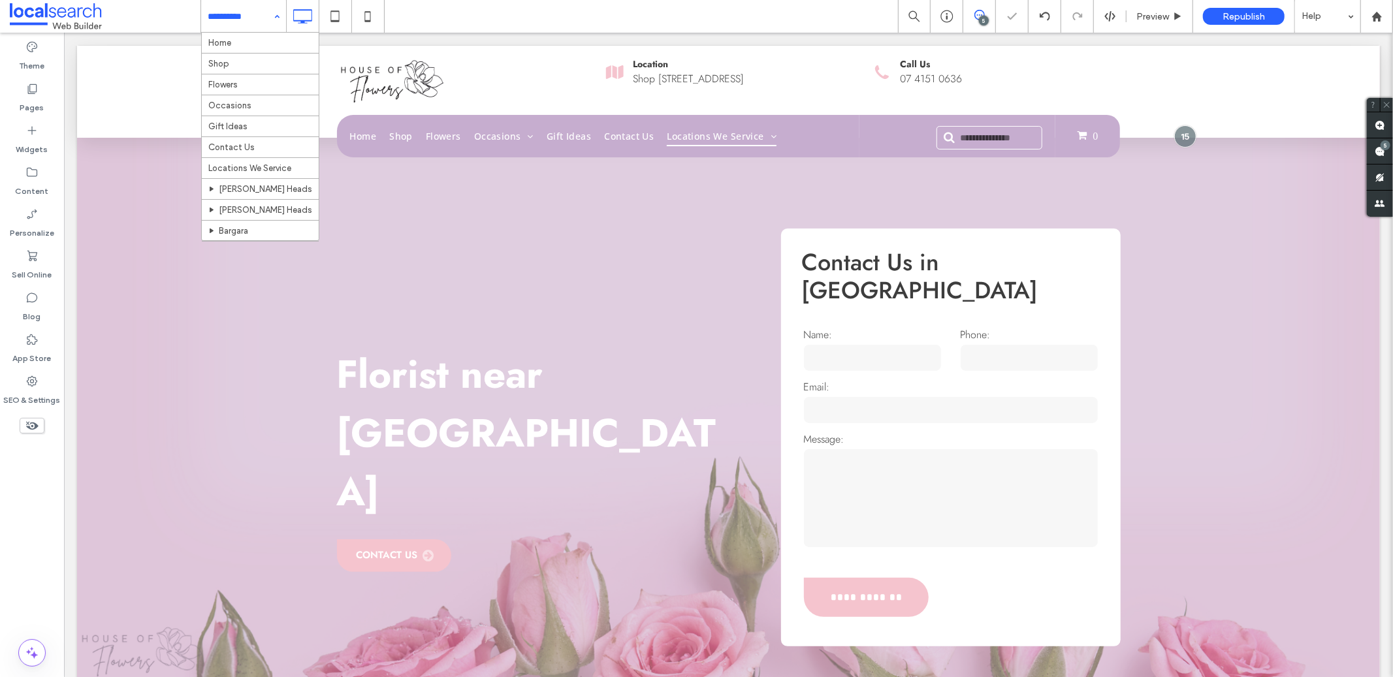
drag, startPoint x: 227, startPoint y: 31, endPoint x: 163, endPoint y: 0, distance: 71.2
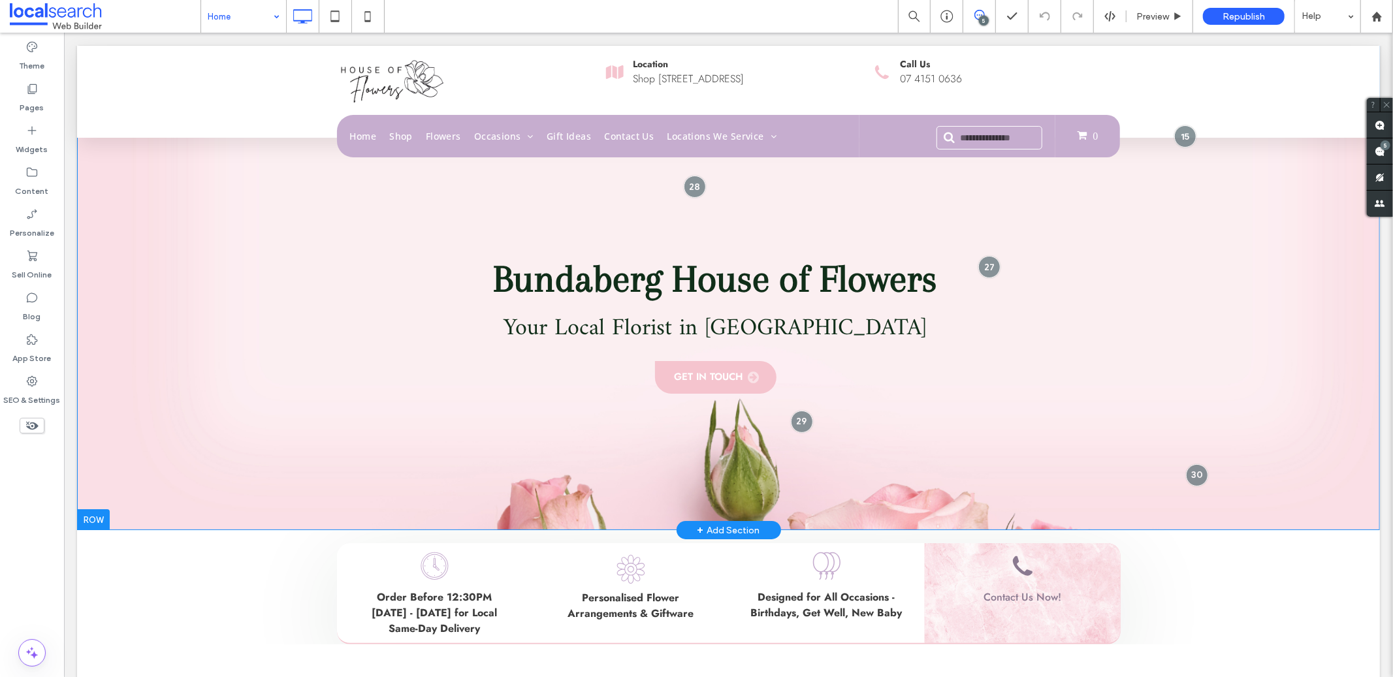
click at [189, 329] on div "Bundaberg House of Flowers Your Local Florist in Bundaberg Get in Touch Click T…" at bounding box center [727, 287] width 1303 height 484
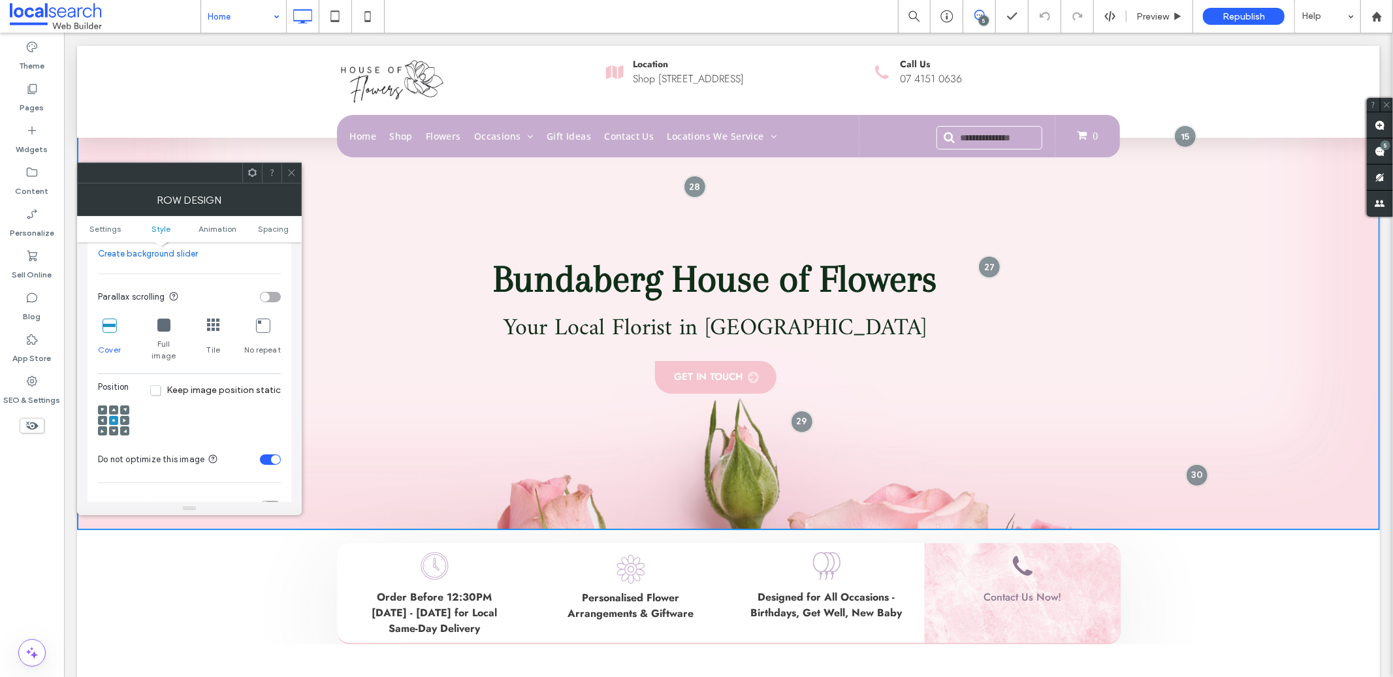
scroll to position [477, 0]
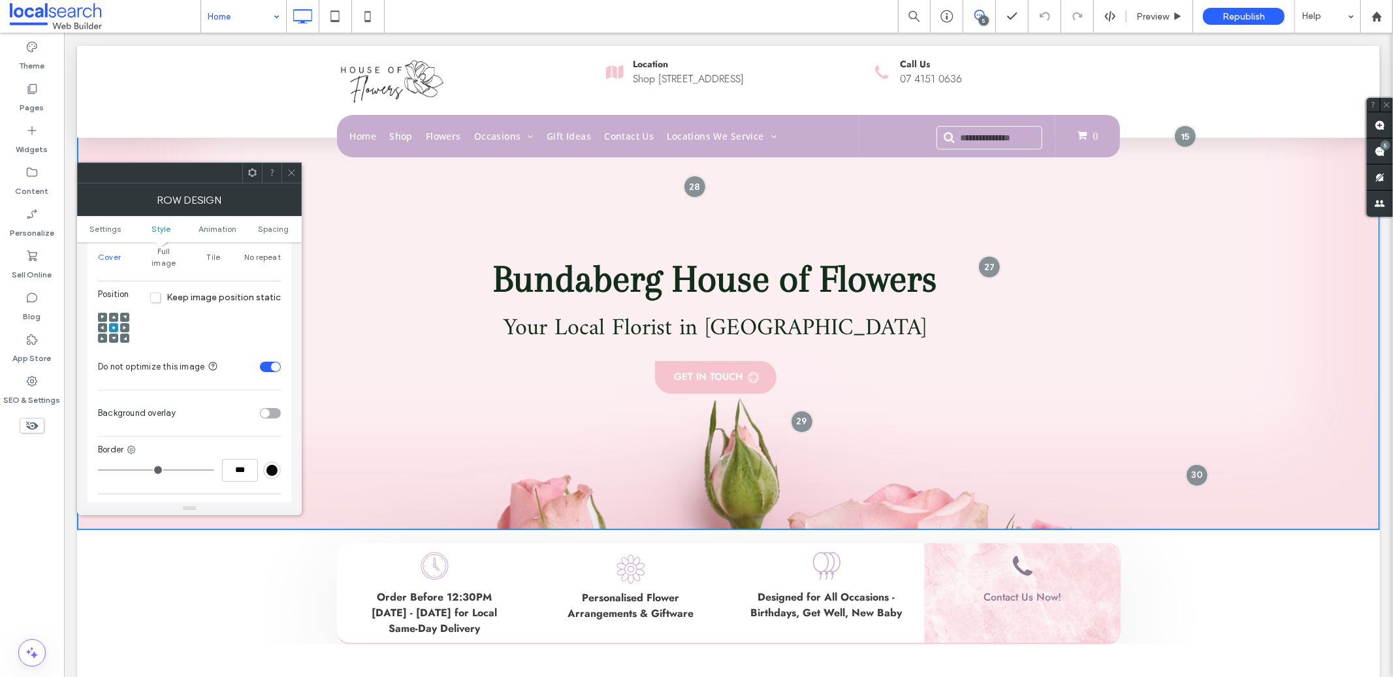
click at [111, 322] on div at bounding box center [113, 328] width 31 height 31
click at [112, 336] on icon at bounding box center [114, 338] width 4 height 4
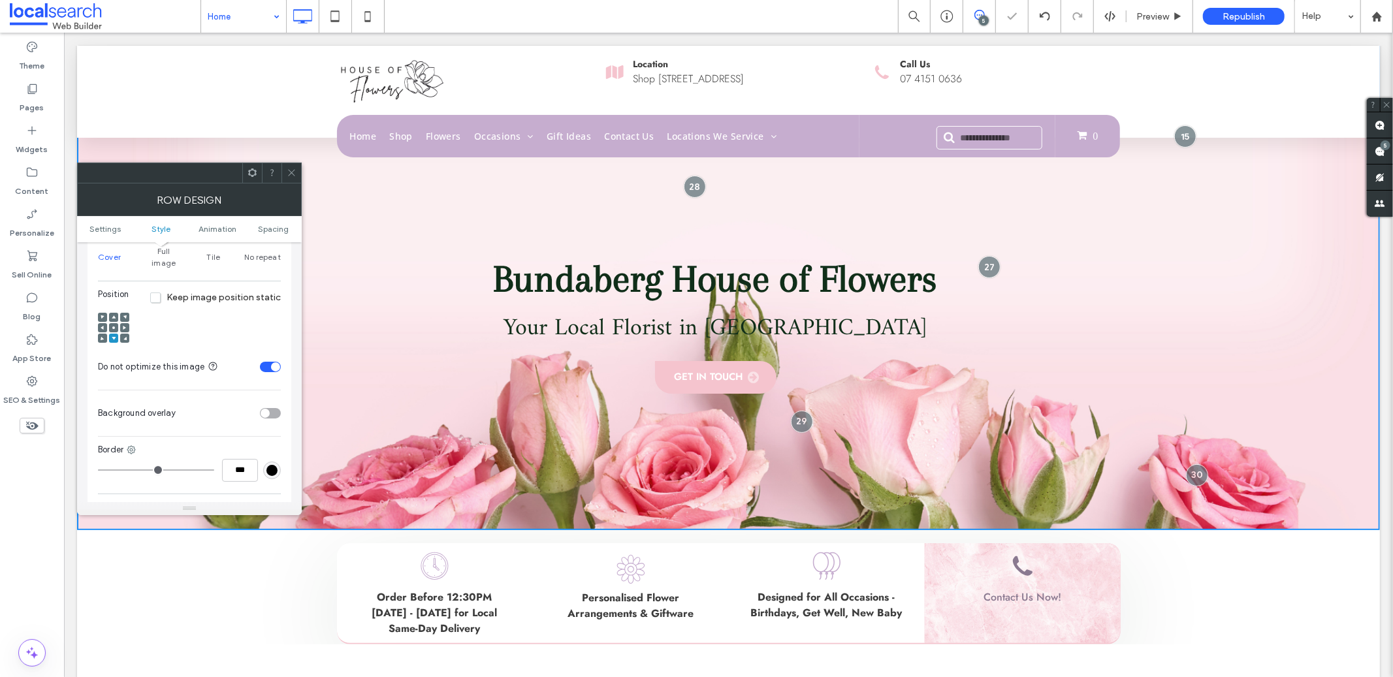
click at [290, 176] on icon at bounding box center [292, 173] width 10 height 10
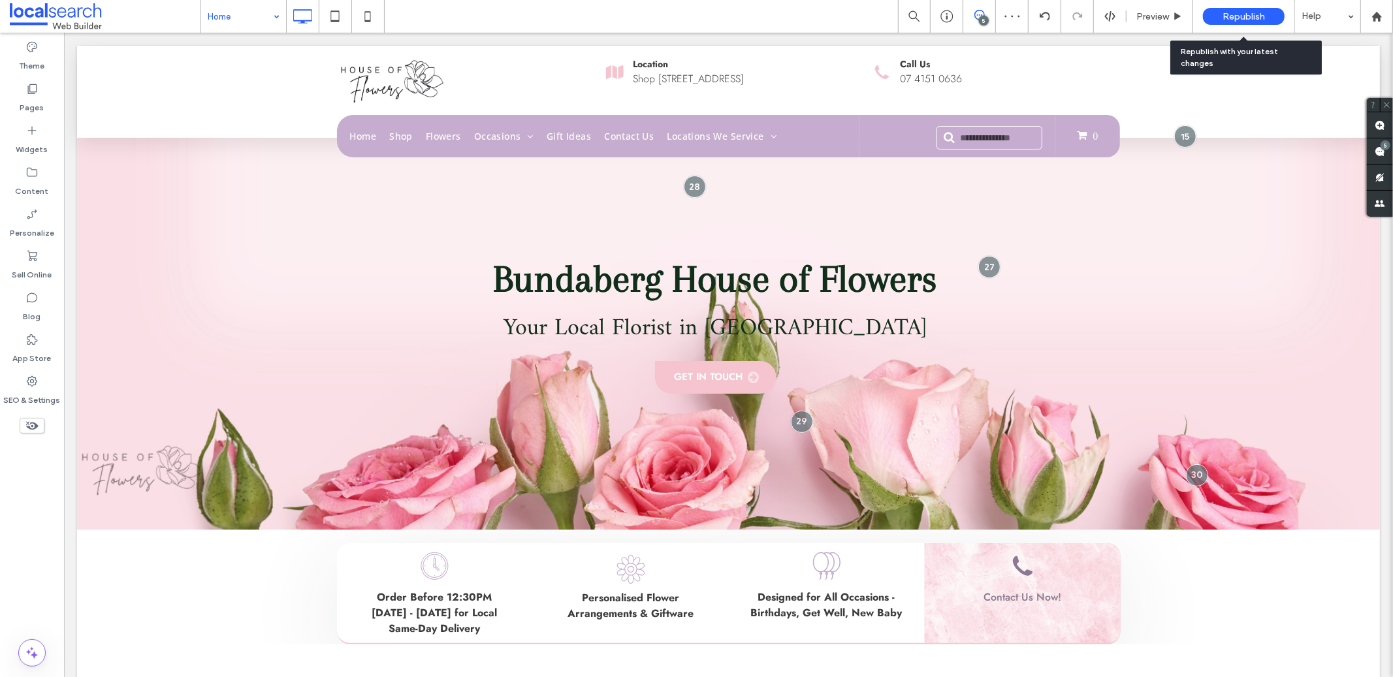
click at [1237, 13] on span "Republish" at bounding box center [1243, 16] width 42 height 11
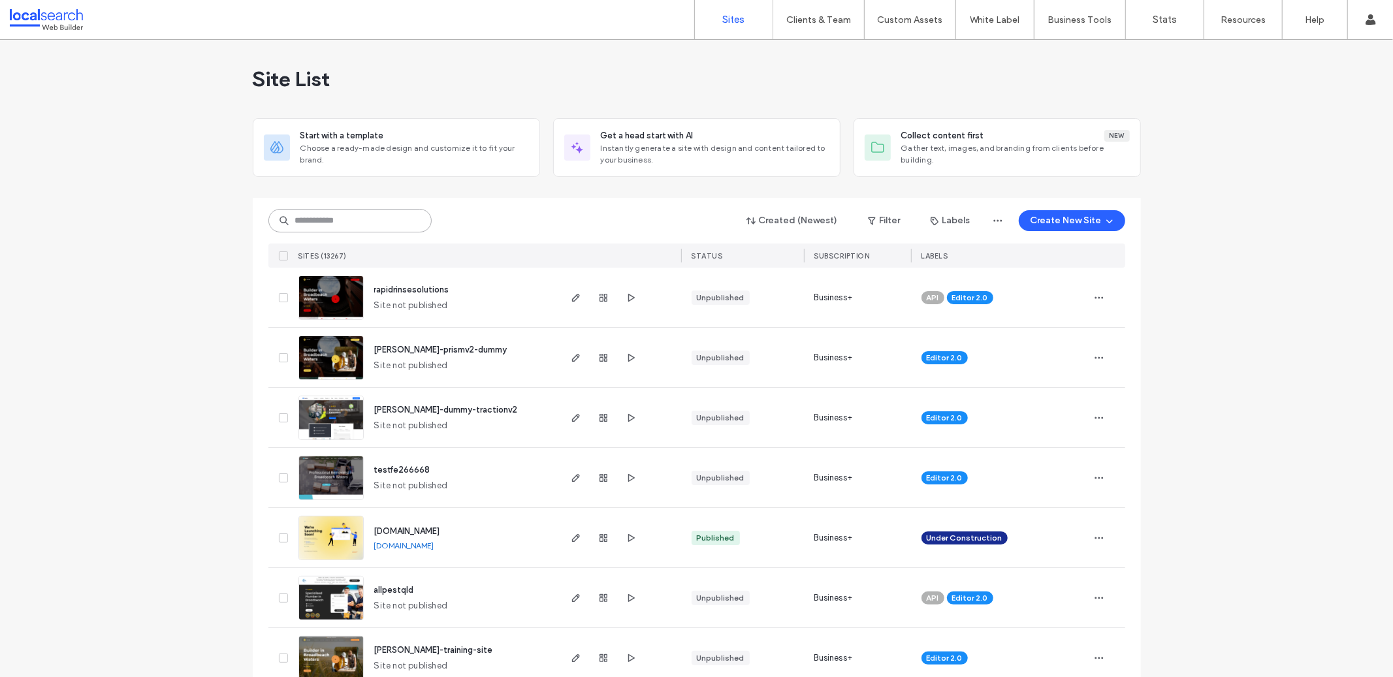
click at [353, 223] on input at bounding box center [349, 221] width 163 height 24
paste input "********"
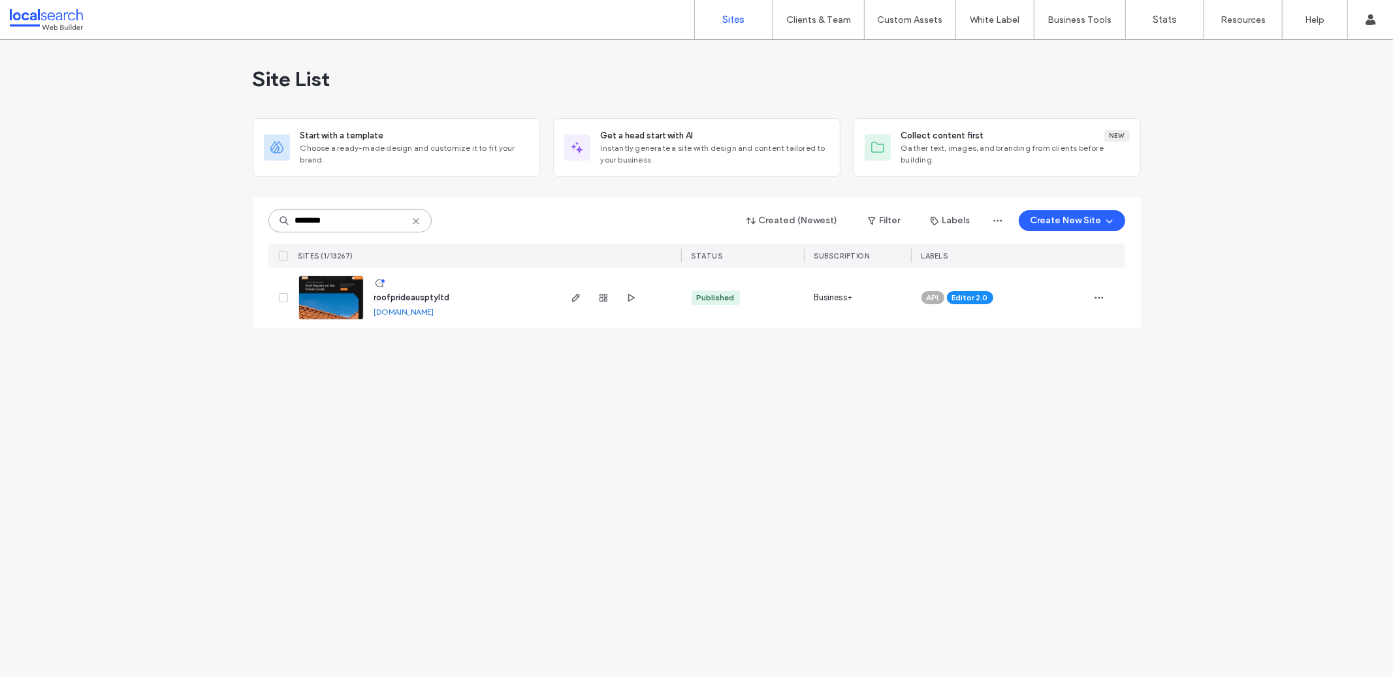
type input "********"
click at [578, 438] on div "Site List Start with a template Choose a ready-made design and customize it to …" at bounding box center [696, 358] width 1393 height 637
click at [569, 296] on span "button" at bounding box center [576, 298] width 16 height 16
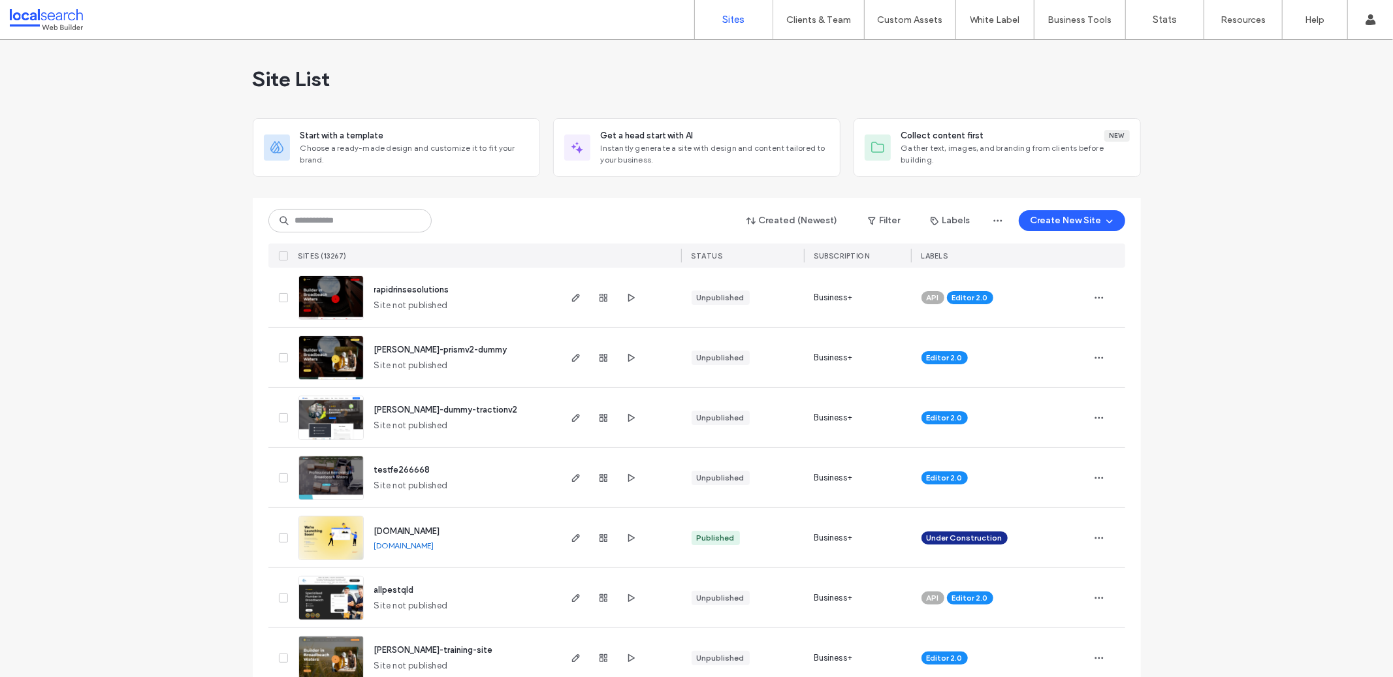
click at [385, 201] on div "Created (Newest) Filter Labels Create New Site SITES (13267) STATUS SUBSCRIPTIO…" at bounding box center [696, 233] width 857 height 70
click at [375, 221] on input at bounding box center [349, 221] width 163 height 24
paste input "********"
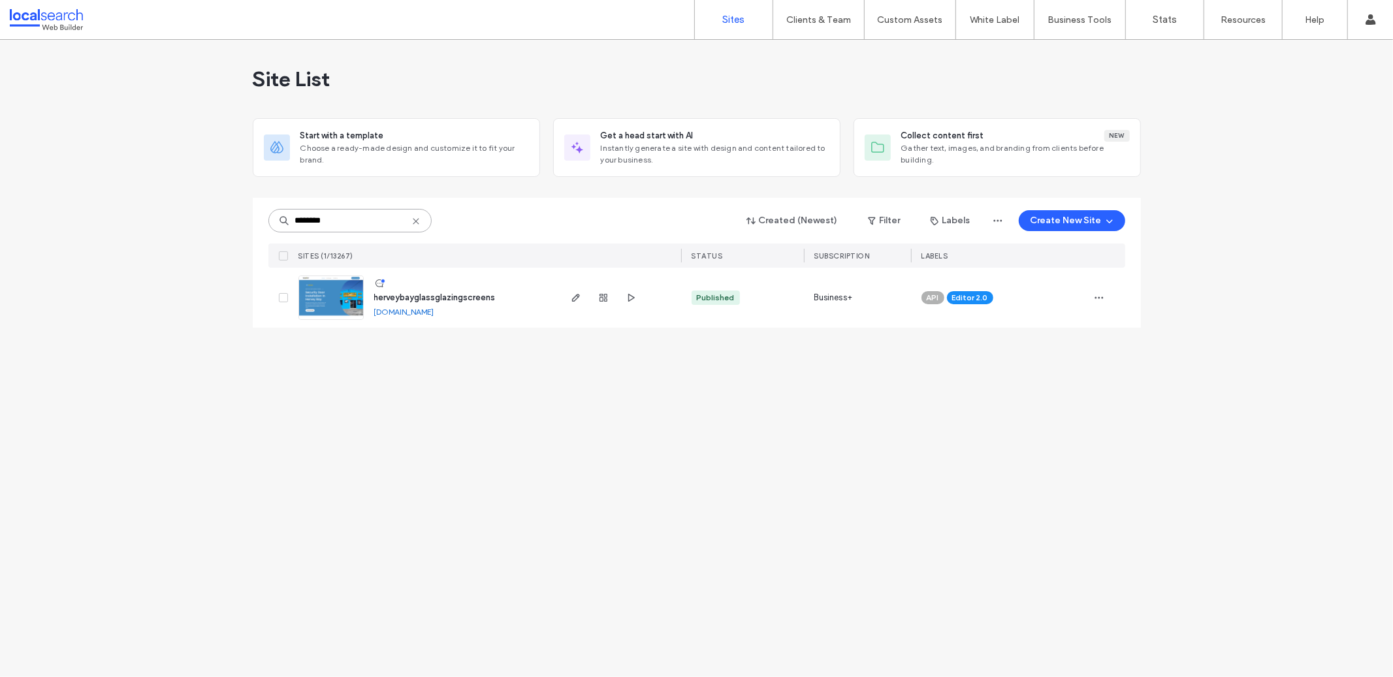
type input "********"
click at [577, 295] on icon "button" at bounding box center [576, 297] width 10 height 10
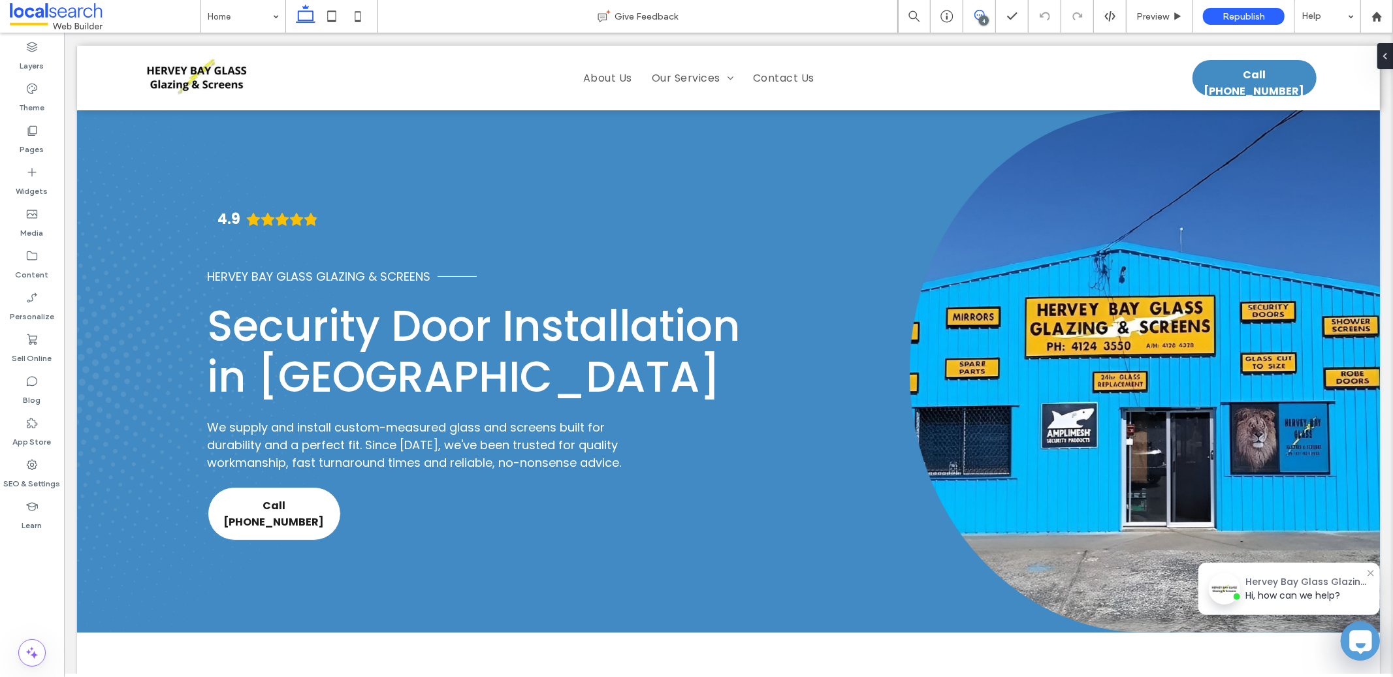
click at [964, 17] on span at bounding box center [979, 15] width 32 height 10
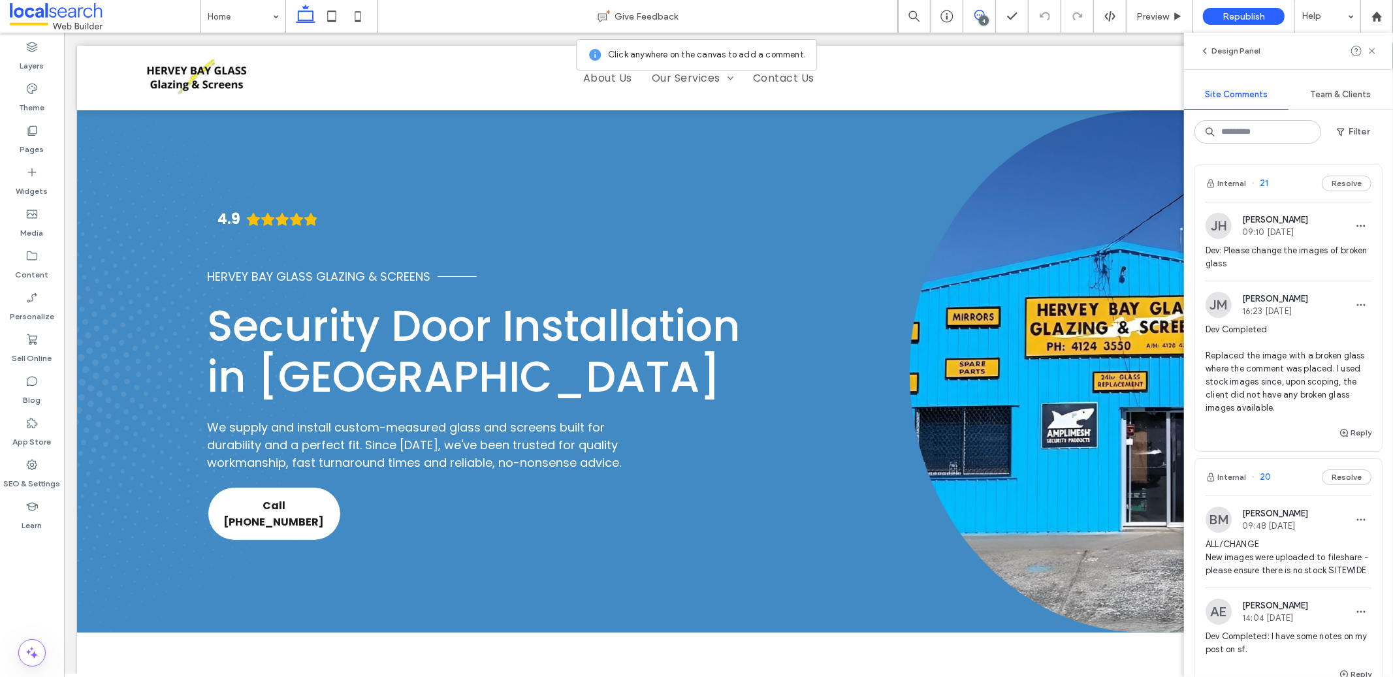
click at [1258, 257] on span "Dev: Please change the images of broken glass" at bounding box center [1288, 257] width 166 height 26
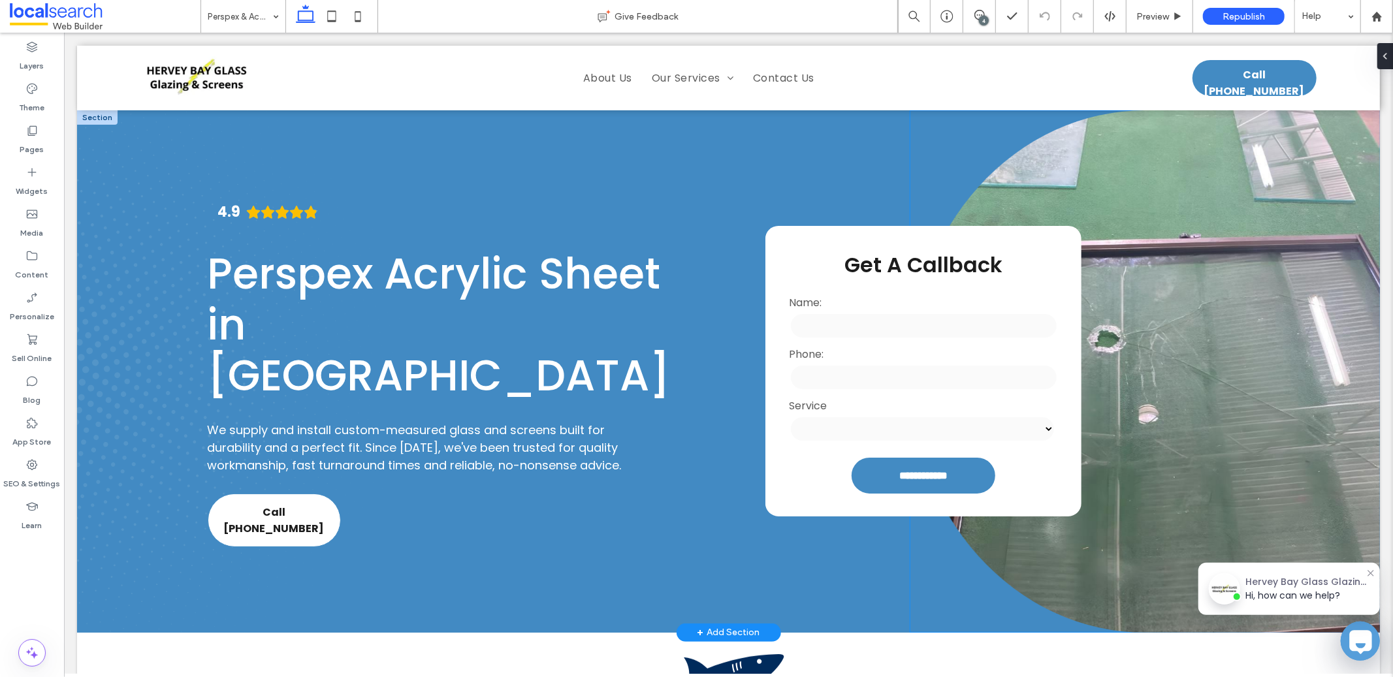
scroll to position [3, 0]
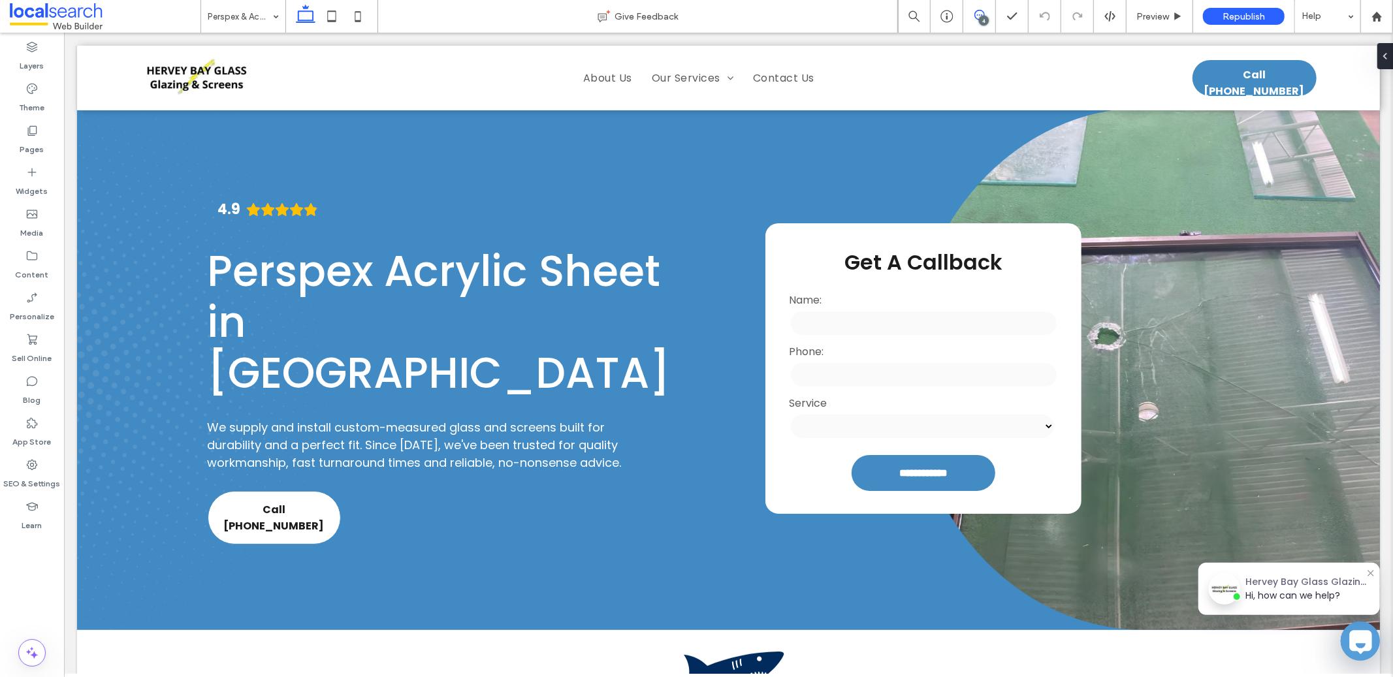
click at [967, 14] on span at bounding box center [979, 15] width 32 height 10
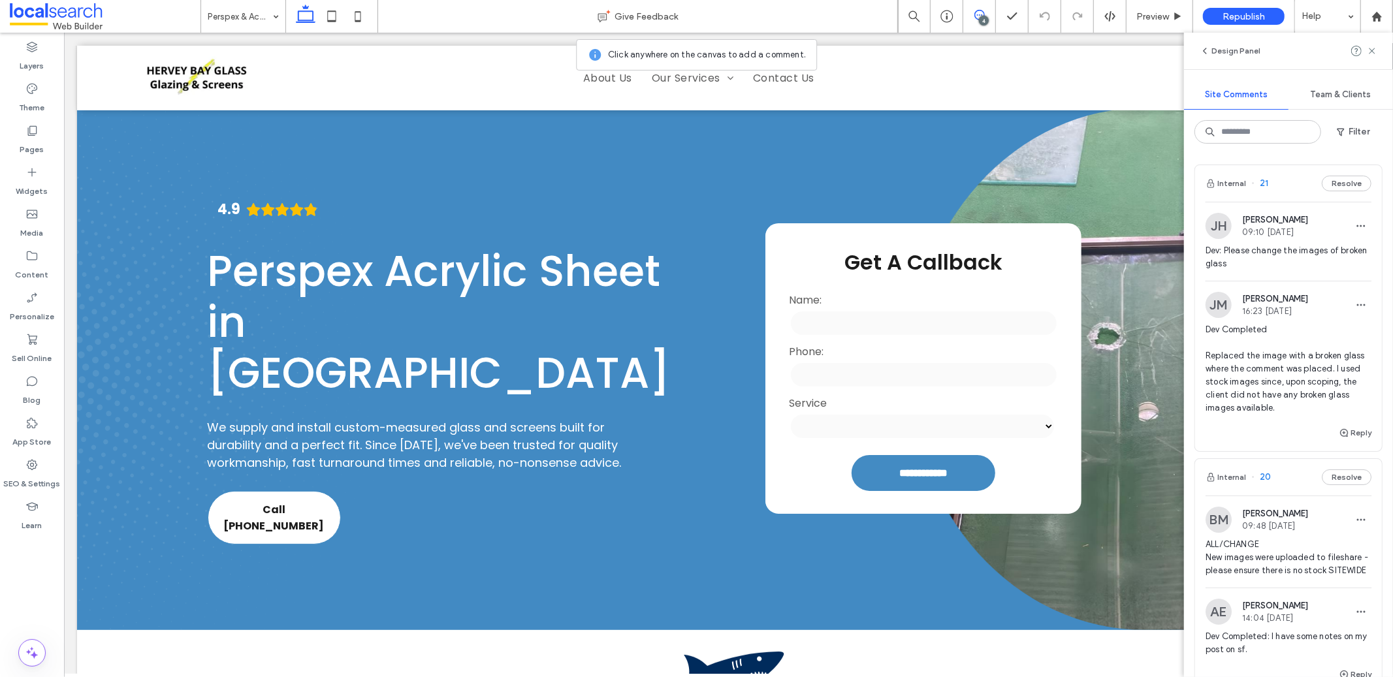
click at [1262, 257] on span "Dev: Please change the images of broken glass" at bounding box center [1288, 257] width 166 height 26
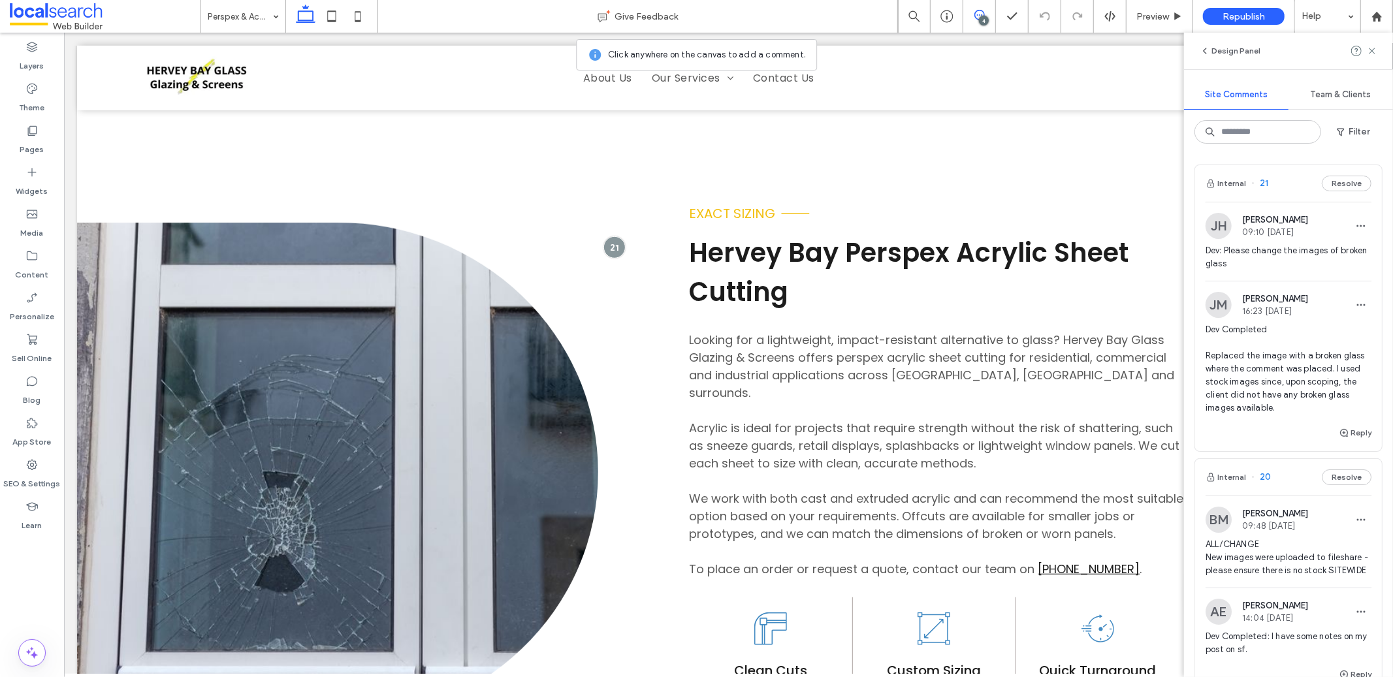
scroll to position [680, 0]
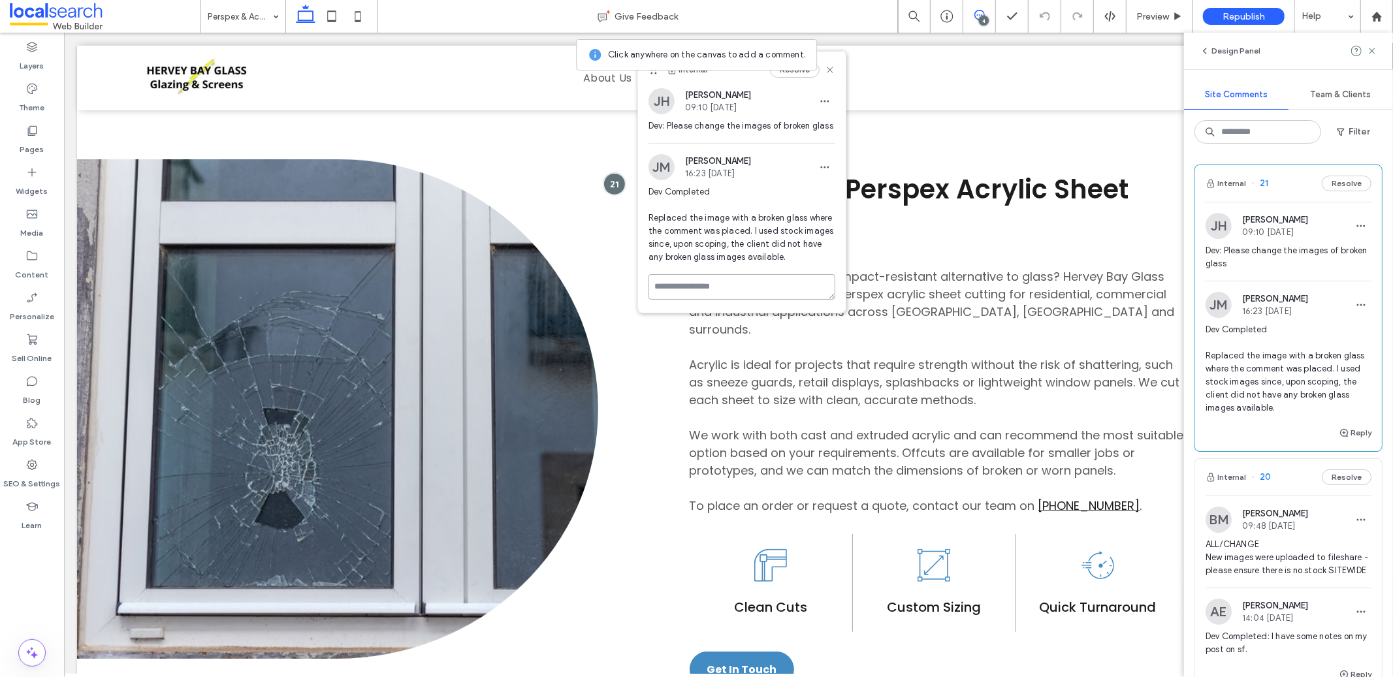
click at [780, 279] on div "Internal Resolve JH Jack Harding 09:10 Aug 11 2025 Dev: Please change the image…" at bounding box center [742, 182] width 208 height 261
type textarea "***"
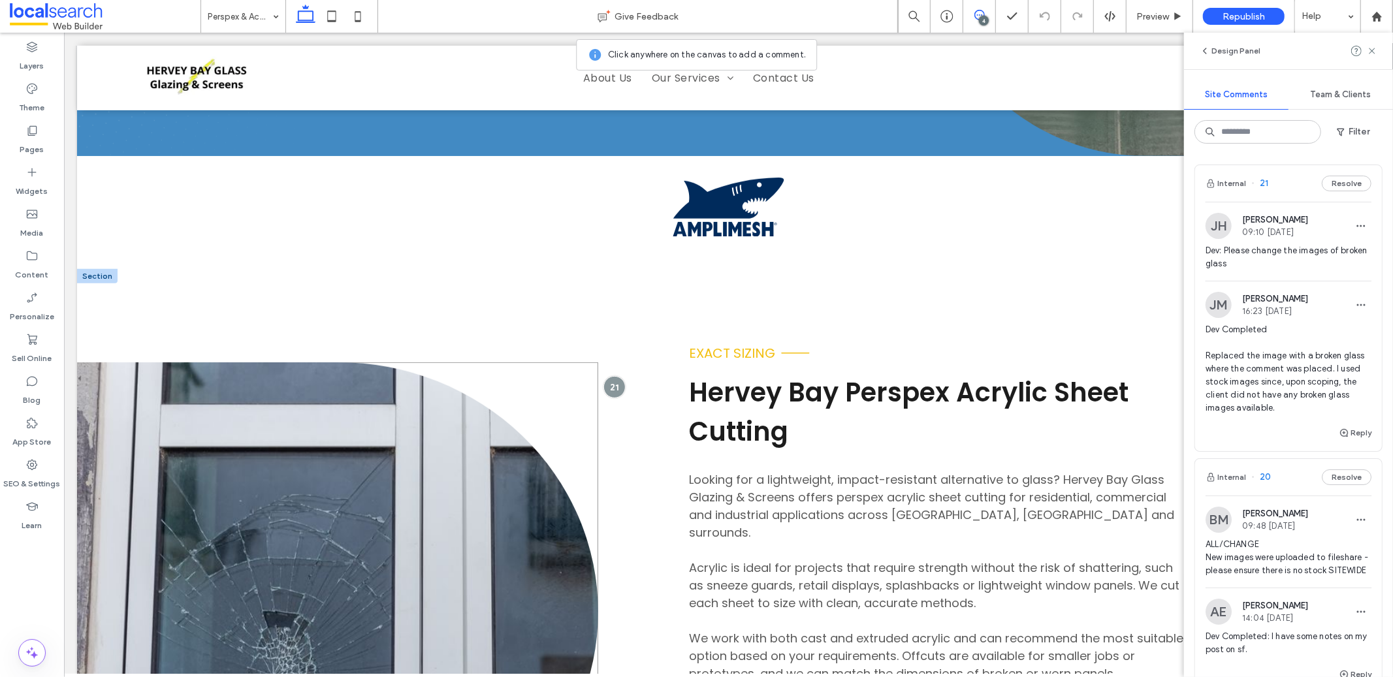
scroll to position [545, 0]
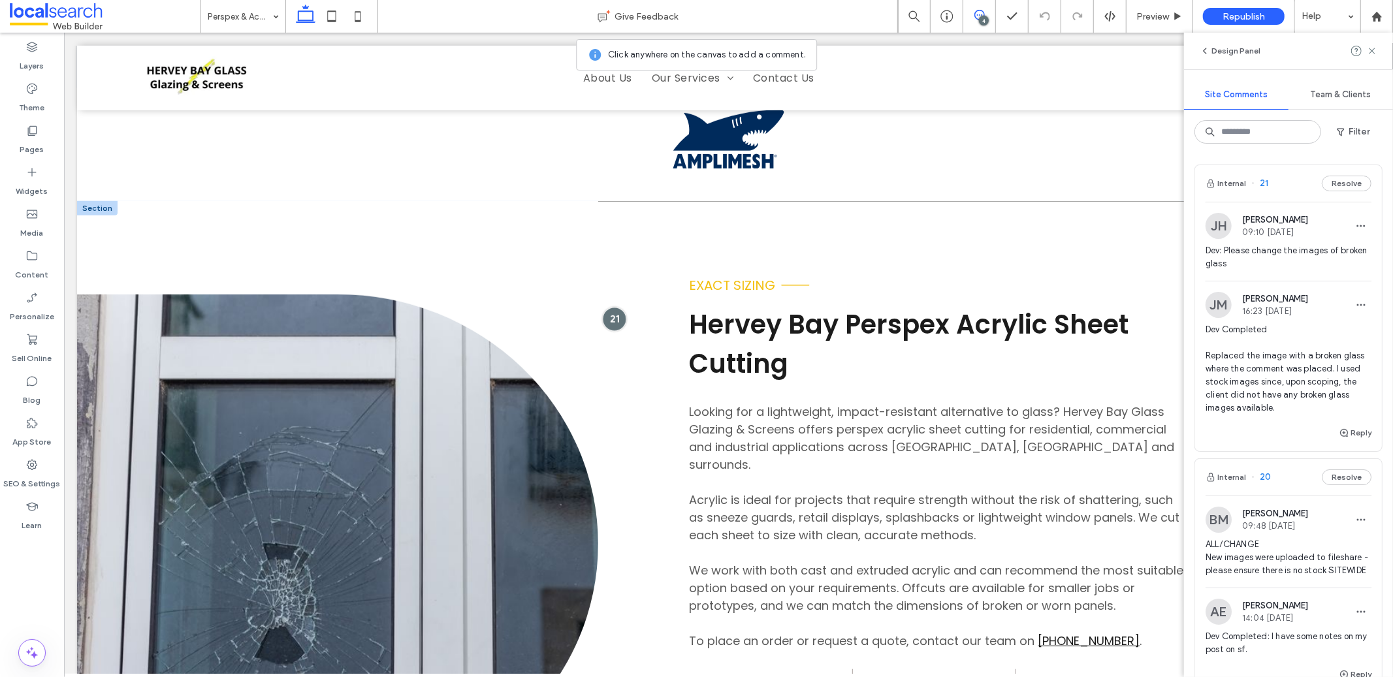
click at [610, 319] on div at bounding box center [613, 318] width 24 height 24
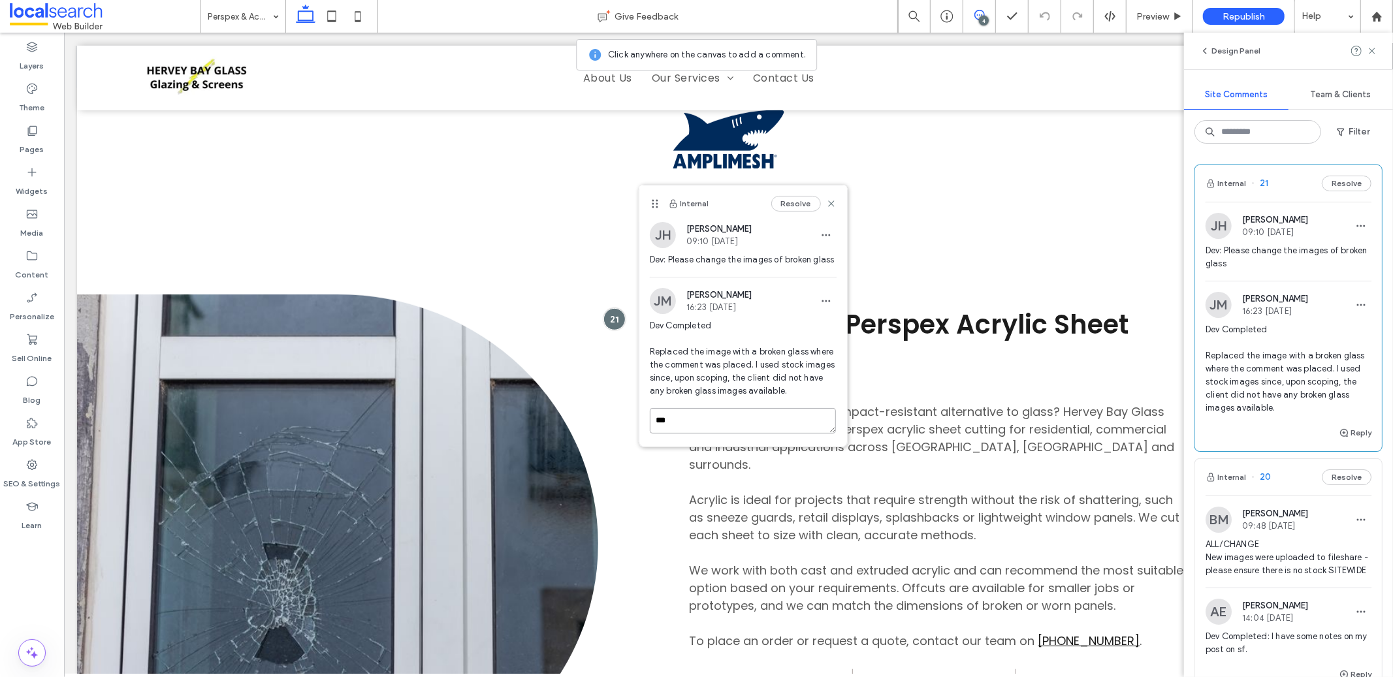
click at [720, 413] on div "Internal Resolve JH Jack Harding 09:10 Aug 11 2025 Dev: Please change the image…" at bounding box center [743, 315] width 208 height 261
click at [718, 447] on textarea "***" at bounding box center [738, 440] width 176 height 65
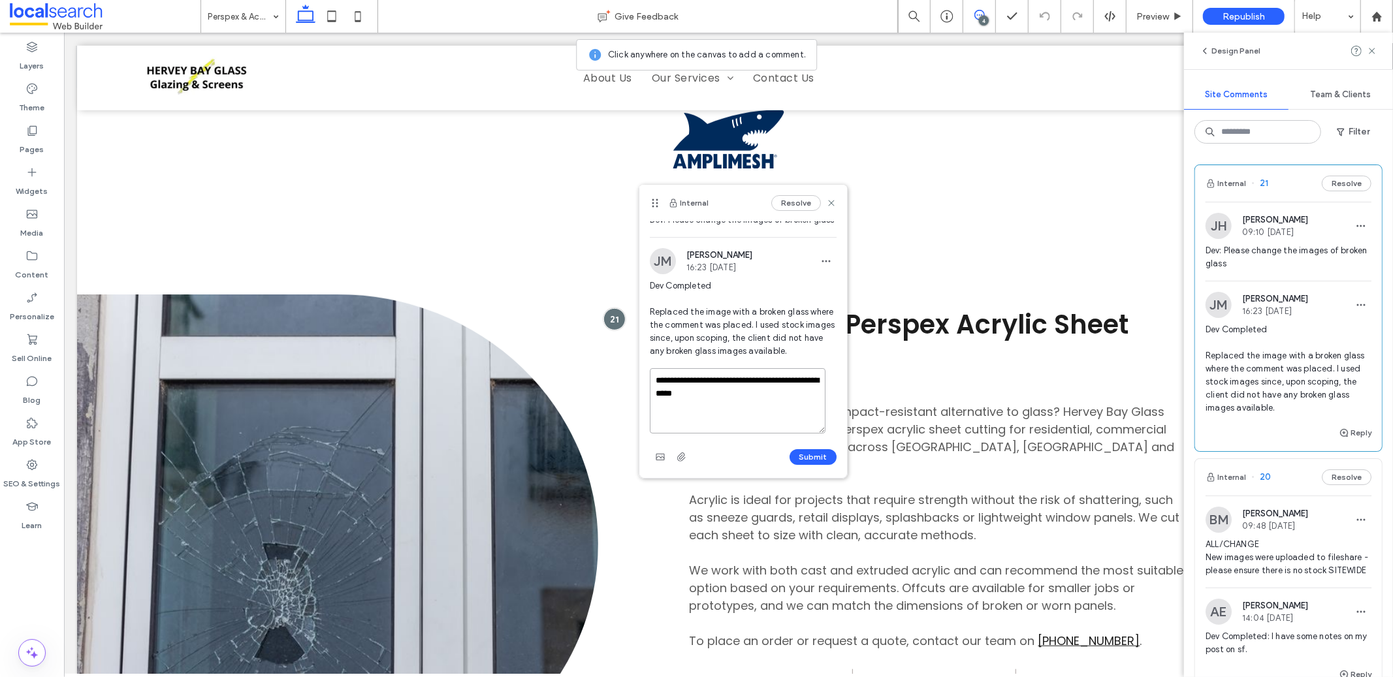
scroll to position [65, 0]
type textarea "**********"
click at [815, 456] on button "Submit" at bounding box center [812, 457] width 47 height 16
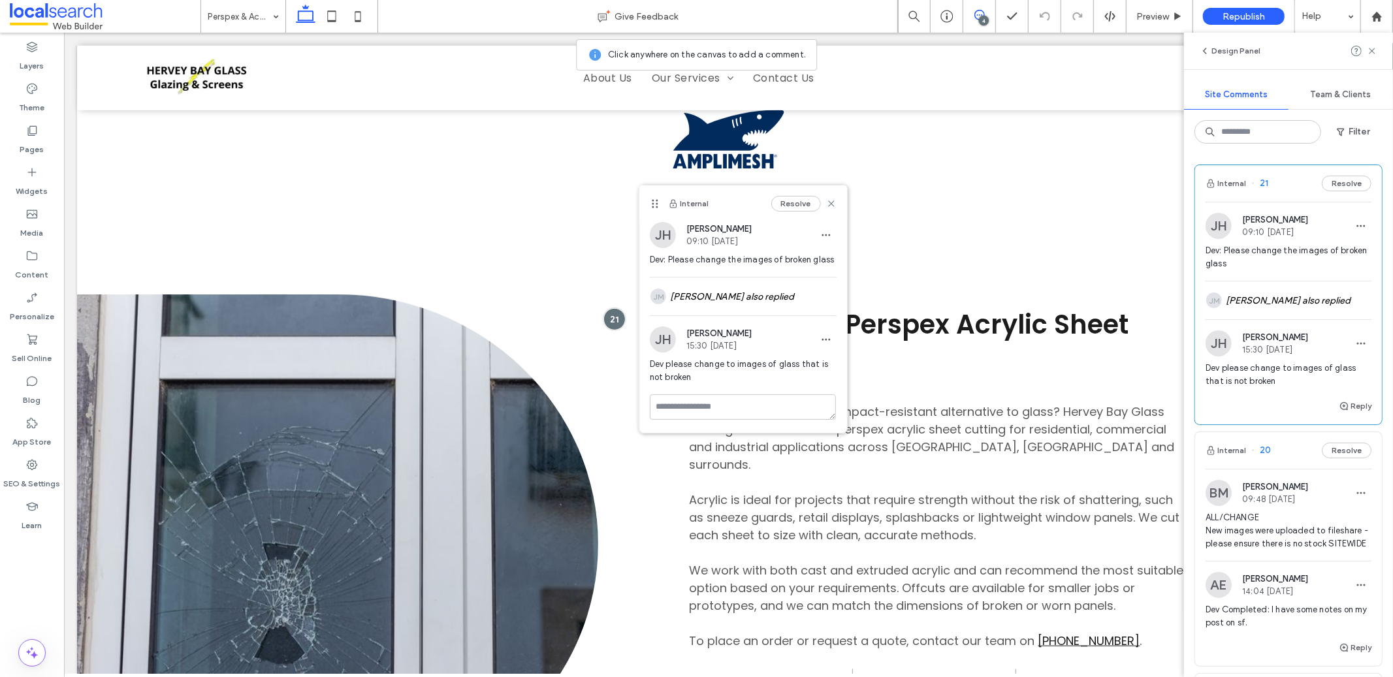
click at [826, 324] on div "JH Jack Harding 09:10 Aug 11 2025 Dev: Please change the images of broken glass…" at bounding box center [743, 308] width 208 height 172
click at [825, 338] on icon "button" at bounding box center [826, 339] width 10 height 10
click at [827, 368] on span "Edit" at bounding box center [835, 373] width 17 height 13
click at [725, 435] on textarea "**********" at bounding box center [743, 403] width 187 height 65
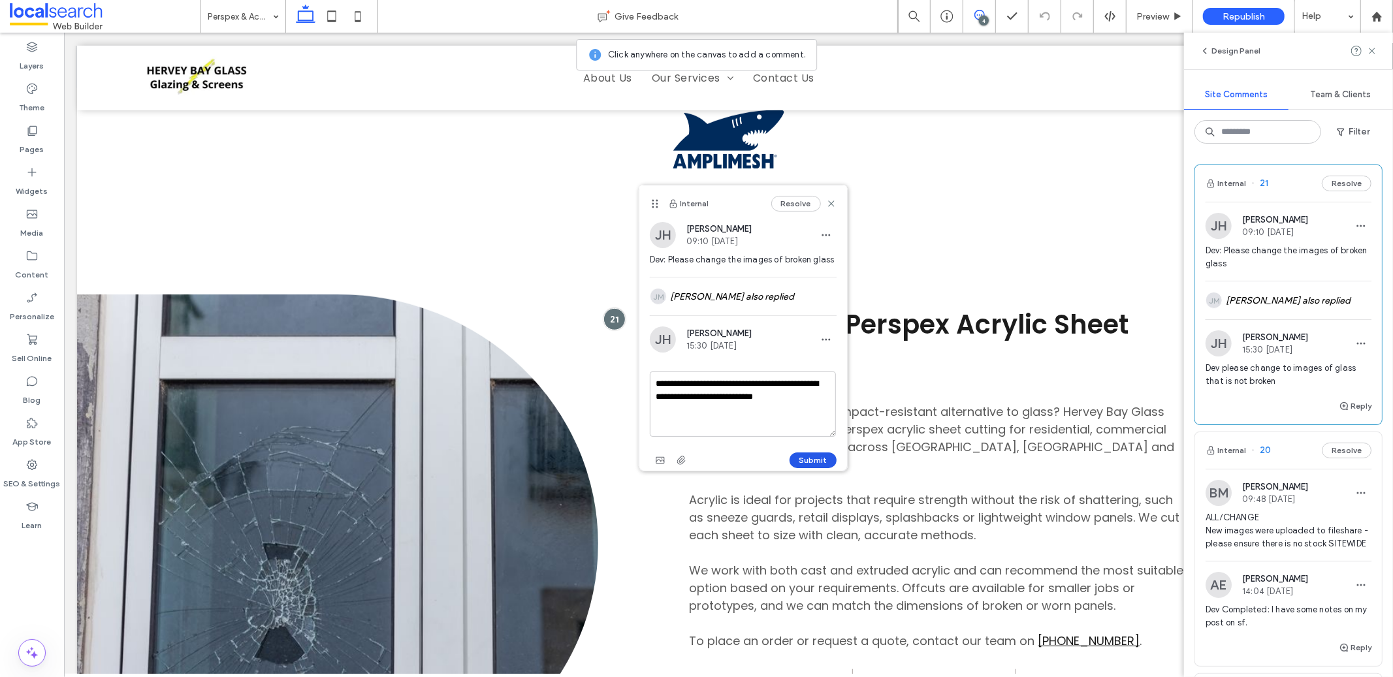
type textarea "**********"
click at [814, 460] on button "Submit" at bounding box center [812, 460] width 47 height 16
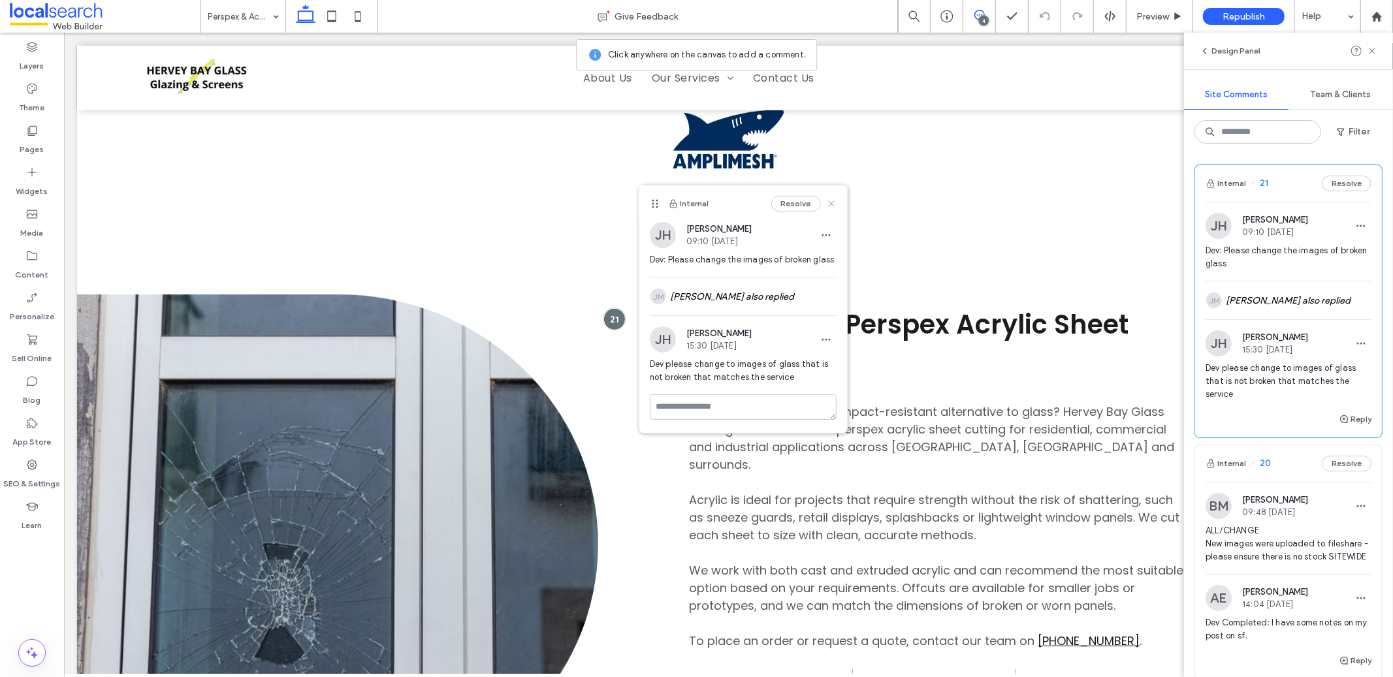
drag, startPoint x: 829, startPoint y: 201, endPoint x: 808, endPoint y: 194, distance: 22.7
click at [829, 201] on icon at bounding box center [831, 203] width 10 height 10
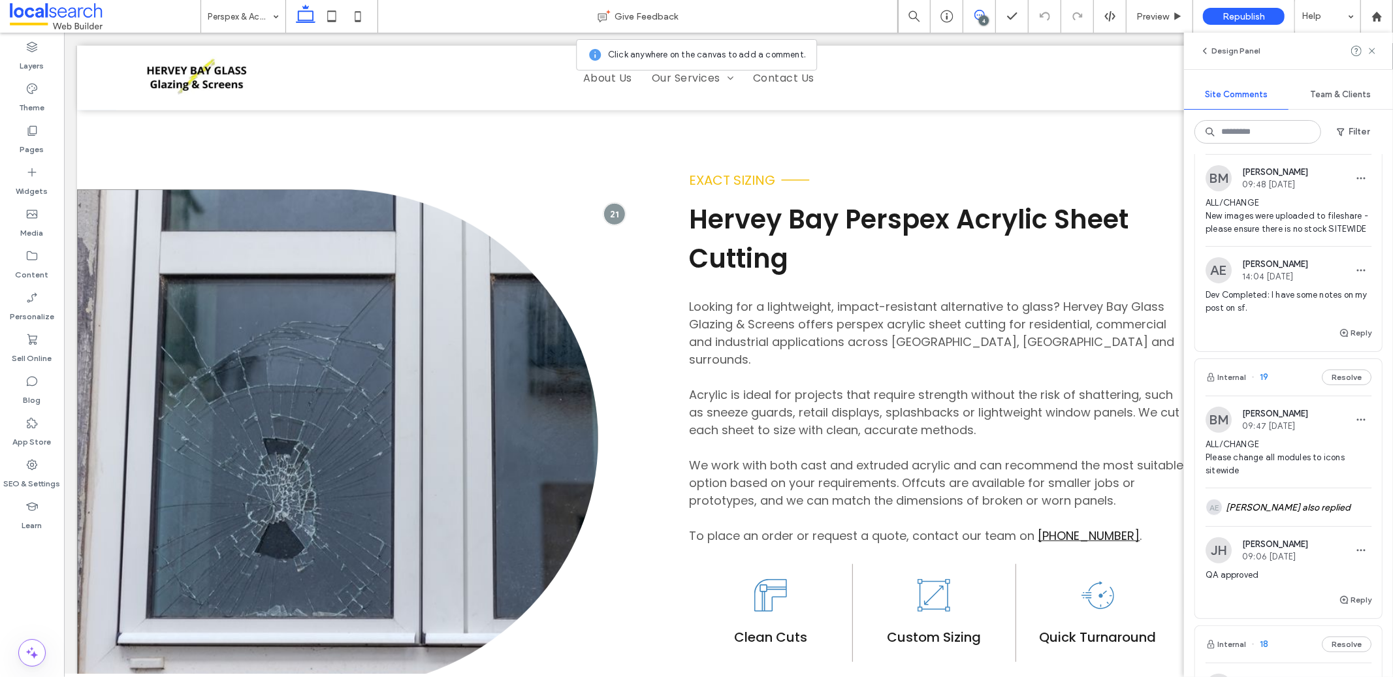
scroll to position [559, 0]
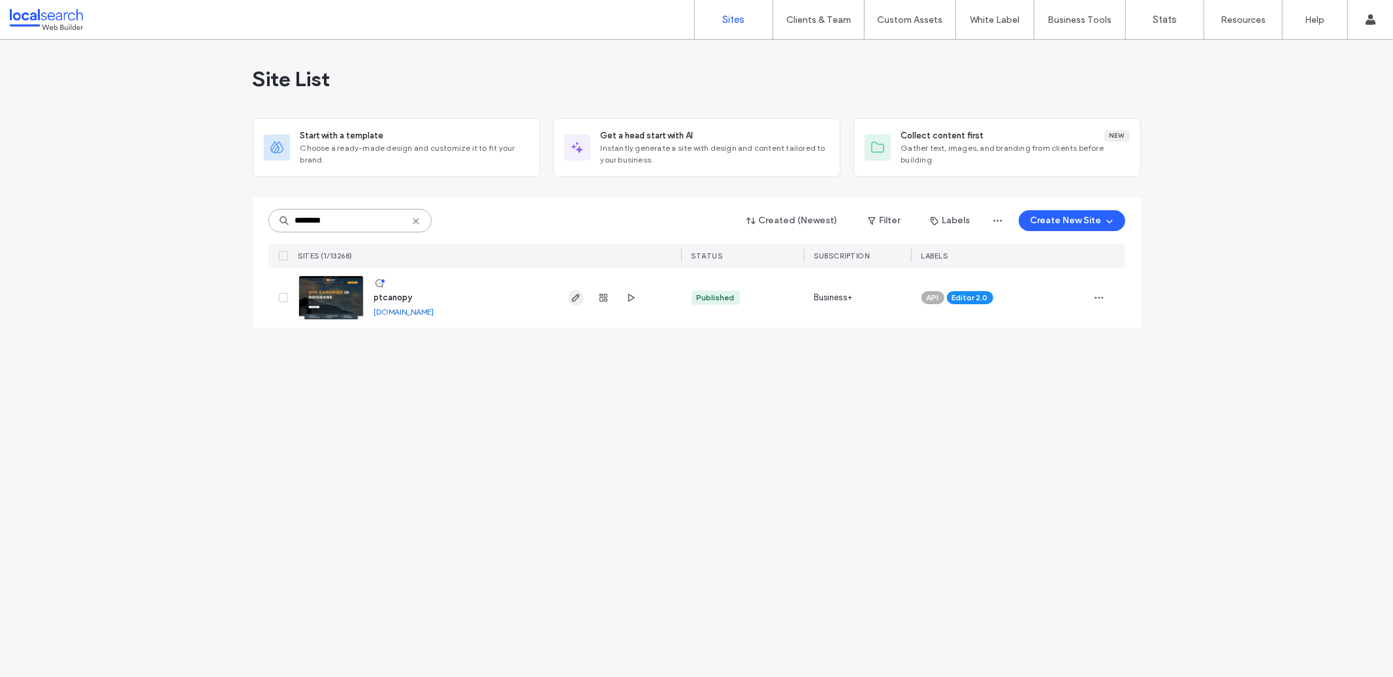
type input "********"
click at [580, 293] on icon "button" at bounding box center [576, 297] width 10 height 10
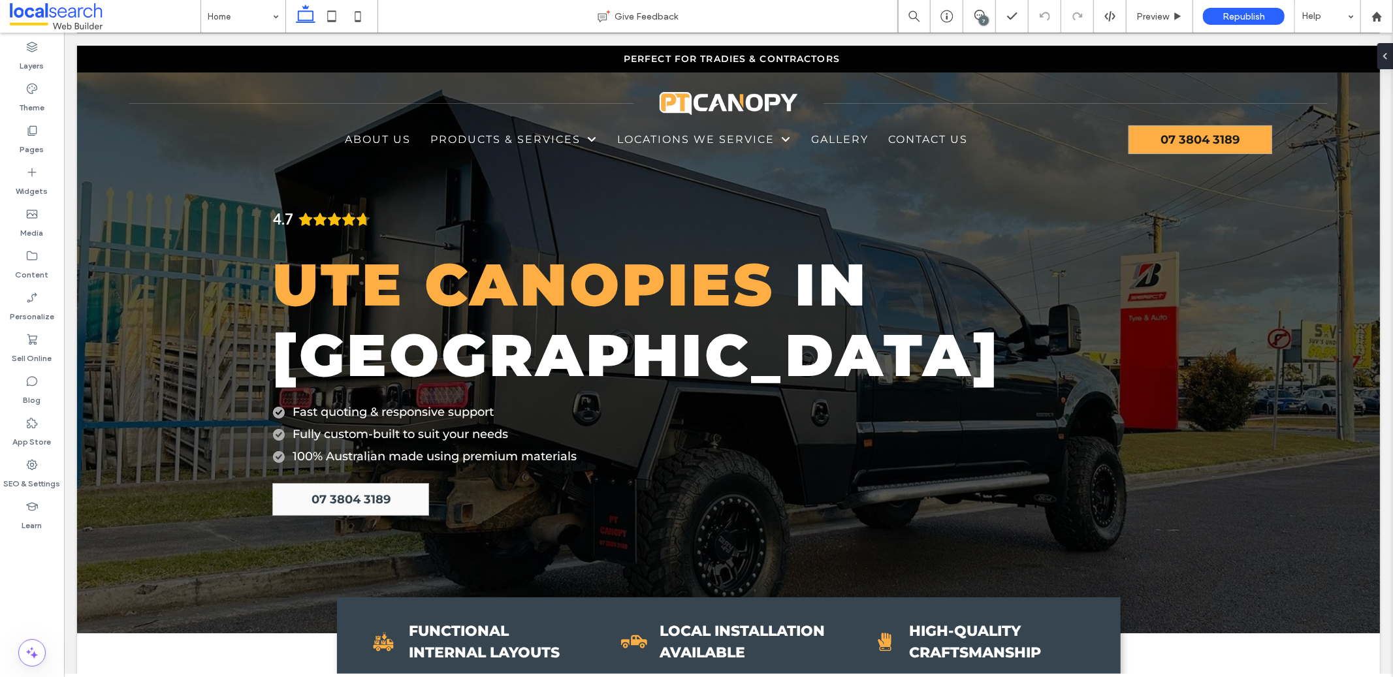
drag, startPoint x: 980, startPoint y: 19, endPoint x: 877, endPoint y: 70, distance: 114.5
click at [980, 19] on div "7" at bounding box center [984, 21] width 10 height 10
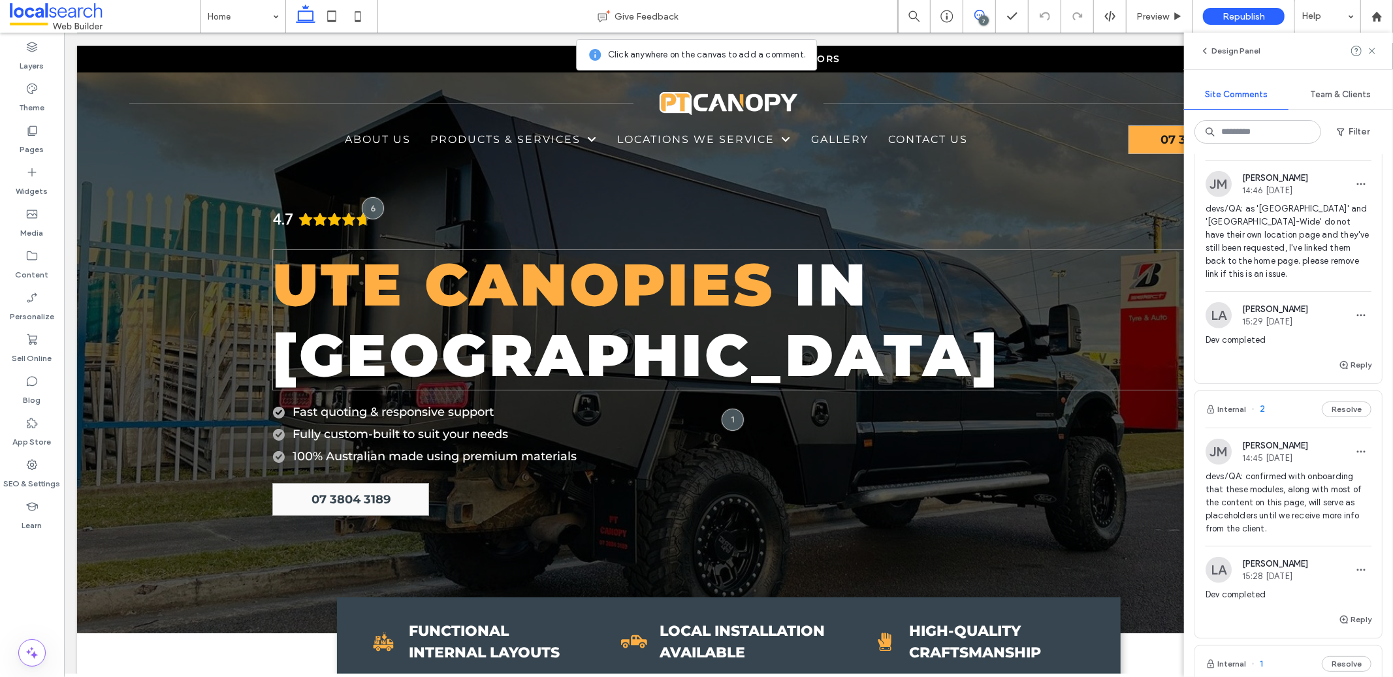
scroll to position [795, 0]
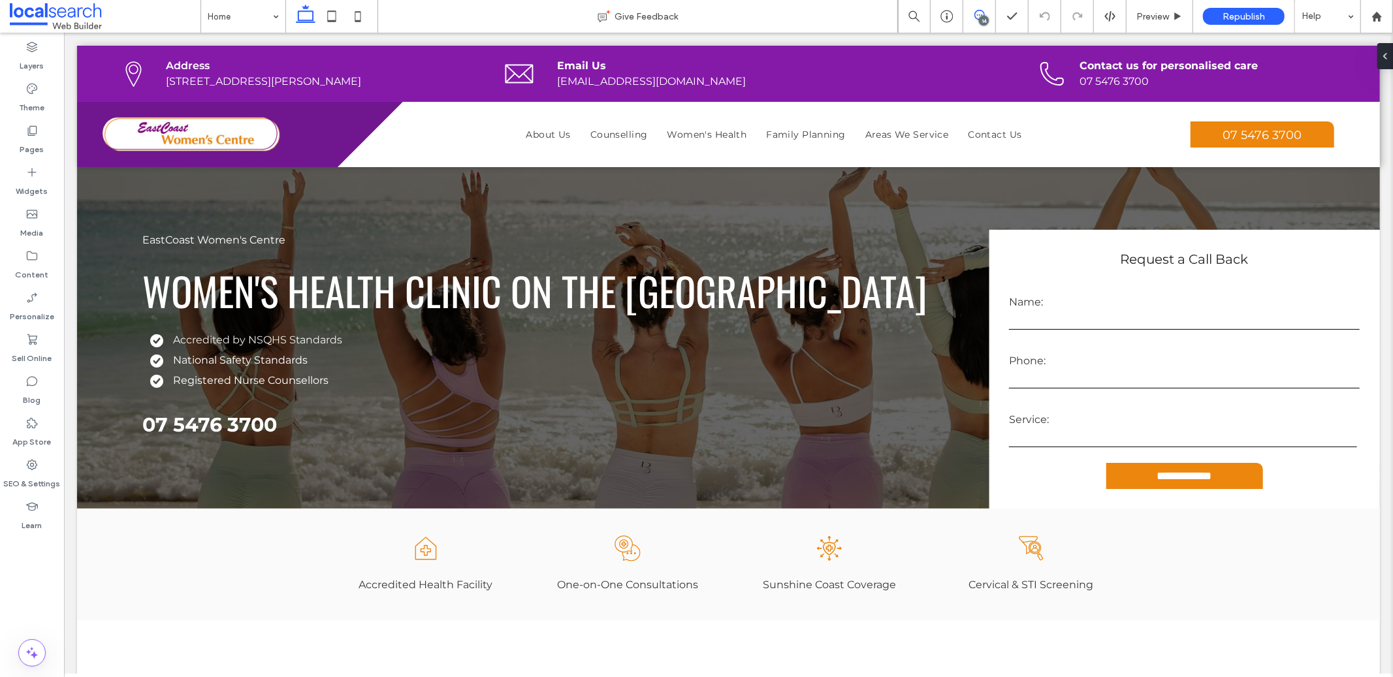
click at [974, 10] on icon at bounding box center [979, 15] width 10 height 10
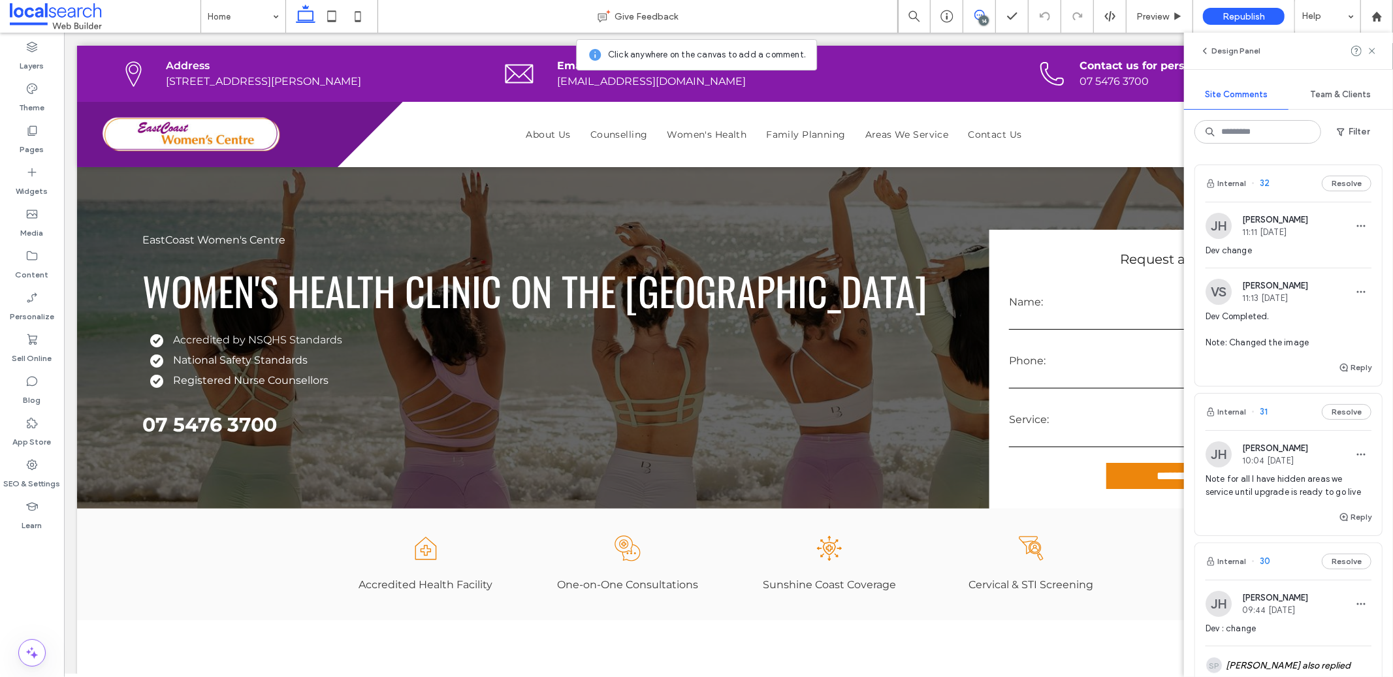
click at [1255, 242] on div "[PERSON_NAME] [PERSON_NAME] 11:11 [DATE] Dev change" at bounding box center [1288, 240] width 166 height 55
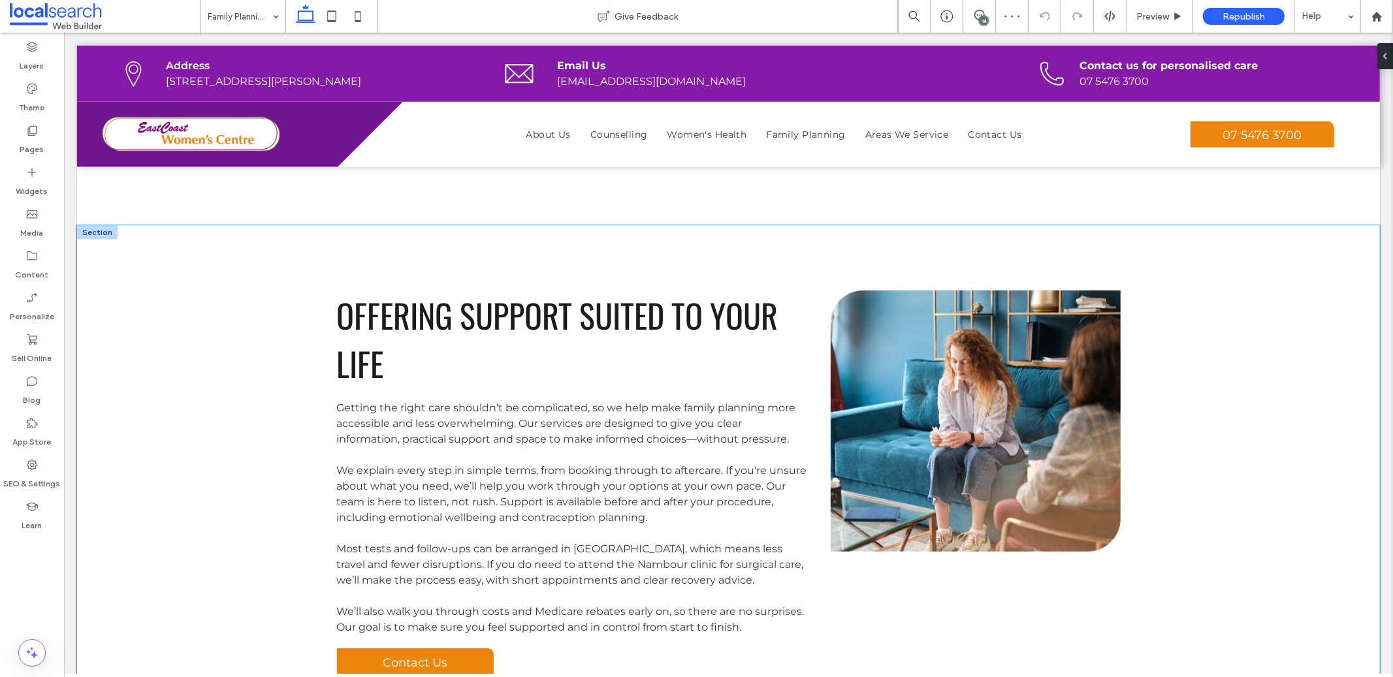
scroll to position [886, 0]
click at [974, 20] on icon at bounding box center [979, 15] width 10 height 10
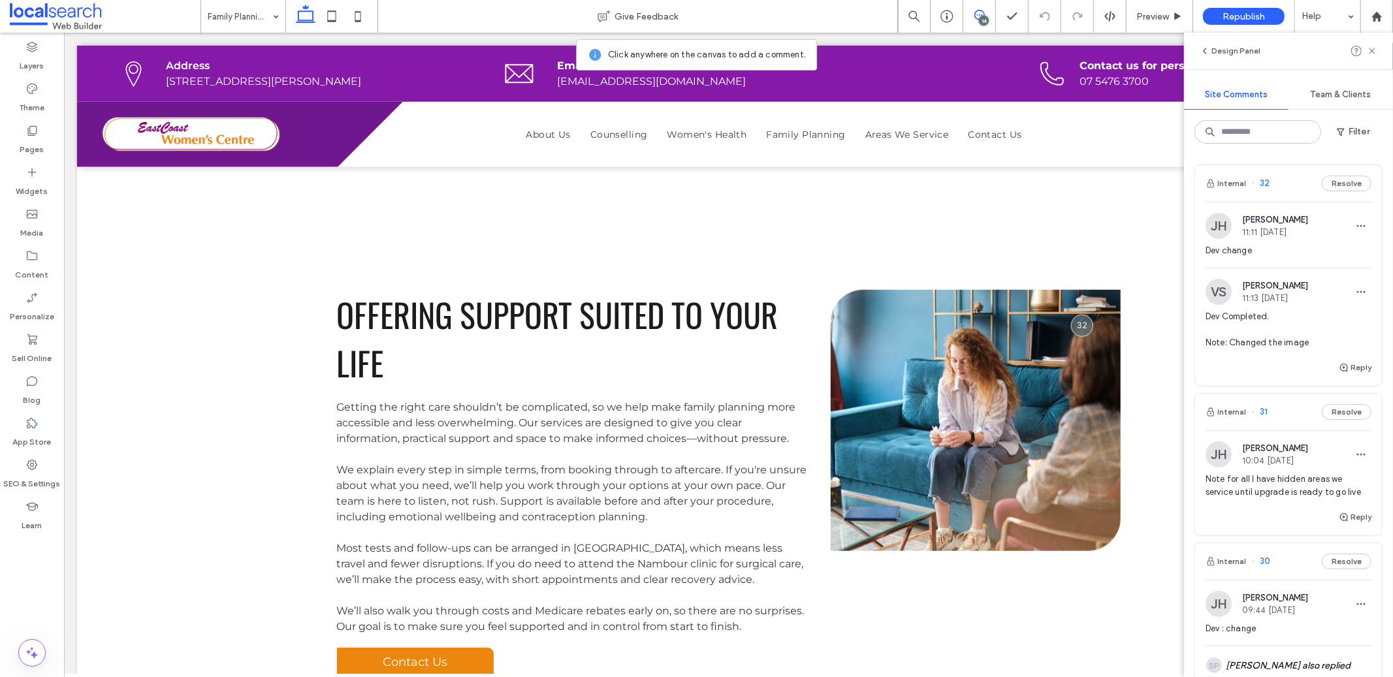
click at [1287, 489] on span "Note for all I have hidden areas we service until upgrade is ready to go live" at bounding box center [1288, 486] width 166 height 26
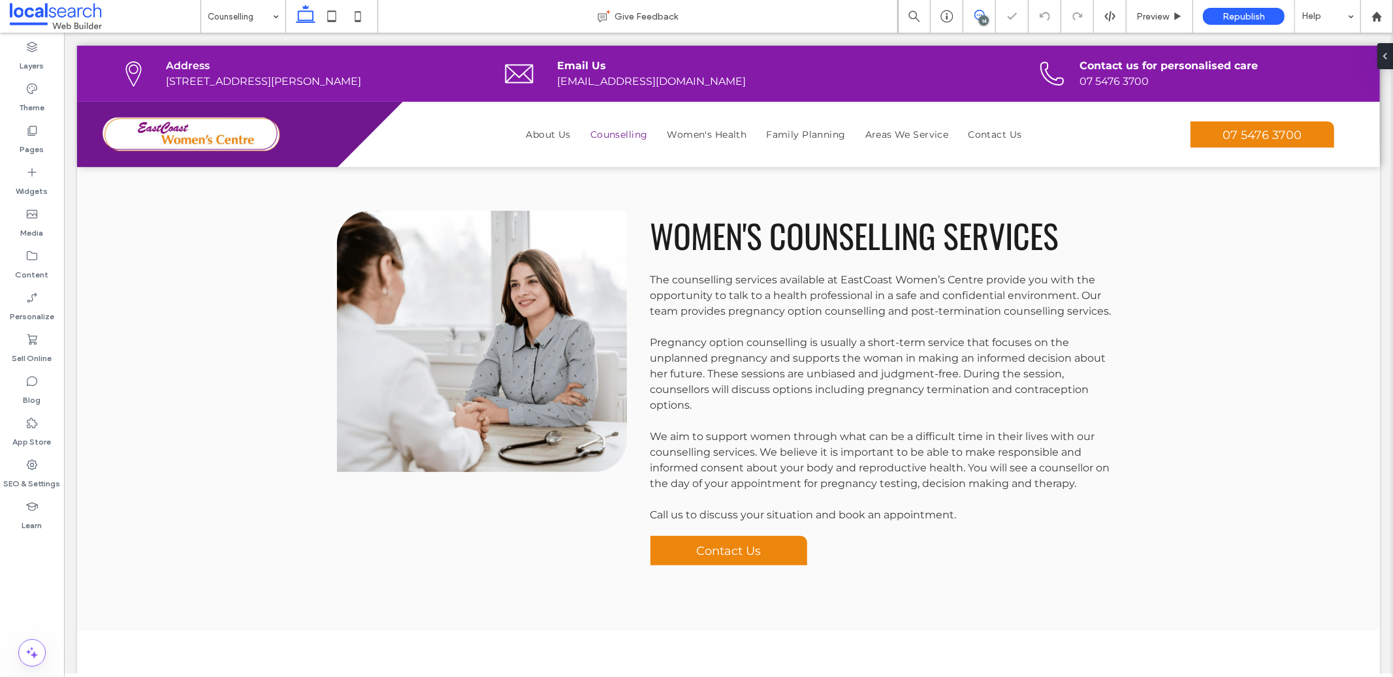
click at [987, 13] on span at bounding box center [979, 15] width 32 height 10
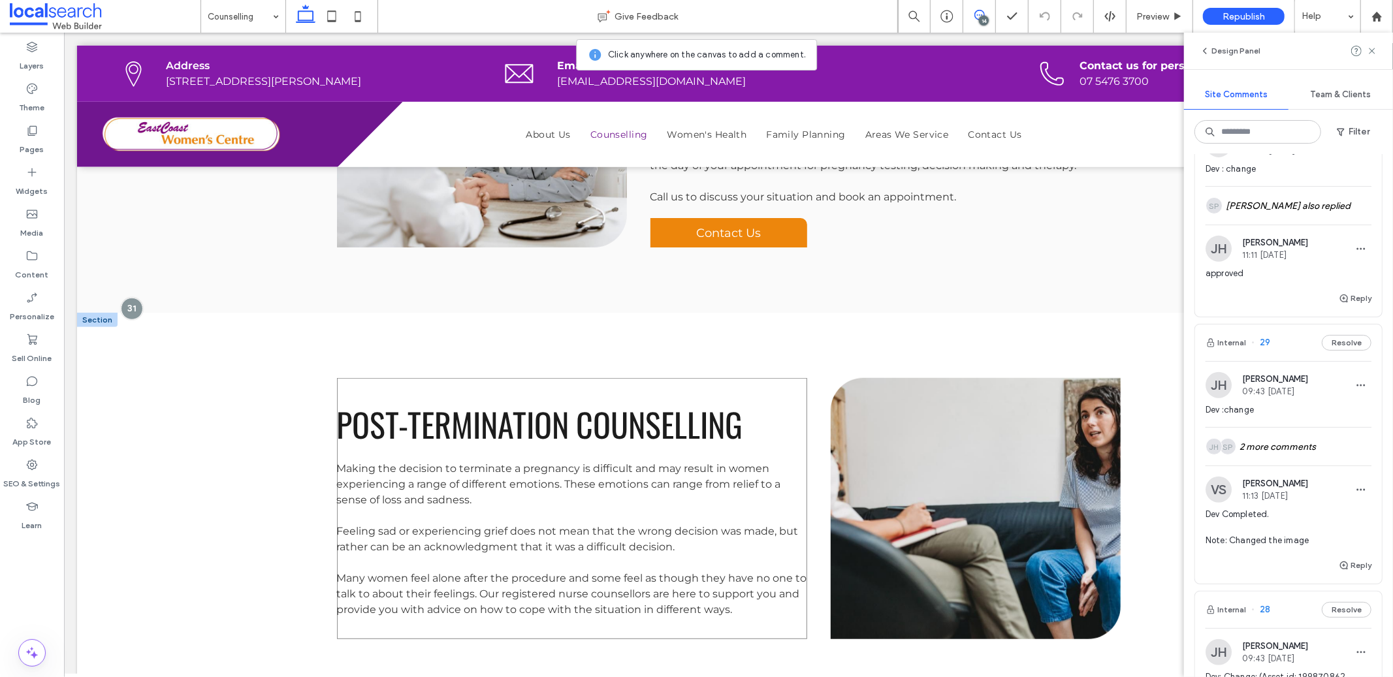
scroll to position [811, 0]
